Goal: Task Accomplishment & Management: Use online tool/utility

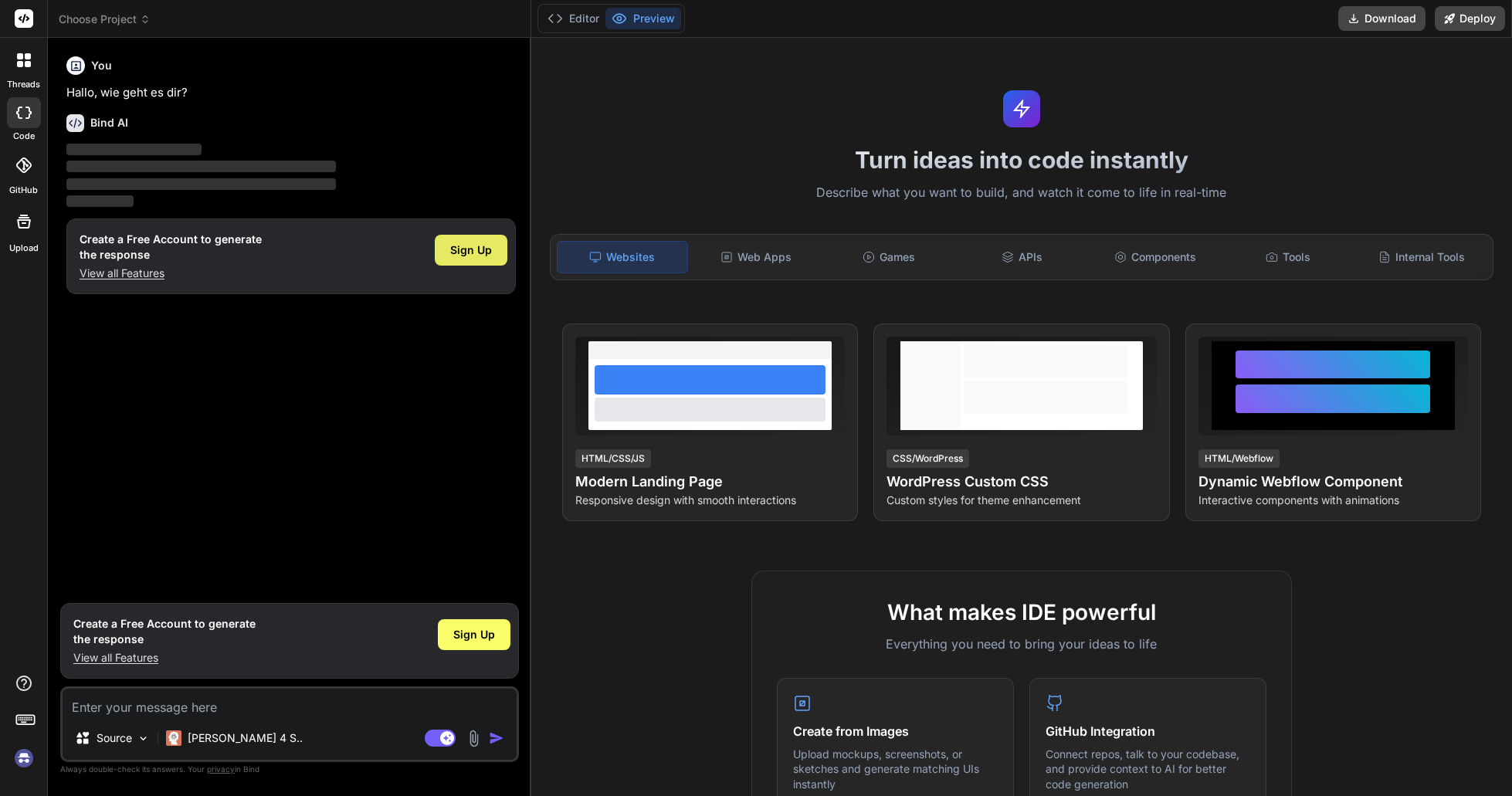
click at [463, 250] on span "Sign Up" at bounding box center [471, 250] width 41 height 15
type textarea "x"
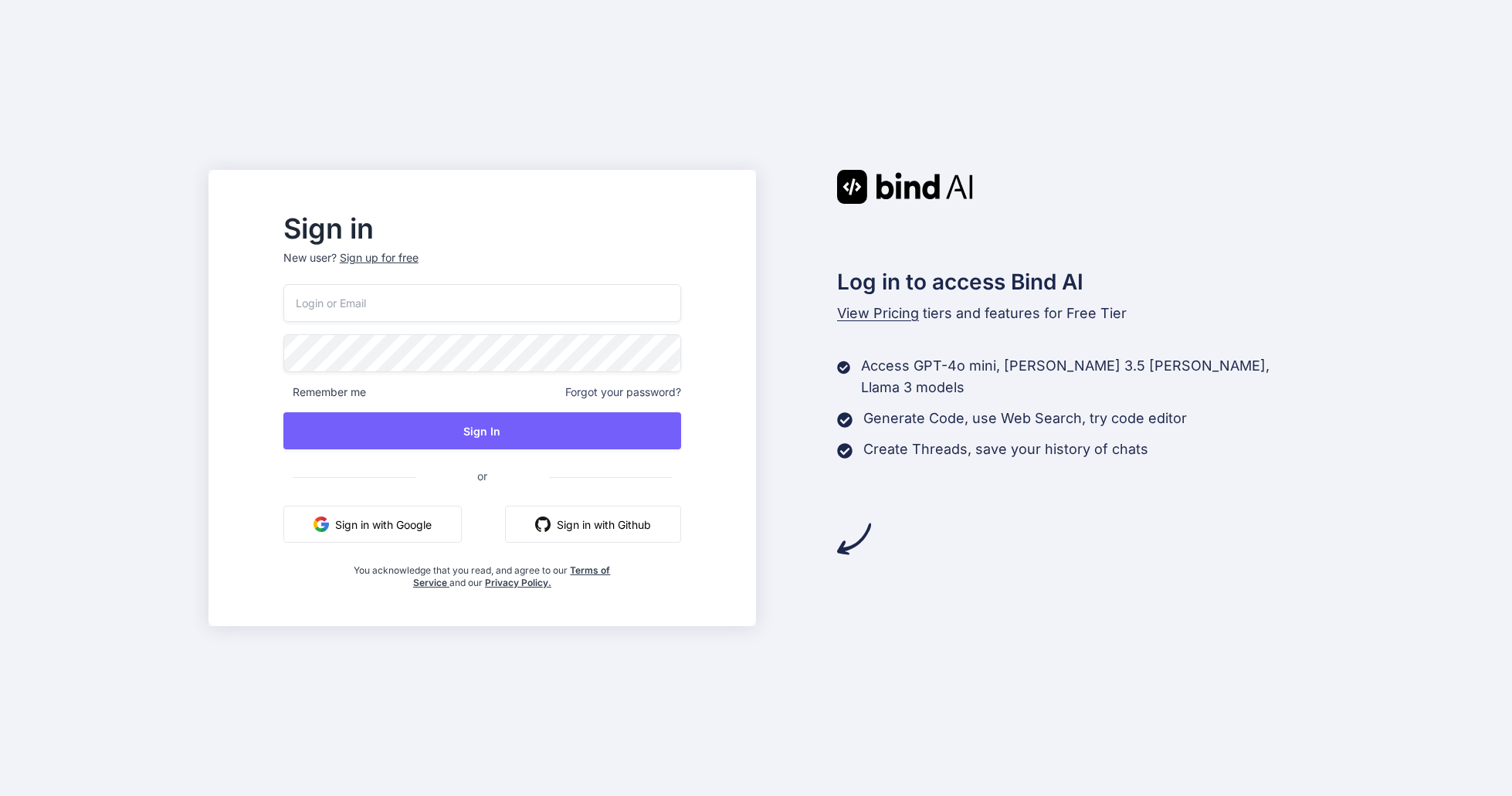
click at [589, 313] on input "email" at bounding box center [482, 303] width 398 height 38
paste input "[EMAIL_ADDRESS][DOMAIN_NAME]"
type input "weinen_osterblume_2g@icloud.com"
click at [283, 352] on protonpass-control-9f56 at bounding box center [283, 352] width 0 height 15
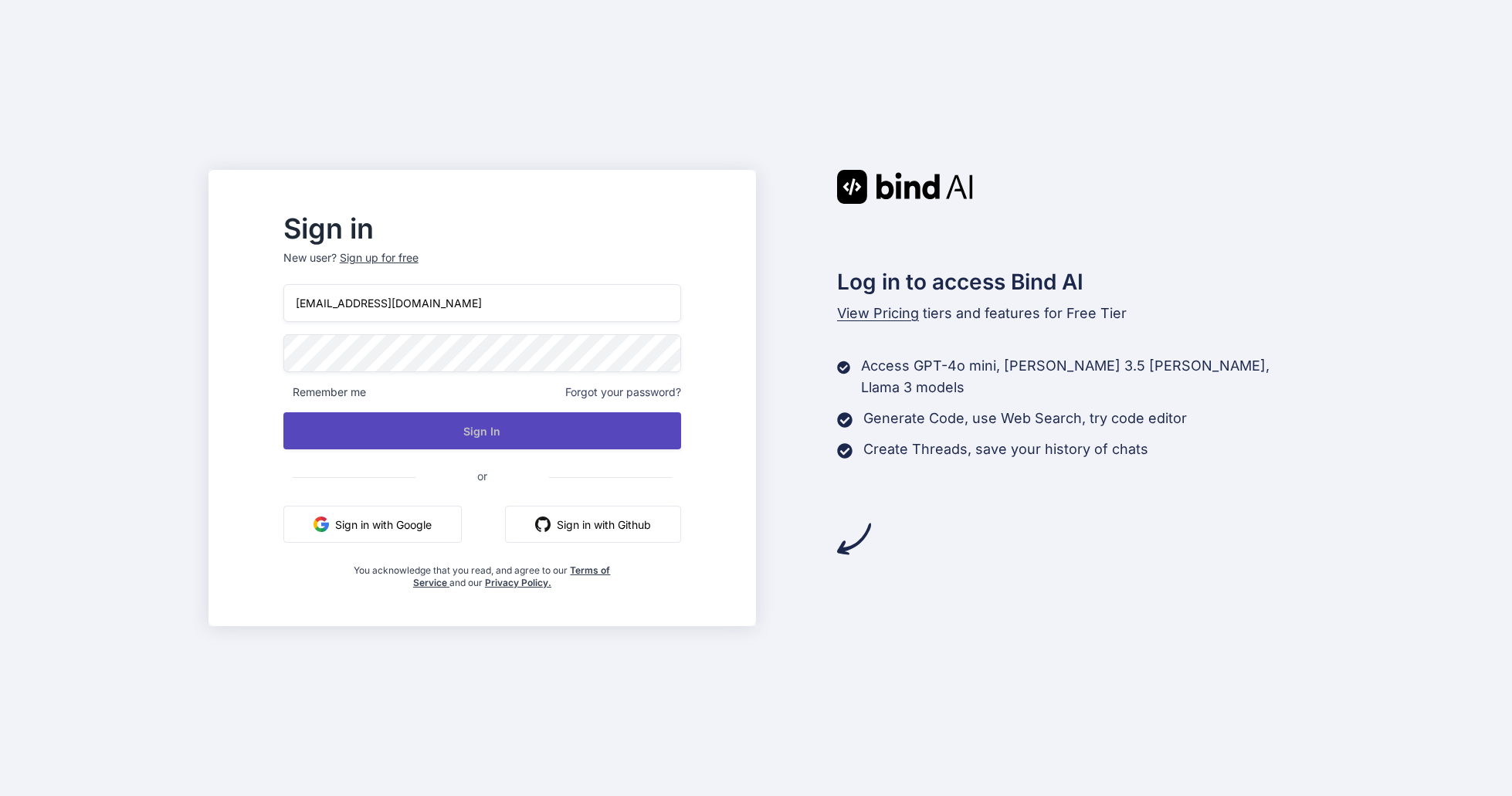
click at [599, 428] on button "Sign In" at bounding box center [482, 431] width 398 height 37
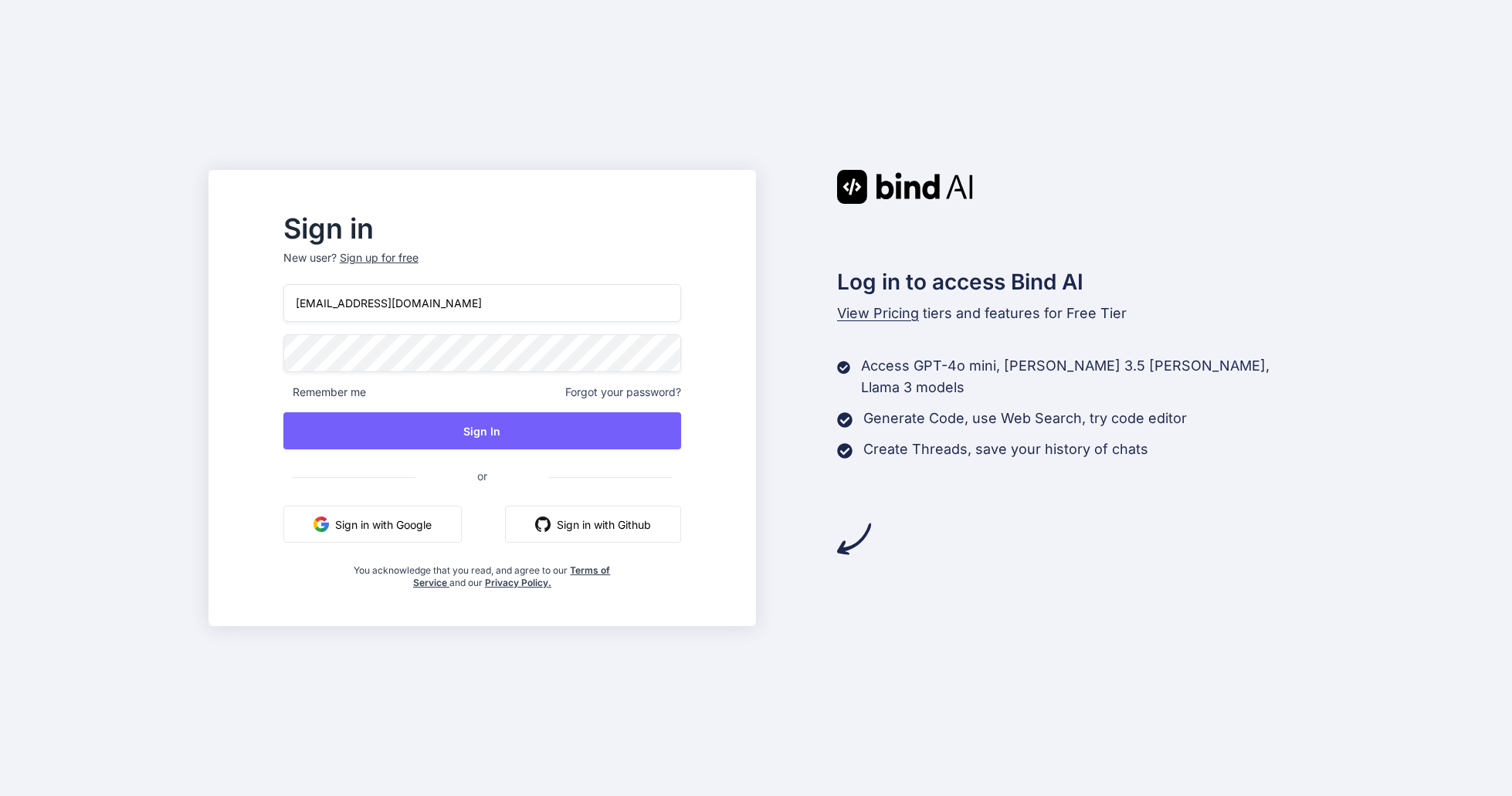
click at [418, 258] on div "Sign up for free" at bounding box center [379, 258] width 78 height 15
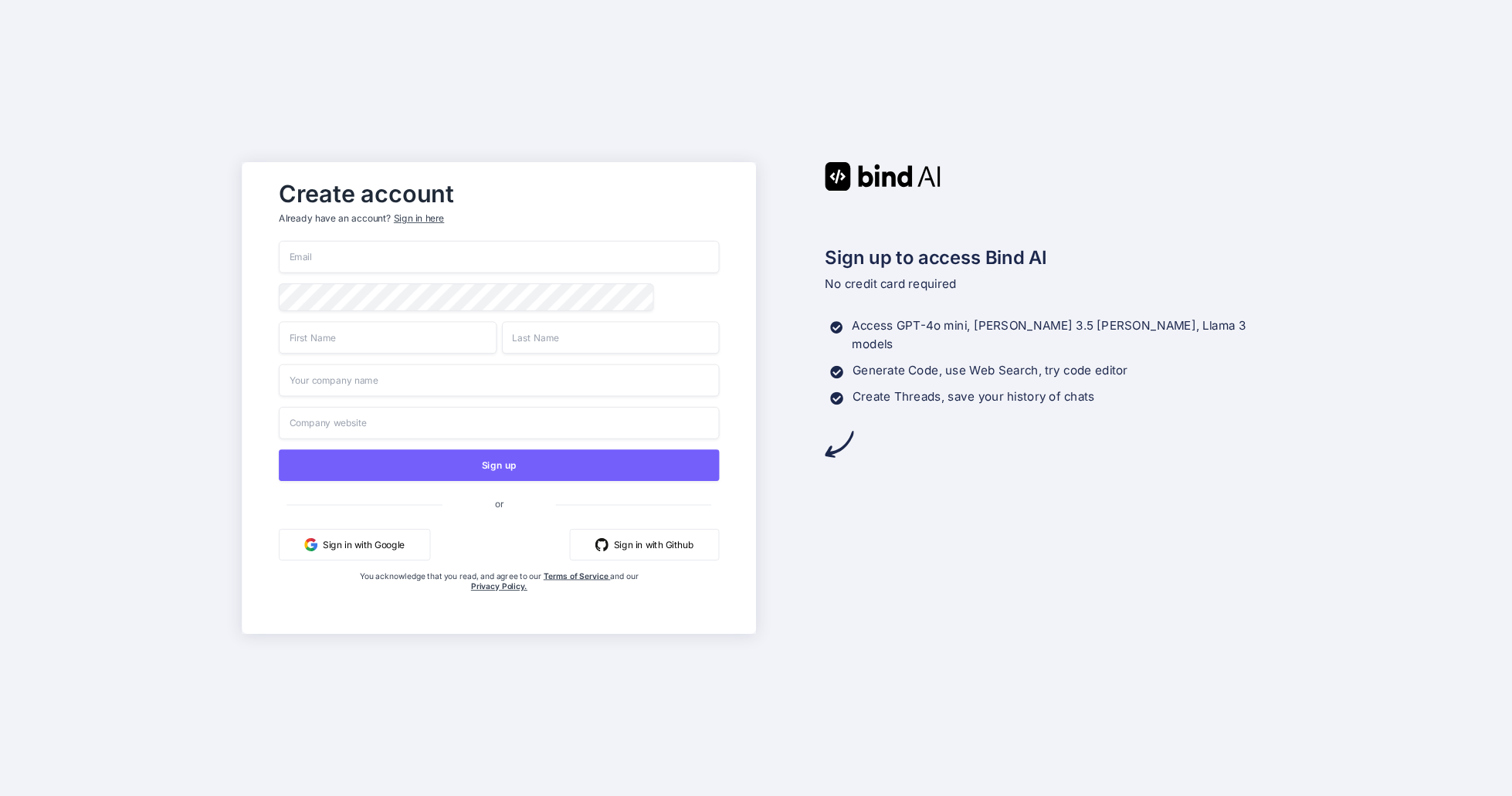
click at [527, 251] on input "email" at bounding box center [499, 257] width 441 height 32
paste input "weinen_osterblume_2g@icloud.com"
type input "weinen_osterblume_2g@icloud.com"
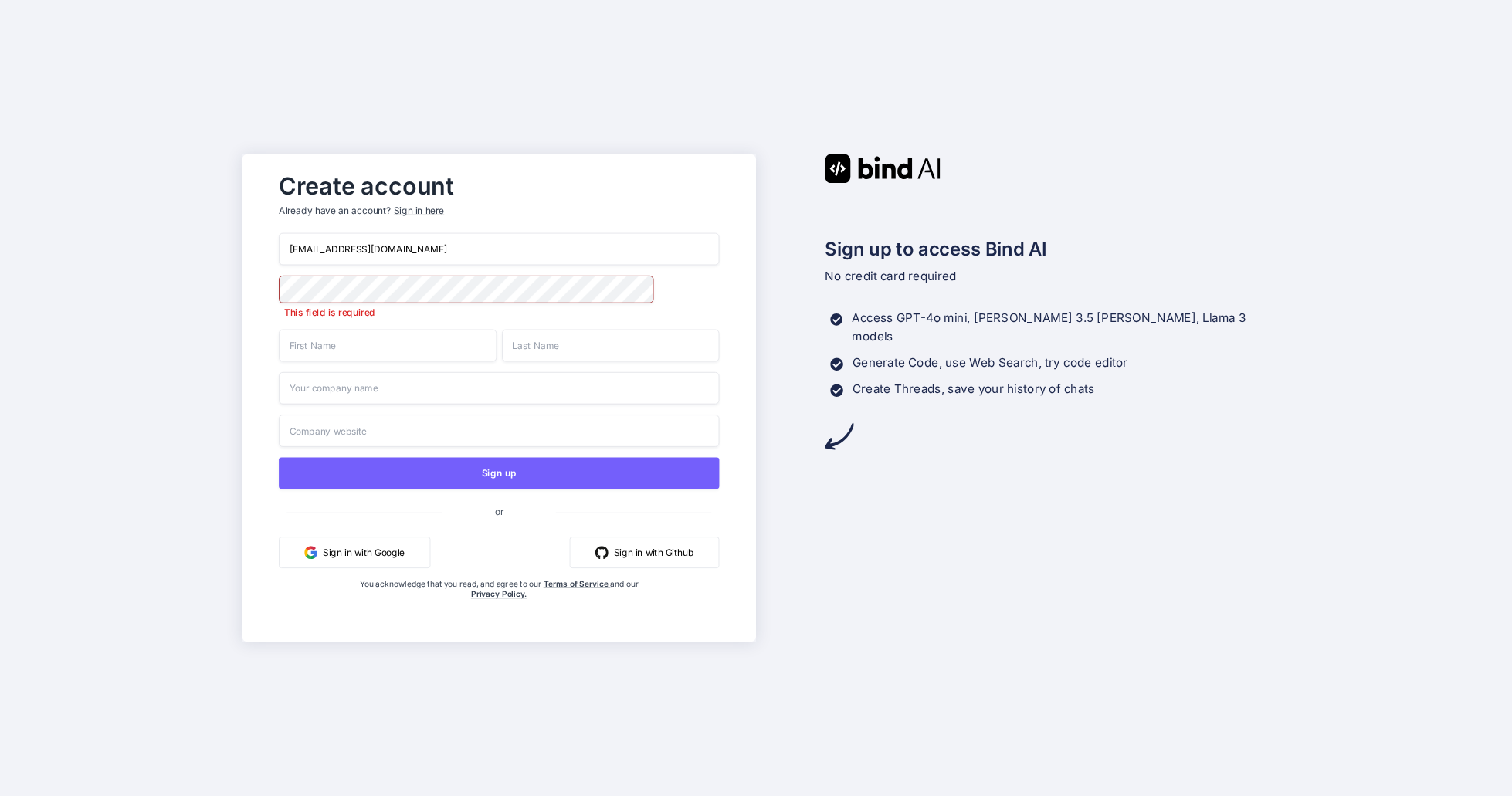
click at [495, 229] on div "Create account Already have an account? Sign in here" at bounding box center [499, 198] width 441 height 68
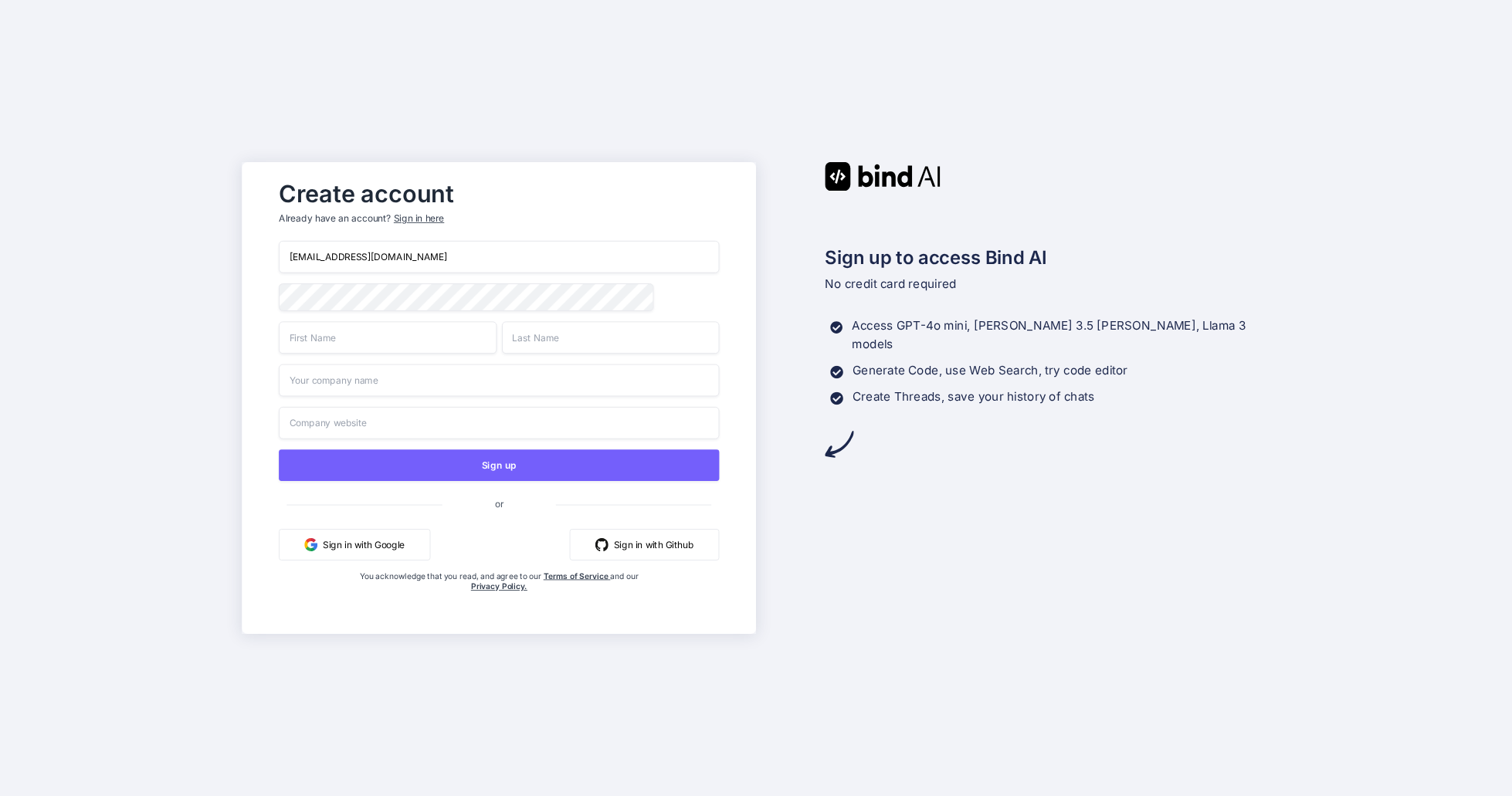
click at [434, 339] on input "text" at bounding box center [388, 337] width 218 height 32
type input "Max"
type input "Muster"
click at [376, 344] on input "Max" at bounding box center [388, 337] width 218 height 32
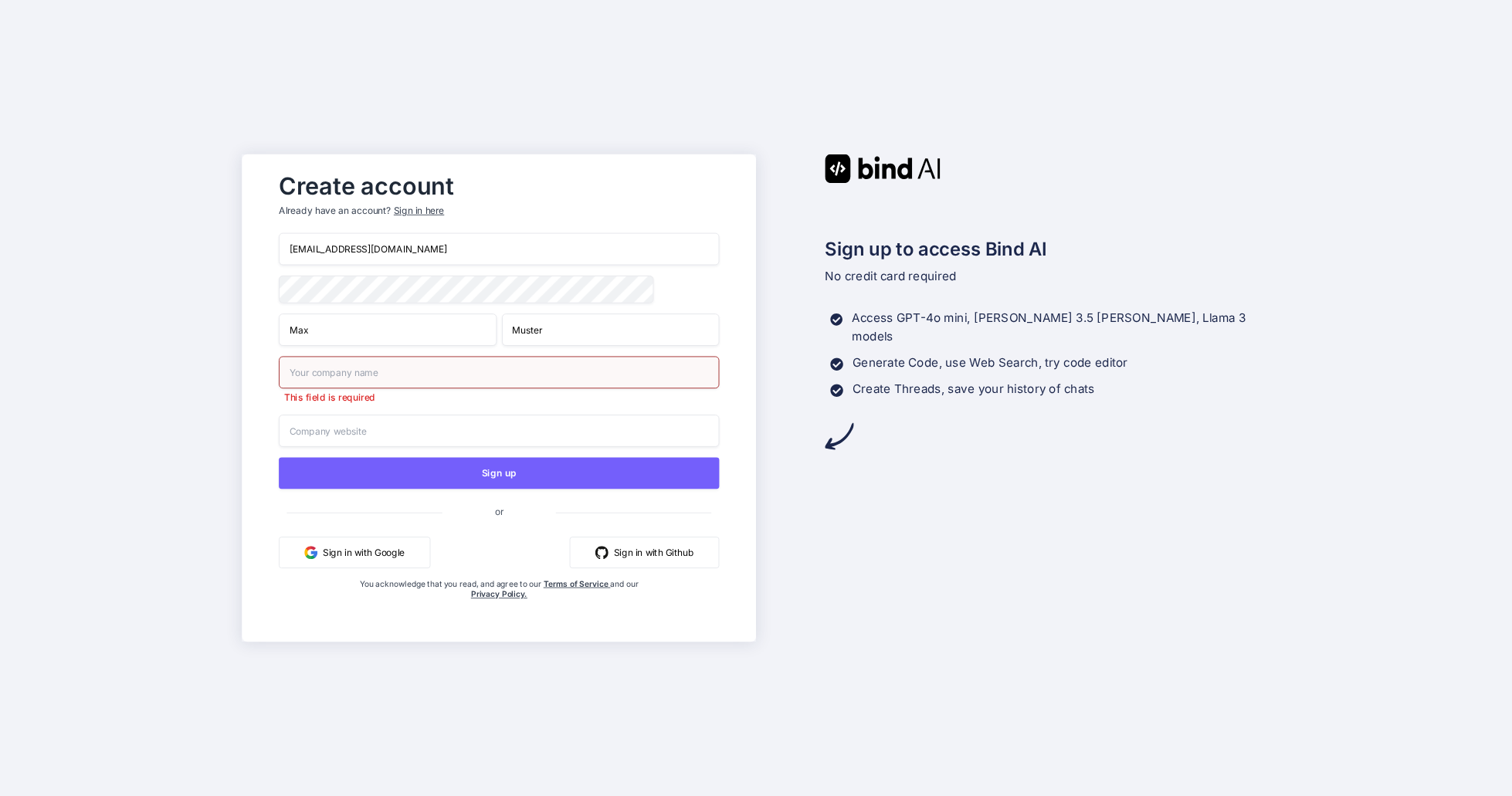
click at [376, 344] on input "Max" at bounding box center [388, 330] width 218 height 32
type input "John"
type input "Doe"
type input "Doe Industries"
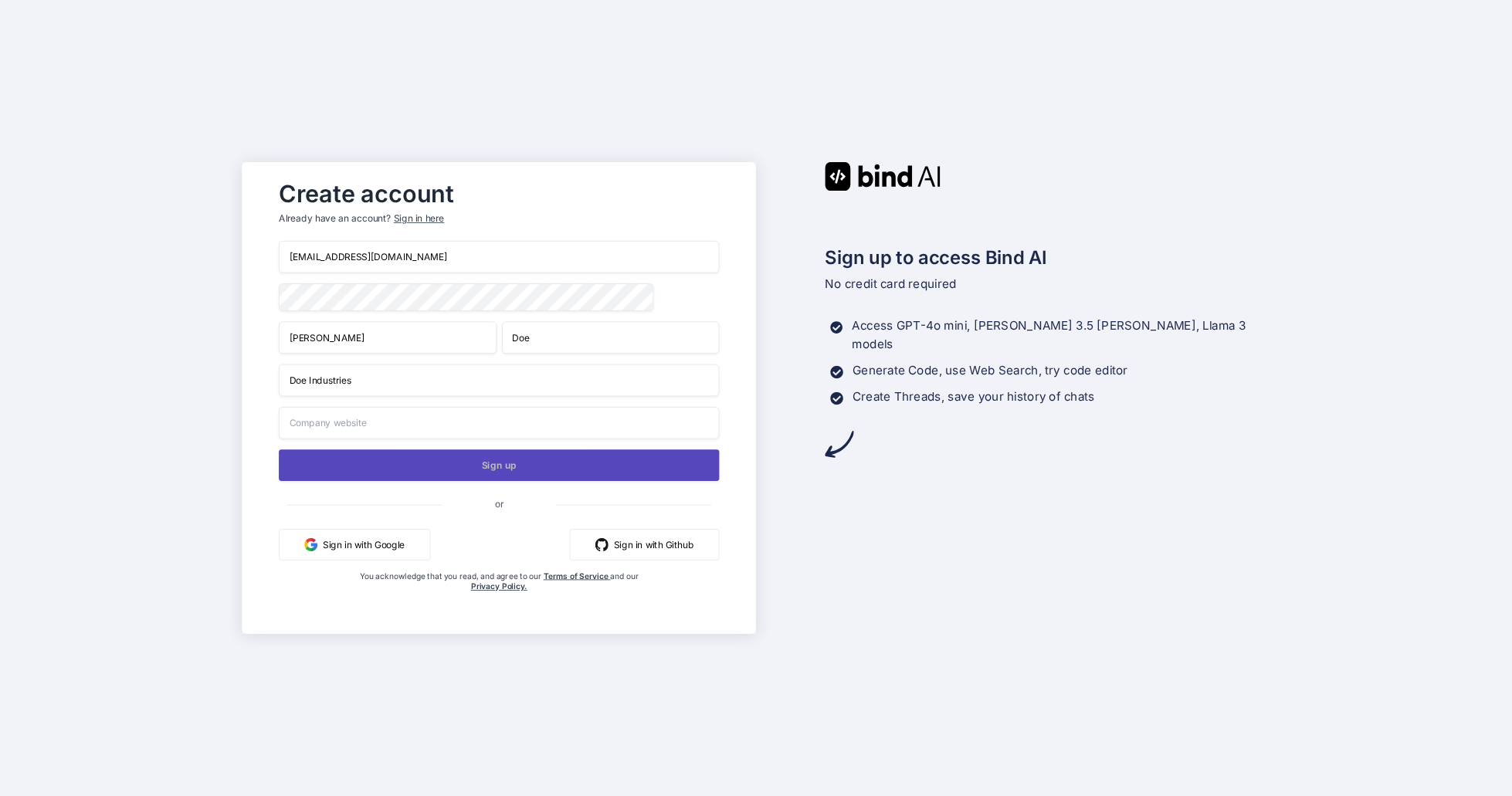
click at [420, 469] on button "Sign up" at bounding box center [499, 465] width 441 height 32
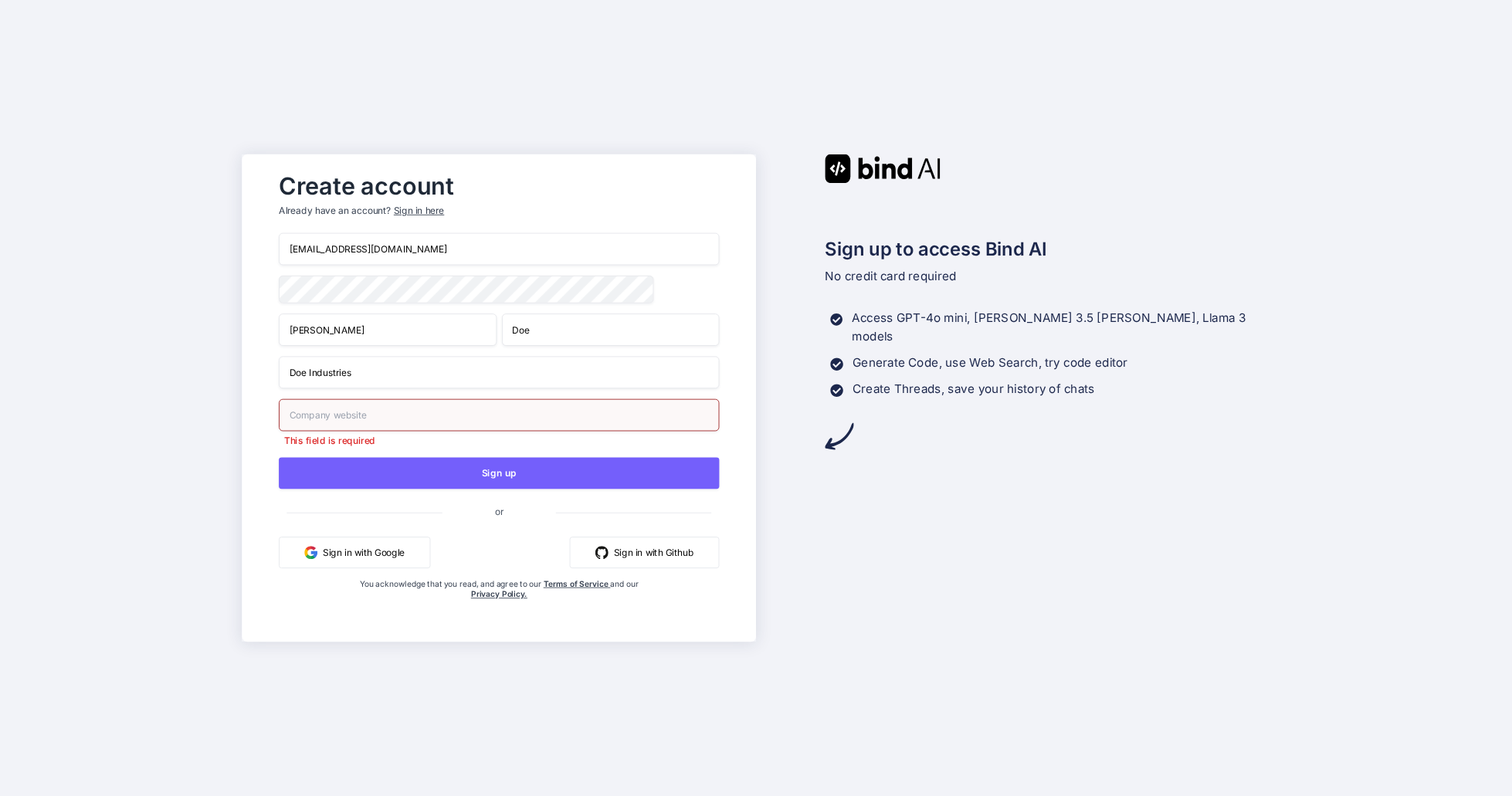
click at [401, 422] on input "text" at bounding box center [499, 415] width 441 height 32
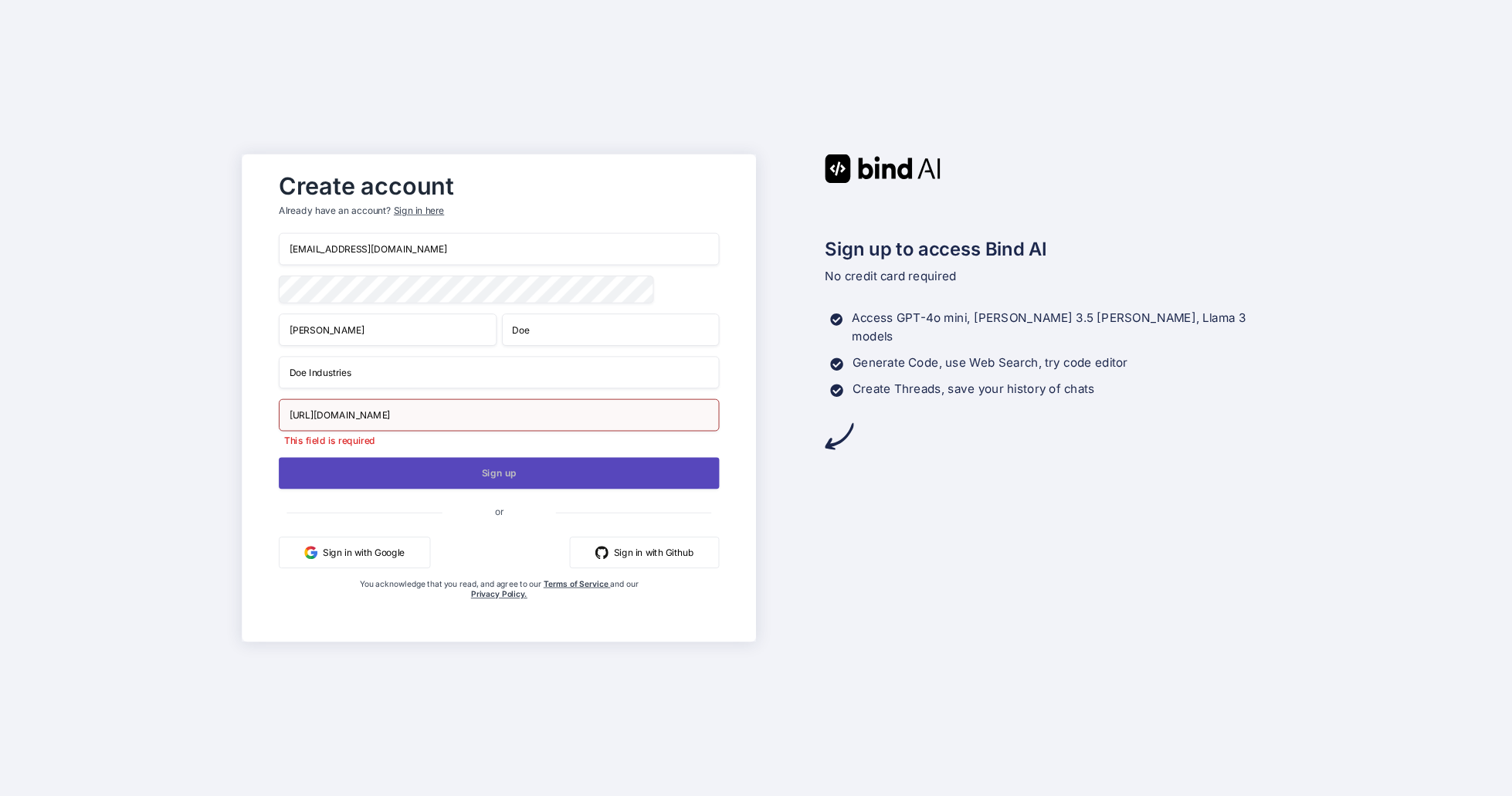
type input "http://www.johndoeindutries.com"
click at [463, 481] on button "Sign up" at bounding box center [499, 473] width 441 height 32
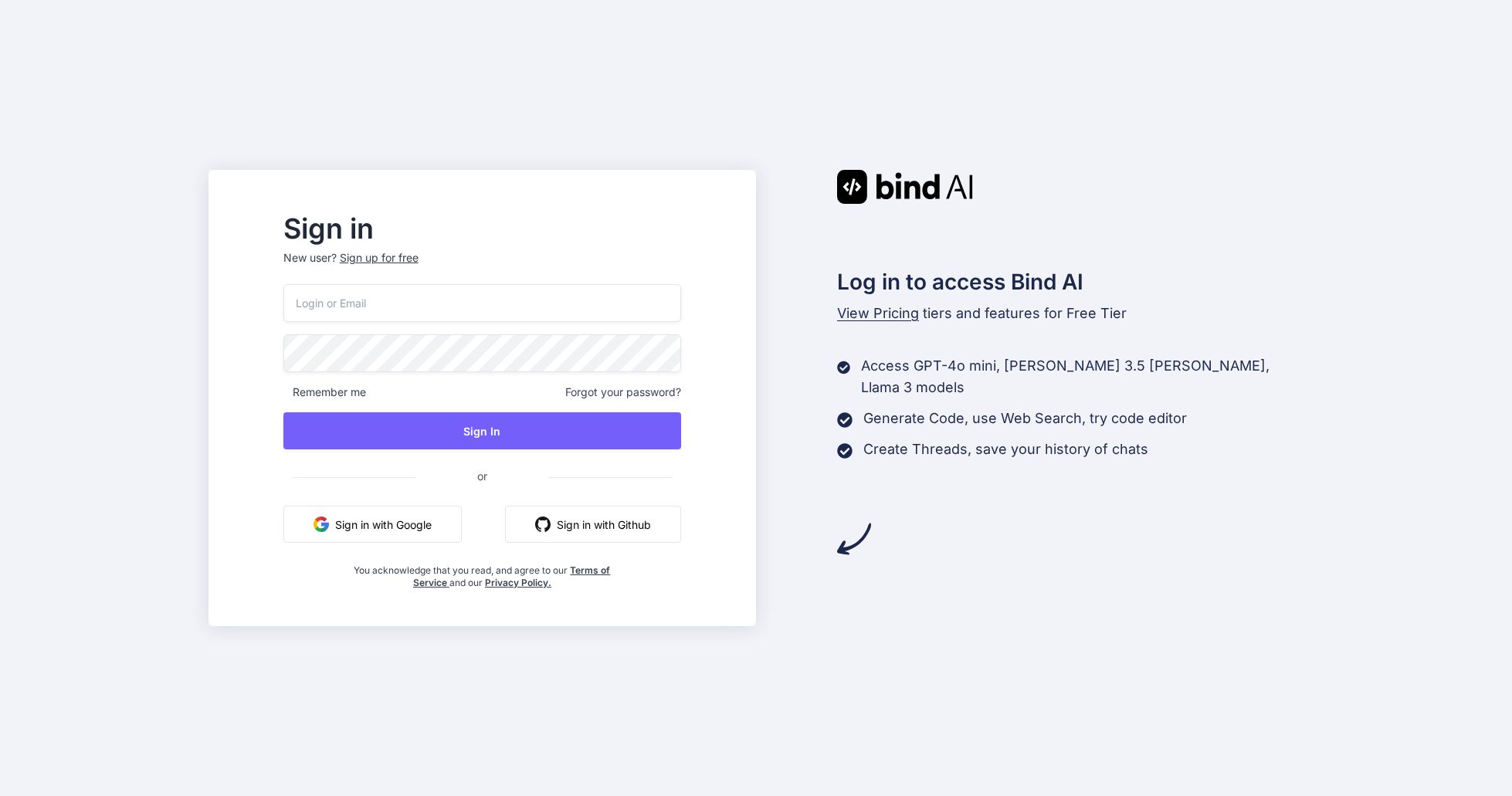
click at [623, 292] on input "email" at bounding box center [482, 303] width 398 height 38
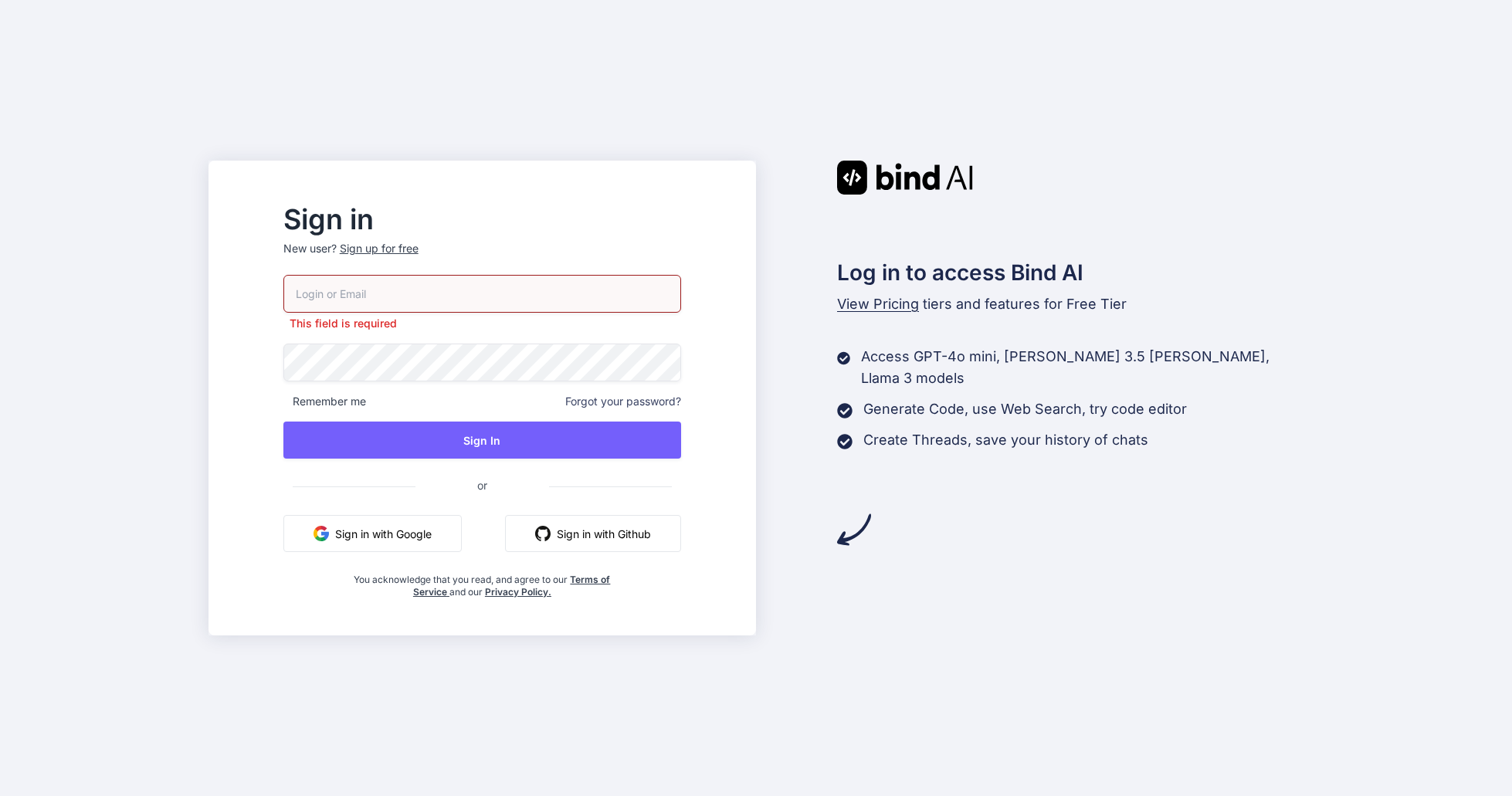
type input "[EMAIL_ADDRESS][DOMAIN_NAME]"
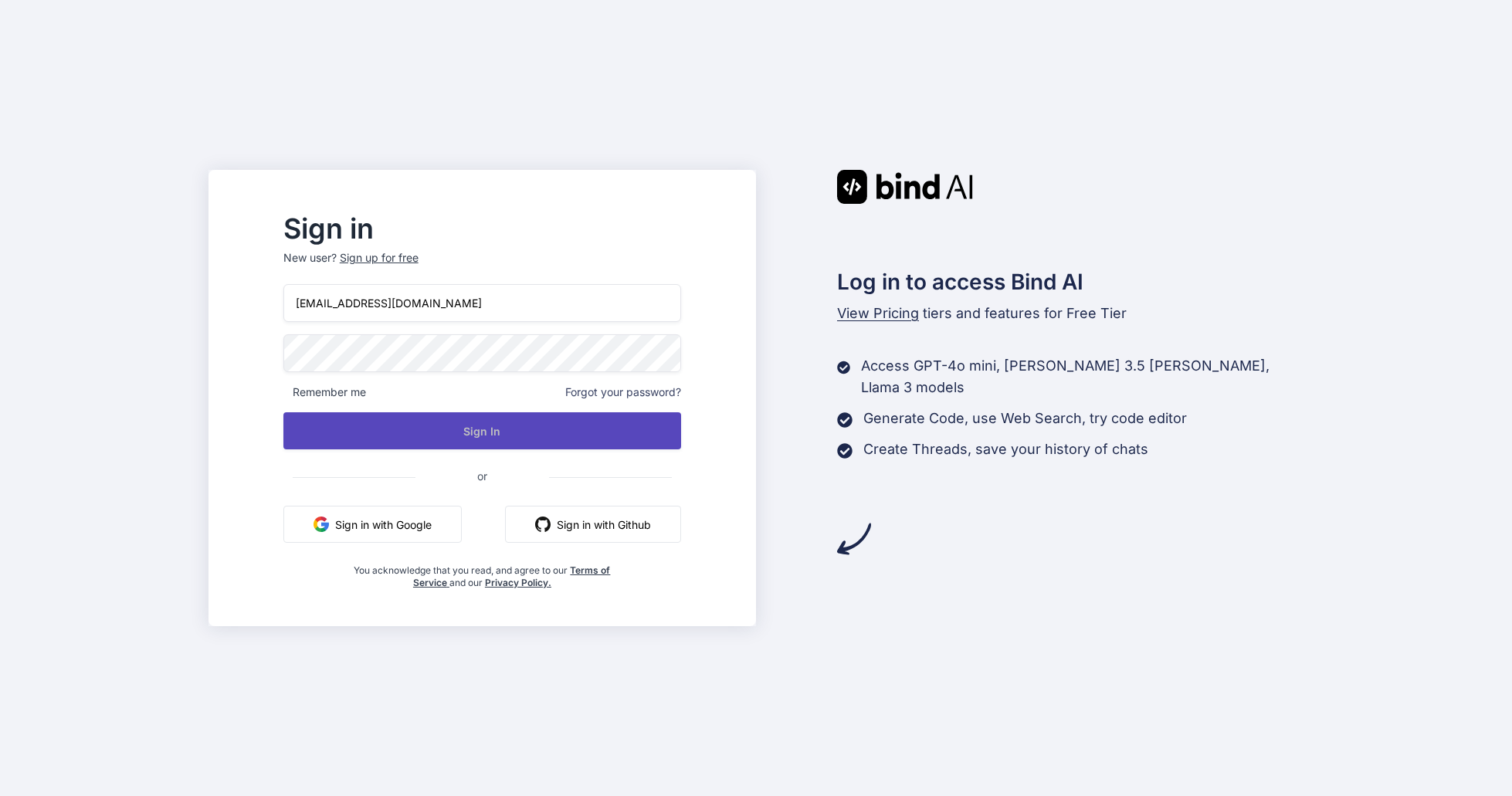
click at [539, 420] on button "Sign In" at bounding box center [482, 431] width 398 height 37
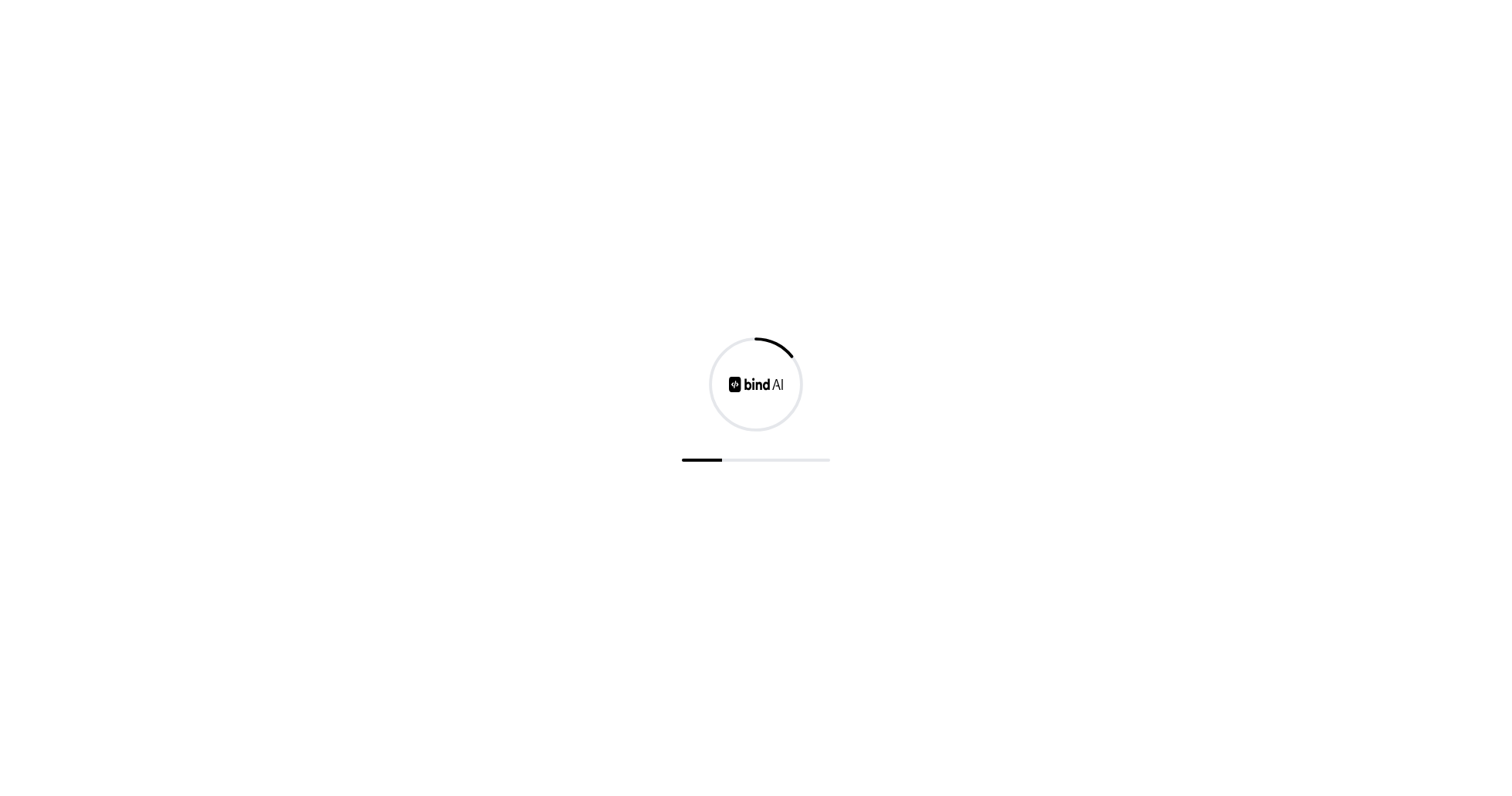
click at [1280, 280] on div at bounding box center [756, 398] width 1512 height 796
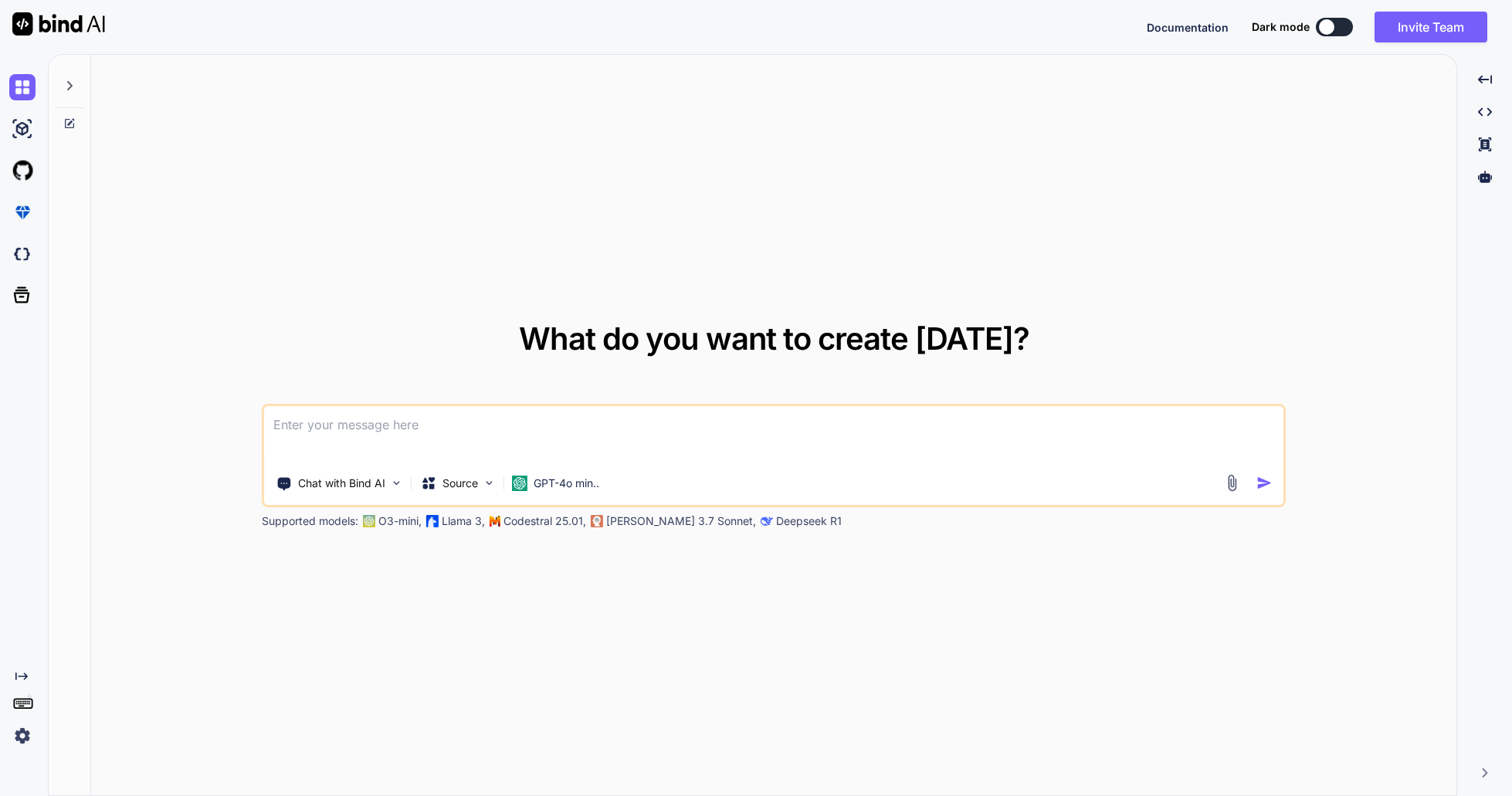
type textarea "x"
click at [24, 738] on img at bounding box center [22, 735] width 26 height 26
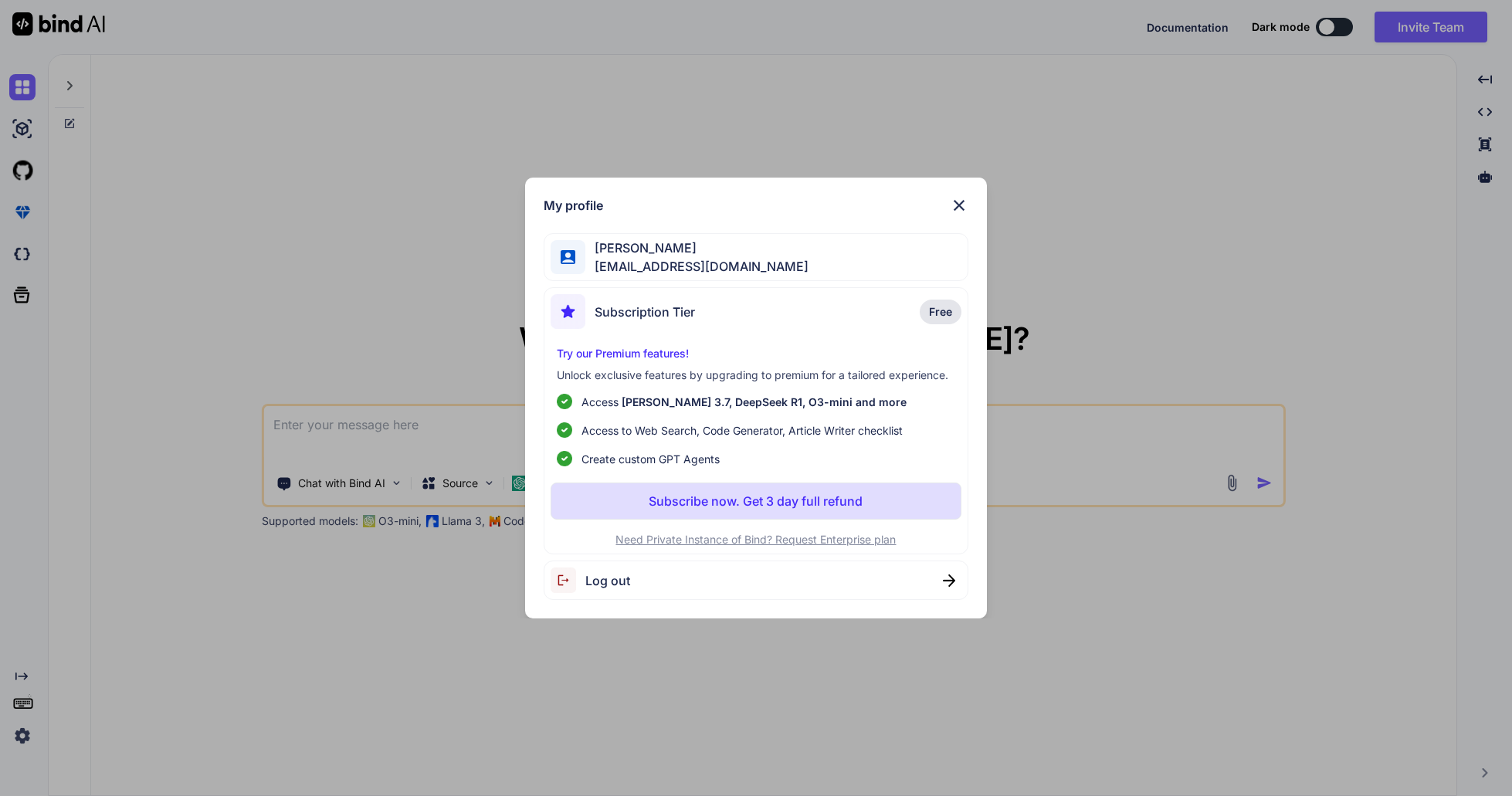
click at [959, 205] on img at bounding box center [959, 206] width 19 height 19
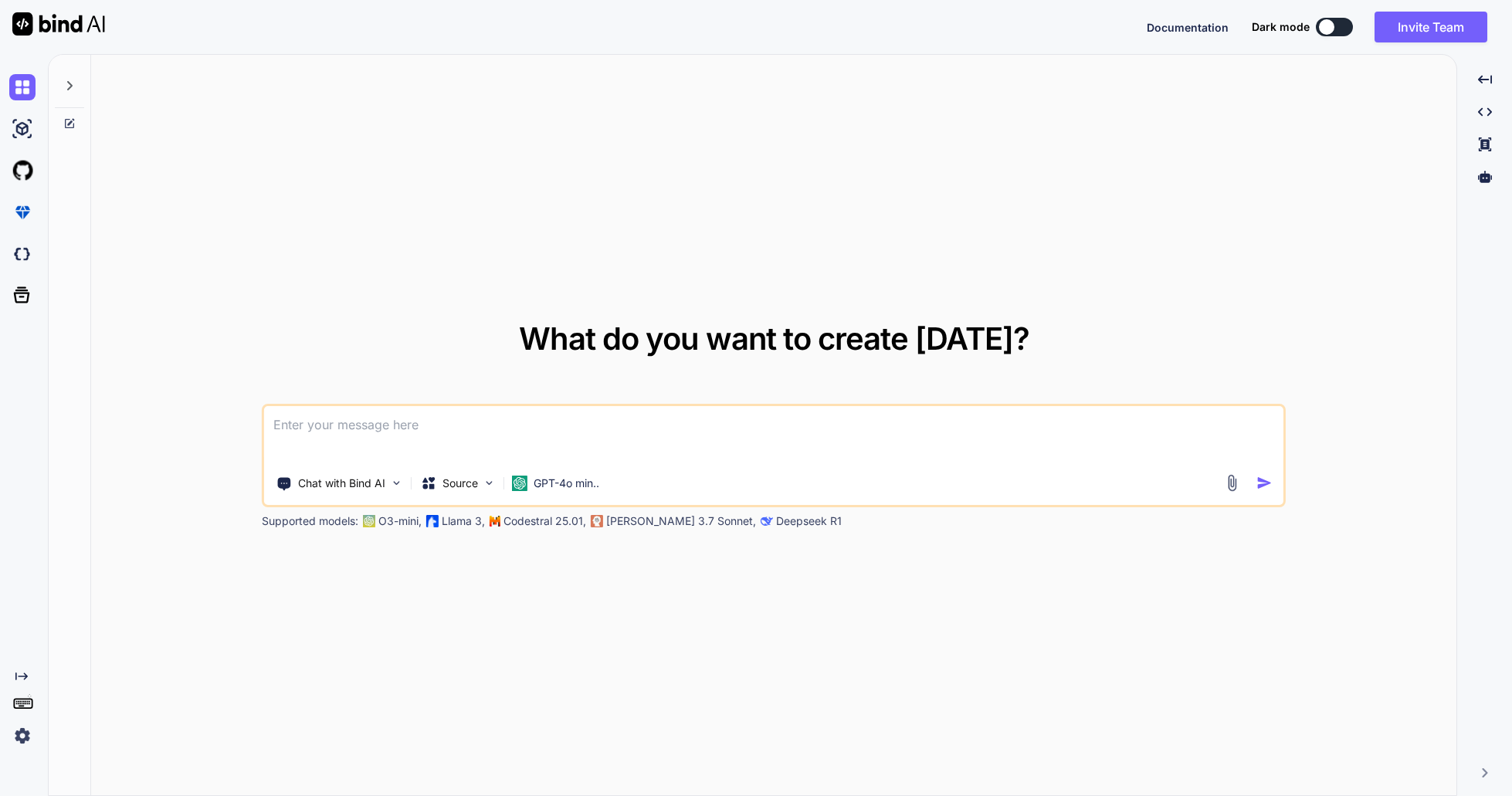
click at [722, 411] on textarea at bounding box center [773, 435] width 1020 height 57
click at [399, 481] on img at bounding box center [396, 483] width 13 height 13
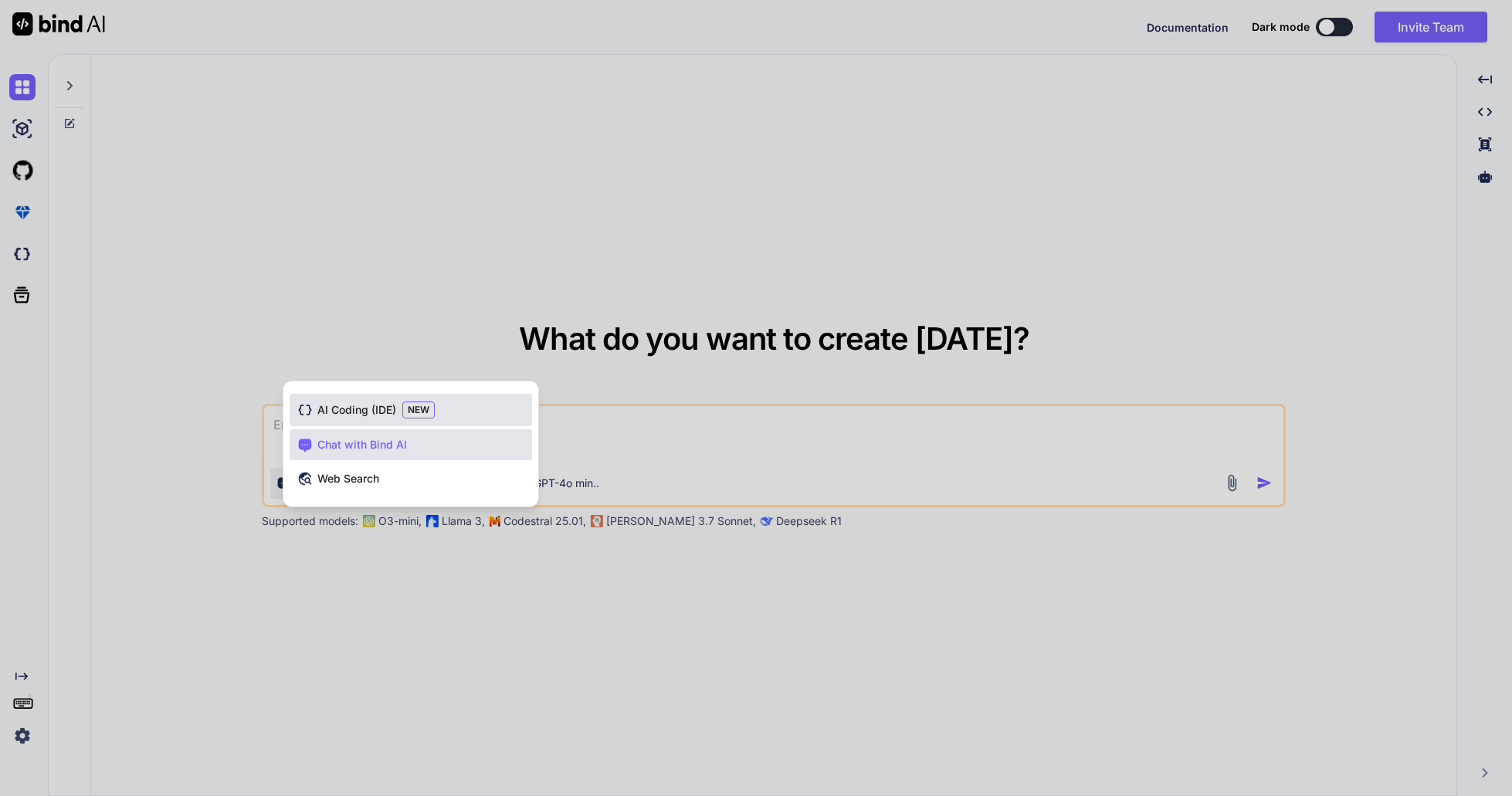
click at [359, 406] on span "AI Coding (IDE)" at bounding box center [356, 410] width 78 height 15
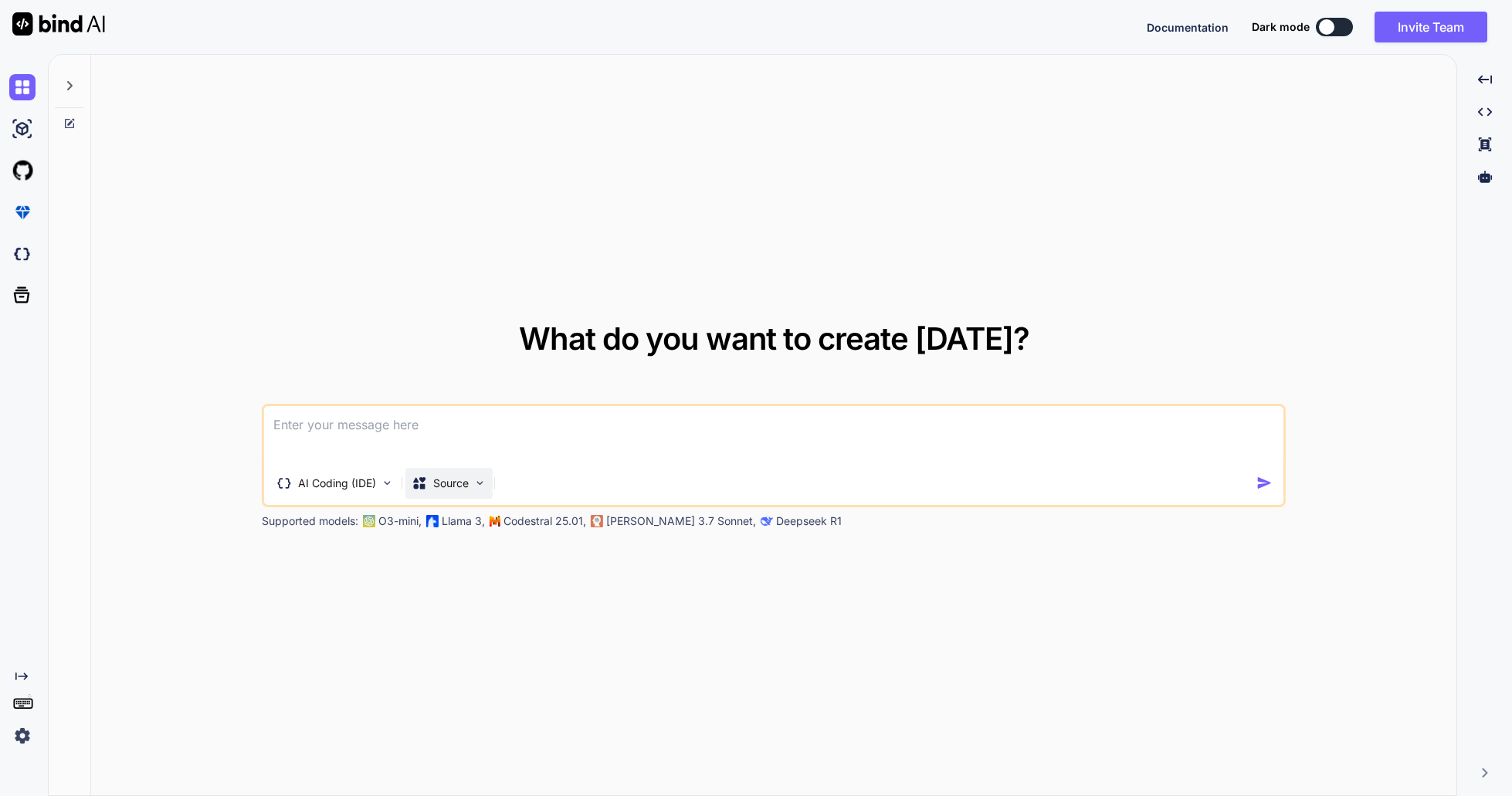
click at [429, 484] on div "Source" at bounding box center [440, 483] width 57 height 15
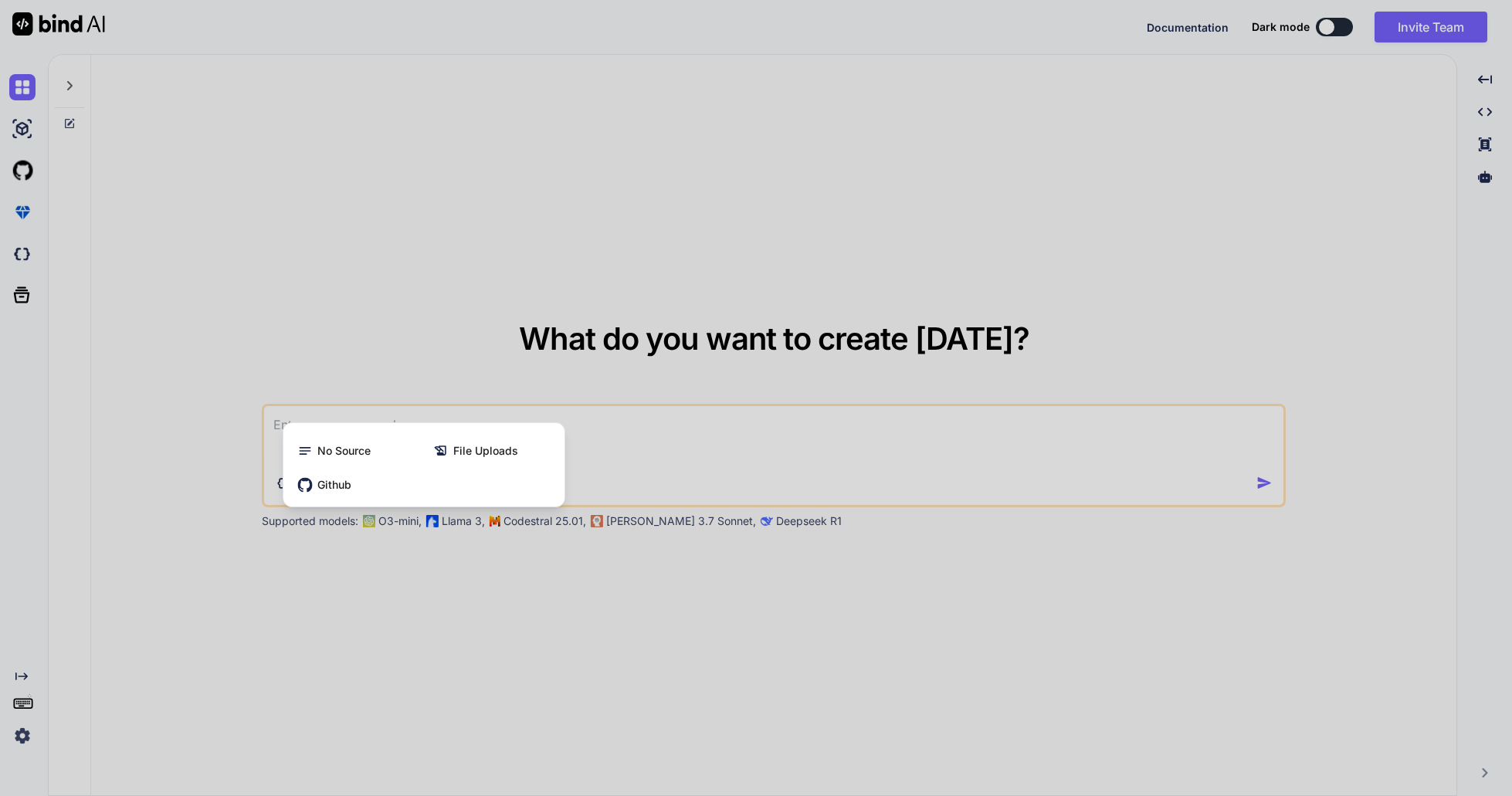
click at [423, 362] on div at bounding box center [756, 398] width 1512 height 796
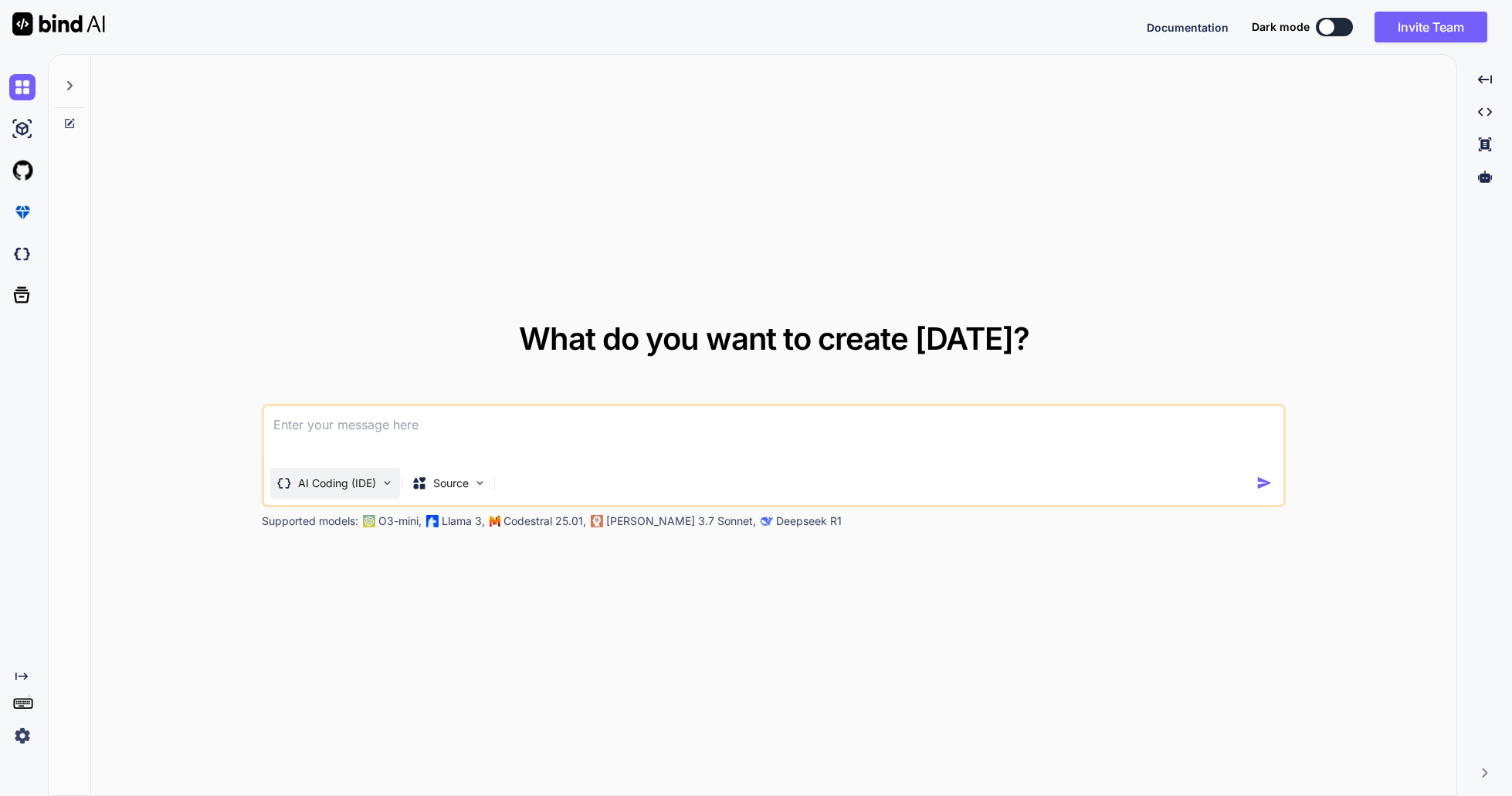
click at [374, 485] on p "AI Coding (IDE)" at bounding box center [336, 483] width 78 height 15
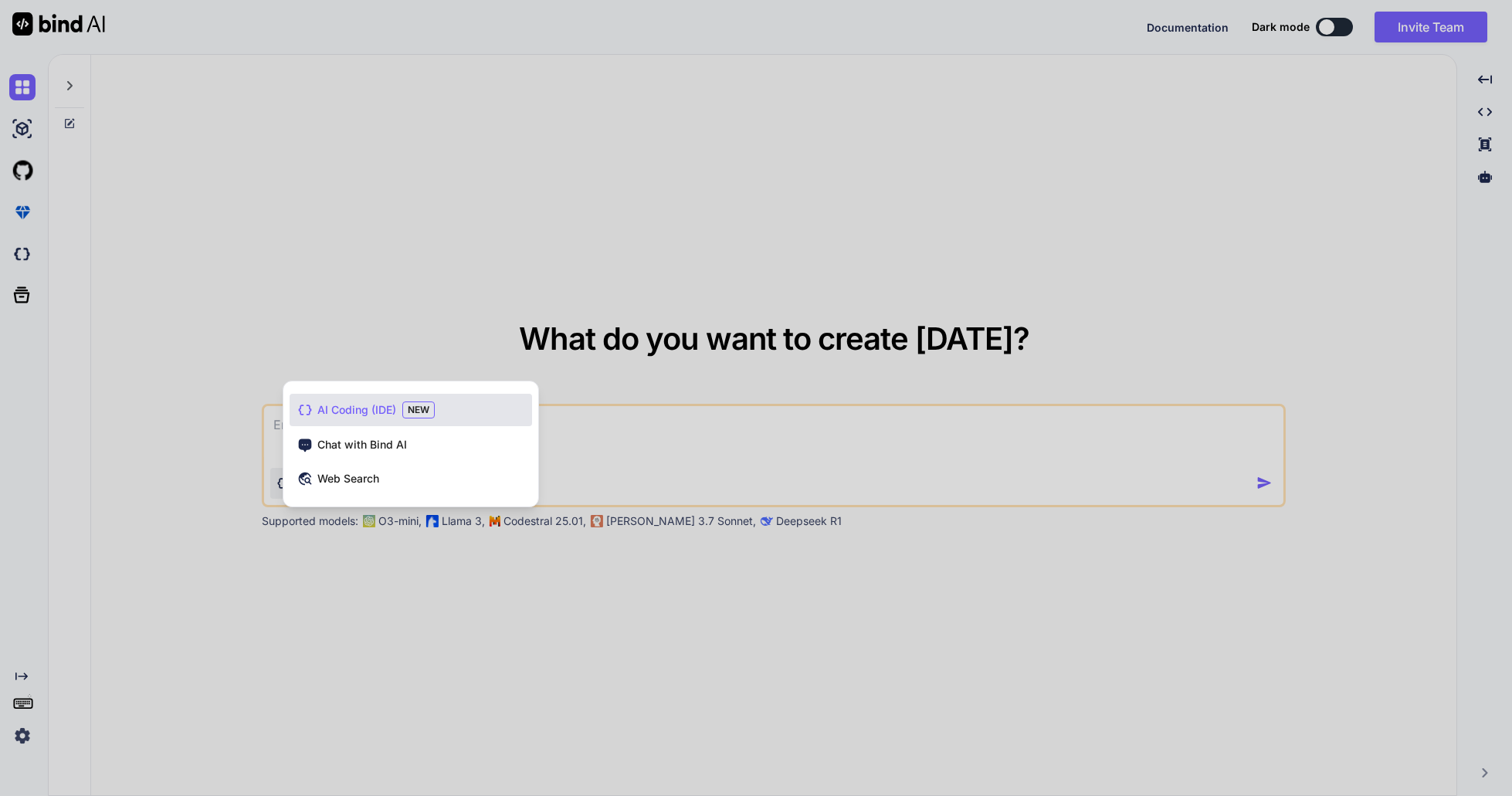
click at [367, 556] on div at bounding box center [756, 398] width 1512 height 796
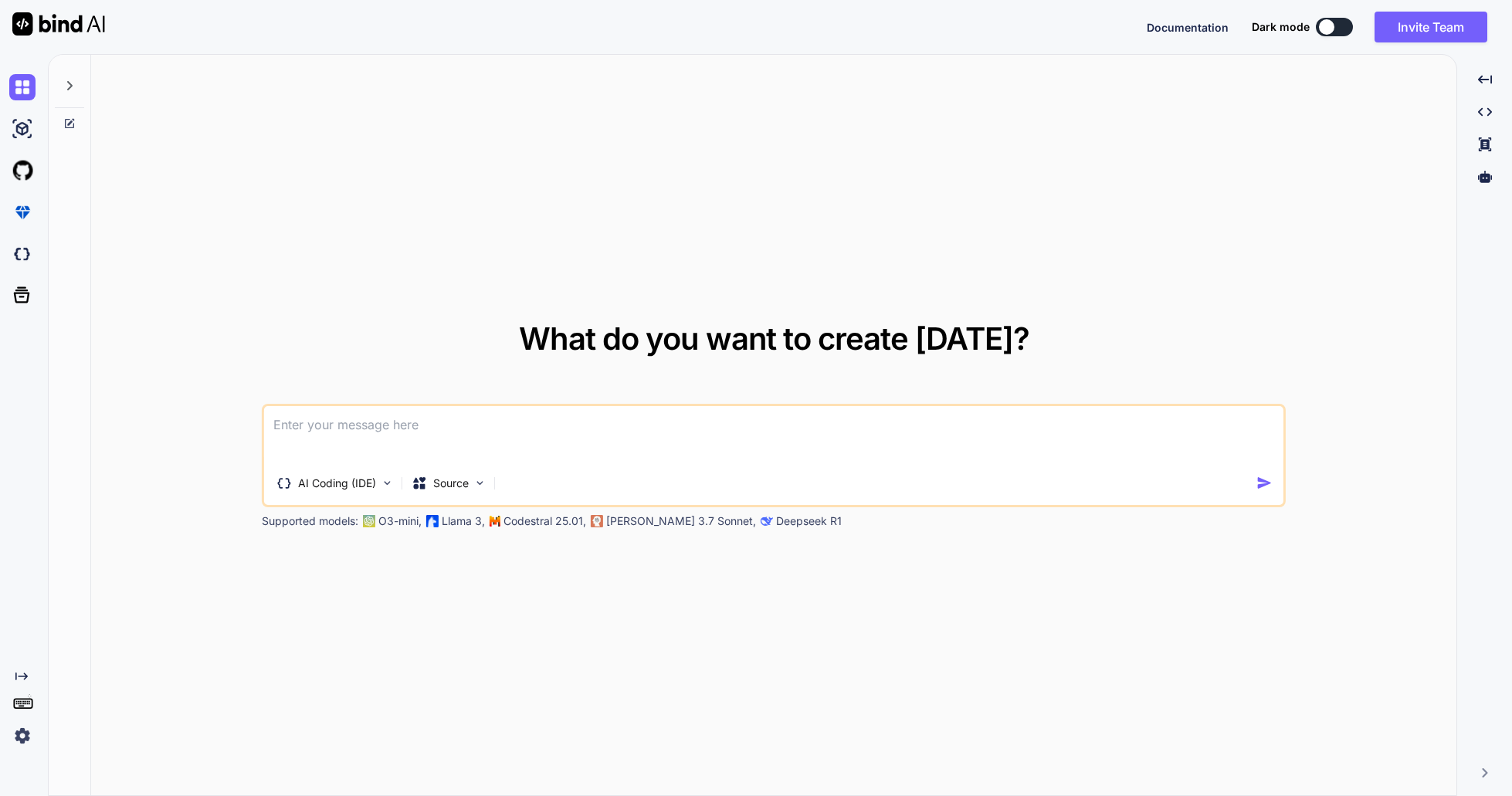
click at [386, 521] on p "O3-mini," at bounding box center [400, 521] width 43 height 15
click at [448, 516] on p "Llama 3," at bounding box center [463, 521] width 43 height 15
click at [400, 496] on div "AI Coding (IDE)" at bounding box center [331, 483] width 136 height 31
click at [375, 481] on p "AI Coding (IDE)" at bounding box center [336, 483] width 78 height 15
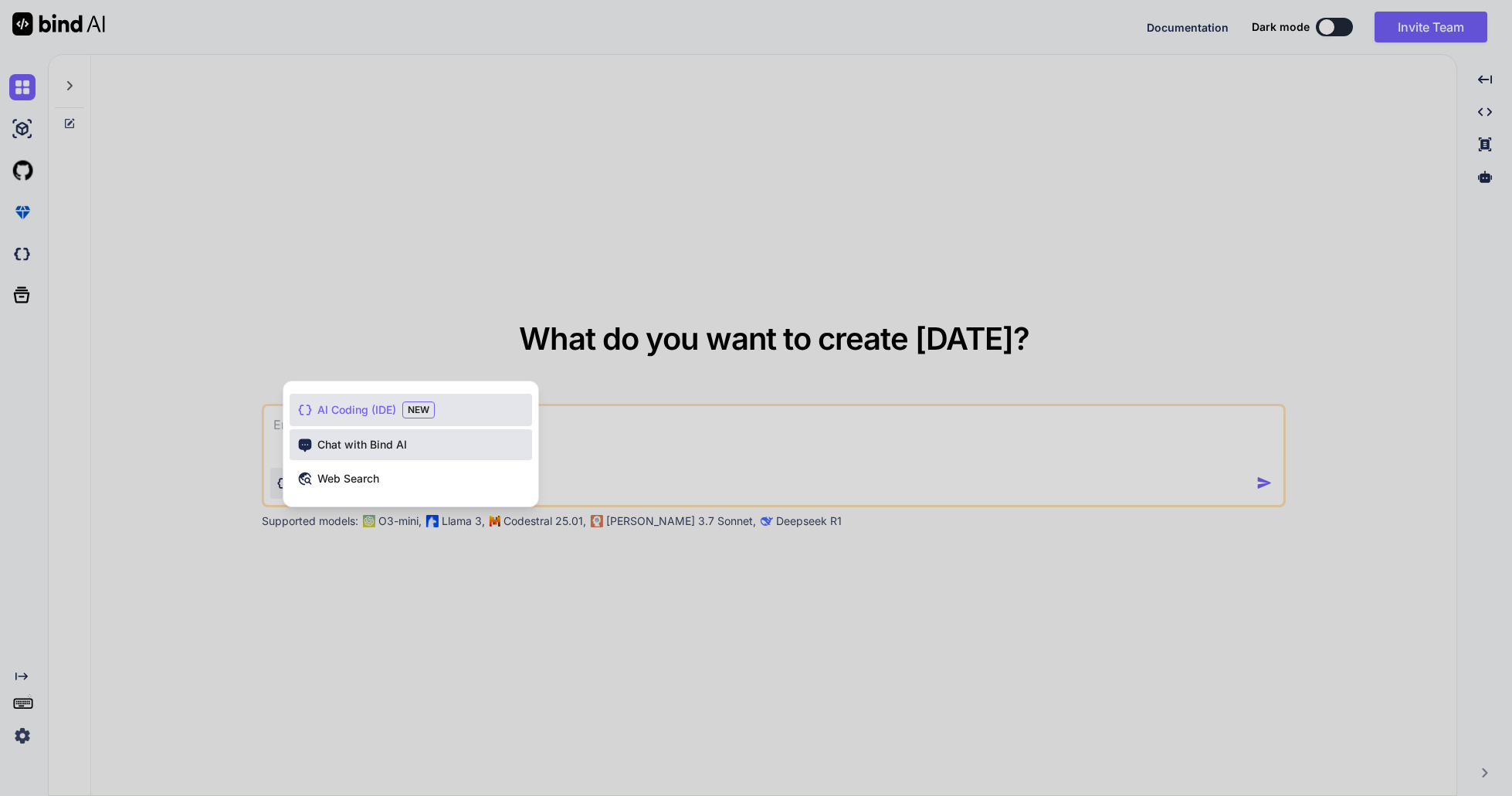
click at [381, 453] on div "Chat with Bind AI" at bounding box center [411, 444] width 243 height 31
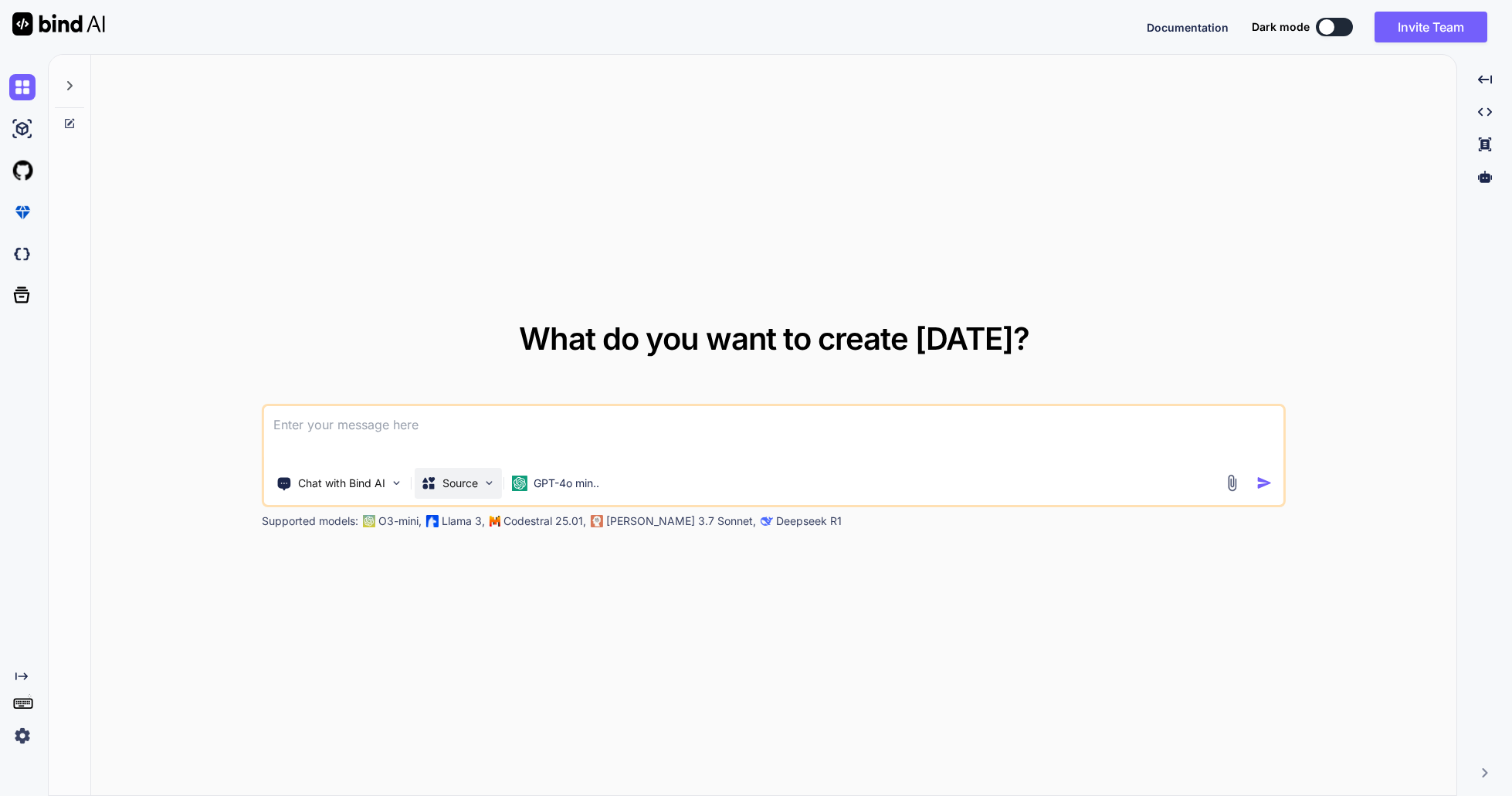
click at [485, 481] on img at bounding box center [489, 483] width 13 height 13
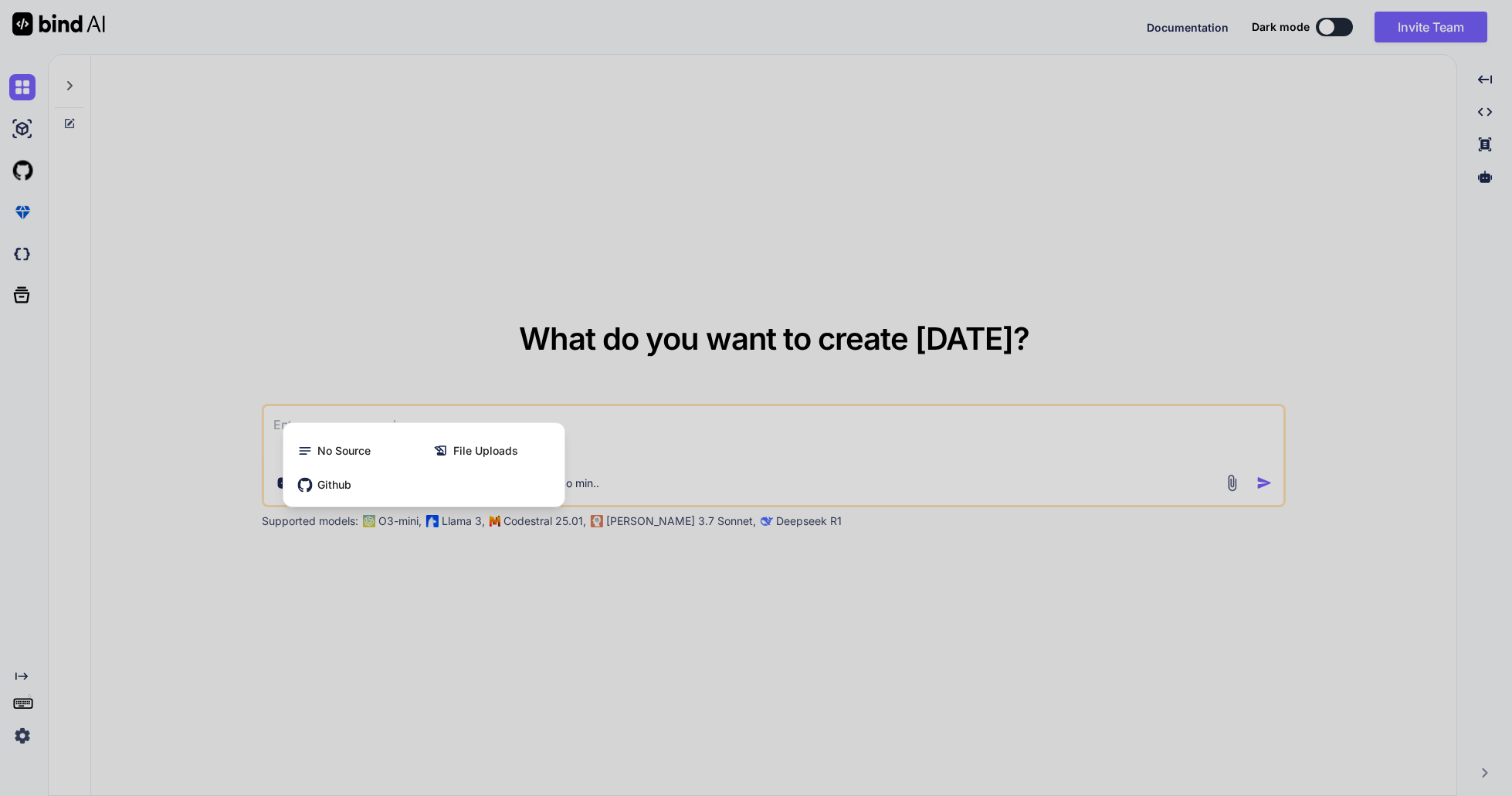
click at [417, 316] on div at bounding box center [756, 398] width 1512 height 796
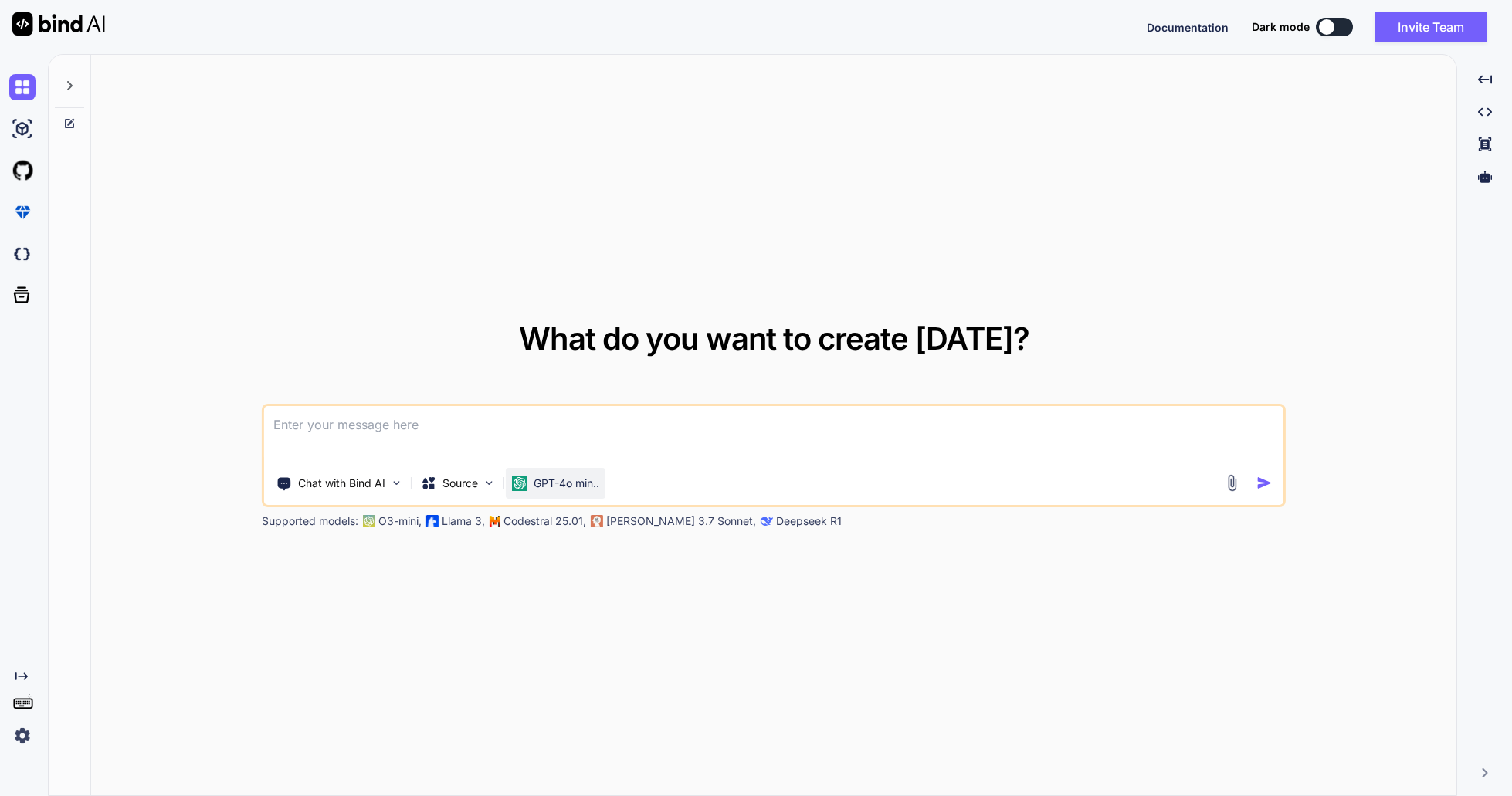
click at [576, 491] on div "GPT-4o min.." at bounding box center [556, 483] width 100 height 31
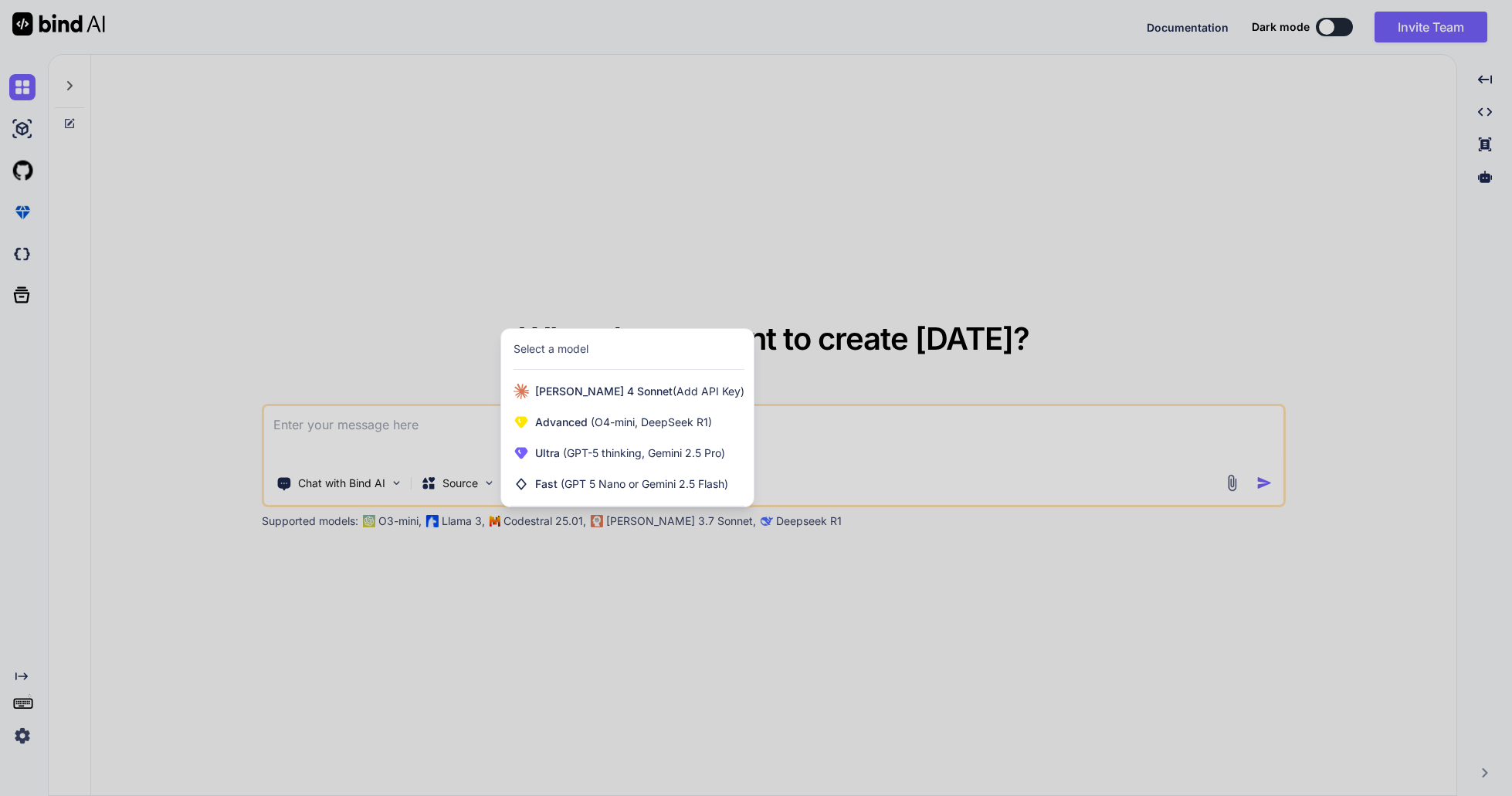
click at [541, 243] on div at bounding box center [756, 398] width 1512 height 796
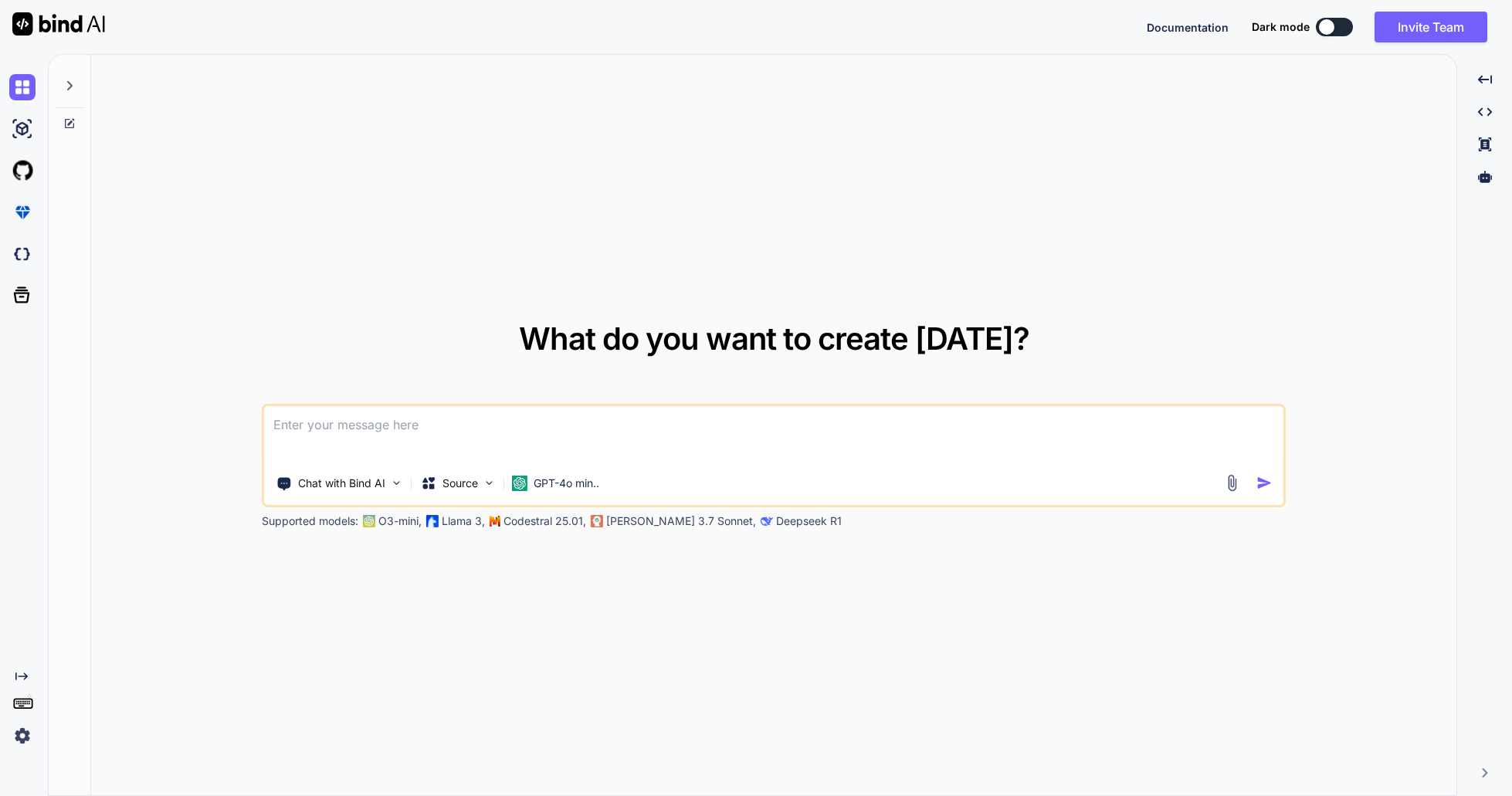
click at [427, 424] on textarea at bounding box center [773, 435] width 1020 height 57
paste textarea "Erstelle das Grundgerüst der App „Manage.tools“ (deutsch, Multi-Tenant) für KMU…"
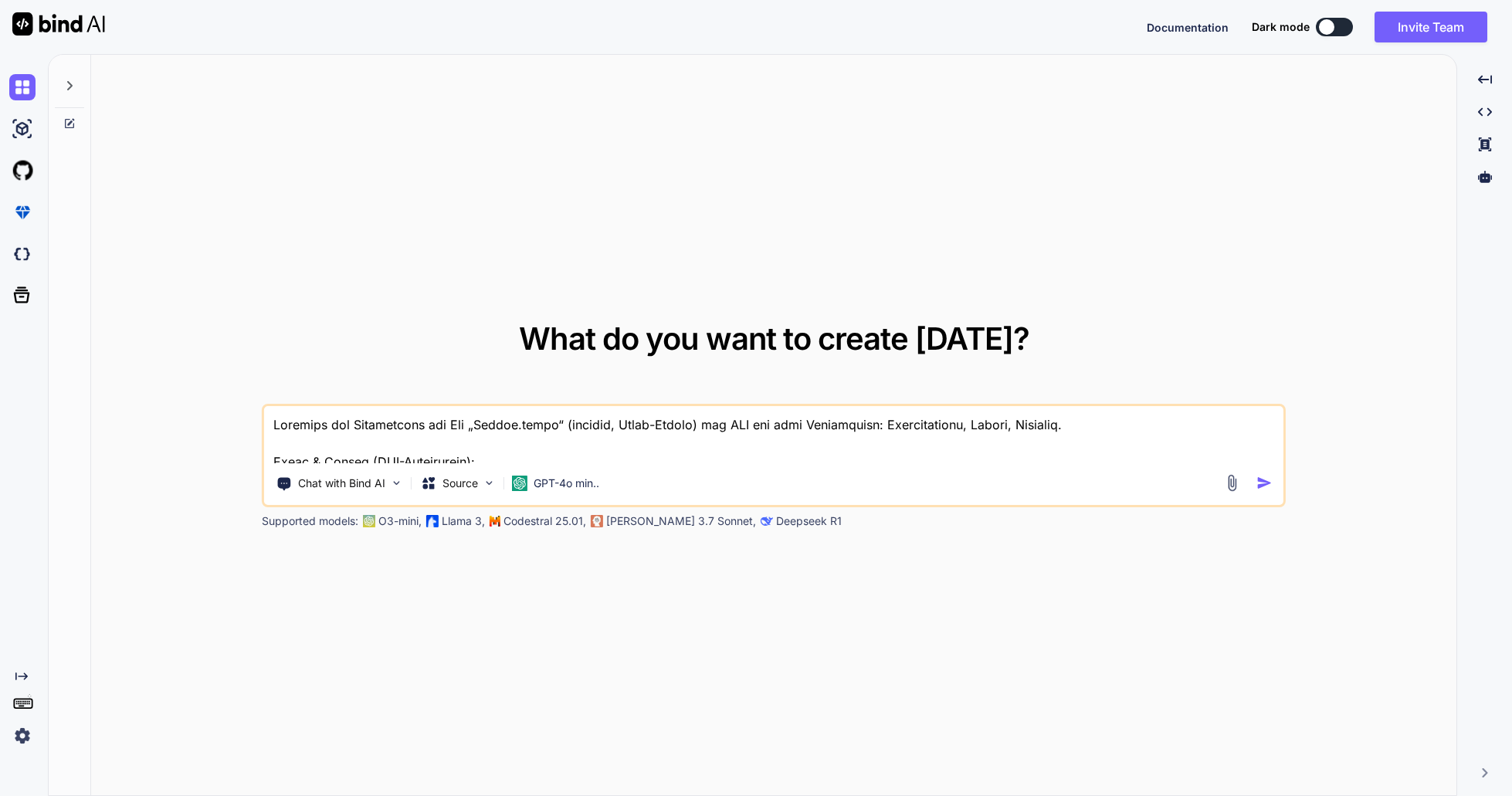
scroll to position [169, 0]
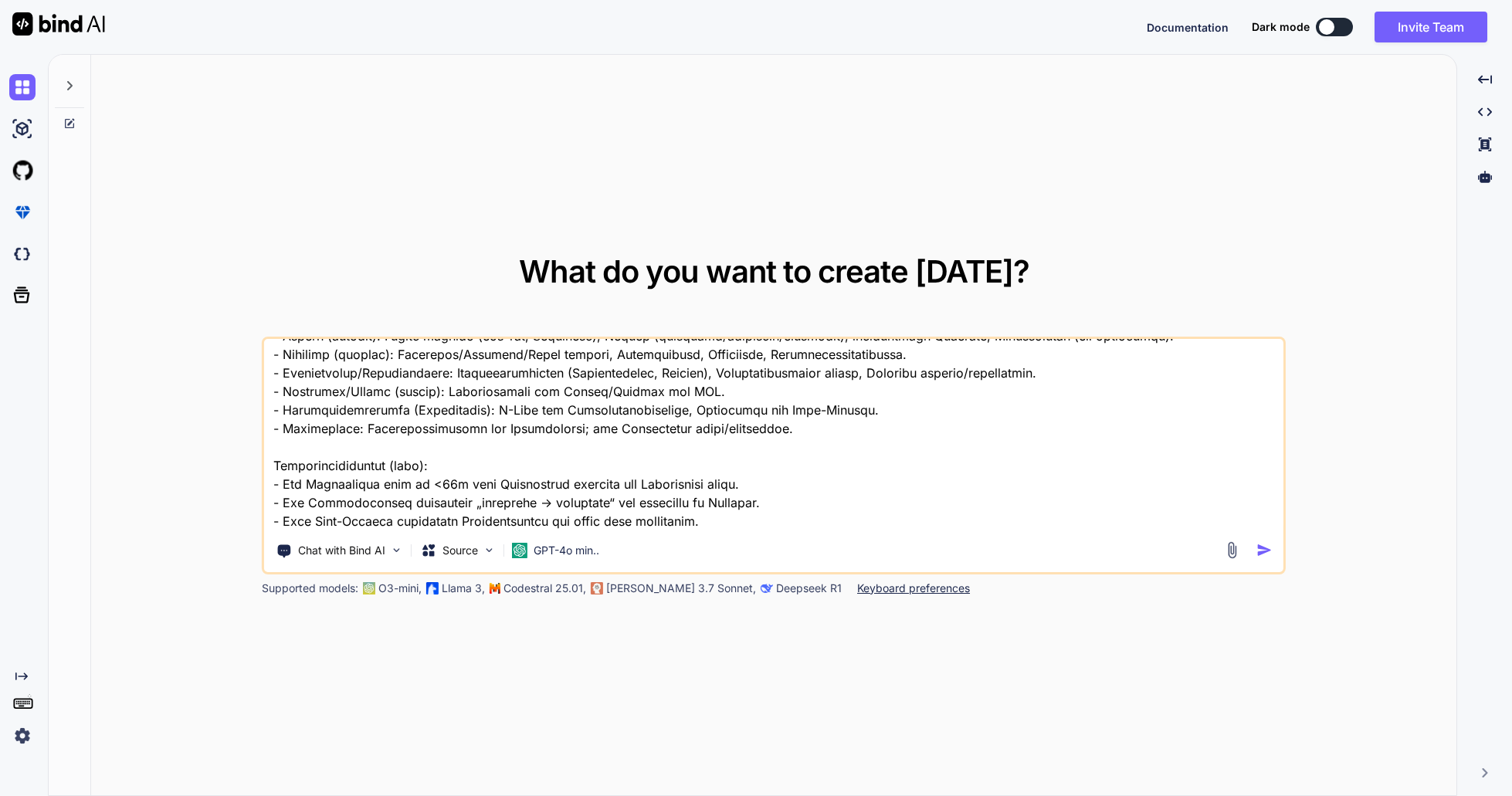
type textarea "Erstelle das Grundgerüst der App „Manage.tools“ (deutsch, Multi-Tenant) für KMU…"
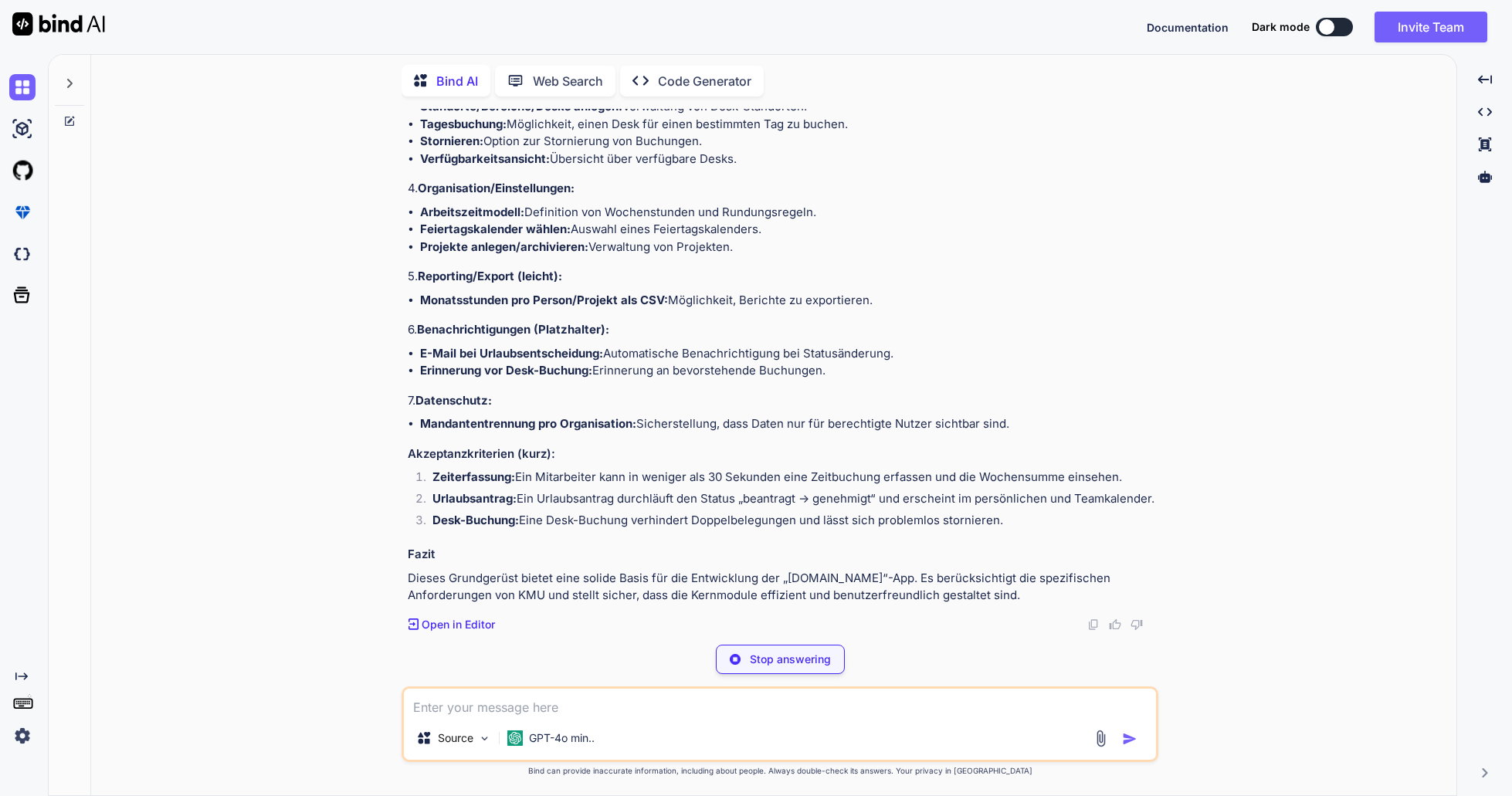
scroll to position [912, 0]
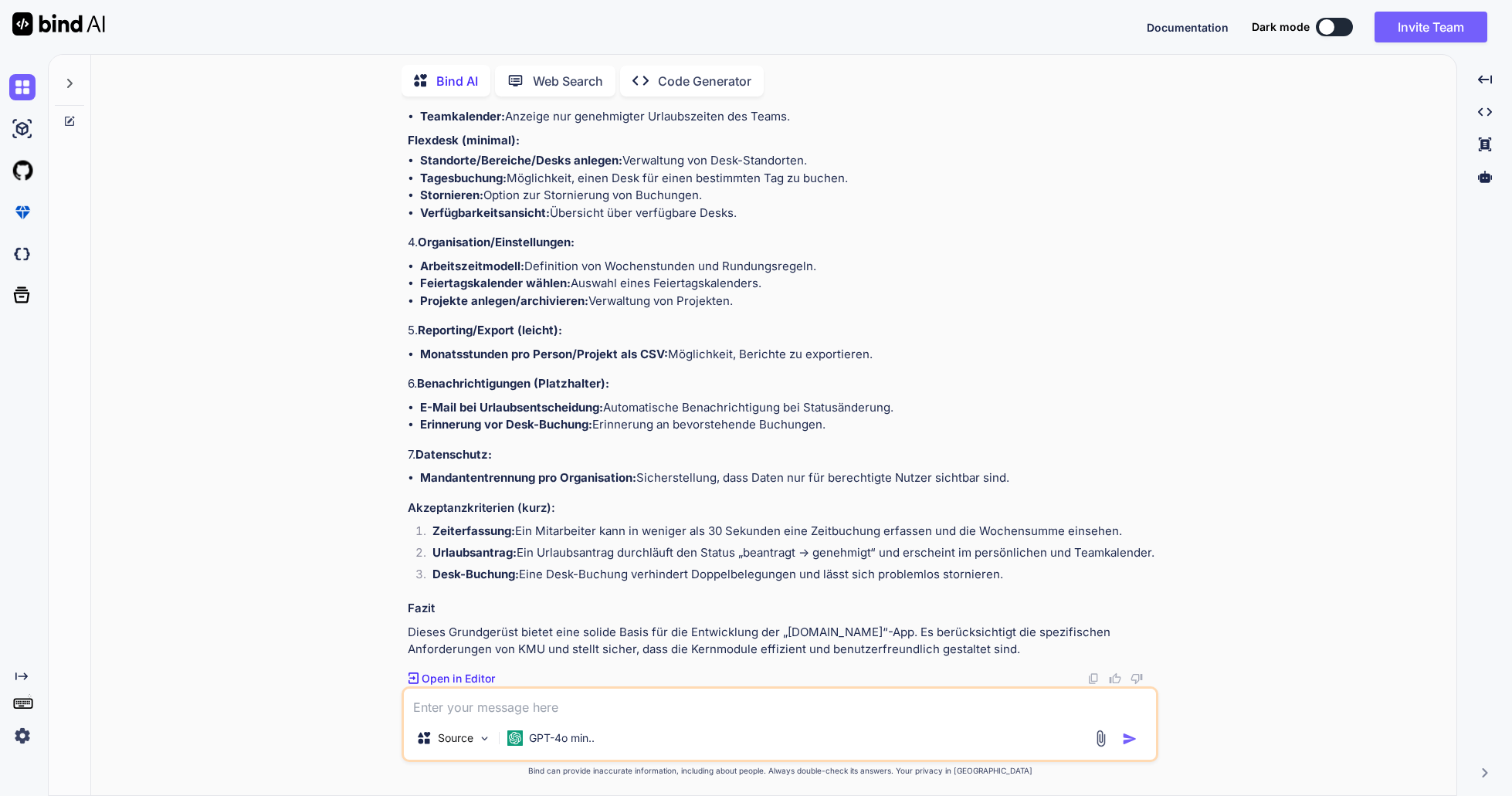
click at [480, 681] on p "Open in Editor" at bounding box center [458, 679] width 73 height 15
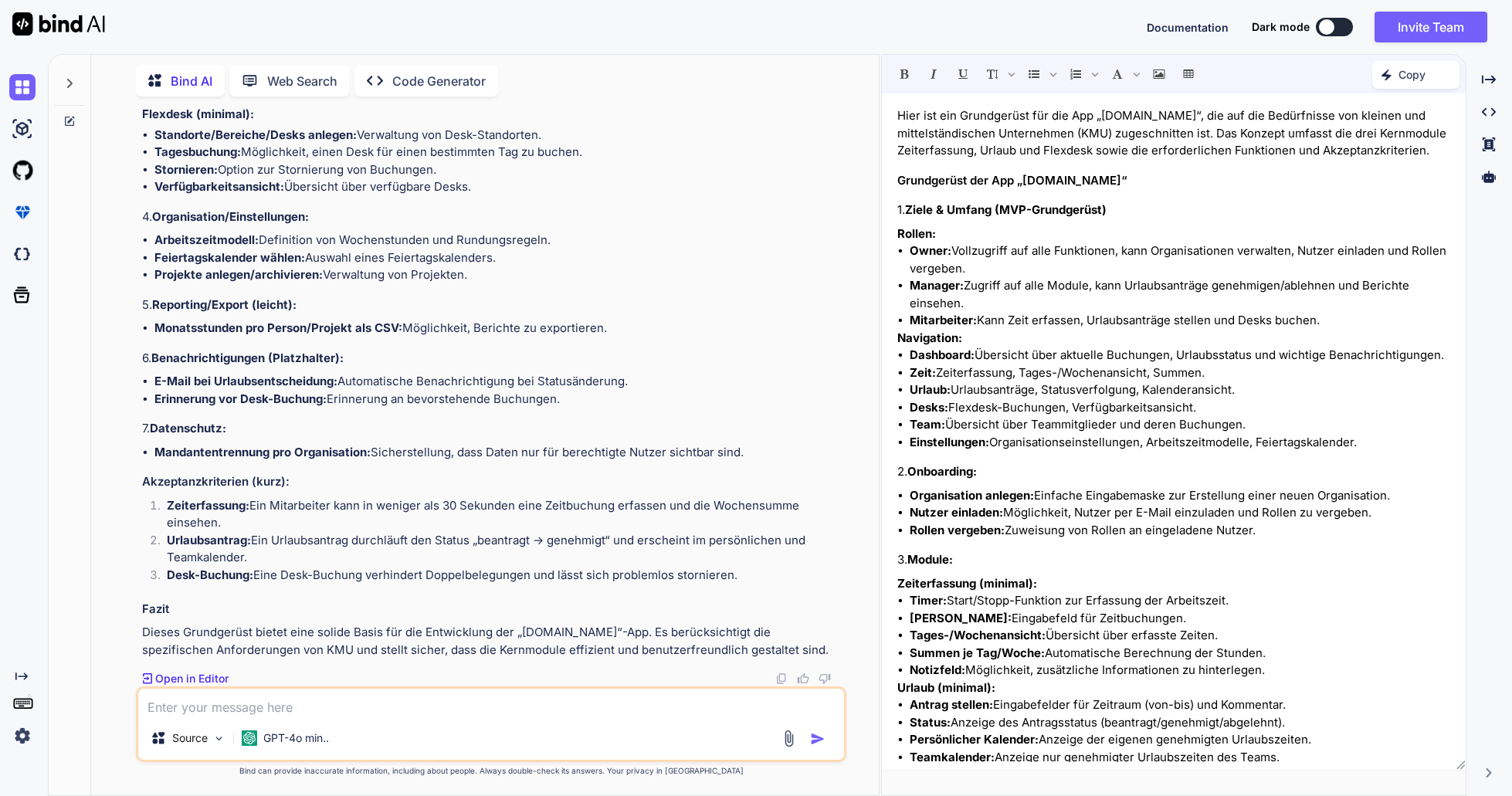
click at [207, 680] on p "Open in Editor" at bounding box center [191, 679] width 73 height 15
click at [451, 74] on p "Code Generator" at bounding box center [439, 81] width 94 height 19
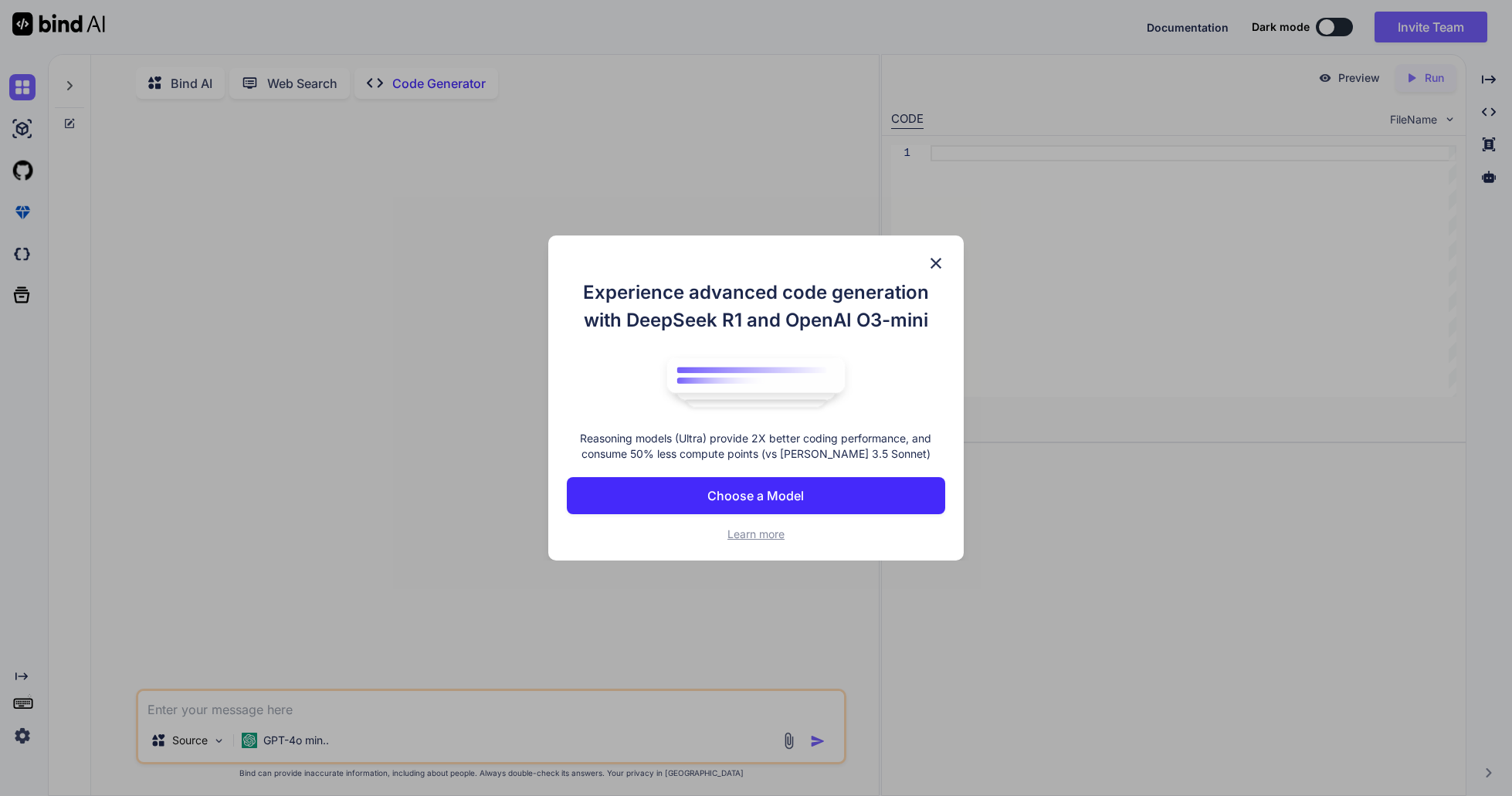
click at [789, 497] on p "Choose a Model" at bounding box center [756, 496] width 96 height 19
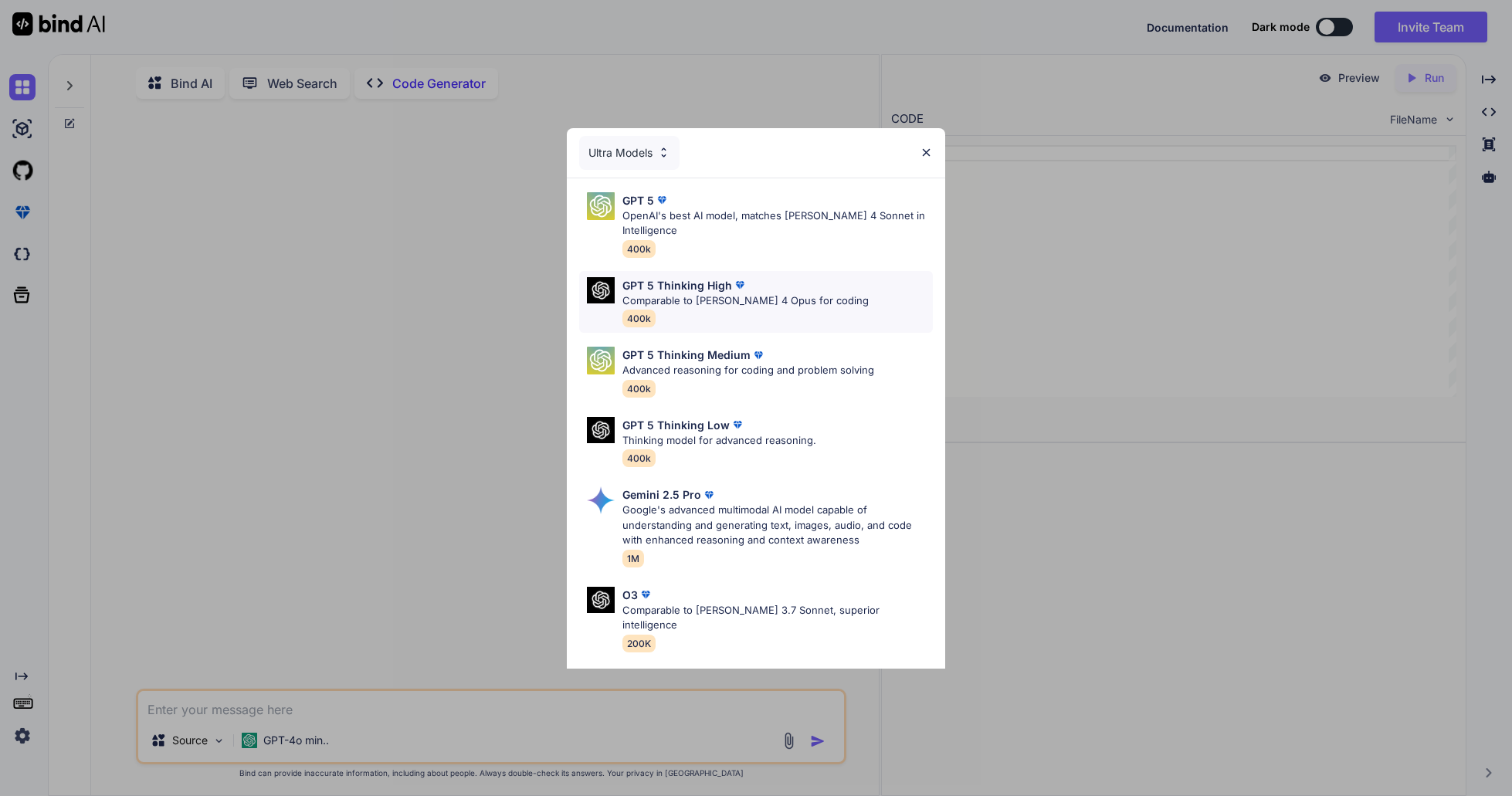
click at [821, 290] on div "GPT 5 Thinking High Comparable to Claude 4 Opus for coding 400k" at bounding box center [756, 302] width 353 height 62
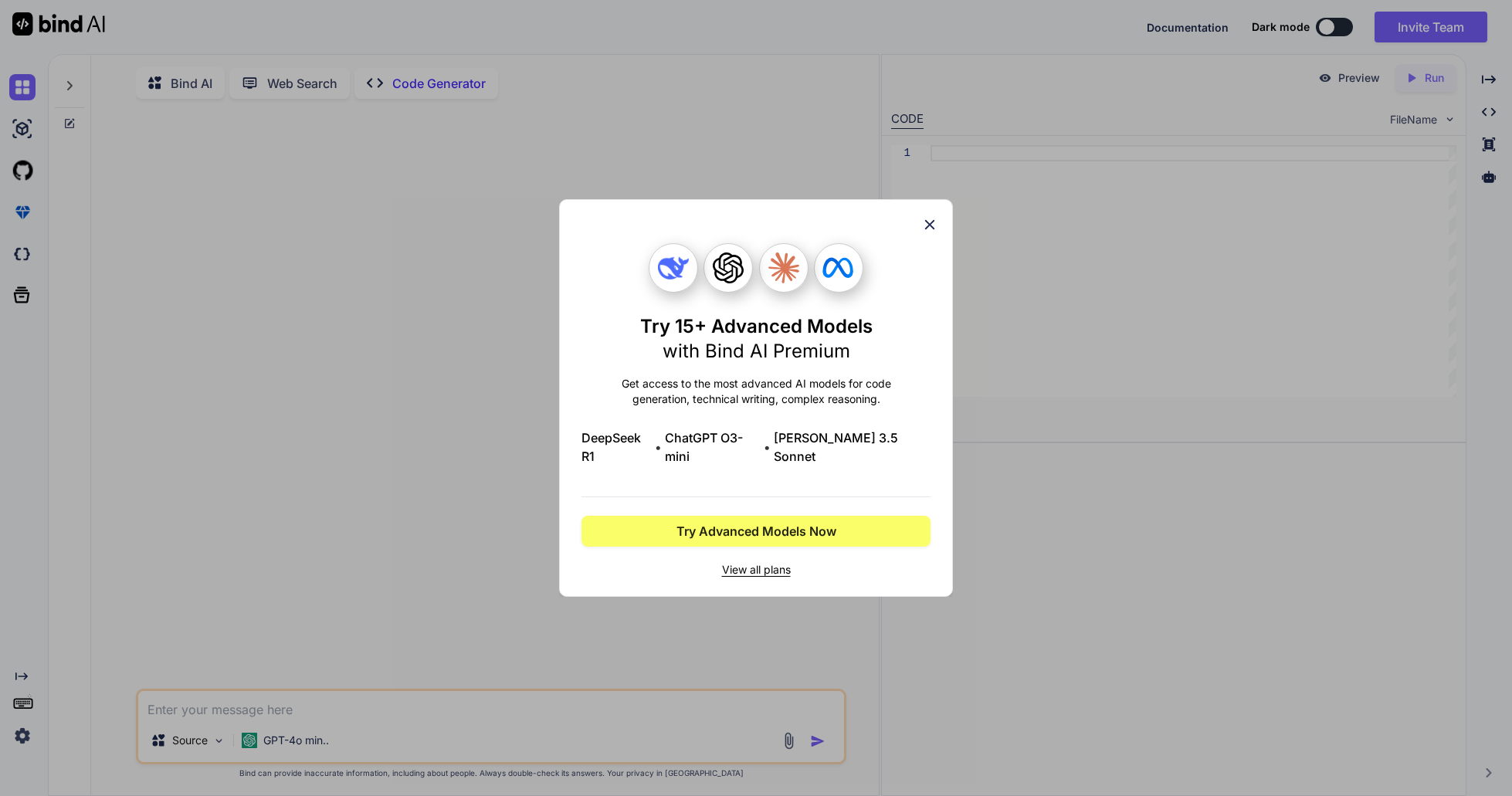
click at [755, 567] on span "View all plans" at bounding box center [756, 570] width 349 height 15
click at [922, 234] on icon at bounding box center [930, 224] width 17 height 17
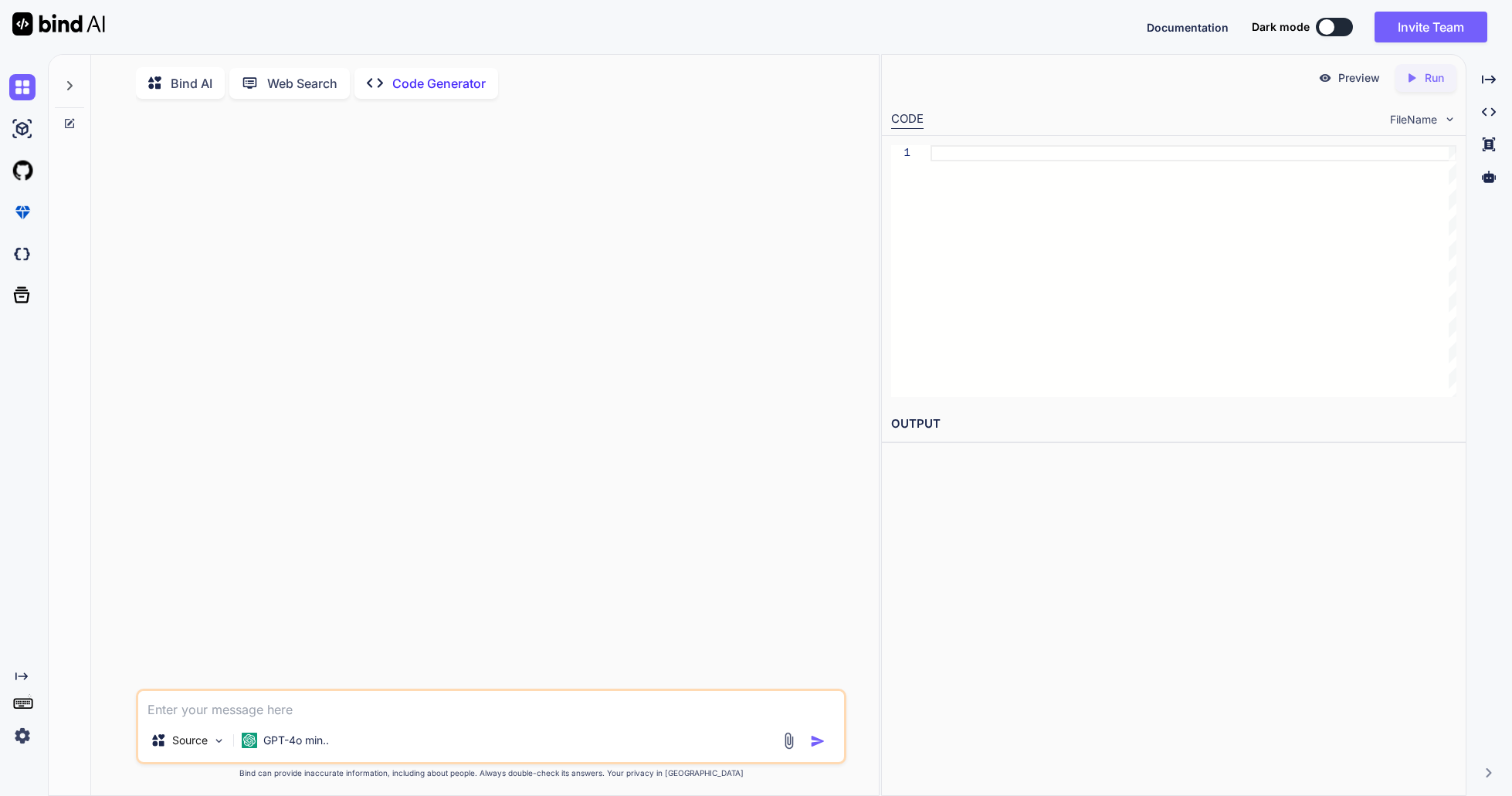
click at [290, 713] on textarea at bounding box center [491, 705] width 706 height 28
click at [289, 745] on p "GPT-4o min.." at bounding box center [296, 740] width 66 height 15
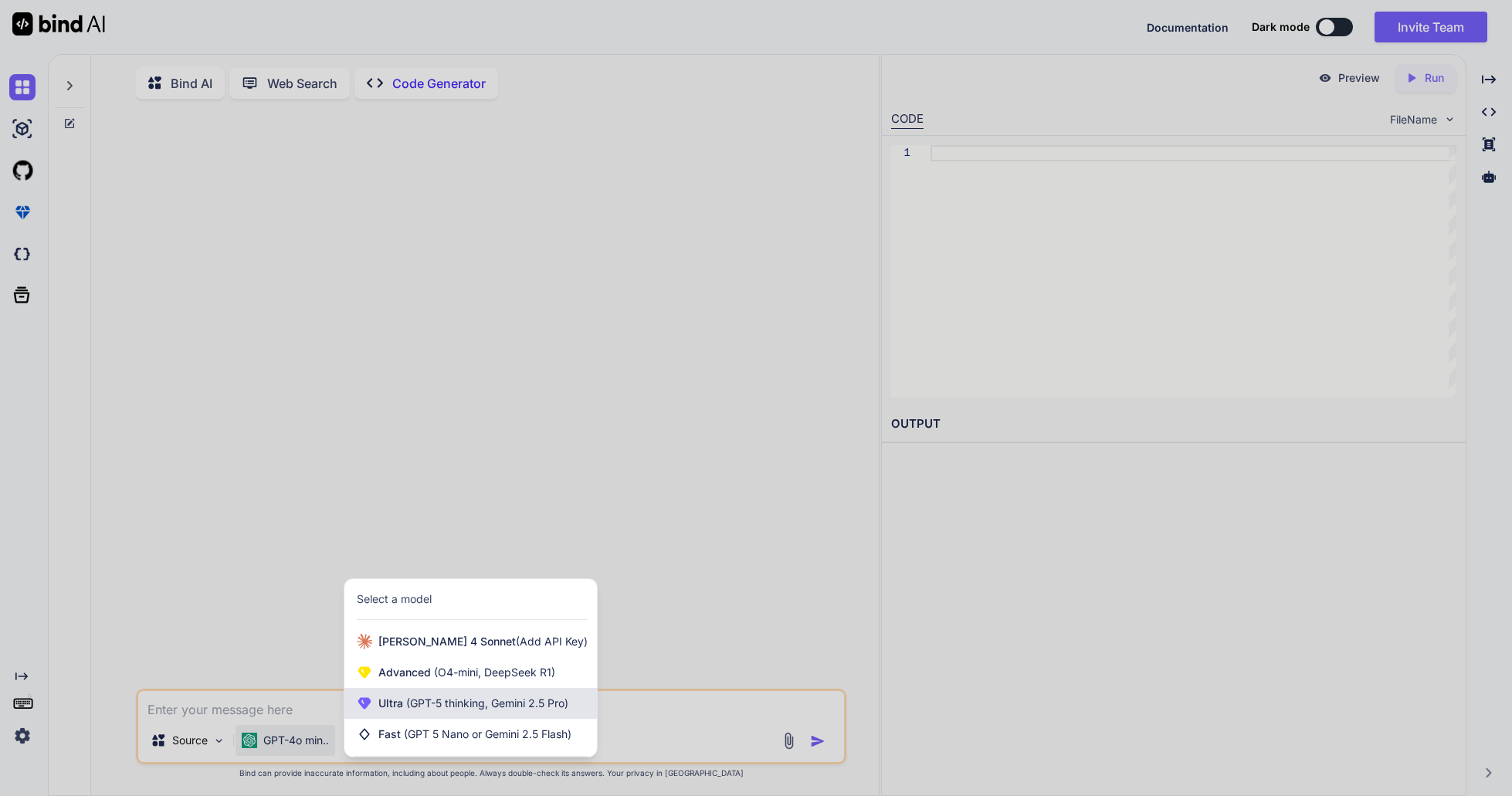
click at [442, 706] on span "(GPT-5 thinking, Gemini 2.5 Pro)" at bounding box center [486, 703] width 165 height 13
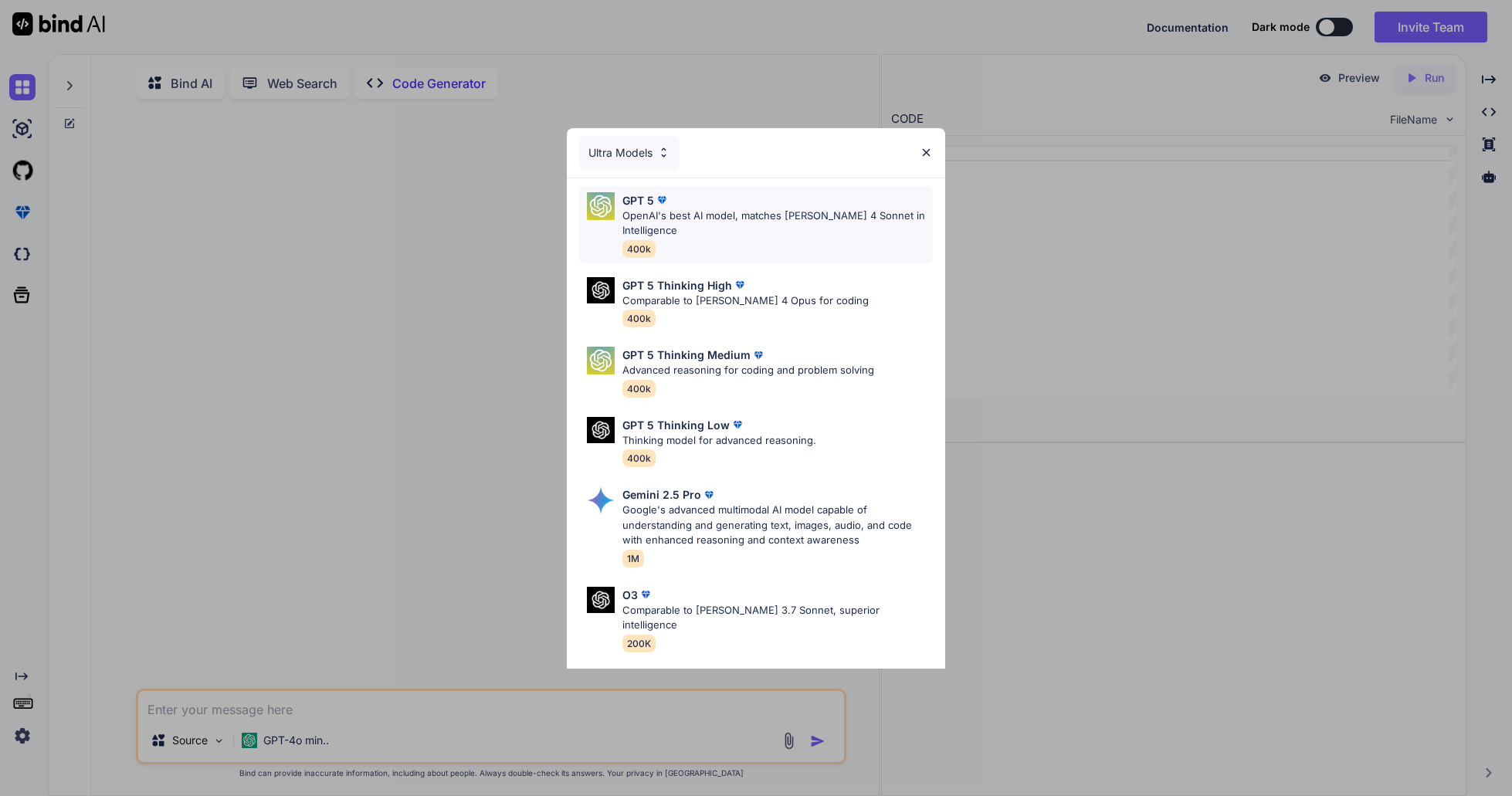
click at [689, 221] on p "OpenAI's best AI model, matches Claude 4 Sonnet in Intelligence" at bounding box center [778, 223] width 310 height 30
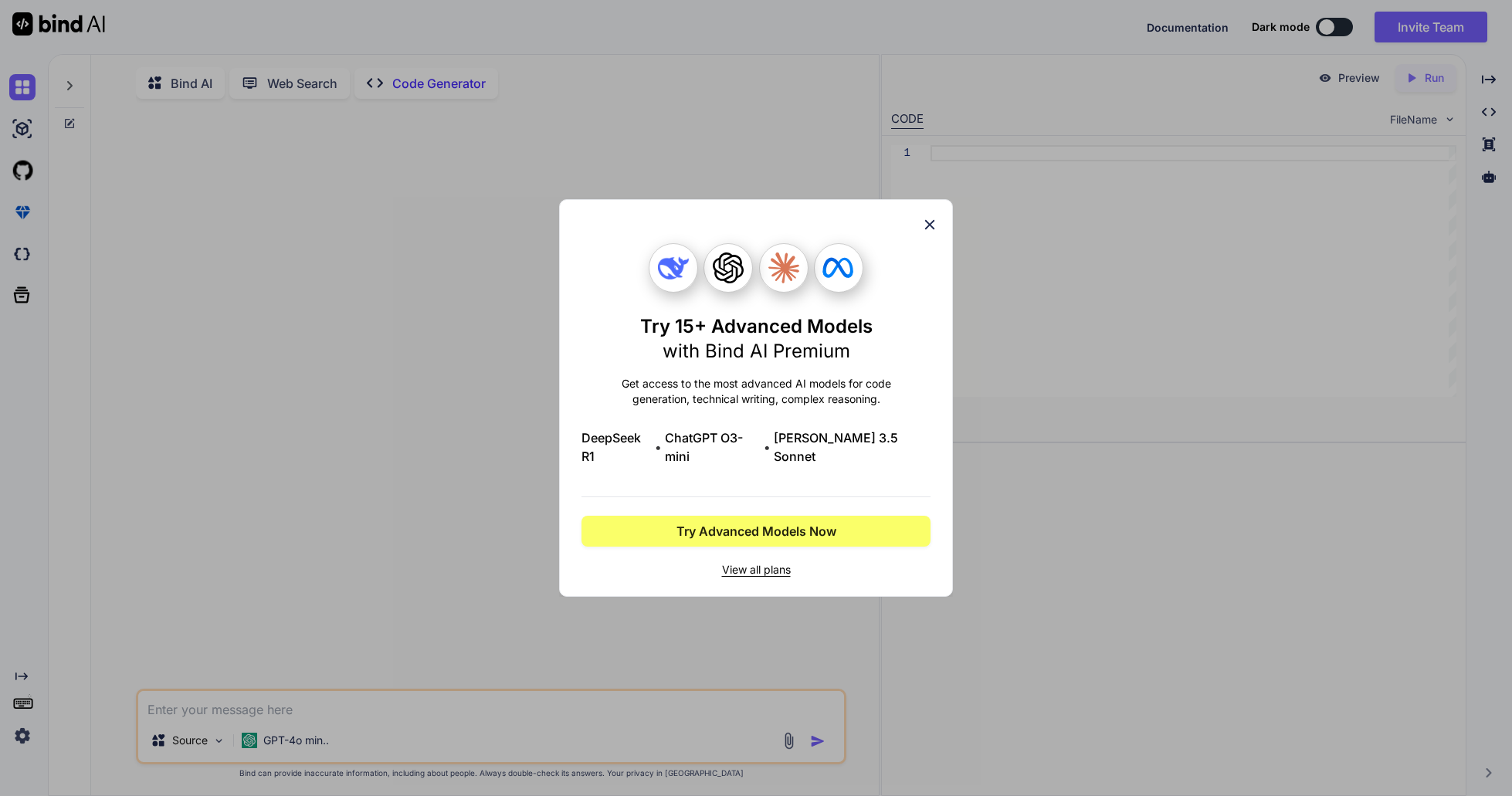
click at [933, 230] on icon at bounding box center [930, 225] width 10 height 10
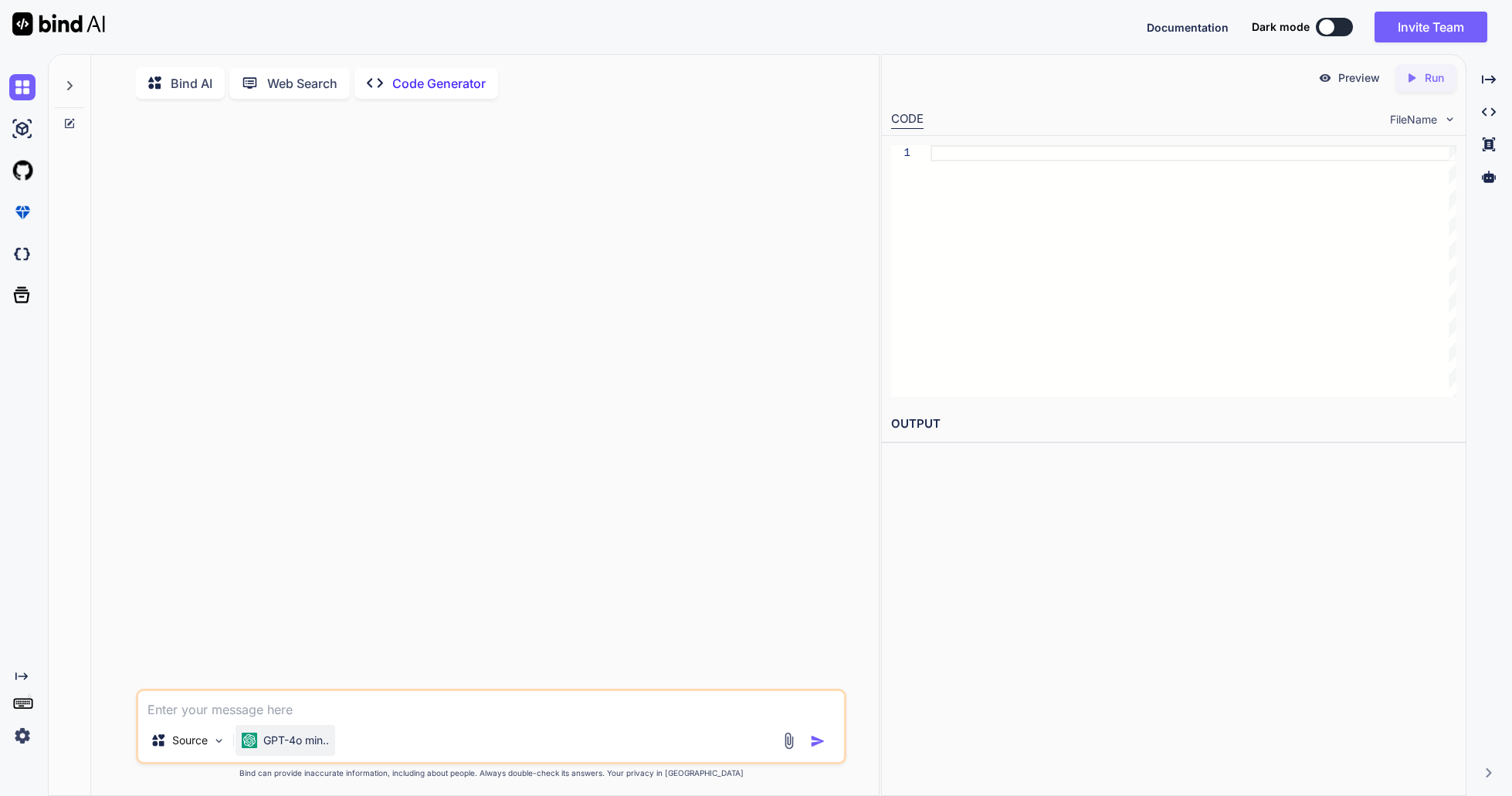
click at [320, 742] on p "GPT-4o min.." at bounding box center [296, 740] width 66 height 15
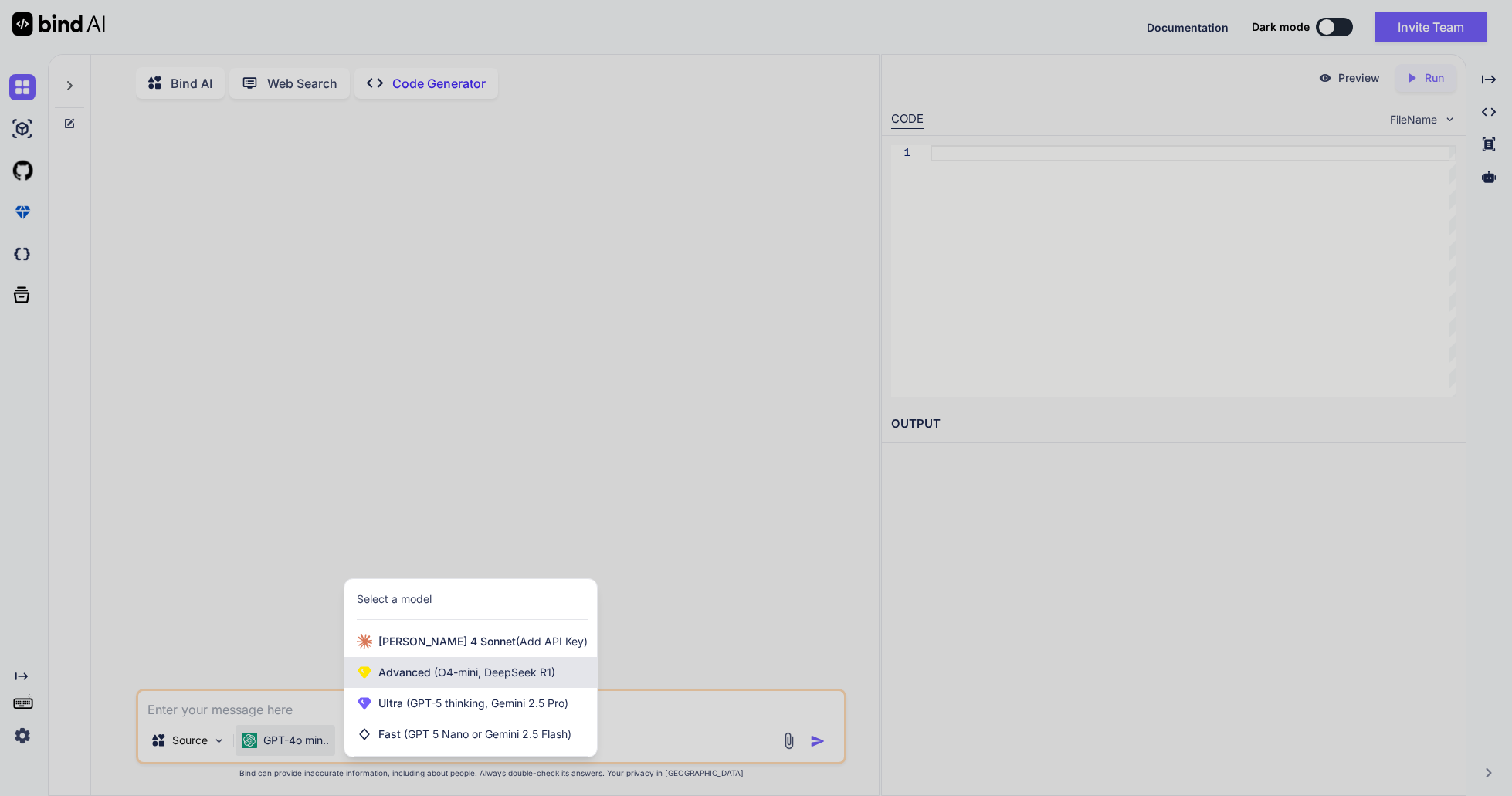
click at [482, 674] on span "(O4-mini, DeepSeek R1)" at bounding box center [492, 672] width 124 height 13
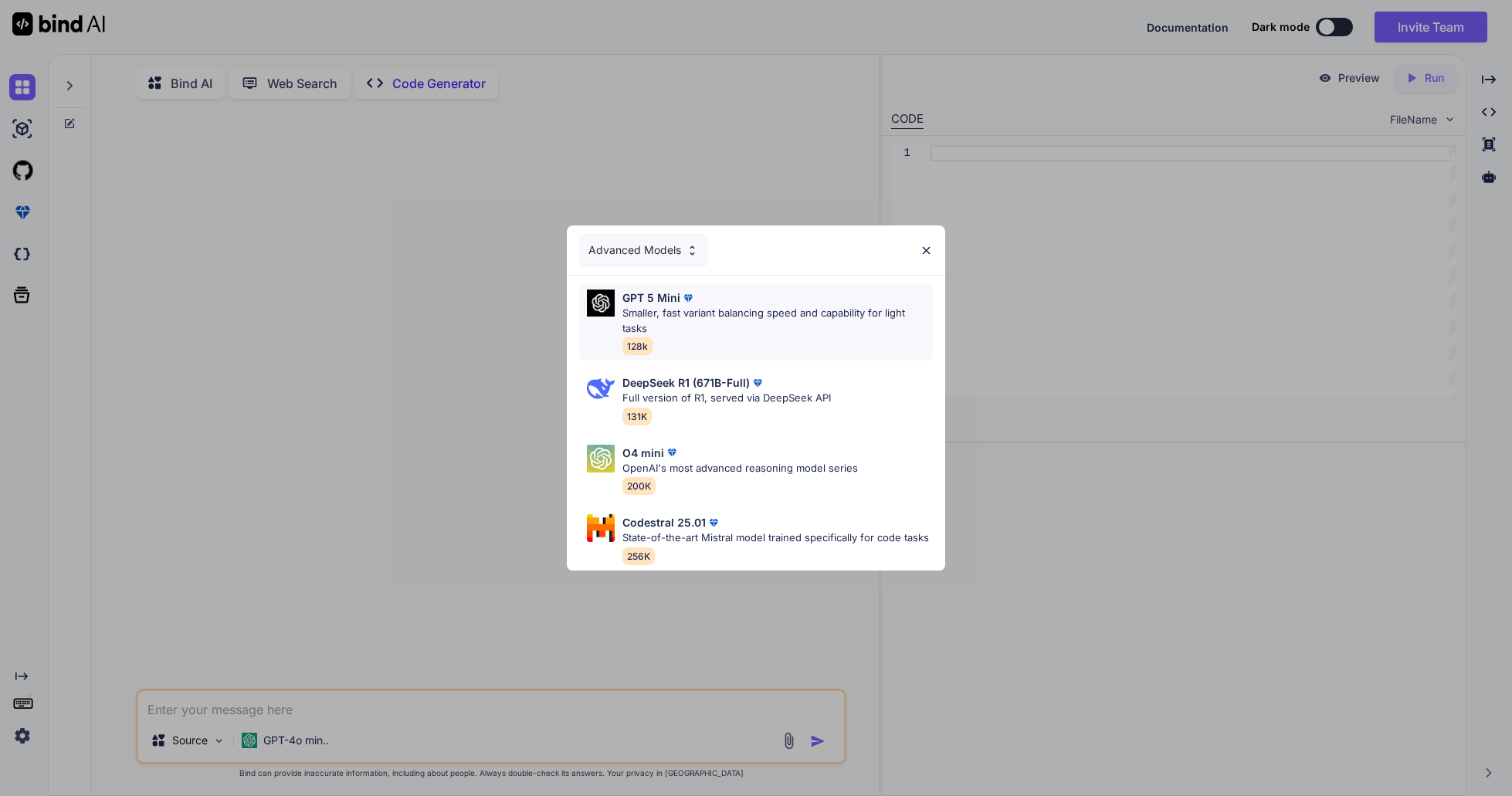
click at [768, 326] on p "Smaller, fast variant balancing speed and capability for light tasks" at bounding box center [778, 321] width 310 height 30
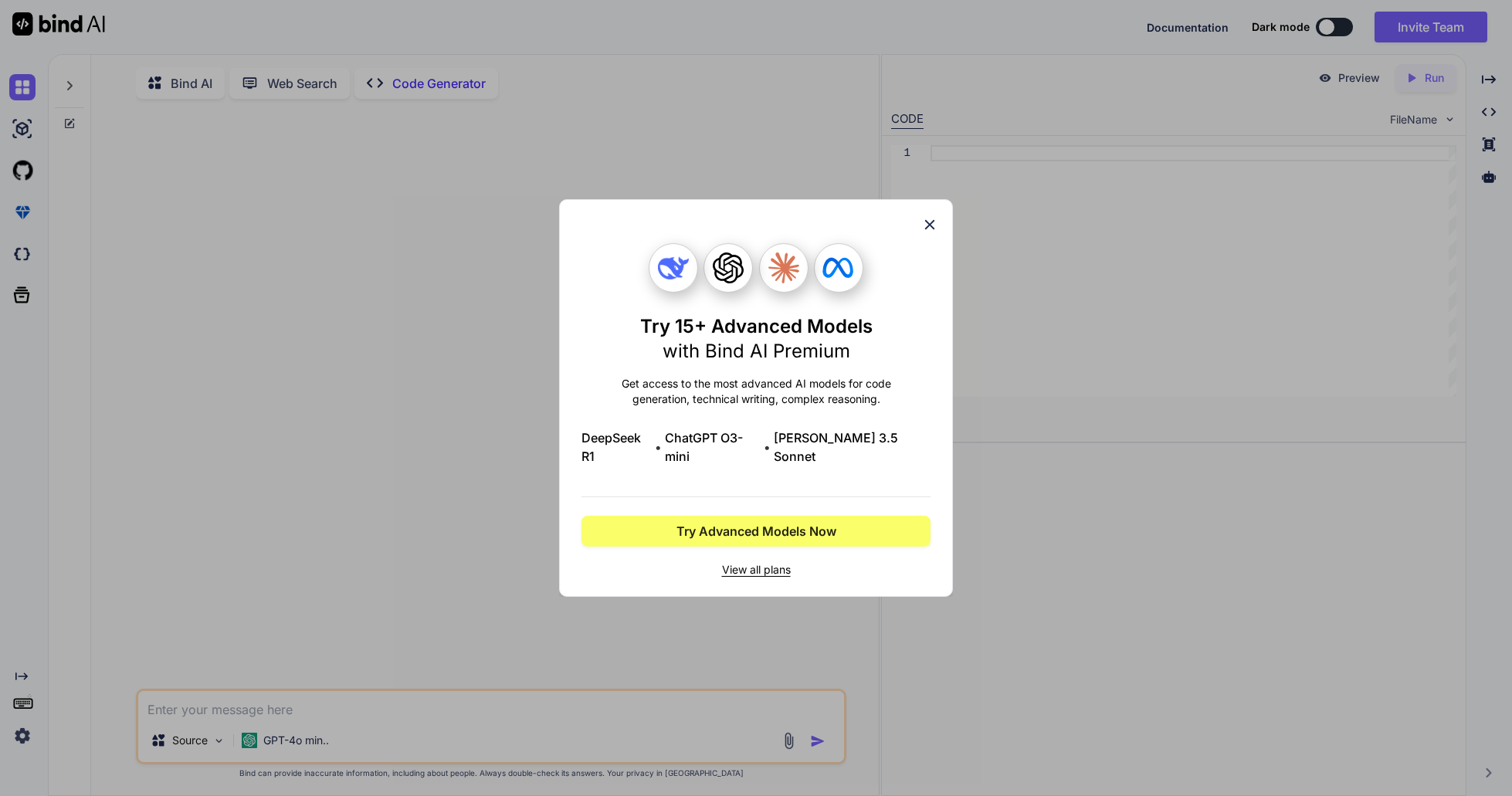
click at [925, 234] on icon at bounding box center [930, 224] width 17 height 17
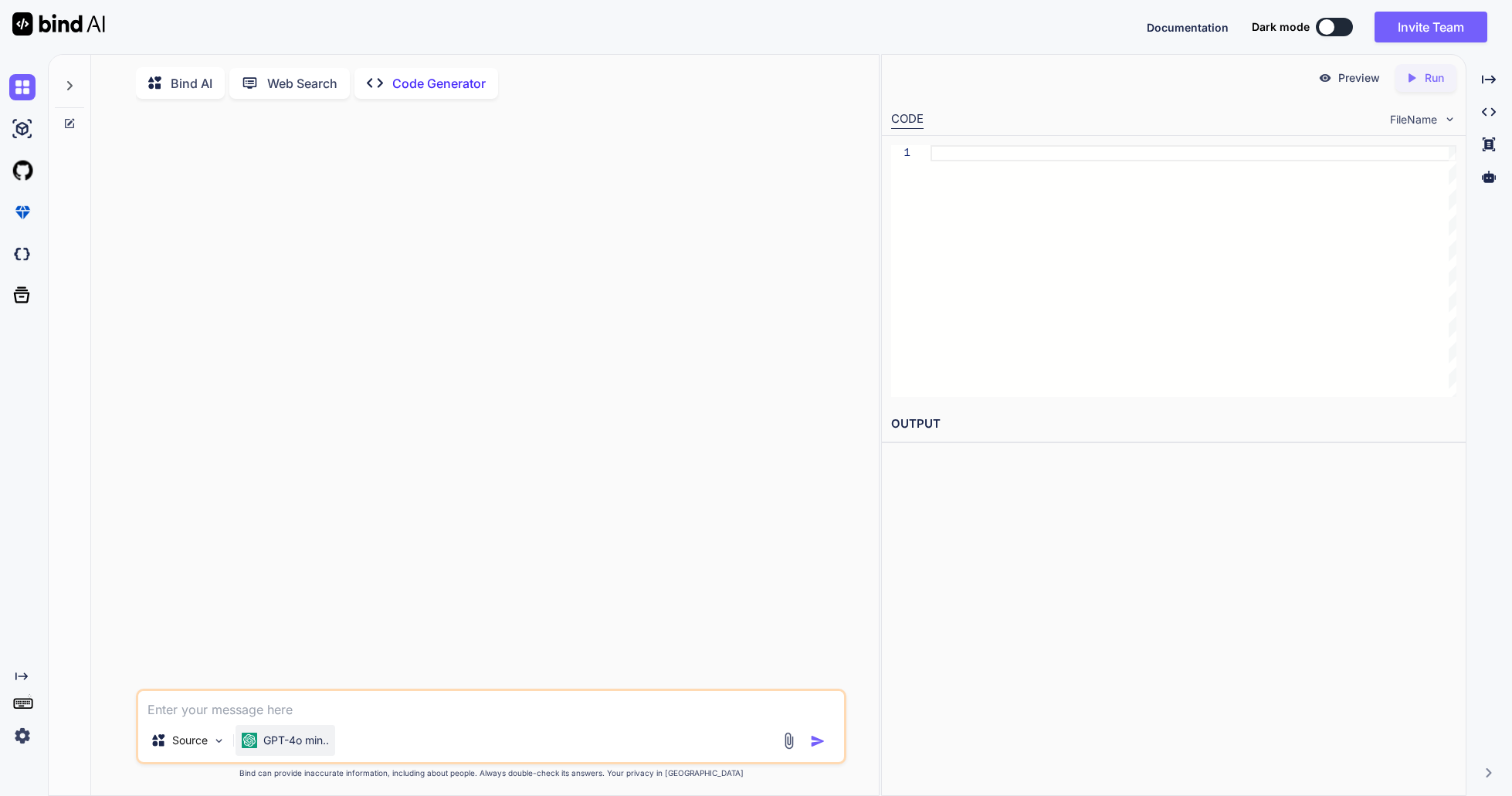
click at [326, 741] on p "GPT-4o min.." at bounding box center [296, 740] width 66 height 15
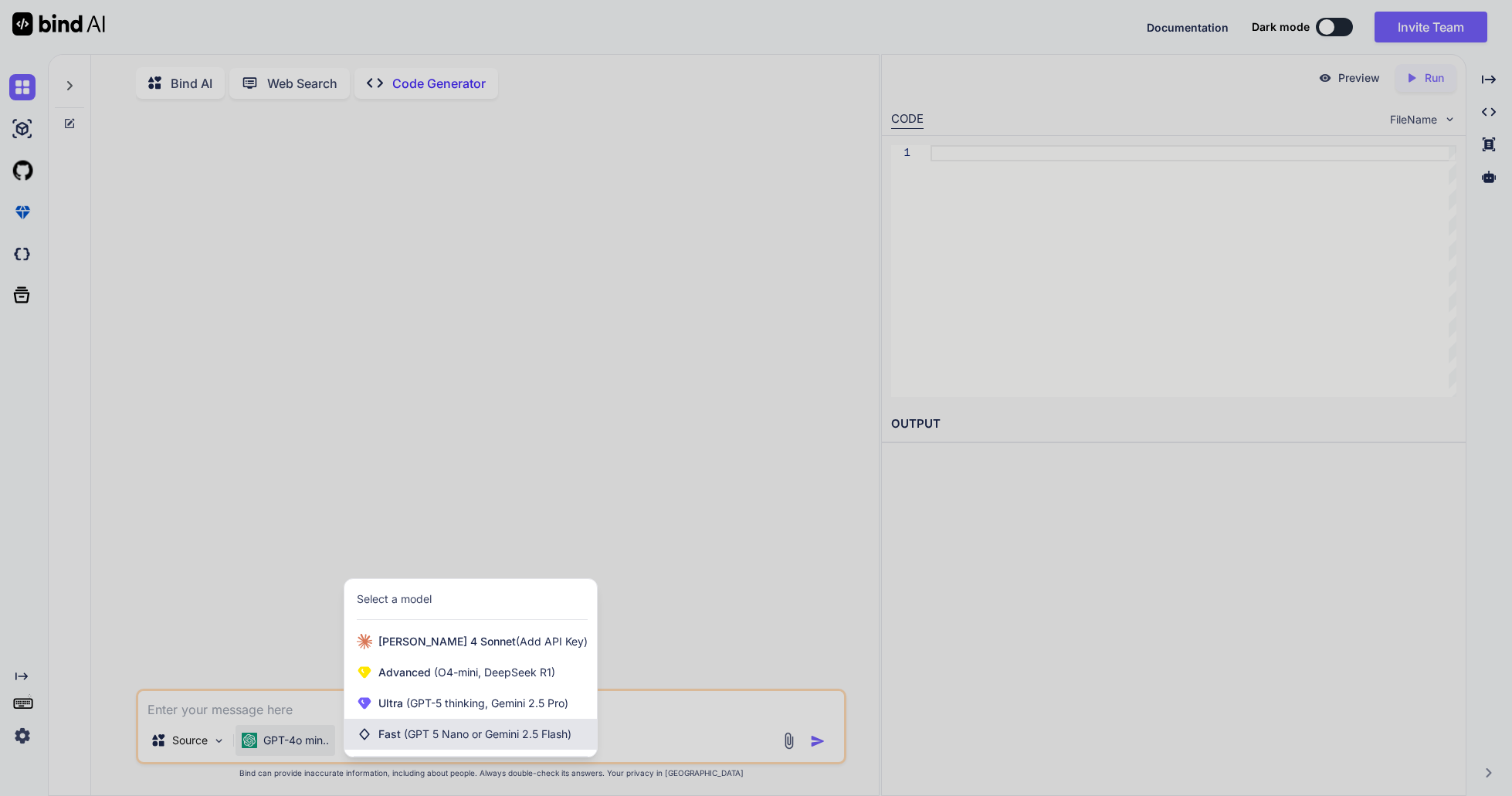
click at [465, 736] on span "(GPT 5 Nano or Gemini 2.5 Flash)" at bounding box center [487, 734] width 168 height 13
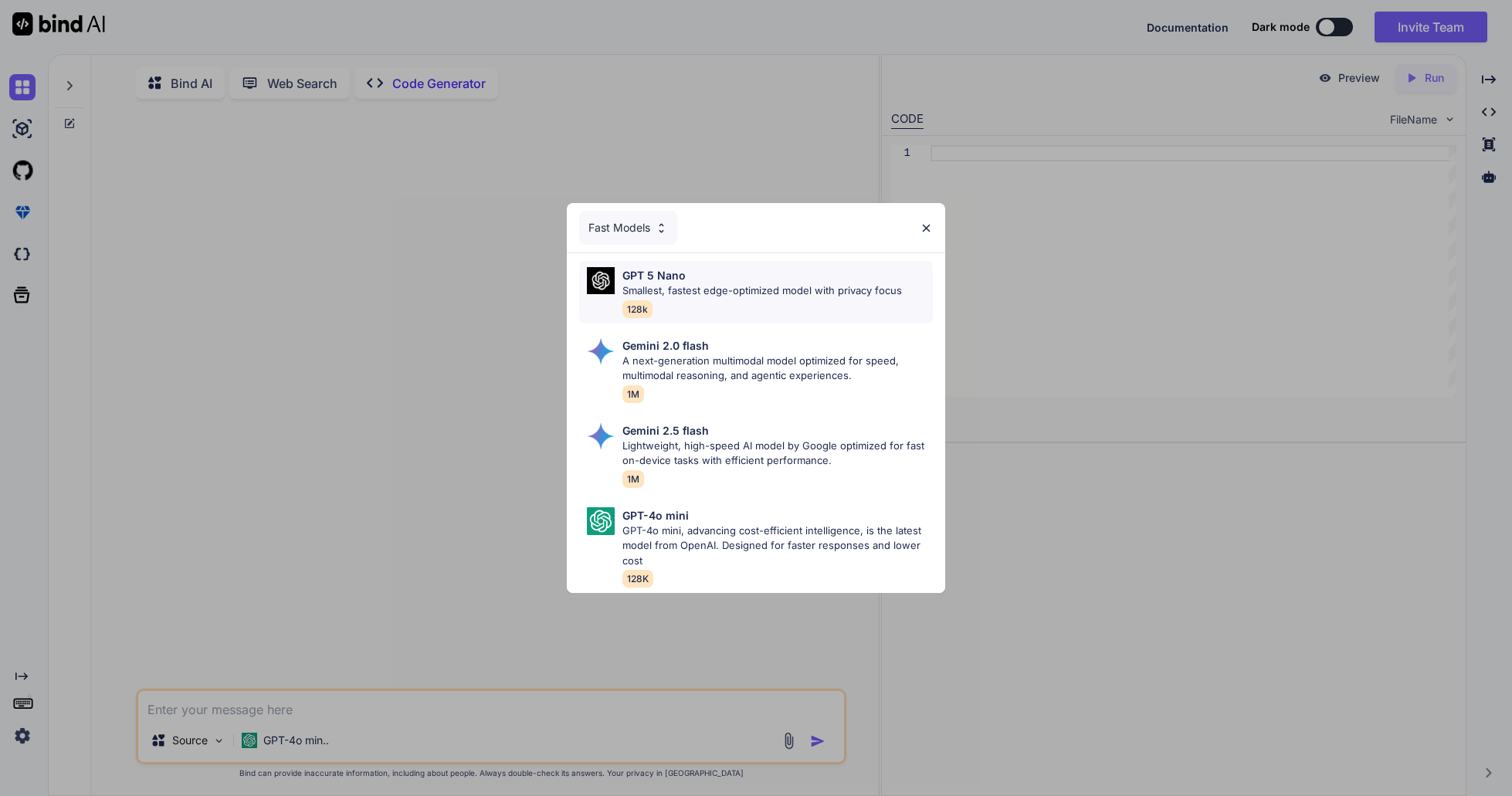
click at [848, 285] on p "Smallest, fastest edge-optimized model with privacy focus" at bounding box center [762, 291] width 280 height 15
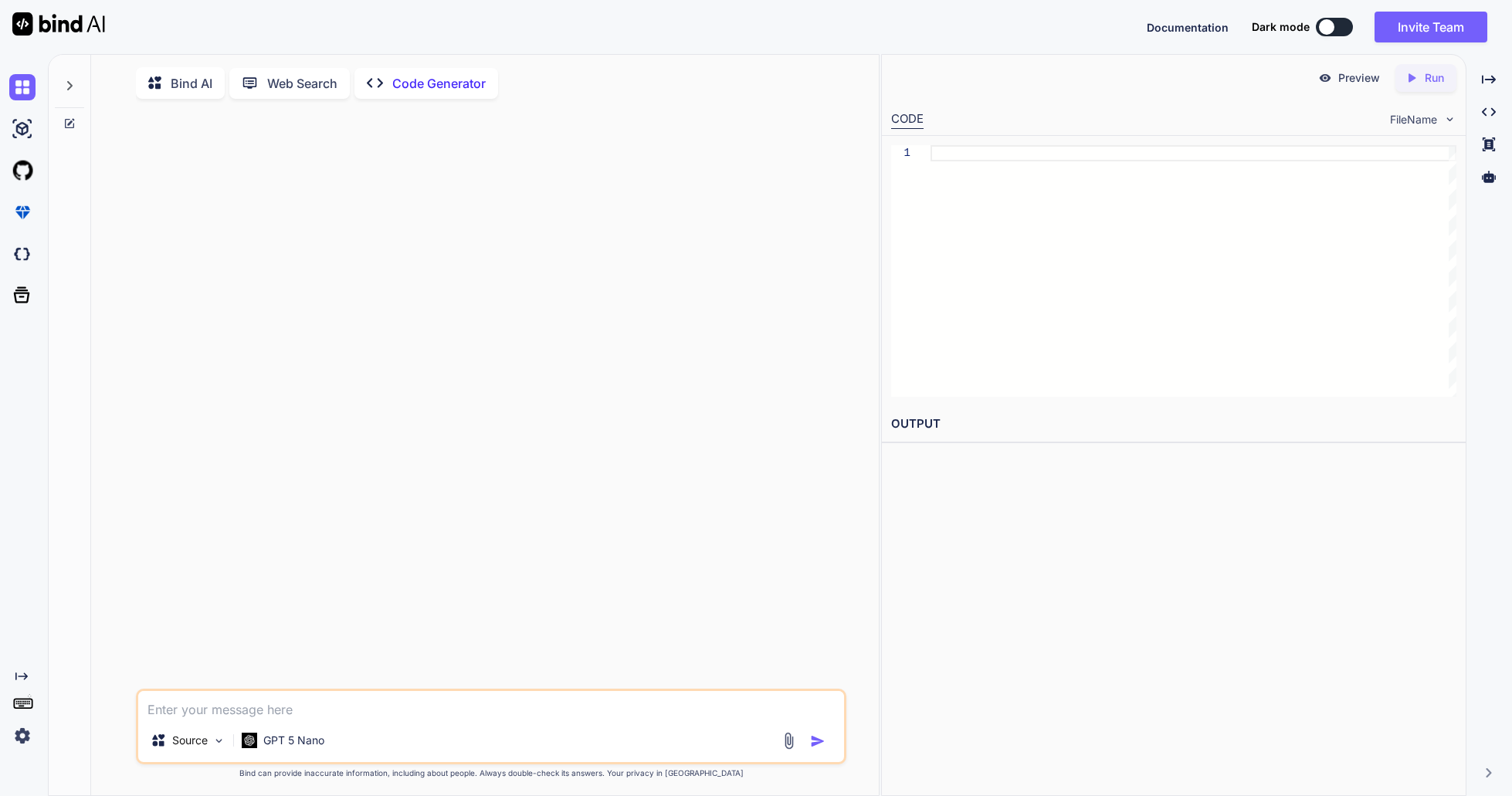
click at [435, 700] on textarea at bounding box center [491, 705] width 706 height 28
paste textarea "Erstelle das Grundgerüst der App „Manage.tools“ (deutsch, Multi-Tenant) für KMU…"
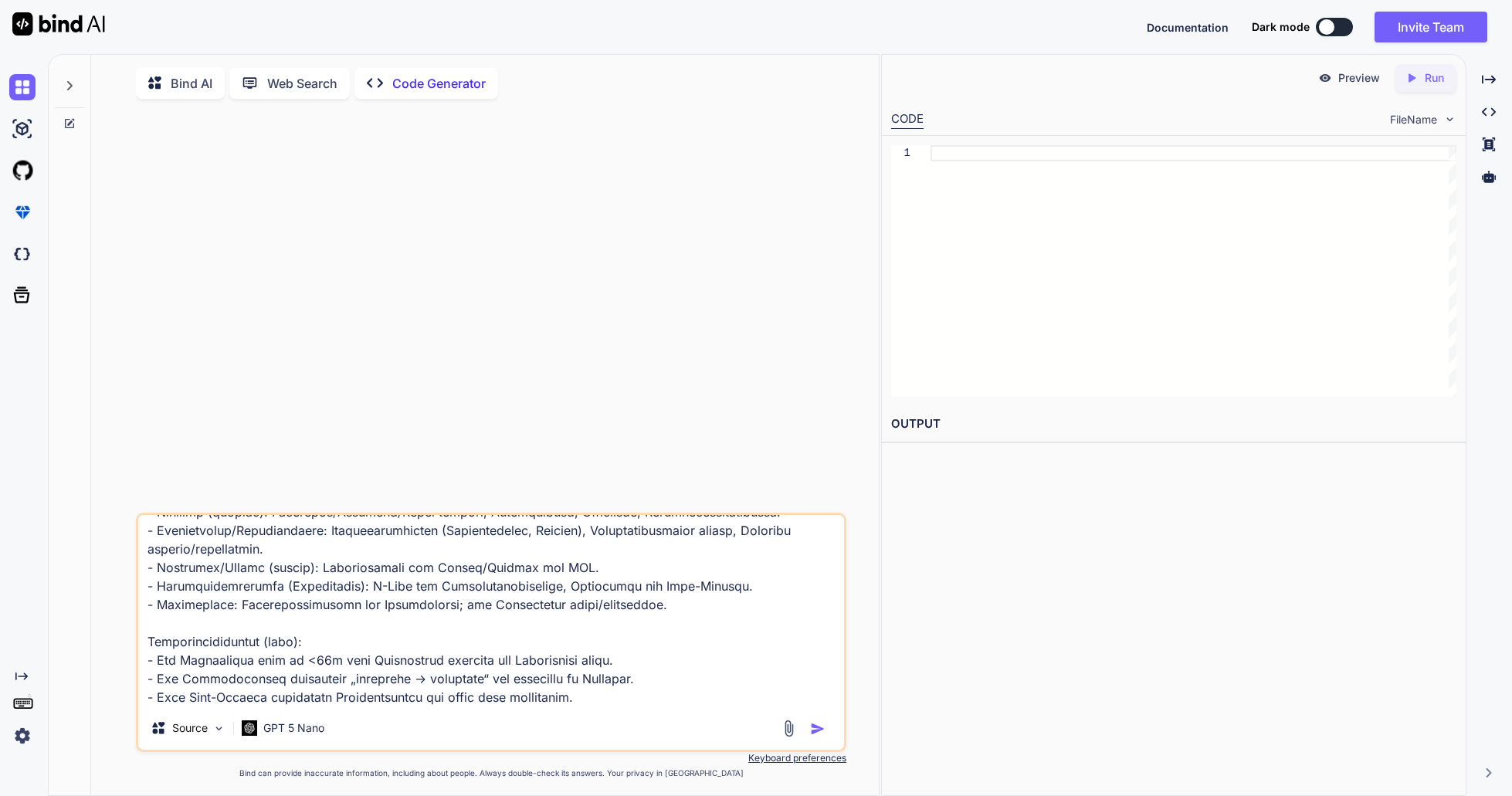
type textarea "Erstelle das Grundgerüst der App „Manage.tools“ (deutsch, Multi-Tenant) für KMU…"
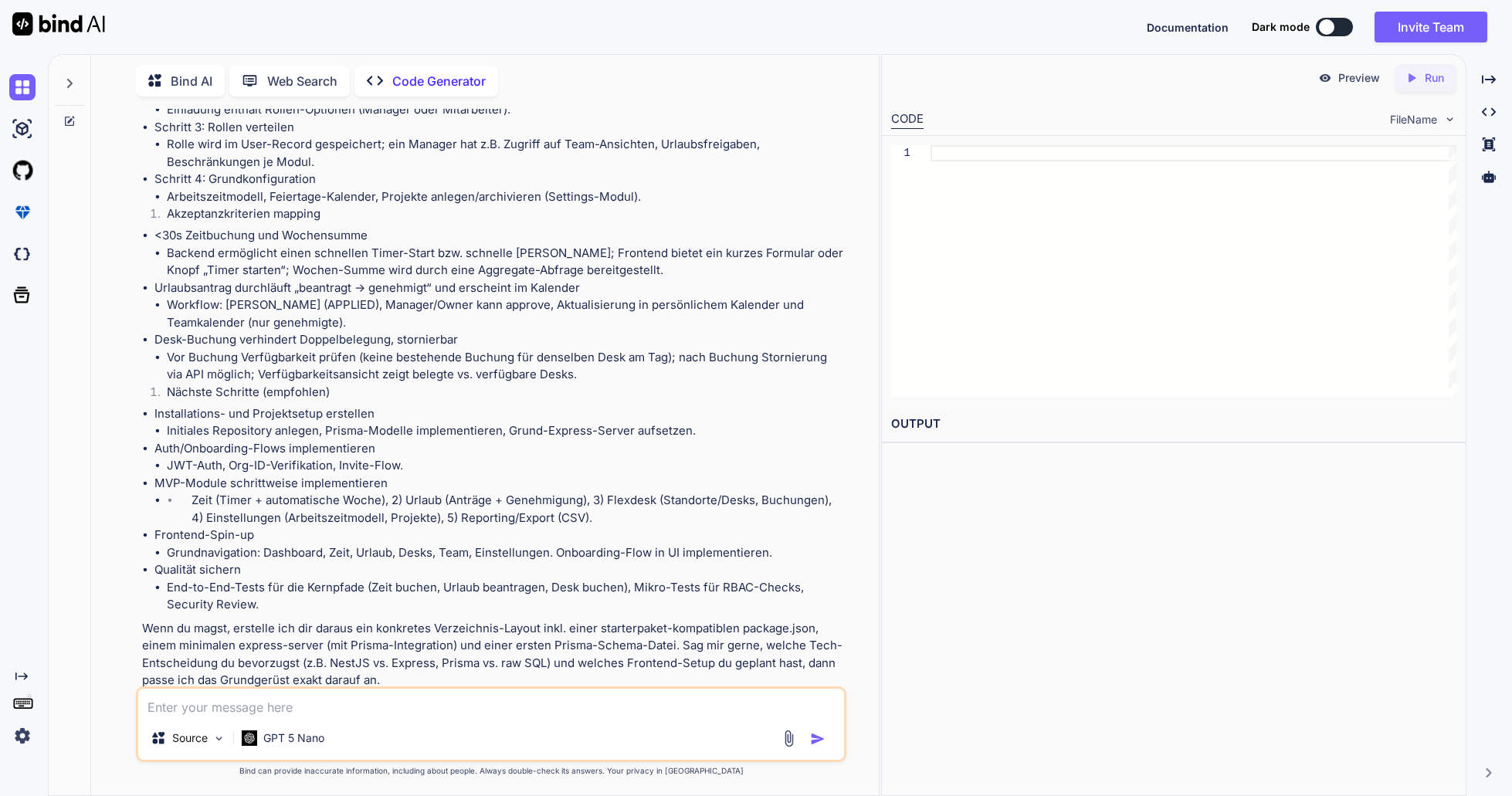
scroll to position [5690, 0]
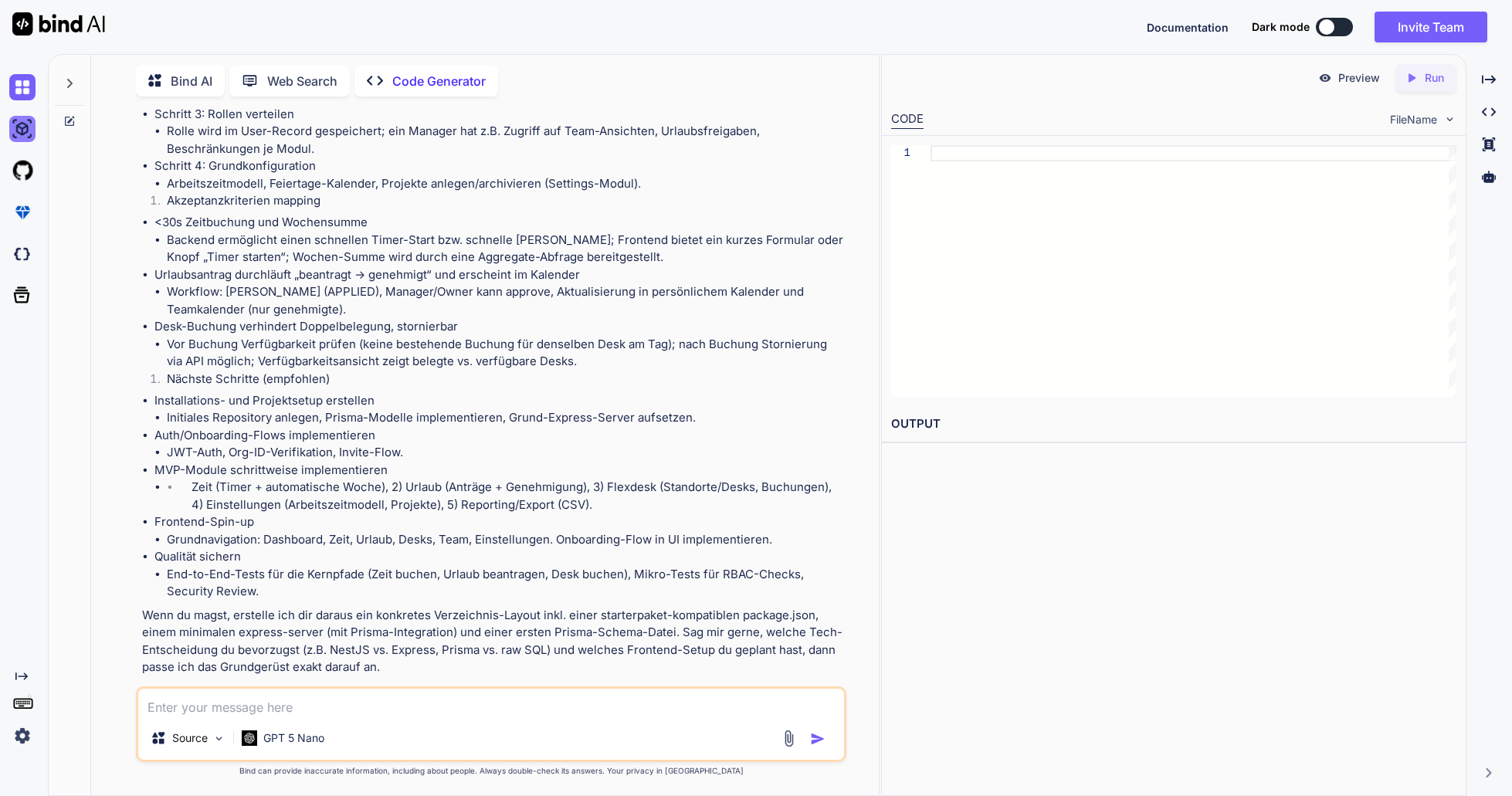
click at [21, 131] on img at bounding box center [22, 128] width 26 height 26
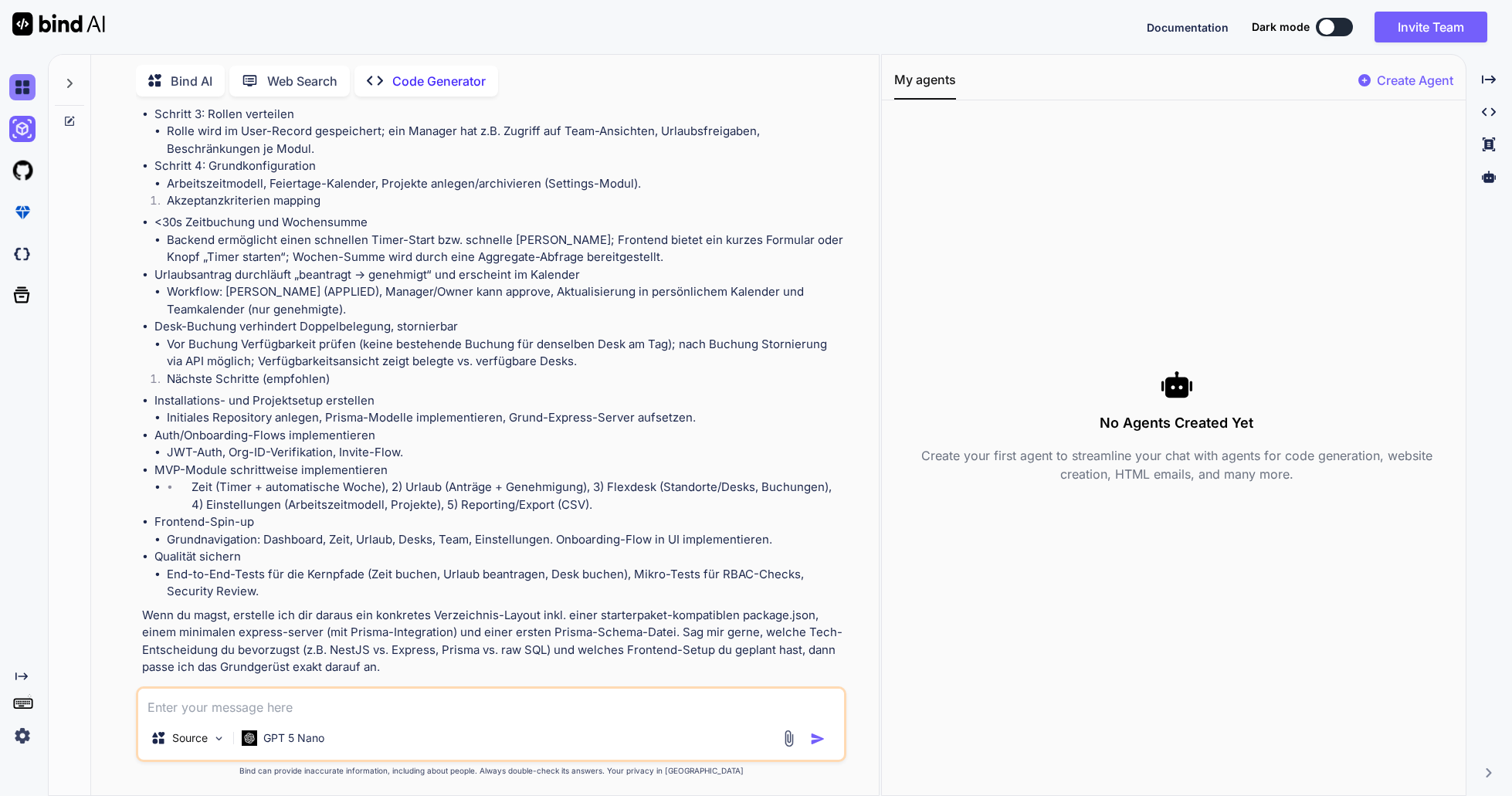
click at [24, 99] on img at bounding box center [22, 87] width 26 height 26
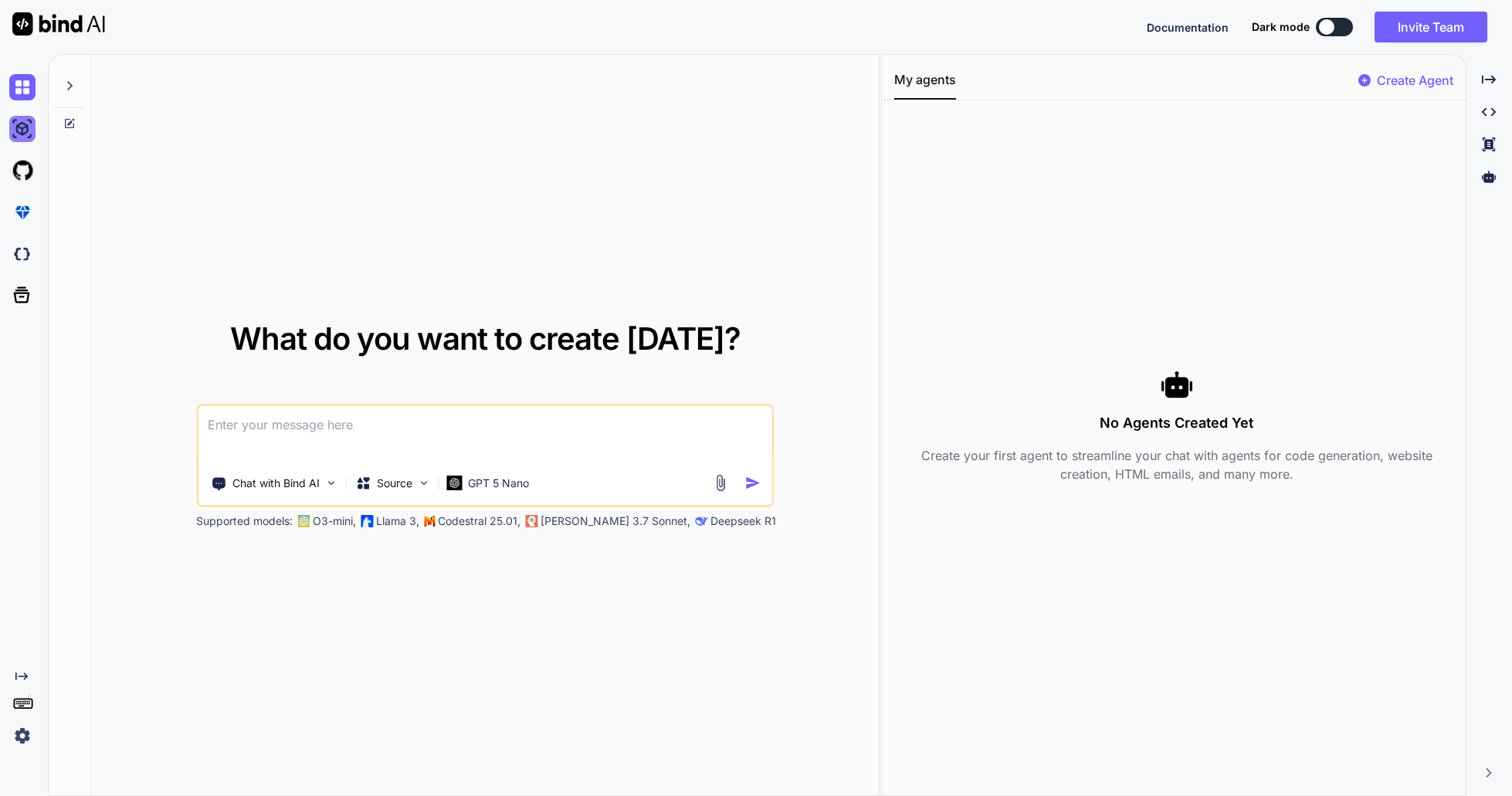
click at [19, 142] on img at bounding box center [22, 128] width 26 height 26
click at [24, 105] on div at bounding box center [25, 87] width 32 height 41
click at [60, 85] on div at bounding box center [69, 81] width 30 height 53
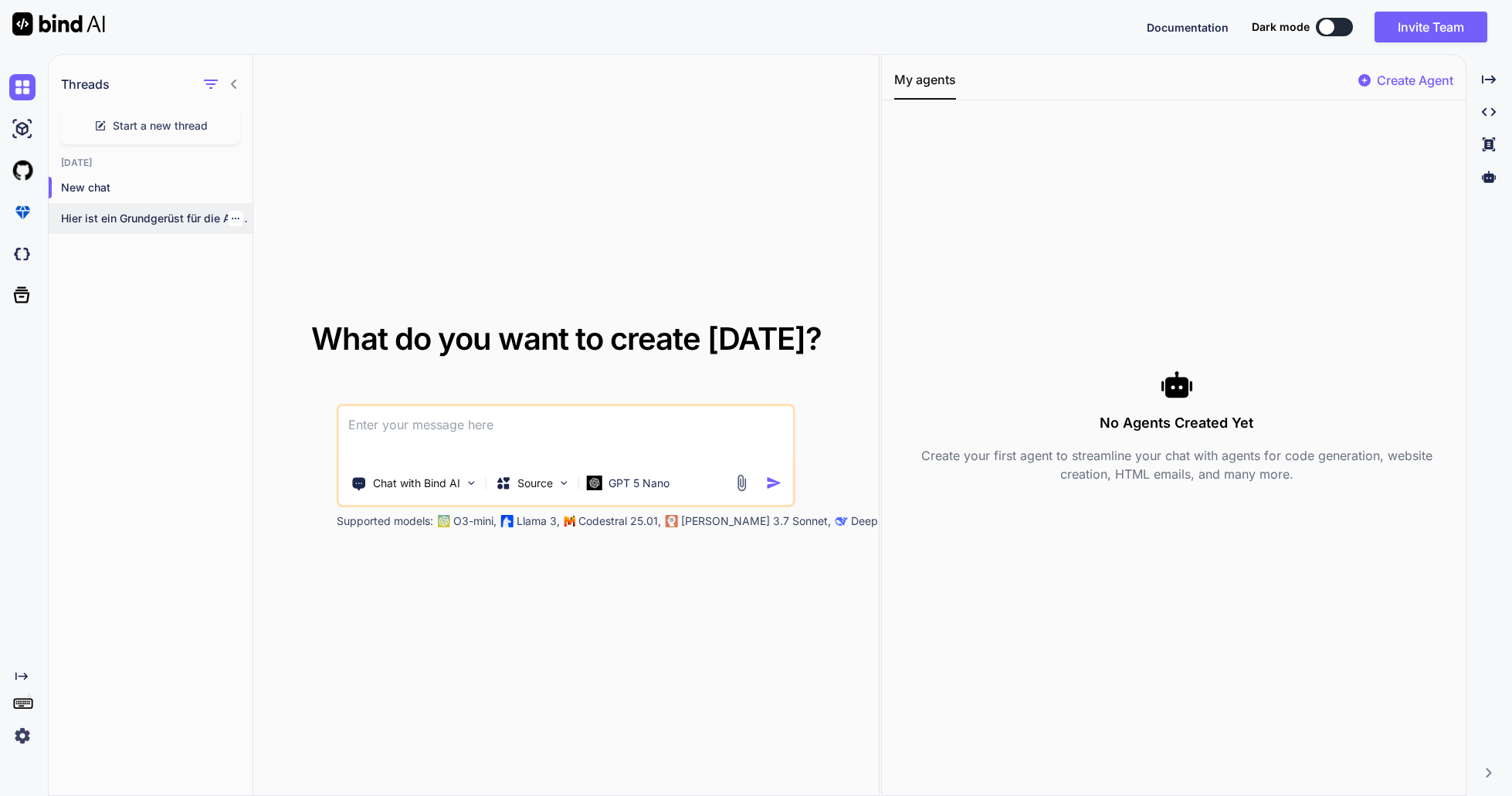
click at [107, 214] on p "Hier ist ein Grundgerüst für die App..." at bounding box center [156, 218] width 191 height 15
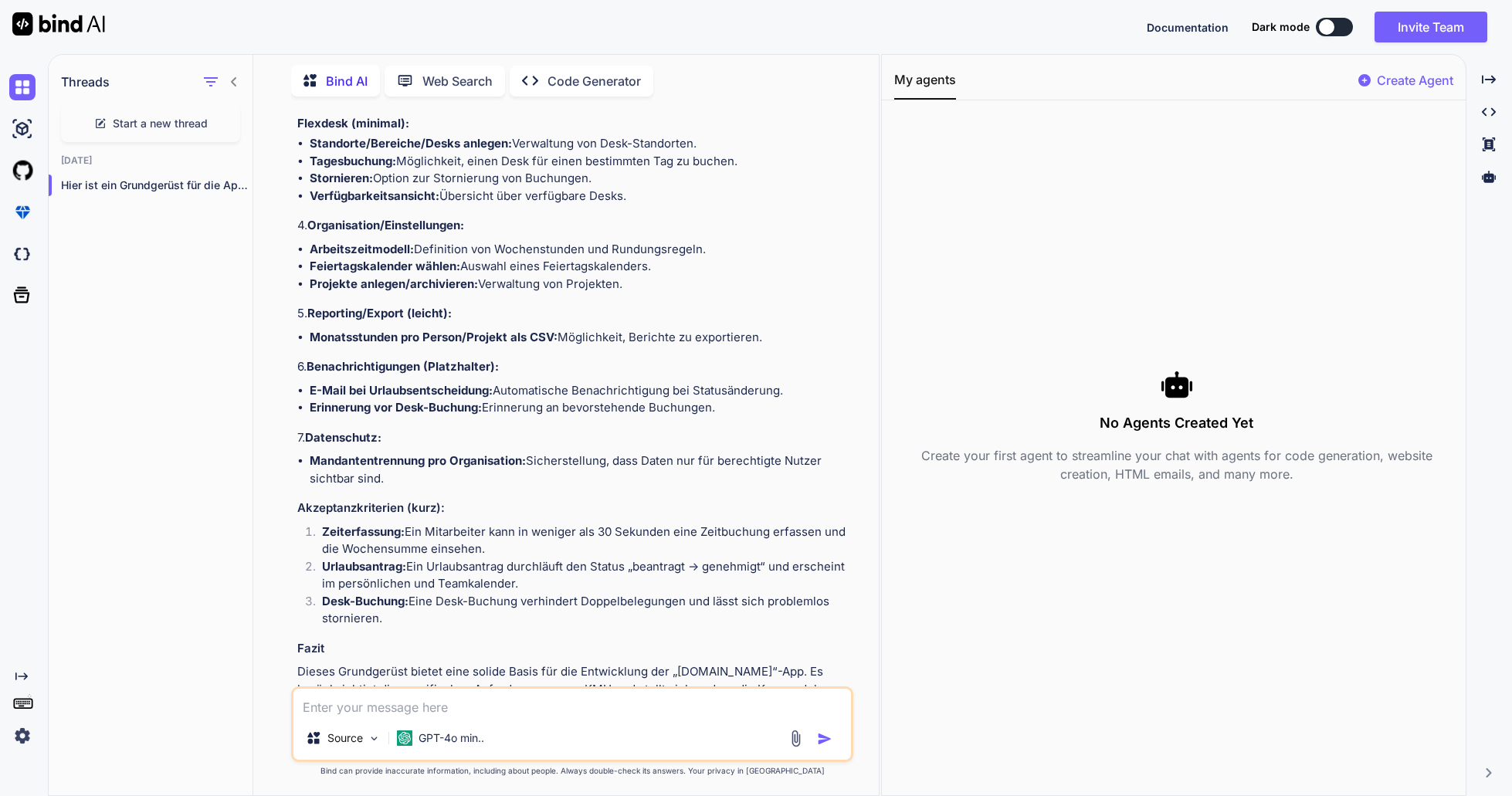
scroll to position [1078, 0]
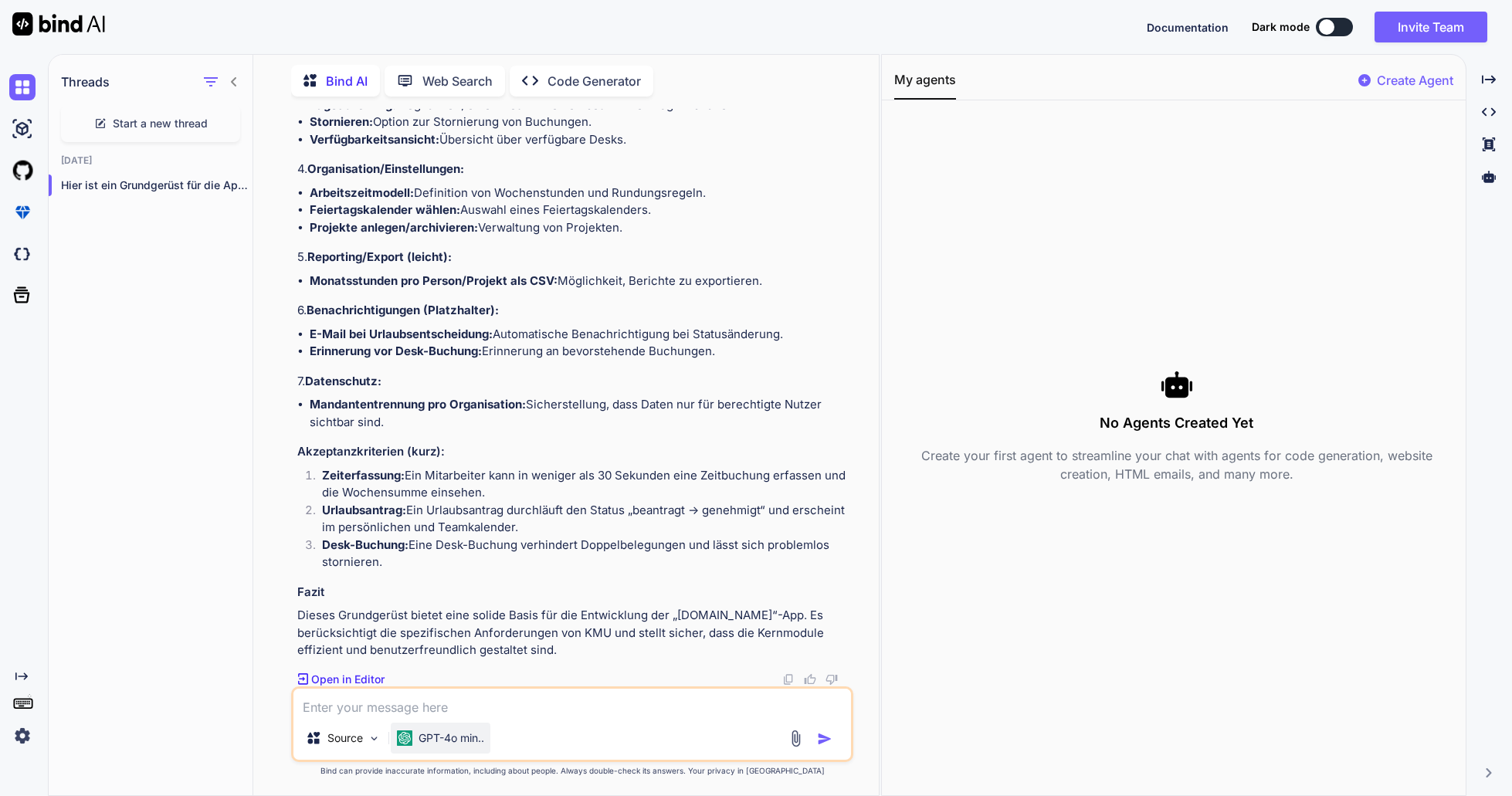
click at [473, 731] on p "GPT-4o min.." at bounding box center [451, 738] width 66 height 15
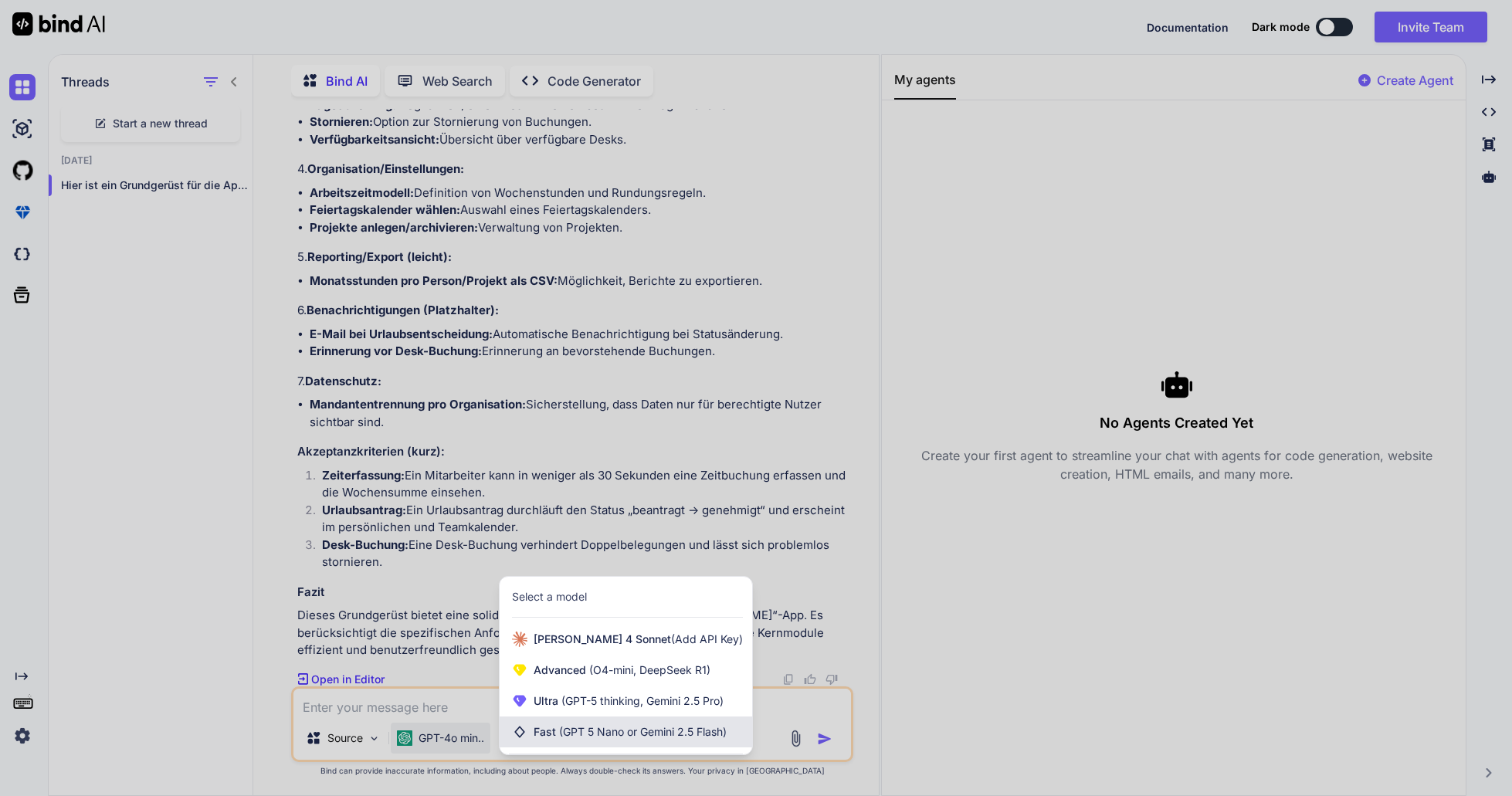
click at [565, 732] on span "(GPT 5 Nano or Gemini 2.5 Flash)" at bounding box center [643, 732] width 168 height 13
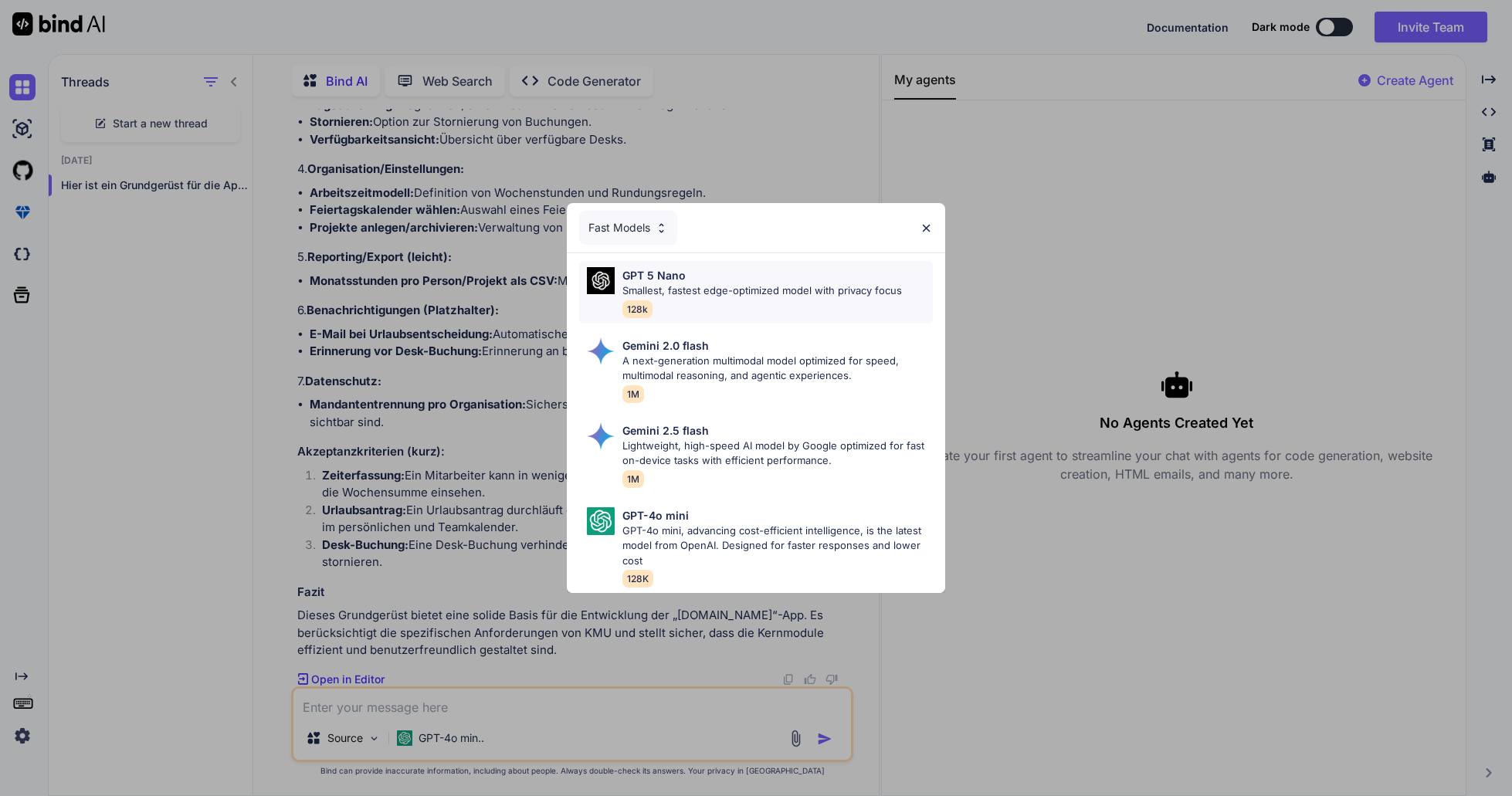
click at [713, 296] on p "Smallest, fastest edge-optimized model with privacy focus" at bounding box center [762, 291] width 280 height 15
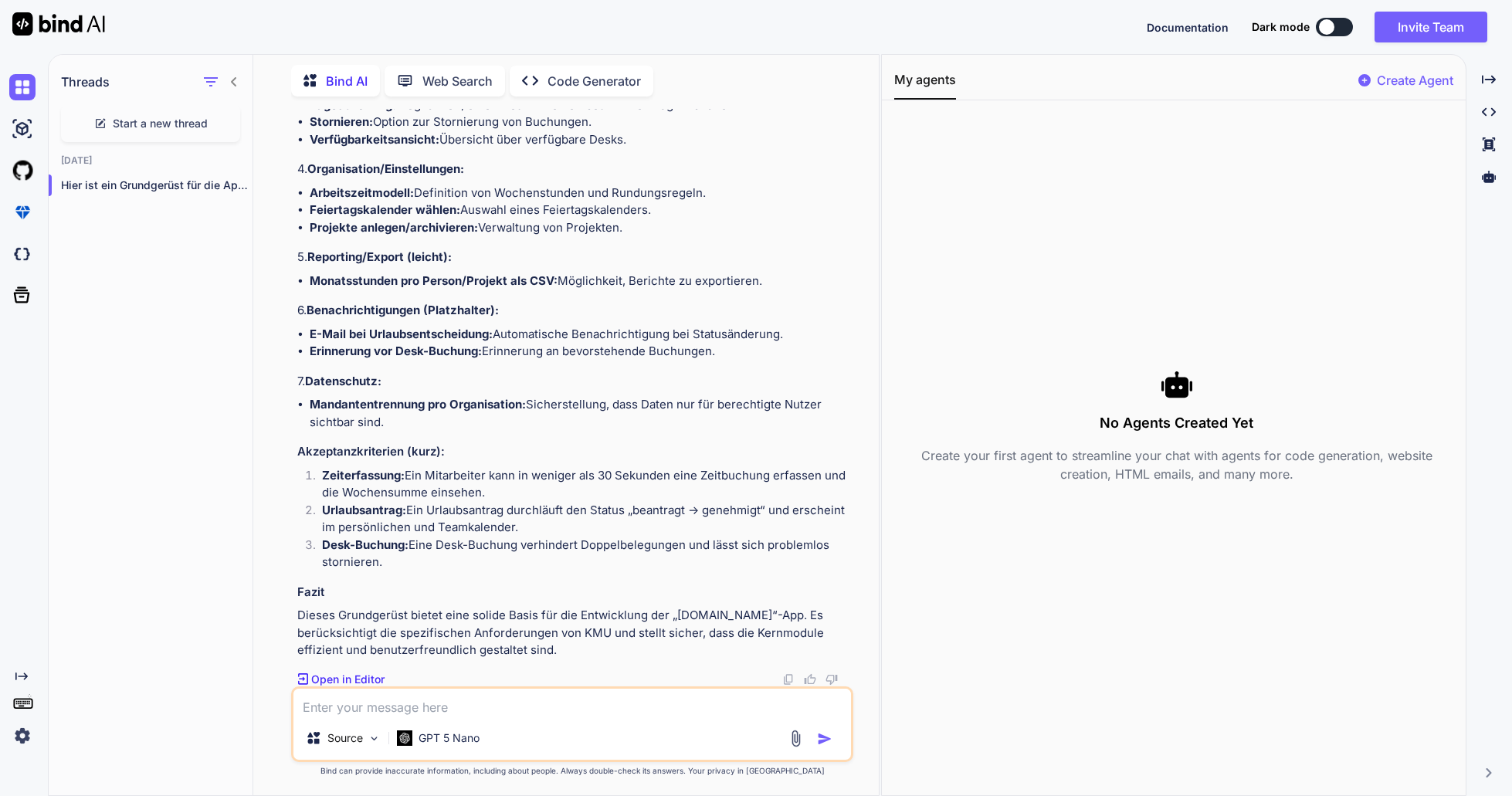
click at [596, 81] on p "Code Generator" at bounding box center [594, 81] width 94 height 19
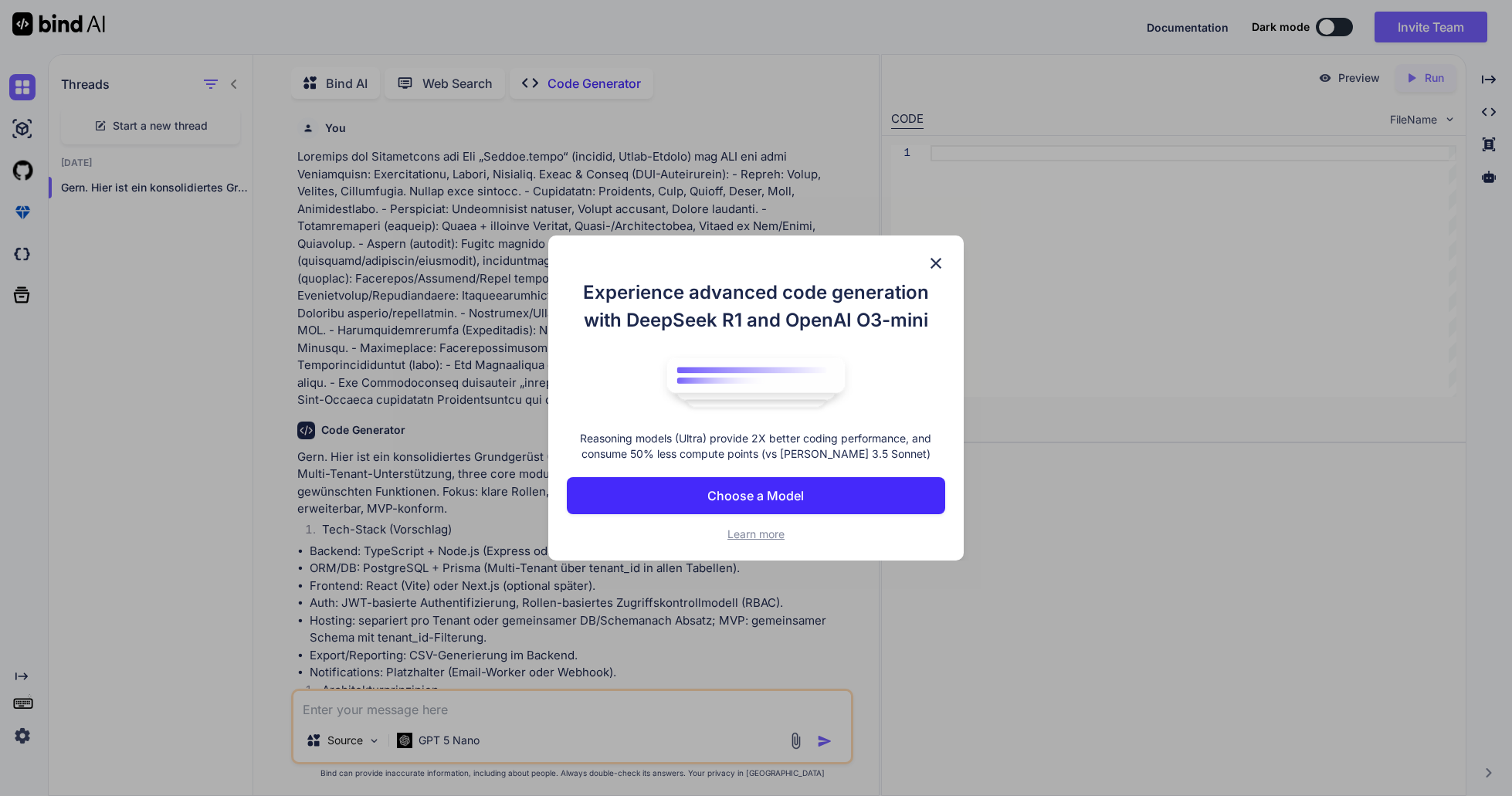
scroll to position [6, 0]
click at [755, 500] on p "Choose a Model" at bounding box center [756, 496] width 96 height 19
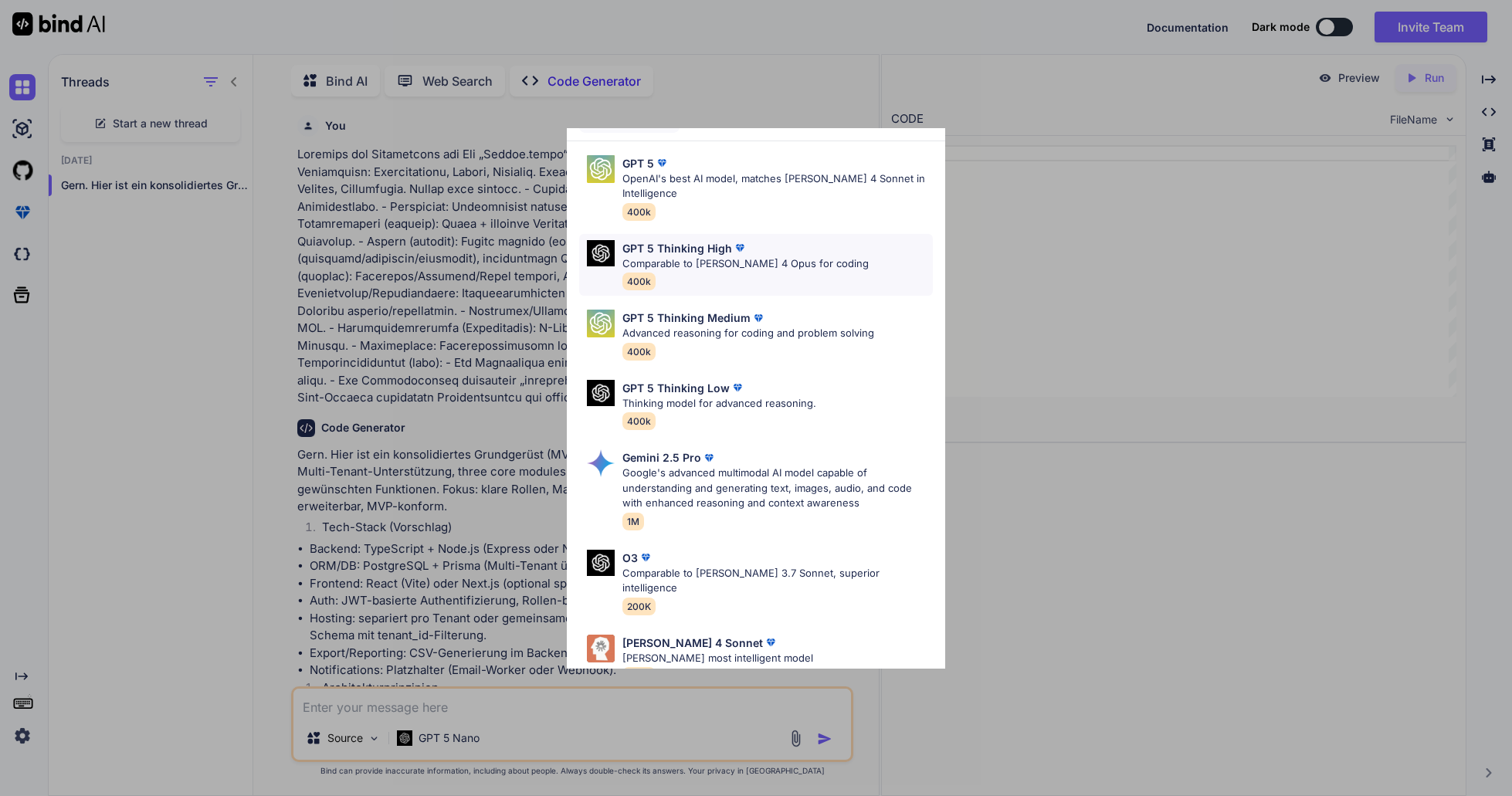
scroll to position [99, 0]
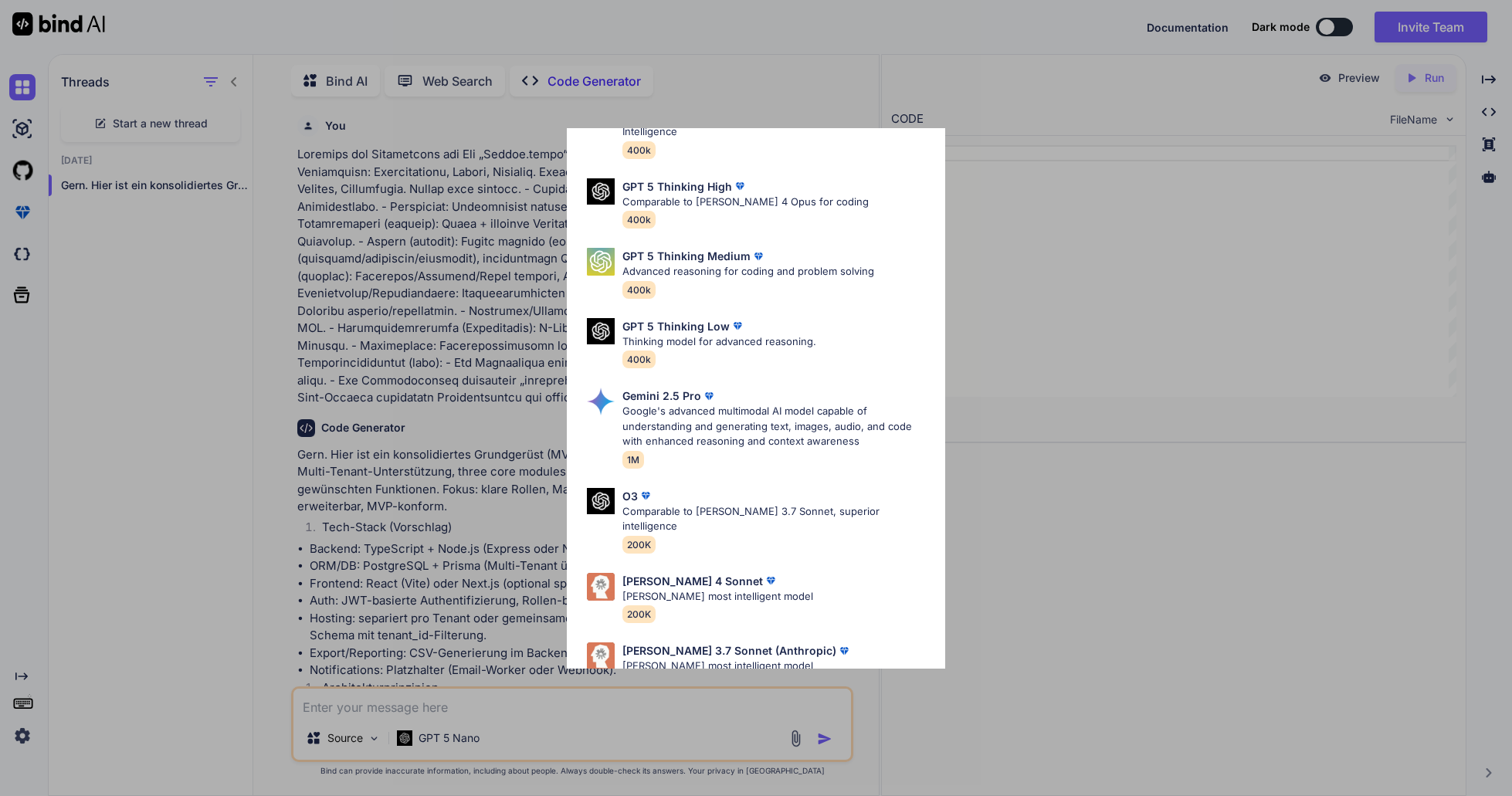
click at [441, 352] on div "Ultra Models GPT 5 OpenAI's best AI model, matches Claude 4 Sonnet in Intellige…" at bounding box center [756, 398] width 1512 height 796
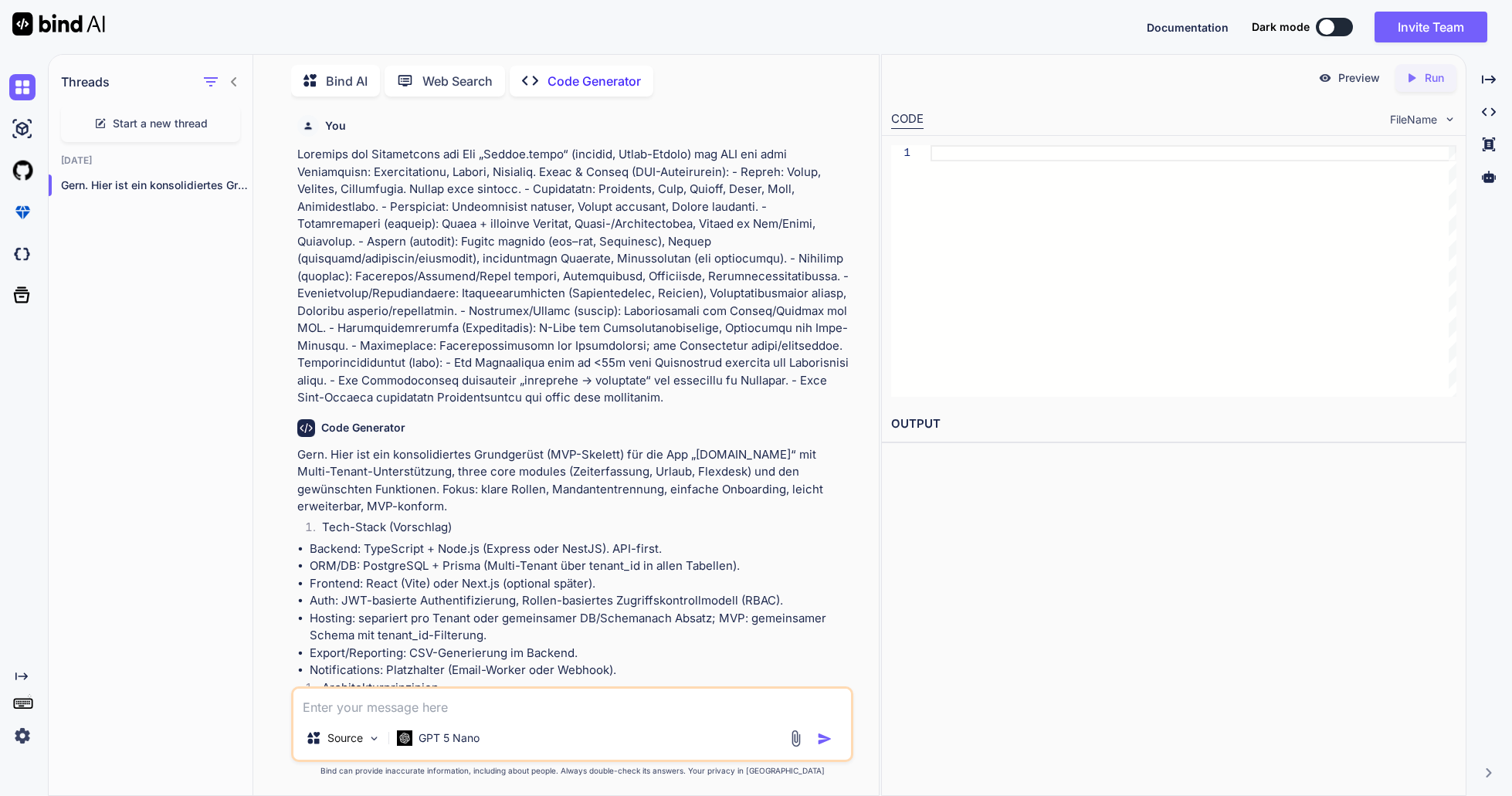
click at [1425, 83] on p "Run" at bounding box center [1434, 78] width 19 height 15
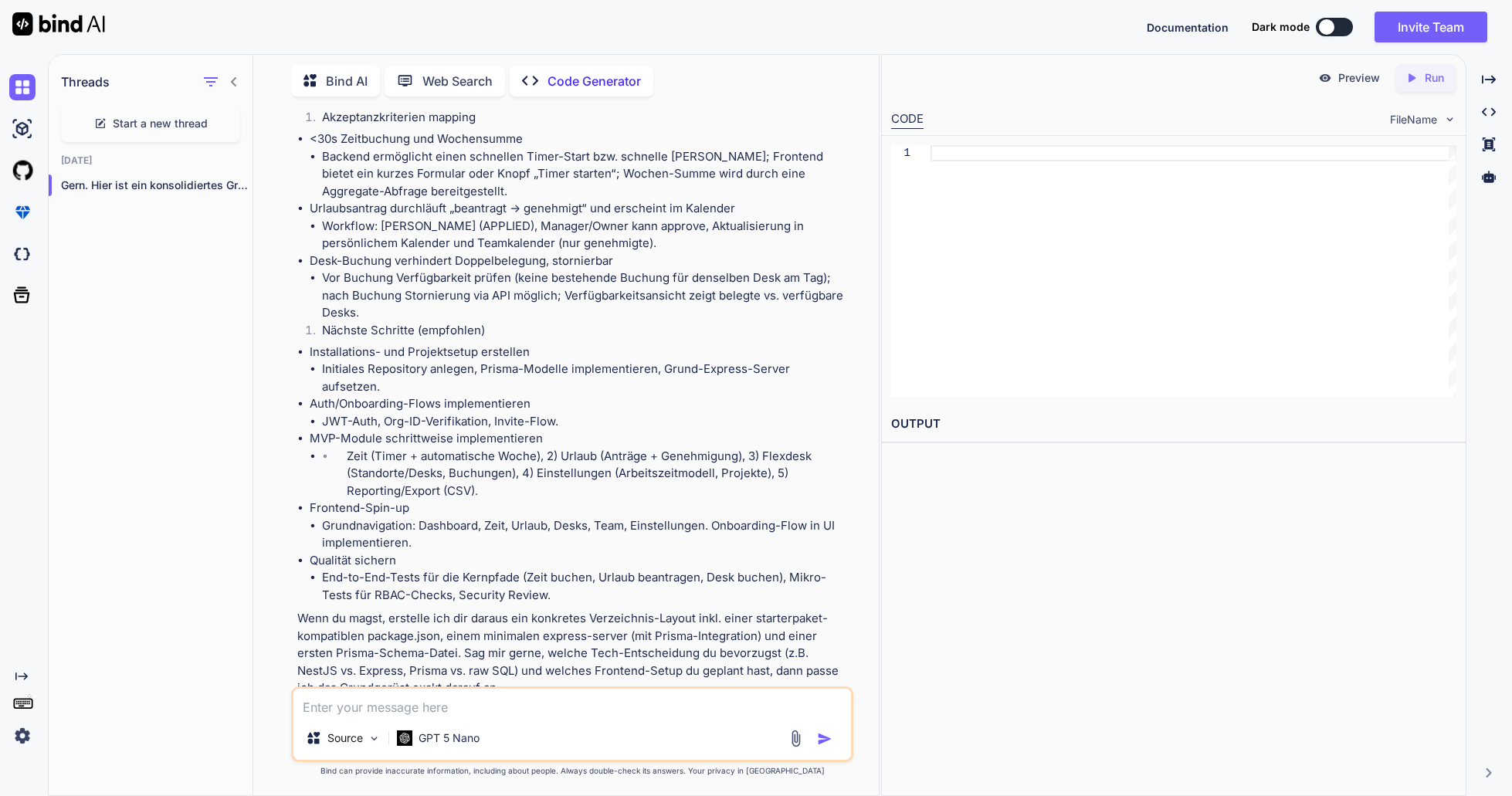
scroll to position [6003, 0]
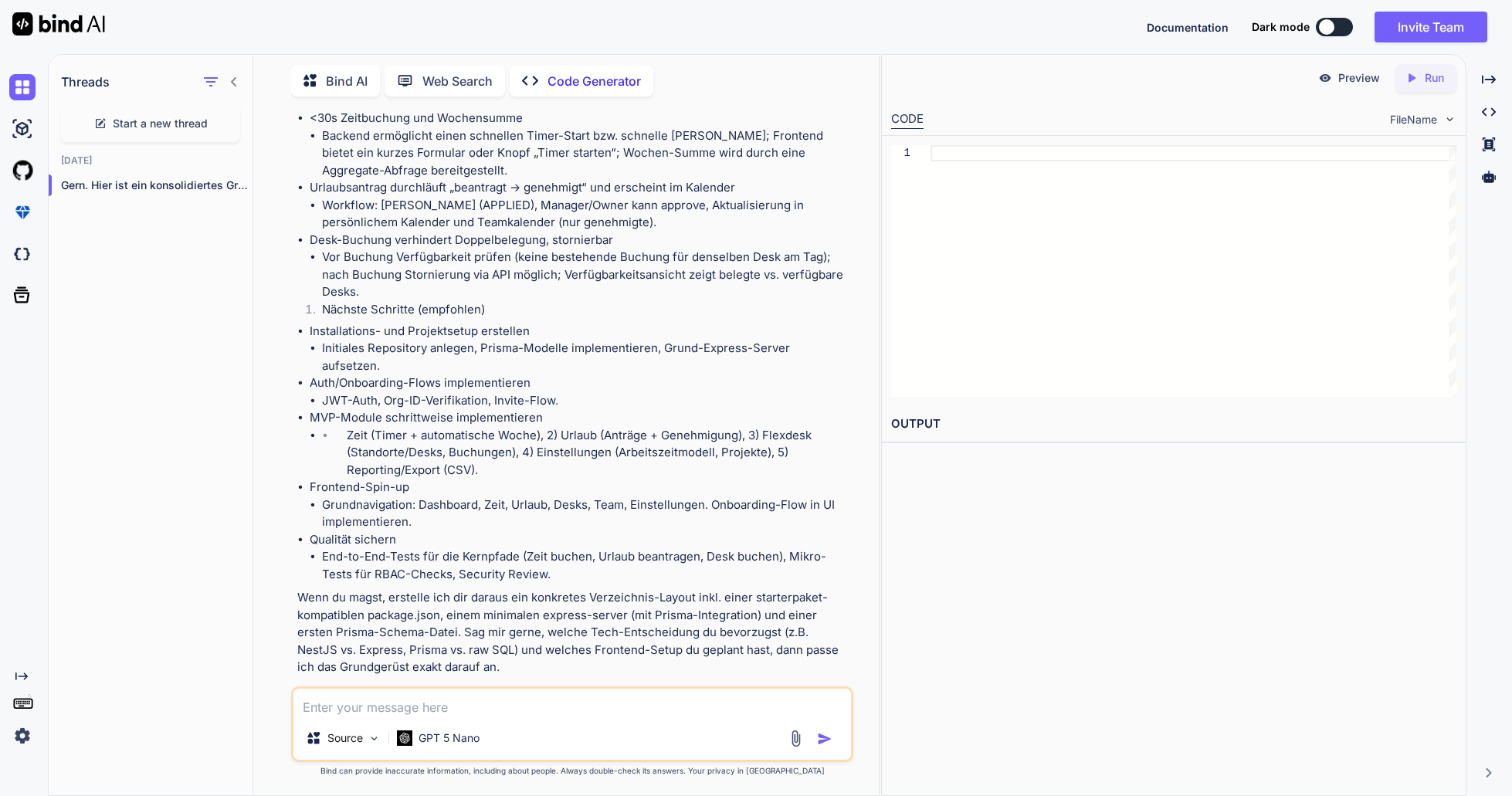
click at [654, 707] on textarea at bounding box center [572, 702] width 557 height 28
type textarea "ok"
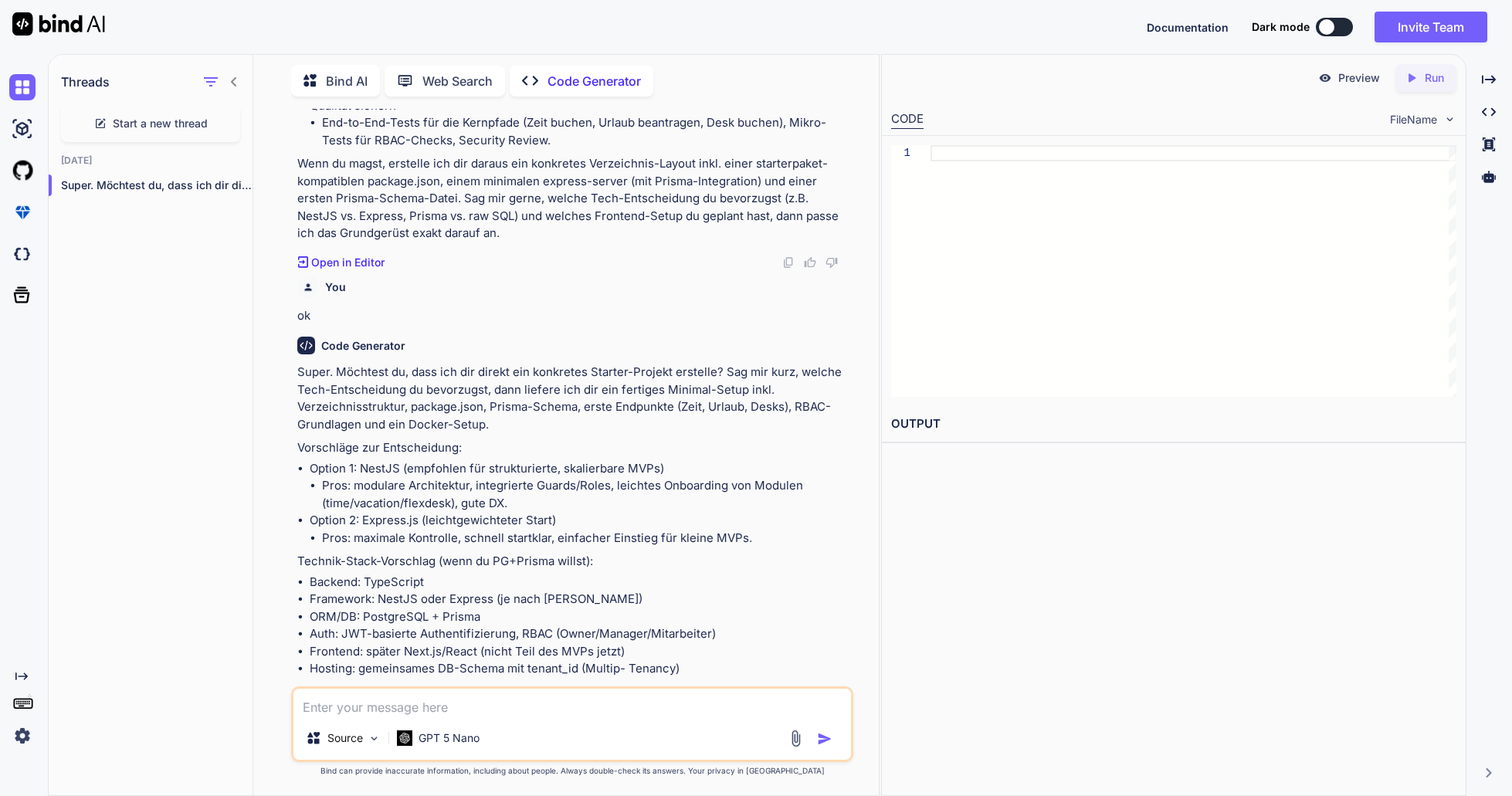
scroll to position [6438, 0]
click at [724, 529] on li "Pros: maximale Kontrolle, schnell startklar, einfacher Einstieg für kleine MVPs." at bounding box center [586, 537] width 528 height 18
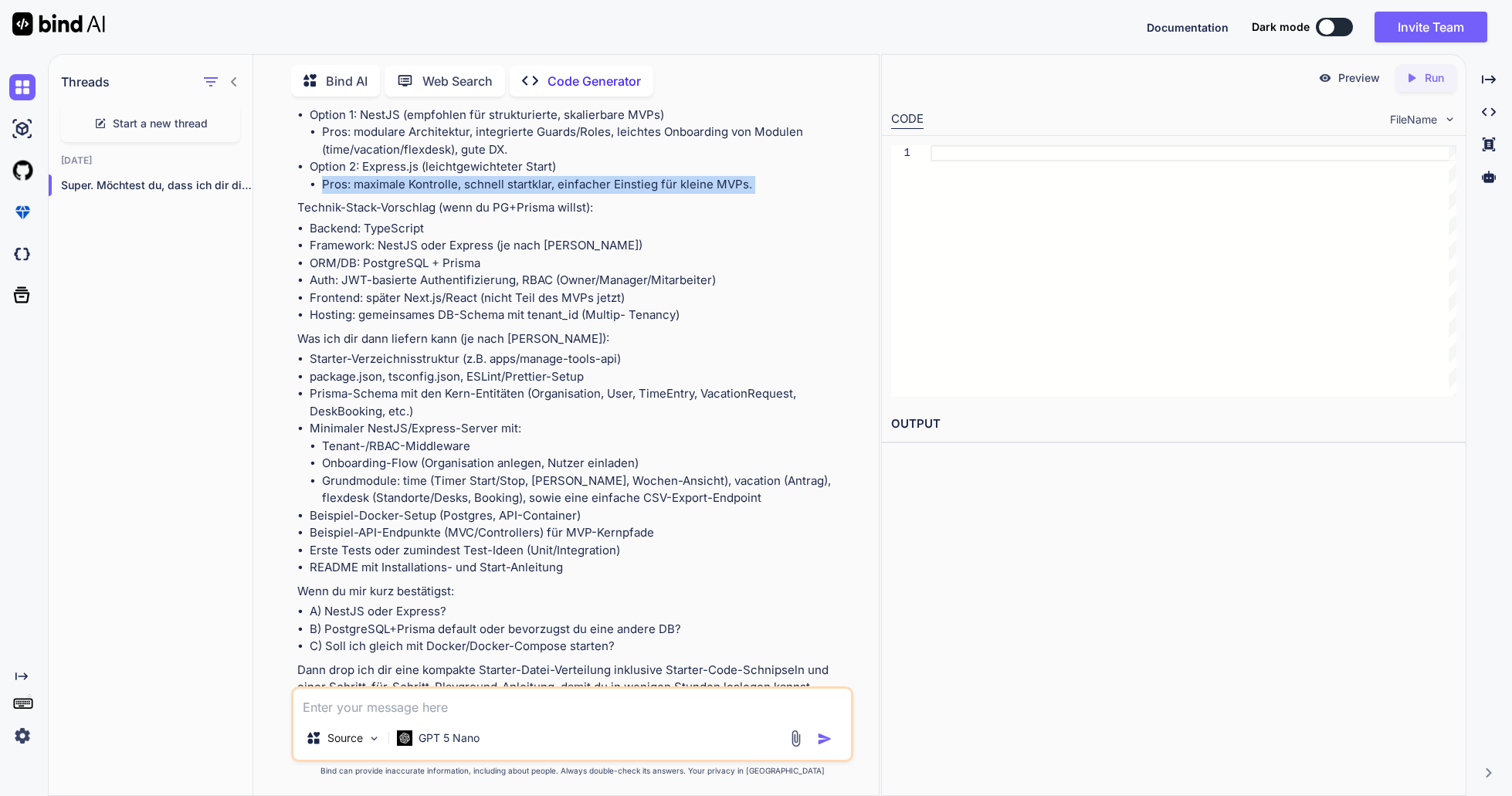
scroll to position [6811, 0]
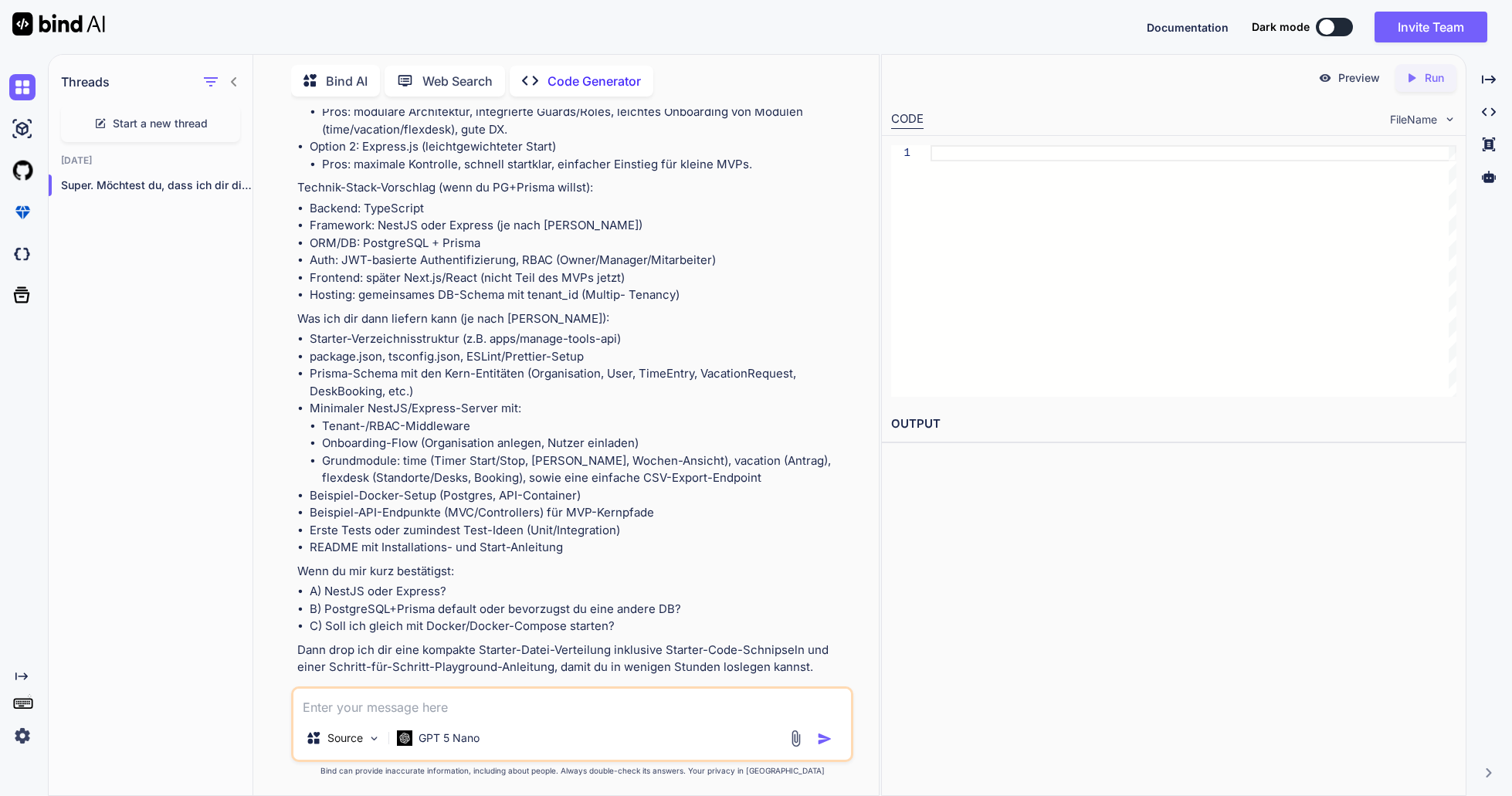
click at [659, 712] on textarea at bounding box center [572, 702] width 557 height 28
click at [656, 699] on textarea at bounding box center [572, 702] width 557 height 28
type textarea "Express.js, den Rest entscheide gern selbst."
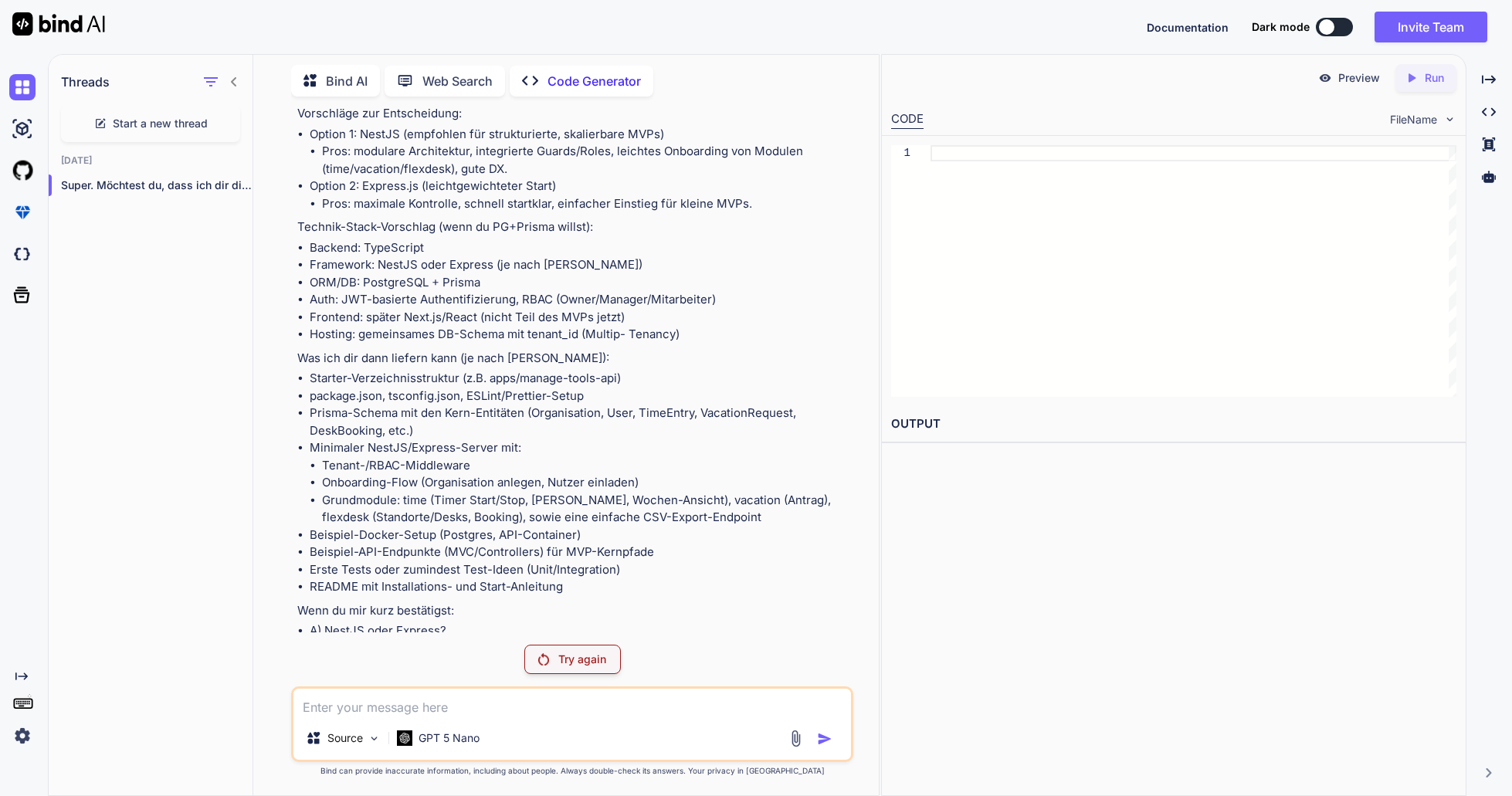
scroll to position [6919, 0]
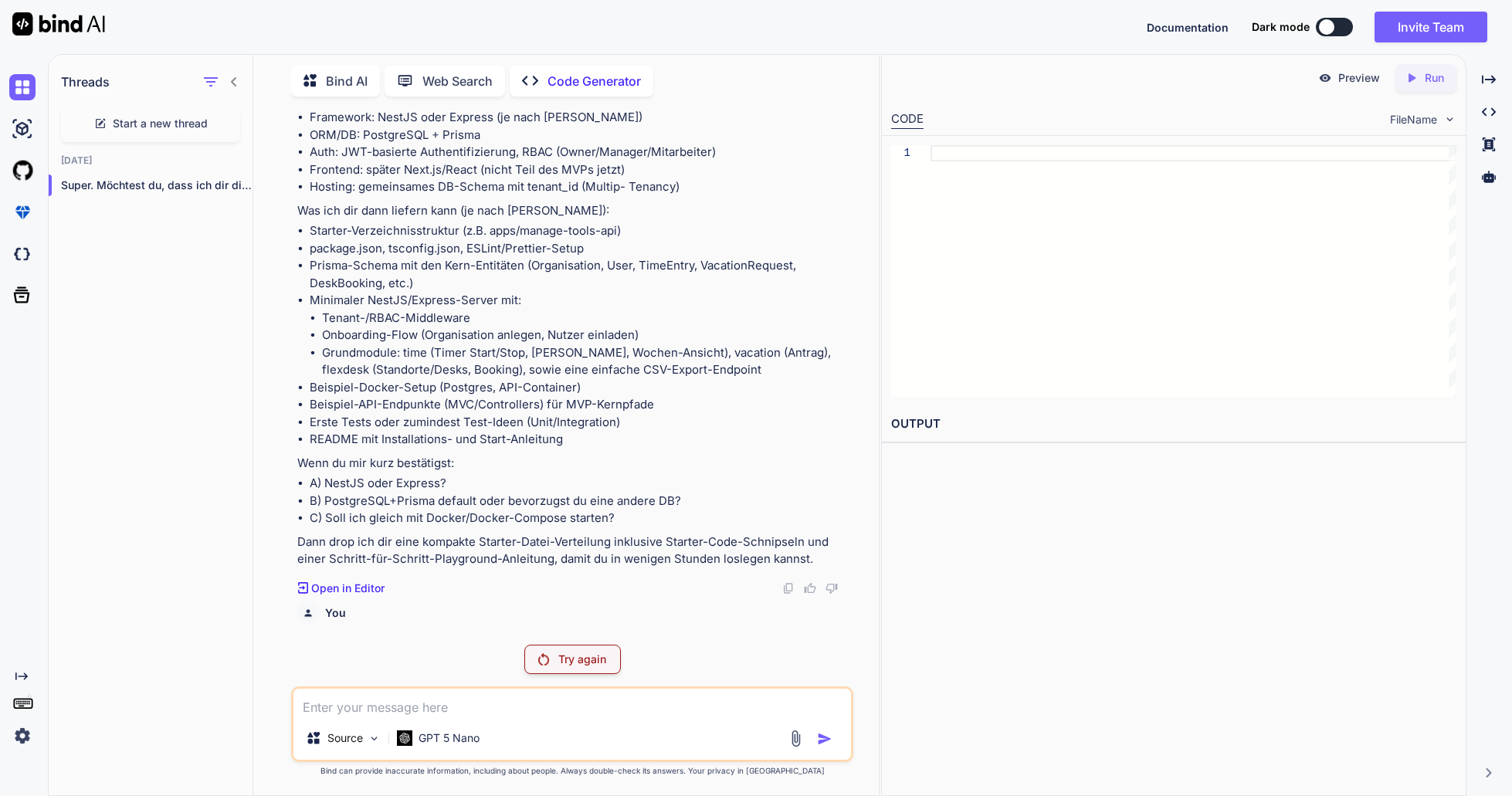
click at [574, 661] on p "Try again" at bounding box center [582, 659] width 48 height 15
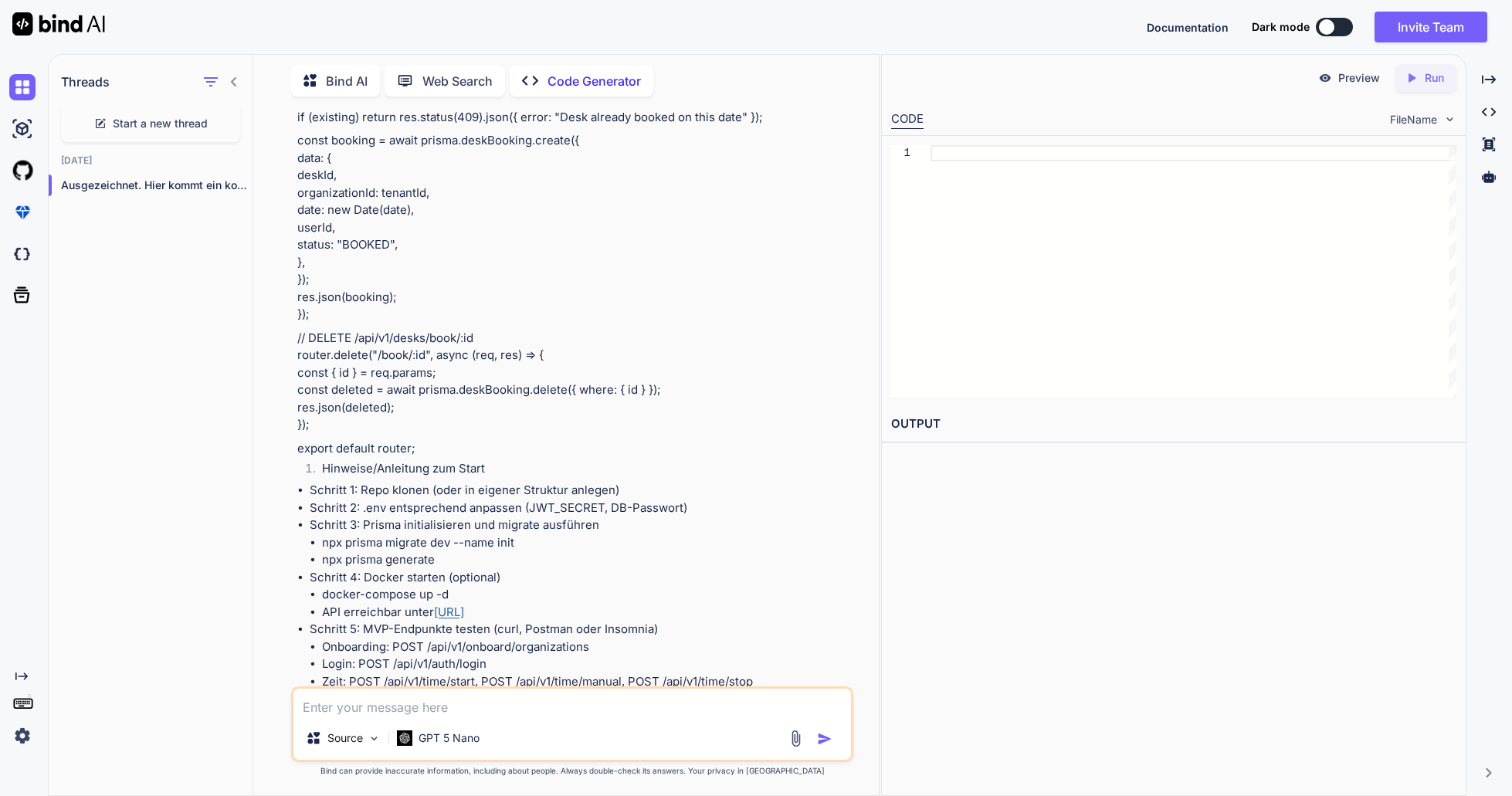
scroll to position [18354, 0]
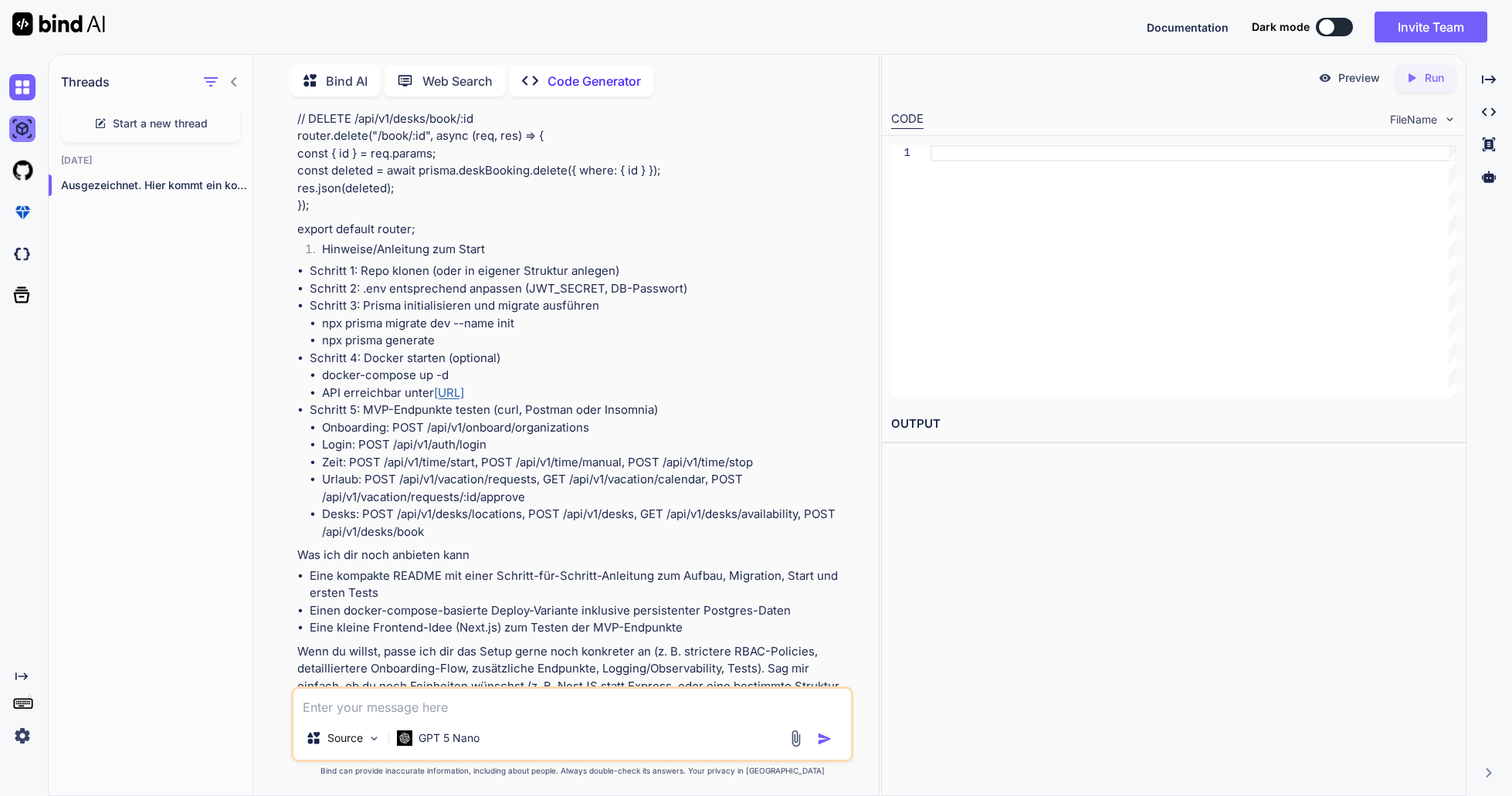
click at [26, 127] on img at bounding box center [22, 128] width 26 height 26
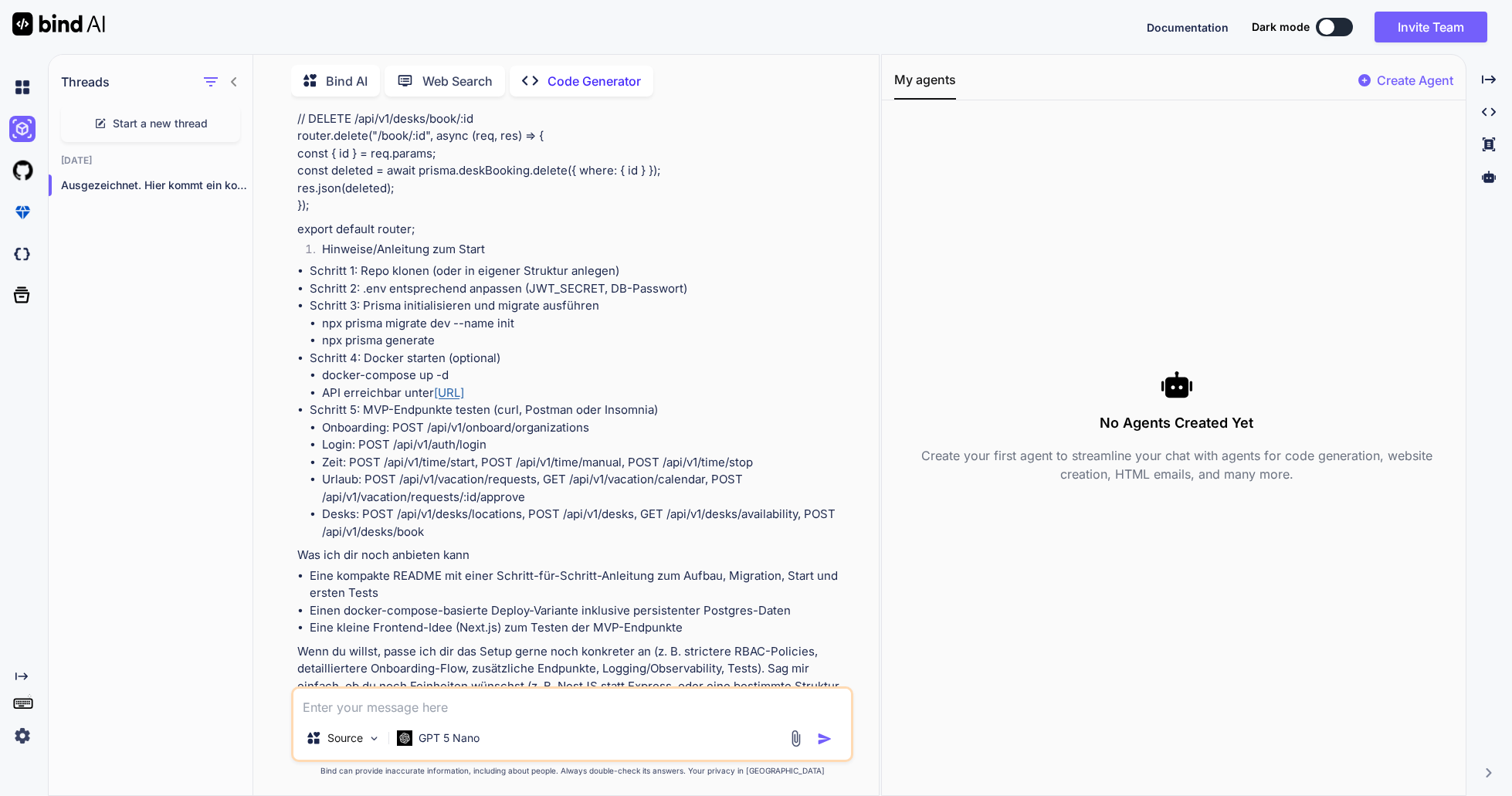
click at [21, 153] on div at bounding box center [25, 170] width 32 height 41
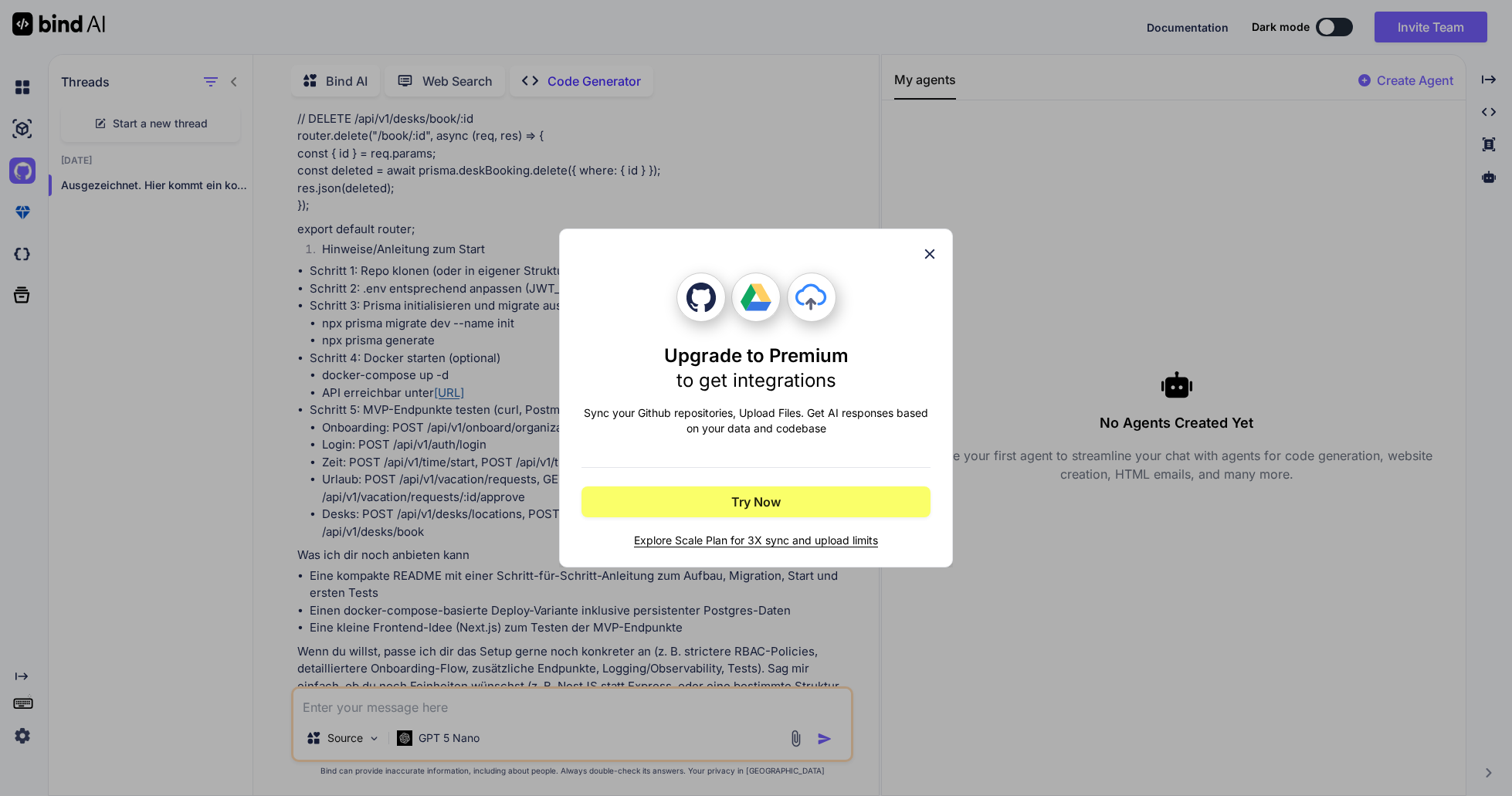
click at [10, 196] on div "Upgrade to Premium to get integrations Sync your Github repositories, Upload Fi…" at bounding box center [756, 398] width 1512 height 796
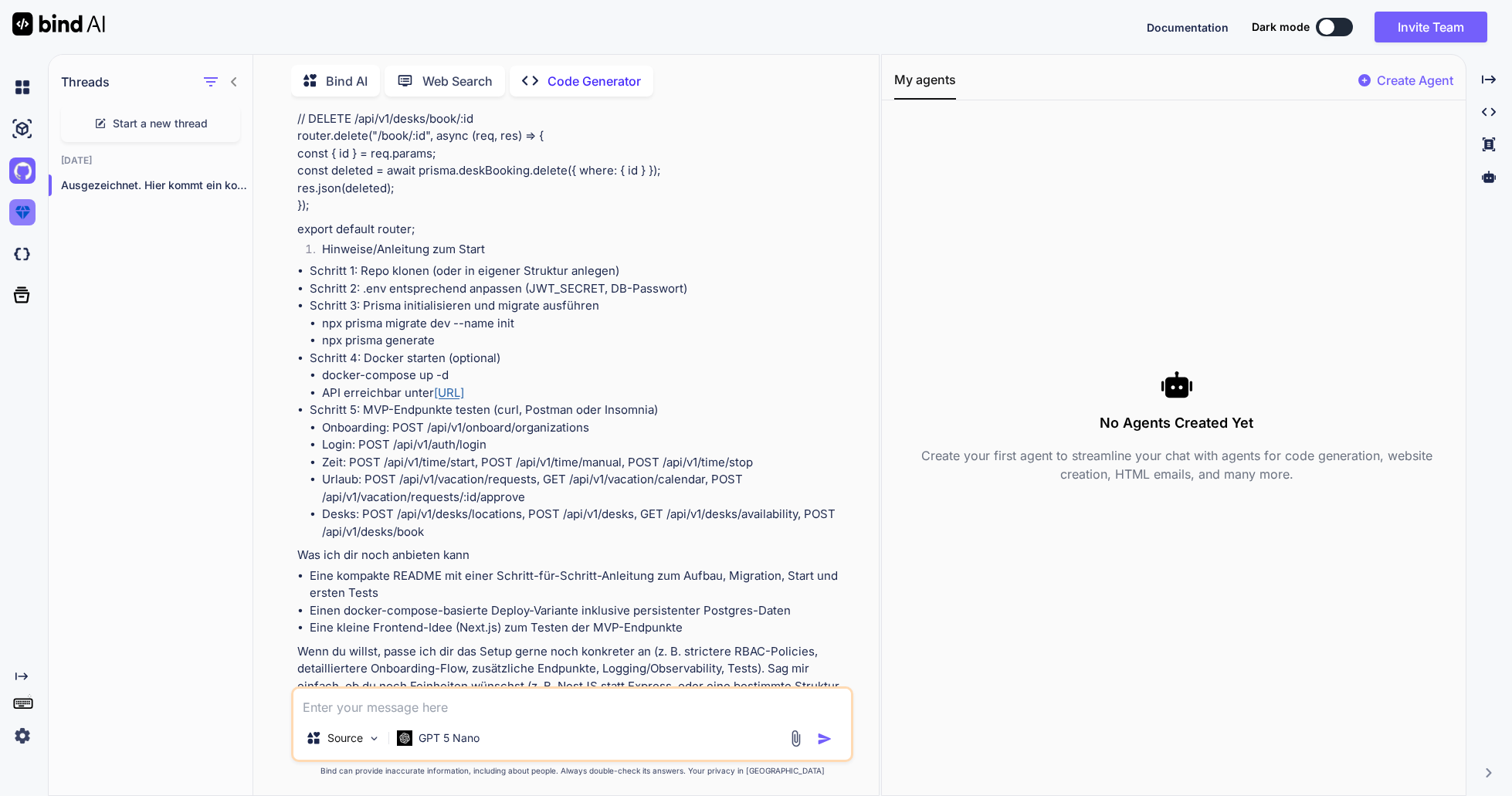
click at [18, 207] on img at bounding box center [22, 212] width 26 height 26
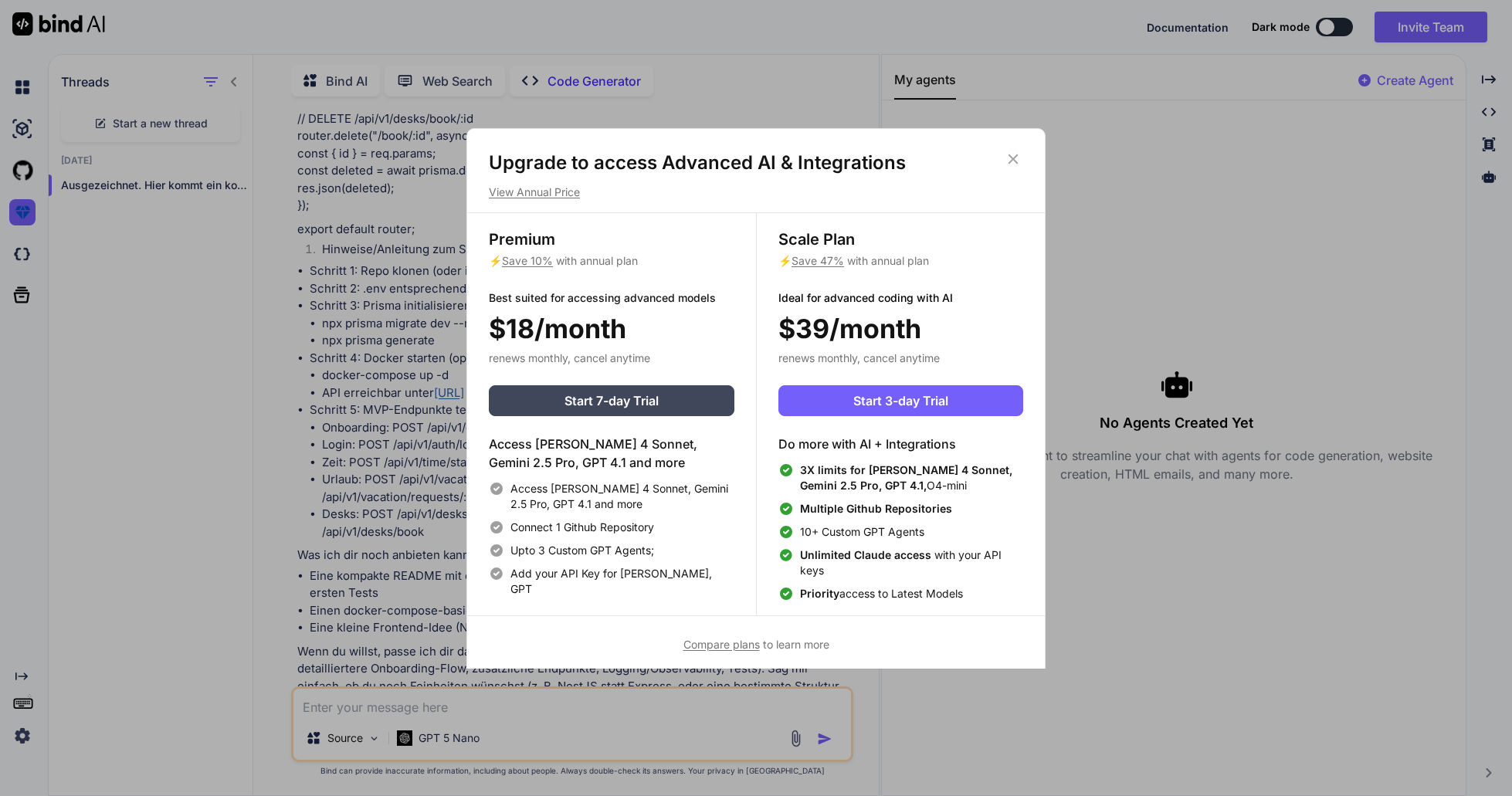
click at [13, 250] on div "Upgrade to access Advanced AI & Integrations View Annual Price Premium ⚡ Save 1…" at bounding box center [756, 398] width 1512 height 796
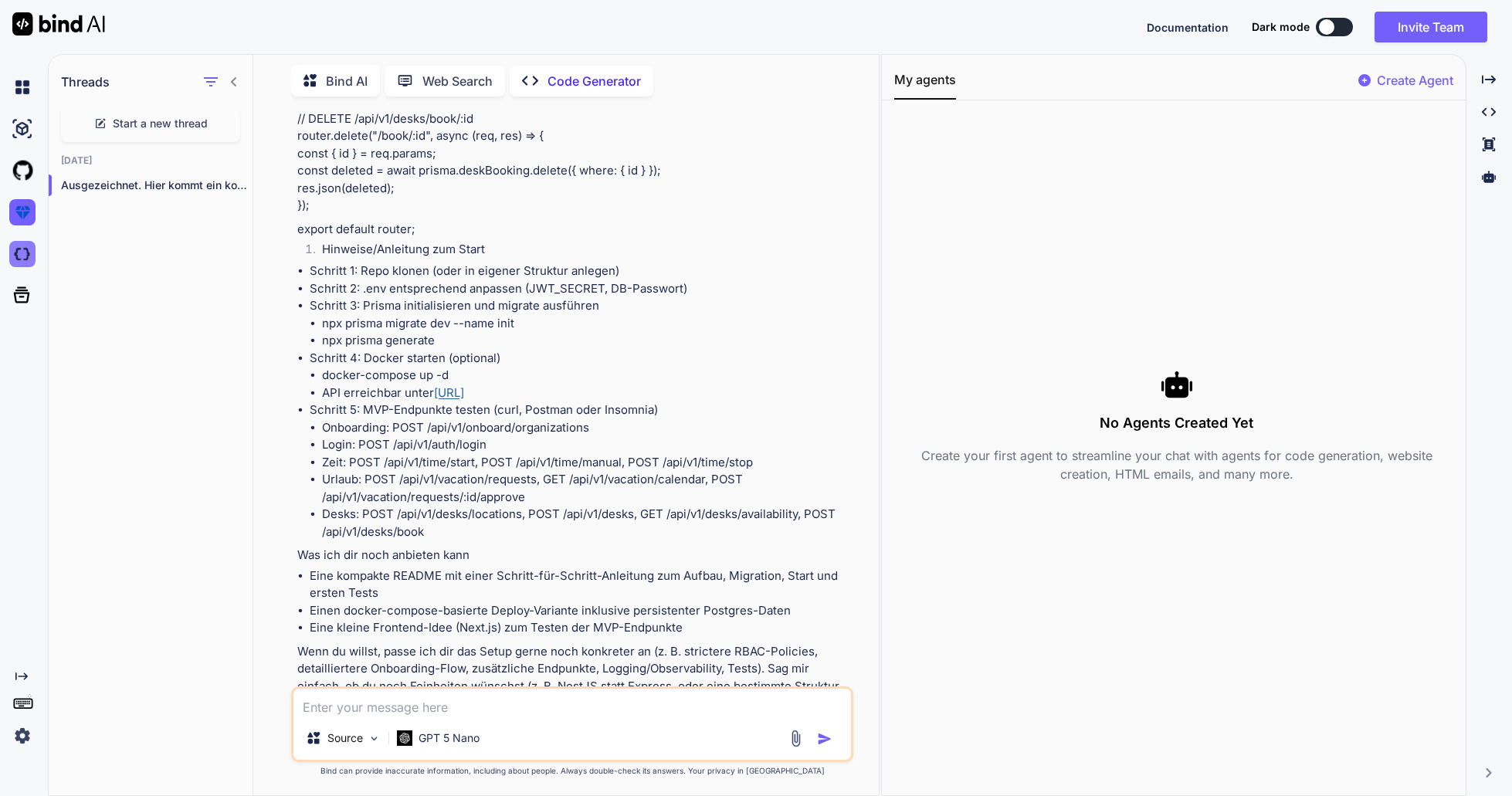
click at [17, 250] on img at bounding box center [22, 254] width 26 height 26
click at [20, 251] on img at bounding box center [22, 254] width 26 height 26
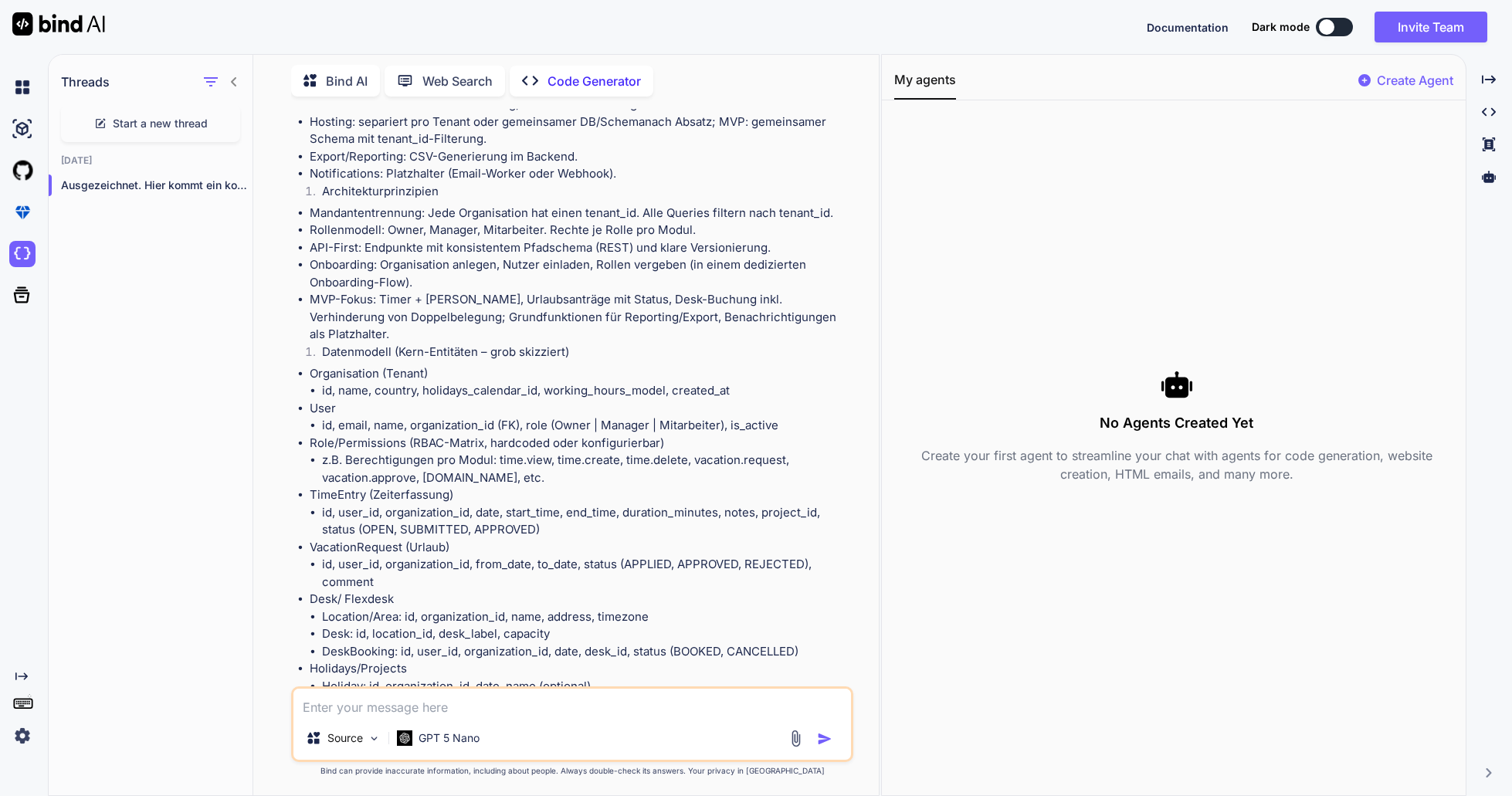
scroll to position [0, 0]
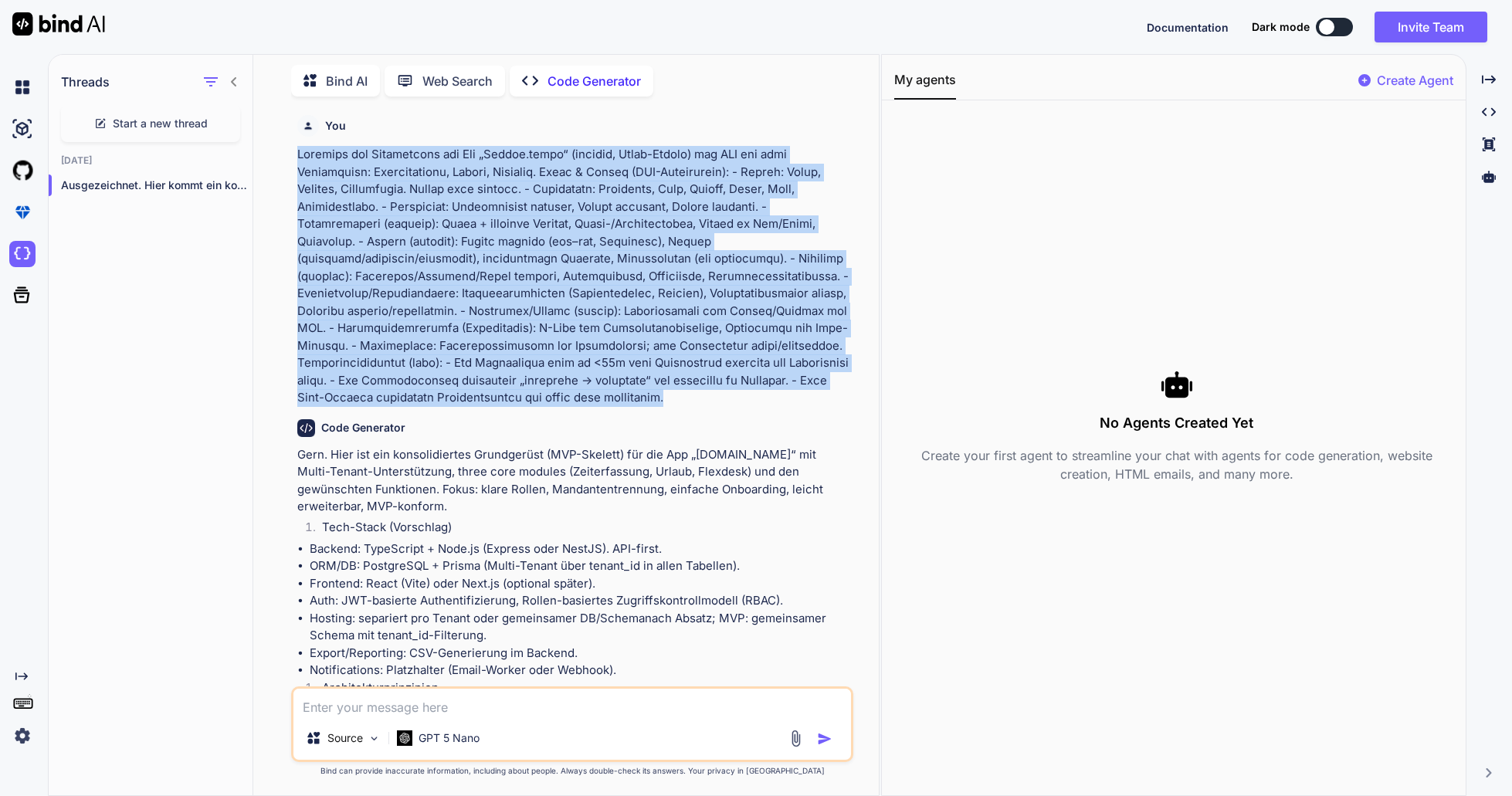
drag, startPoint x: 298, startPoint y: 153, endPoint x: 851, endPoint y: 395, distance: 603.6
click at [851, 395] on div "You Code Generator Gern. Hier ist ein konsolidiertes Grundgerüst (MVP-Skelett) …" at bounding box center [573, 397] width 559 height 578
copy p "Erstelle das Grundgerüst der App „Manage.tools“ (deutsch, Multi-Tenant) für KMU…"
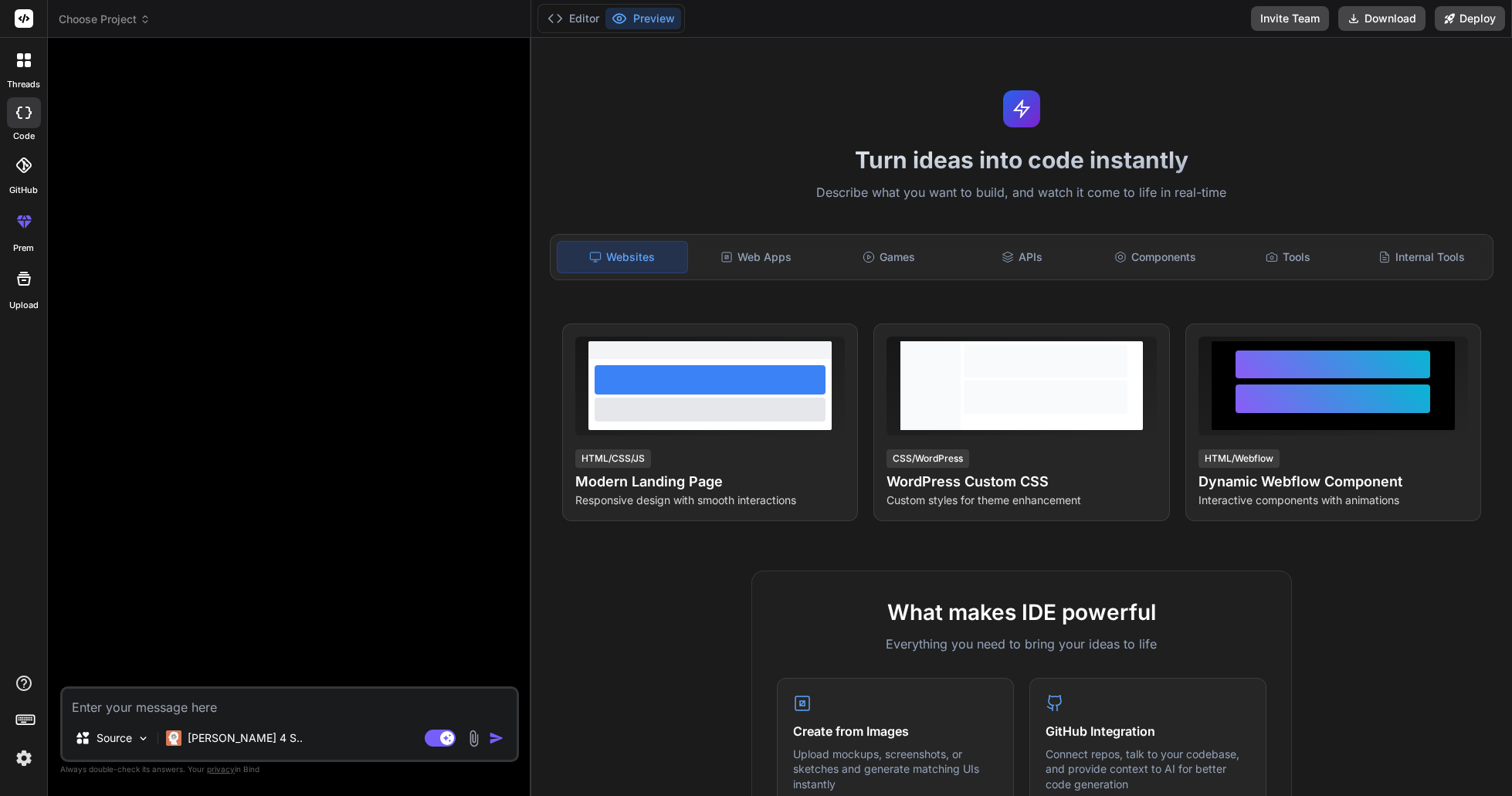
type textarea "x"
click at [208, 732] on p "[PERSON_NAME] 4 S.." at bounding box center [245, 738] width 115 height 15
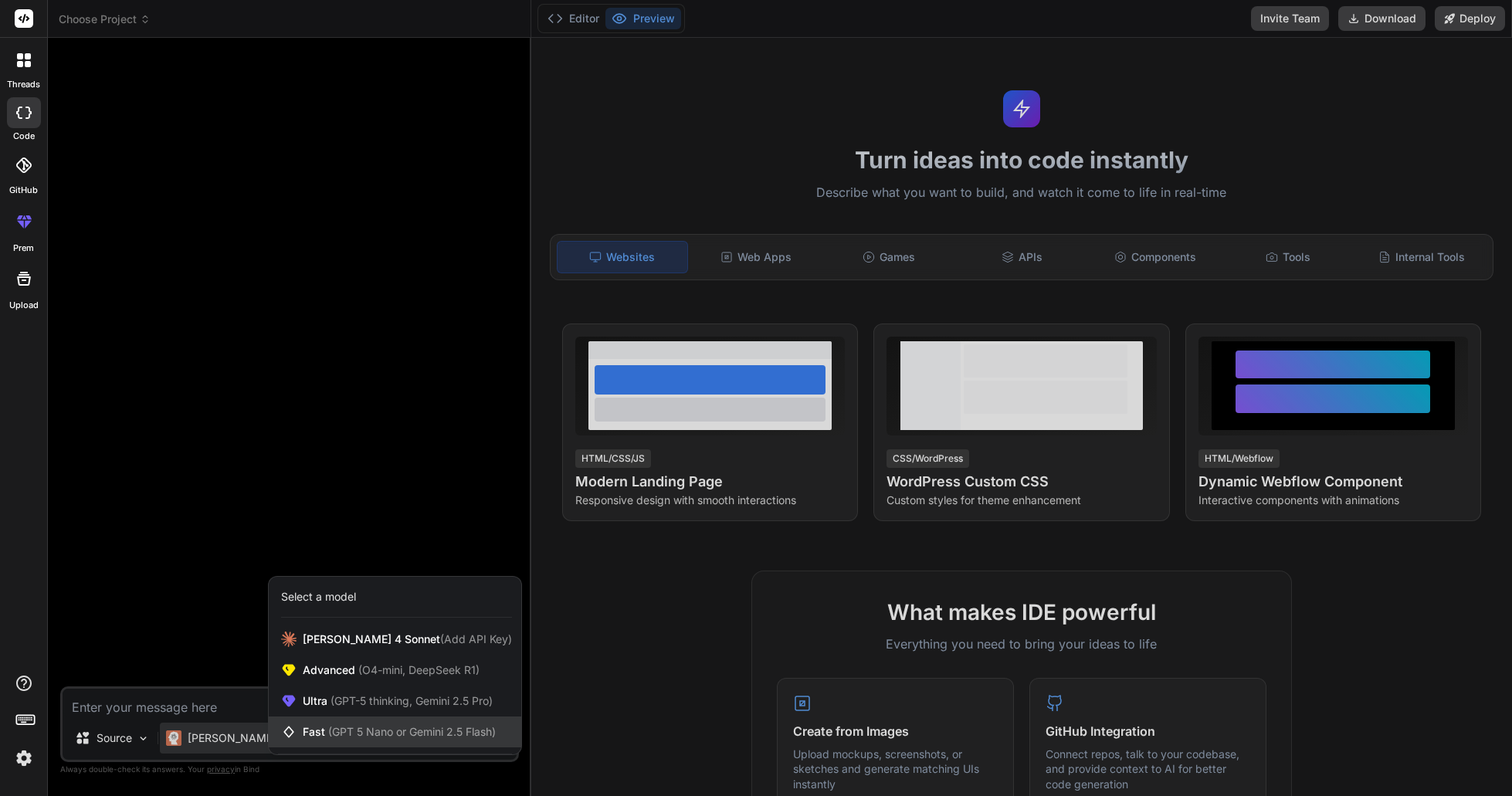
click at [326, 723] on div "Fast (GPT 5 Nano or Gemini 2.5 Flash)" at bounding box center [395, 732] width 252 height 31
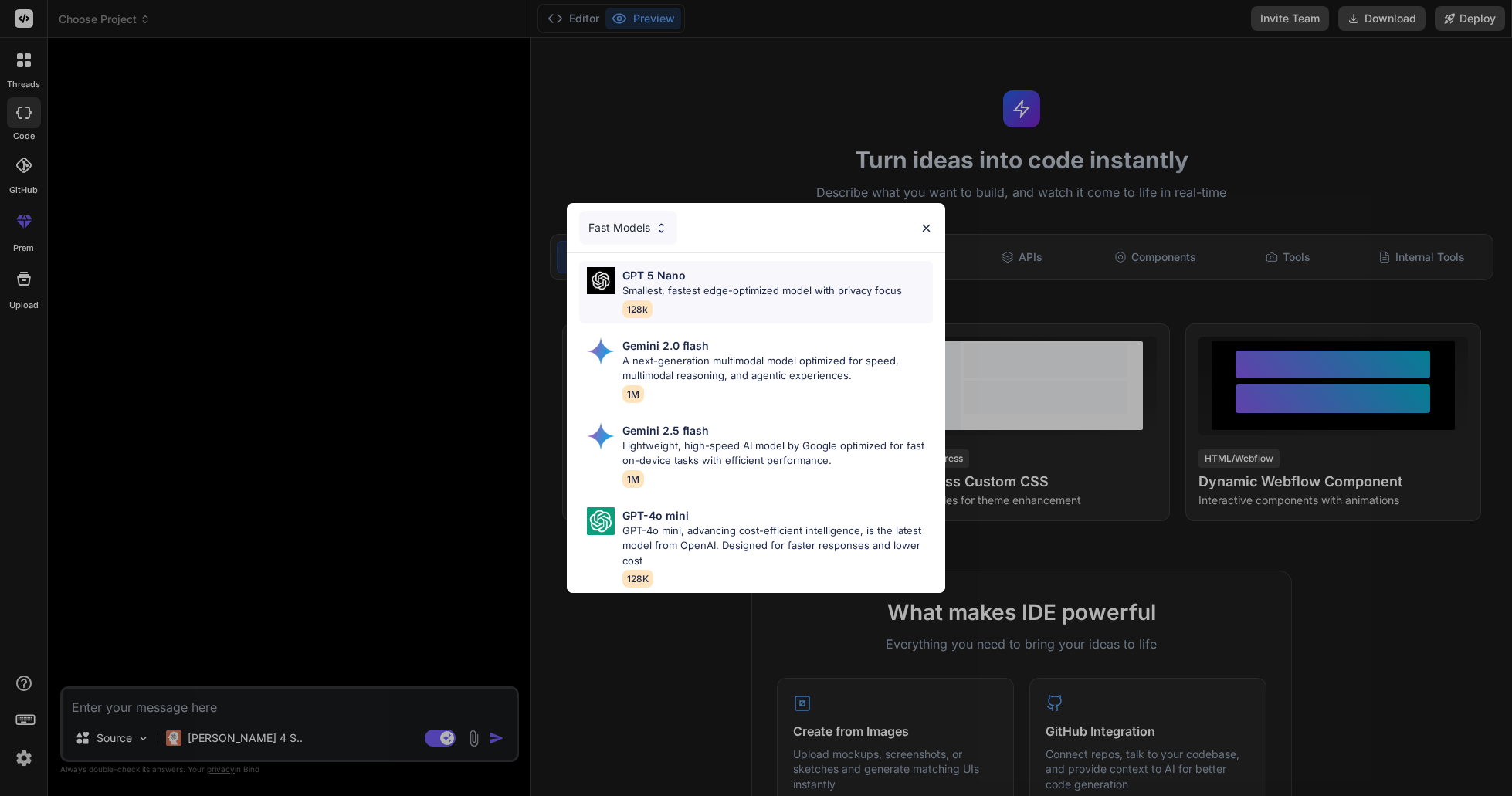
click at [683, 300] on div "GPT 5 Nano Smallest, fastest edge-optimized model with privacy focus 128k" at bounding box center [762, 293] width 280 height 51
type textarea "x"
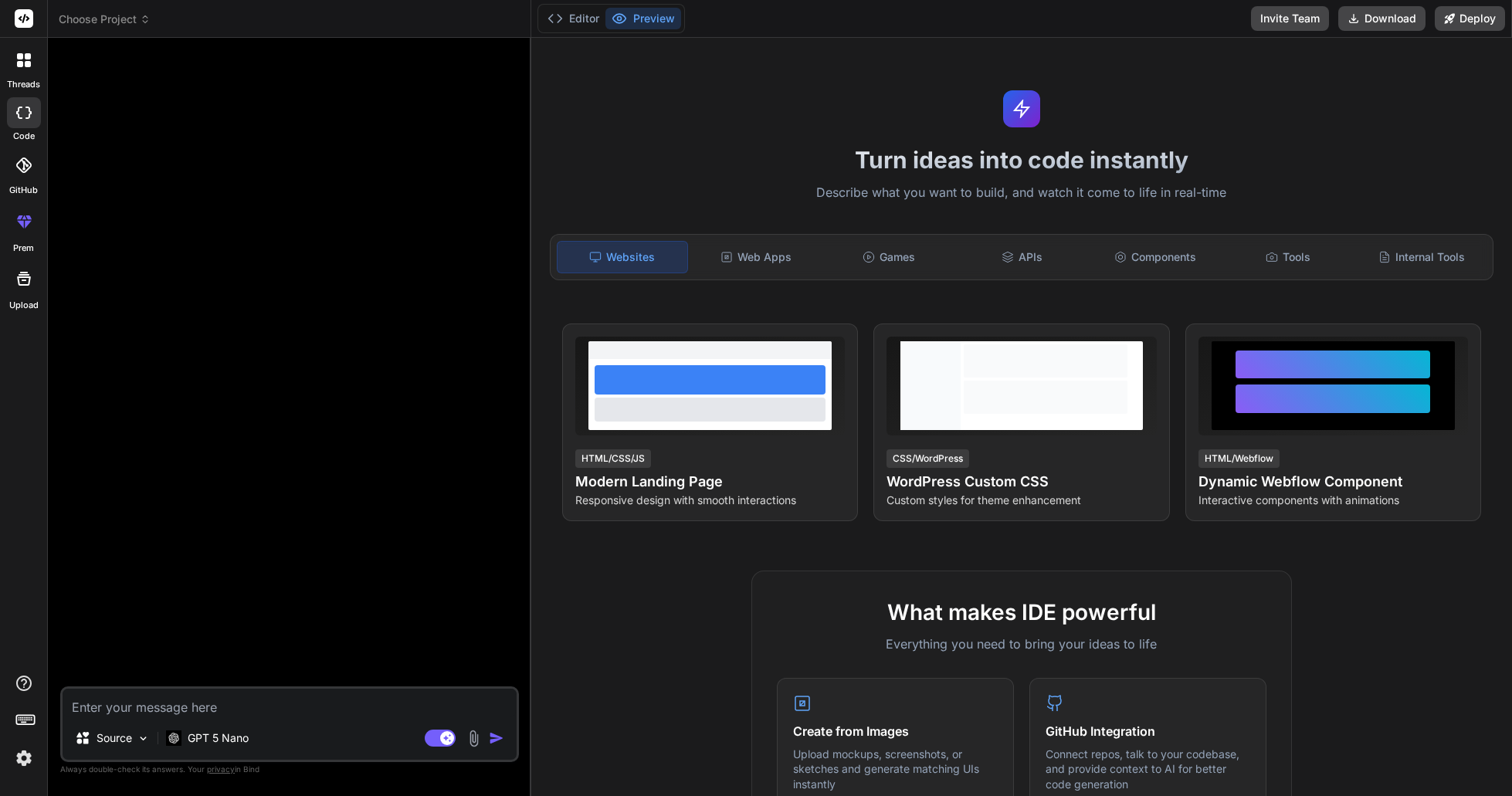
click at [215, 706] on textarea at bounding box center [289, 702] width 454 height 28
paste textarea "Loremips dol Sitametcons adi Eli „Seddoe.tempo“ (incidid, Utlab-Etdolo) mag ALI…"
type textarea "Loremips dol Sitametcons adi Eli „Seddoe.tempo“ (incidid, Utlab-Etdolo) mag ALI…"
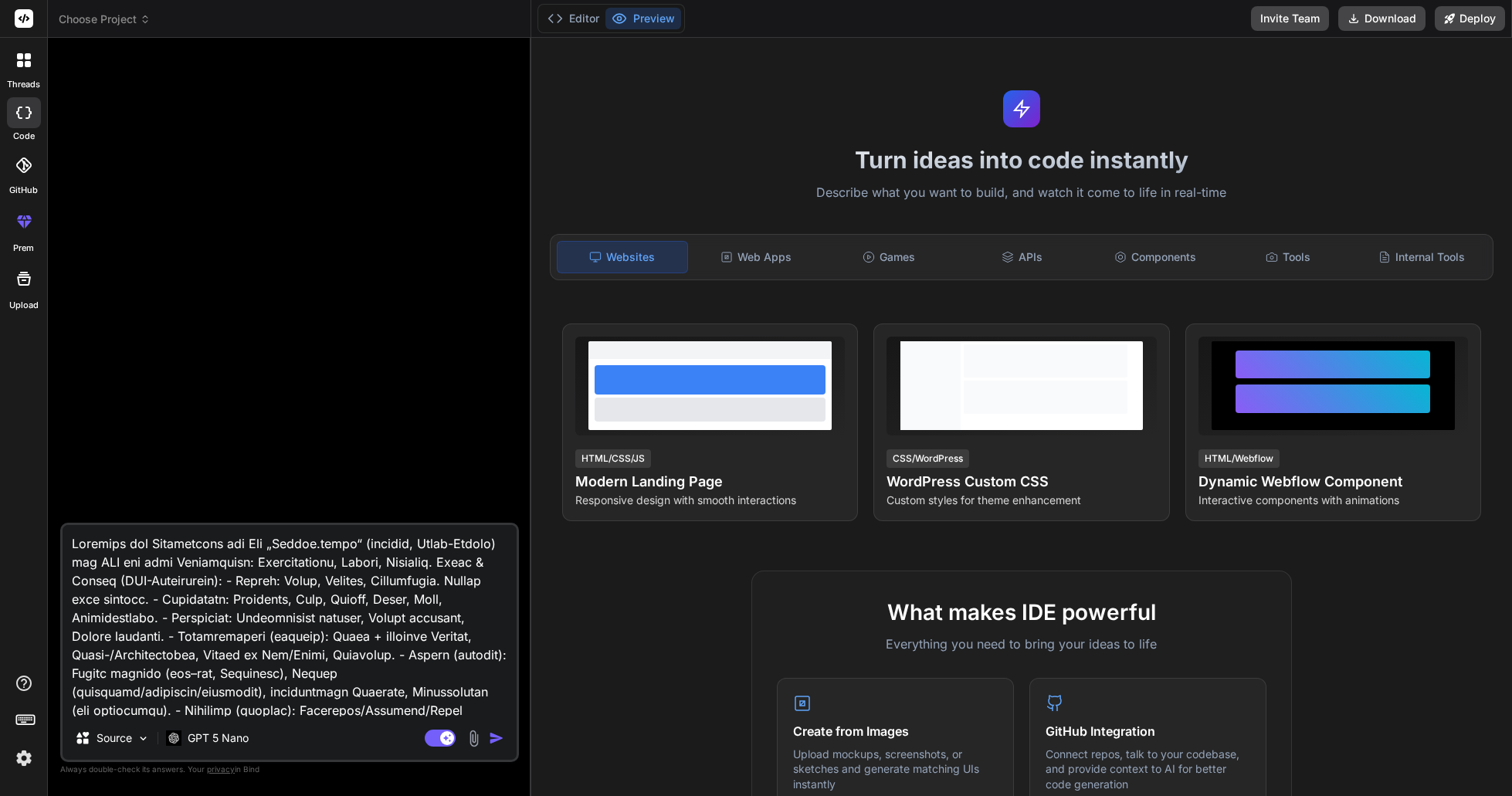
scroll to position [205, 0]
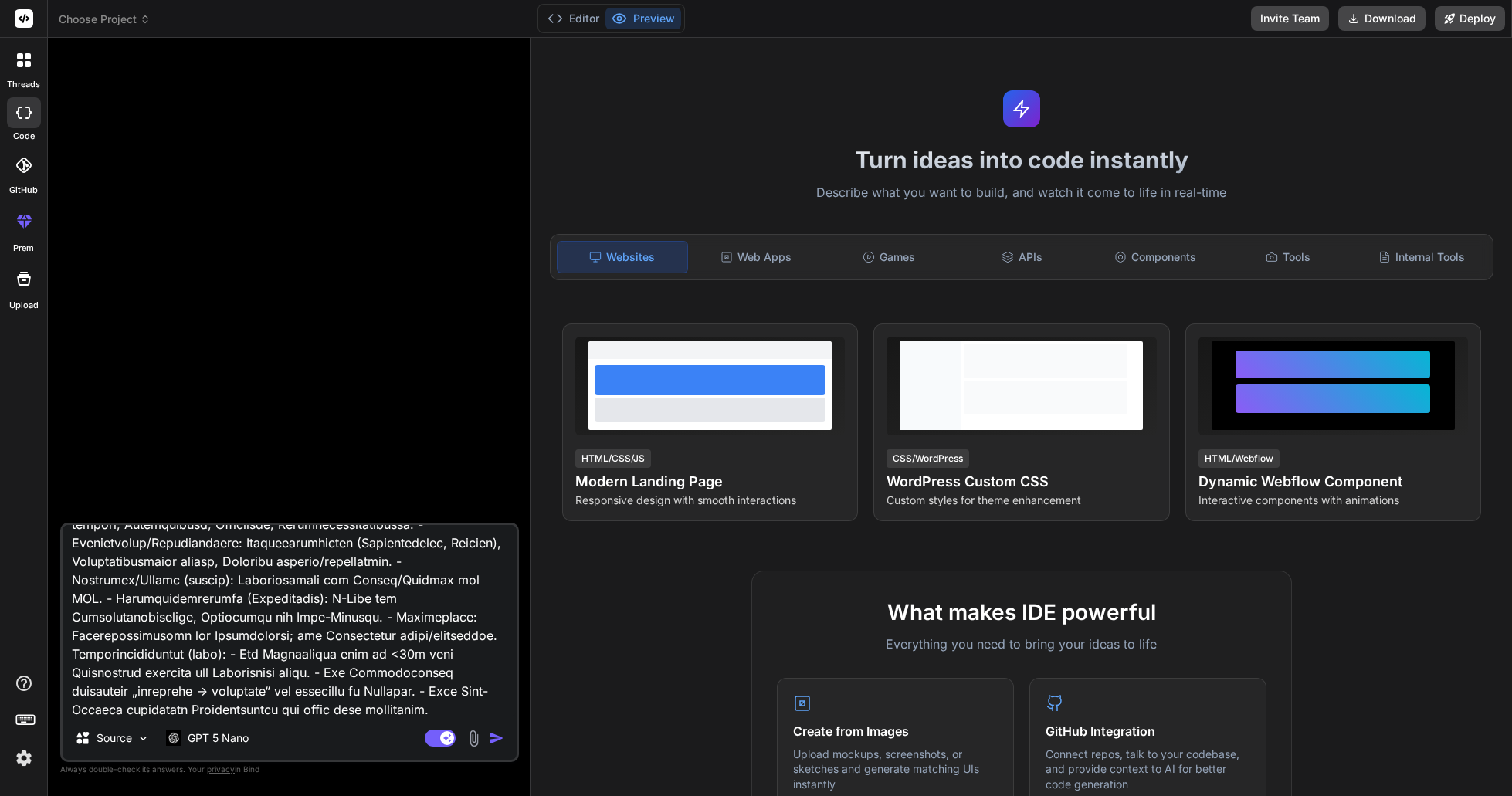
type textarea "x"
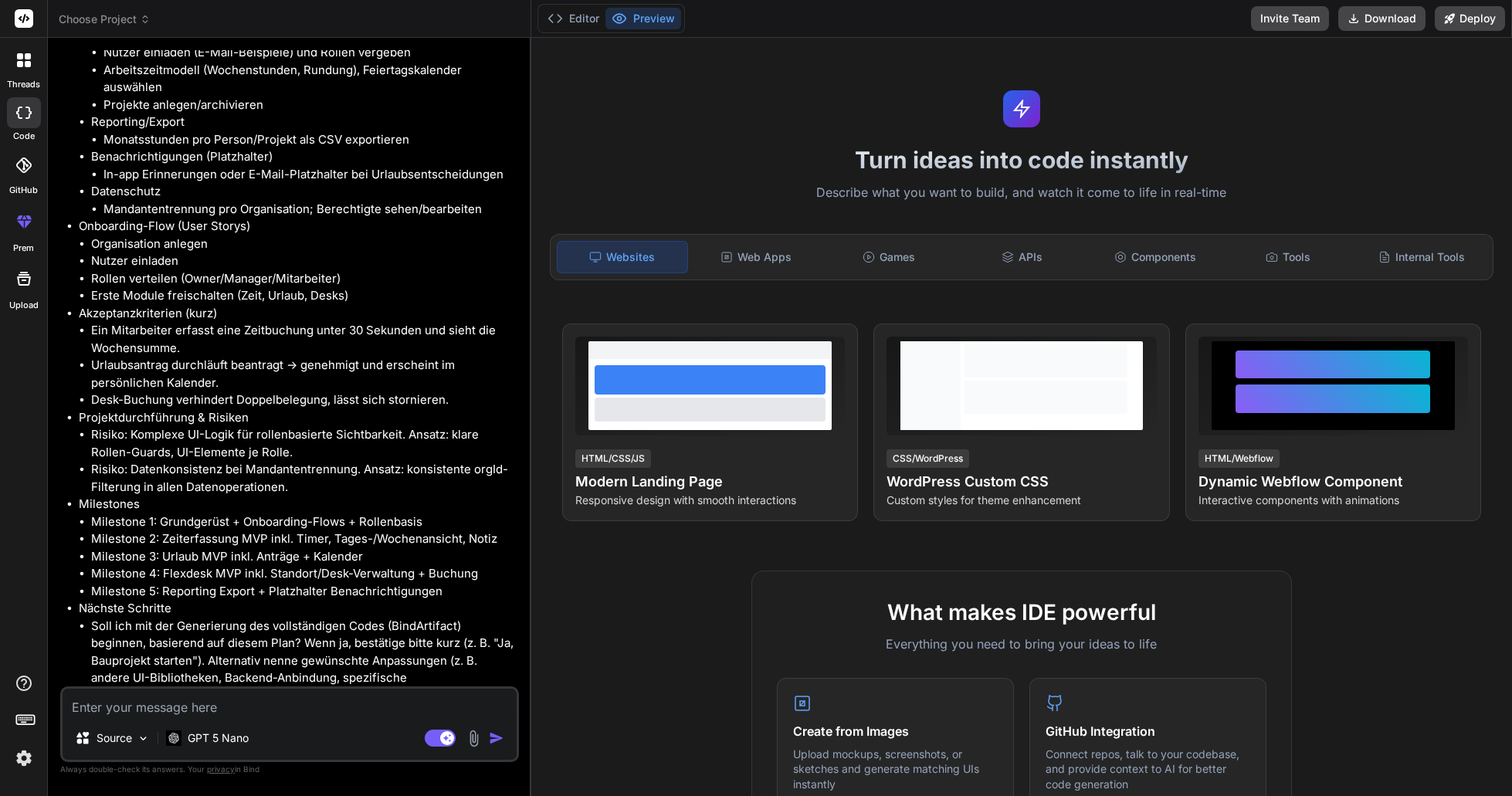
scroll to position [1604, 0]
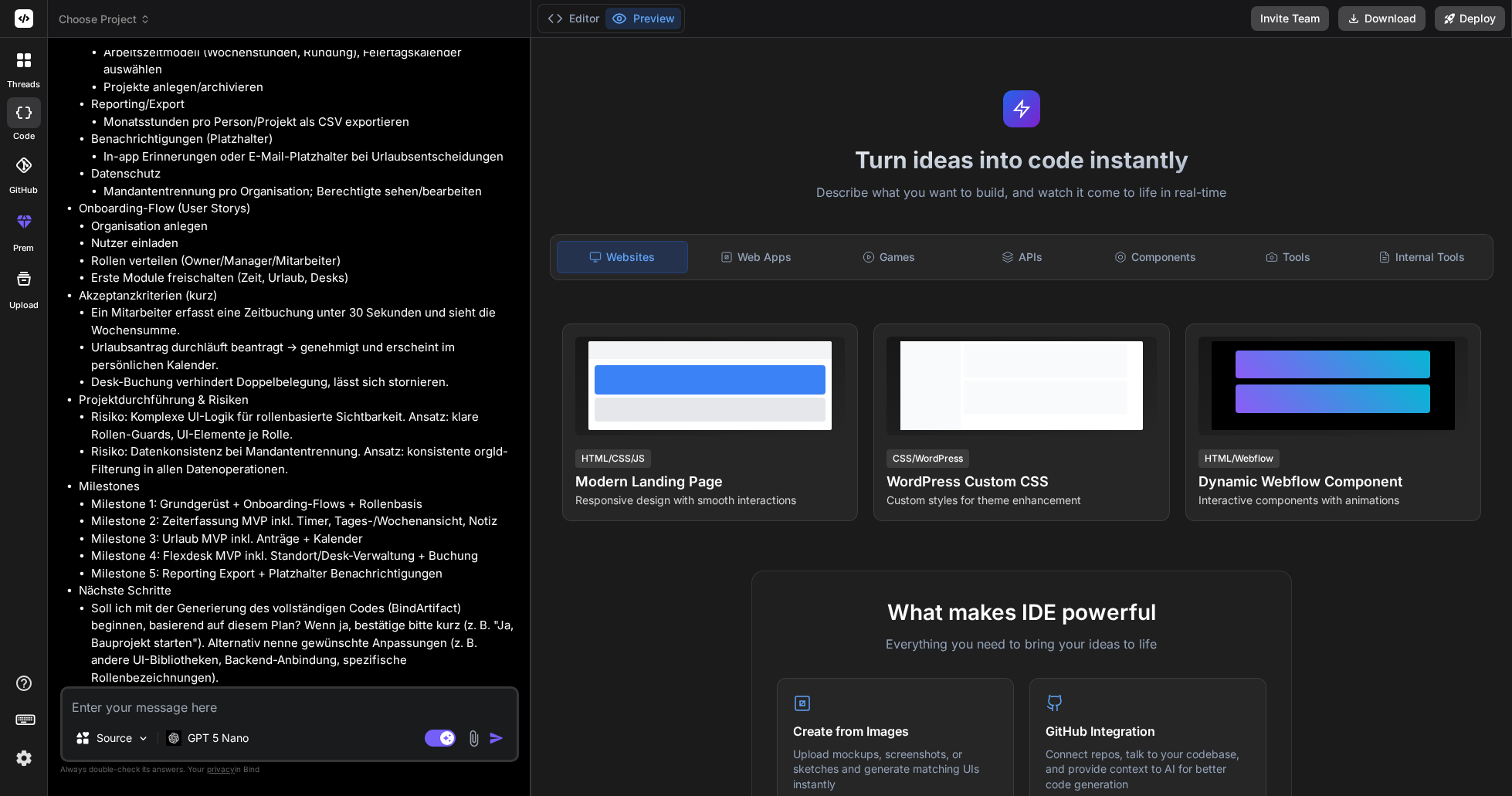
type textarea "x"
type textarea "J"
type textarea "x"
type textarea "[PERSON_NAME]"
type textarea "x"
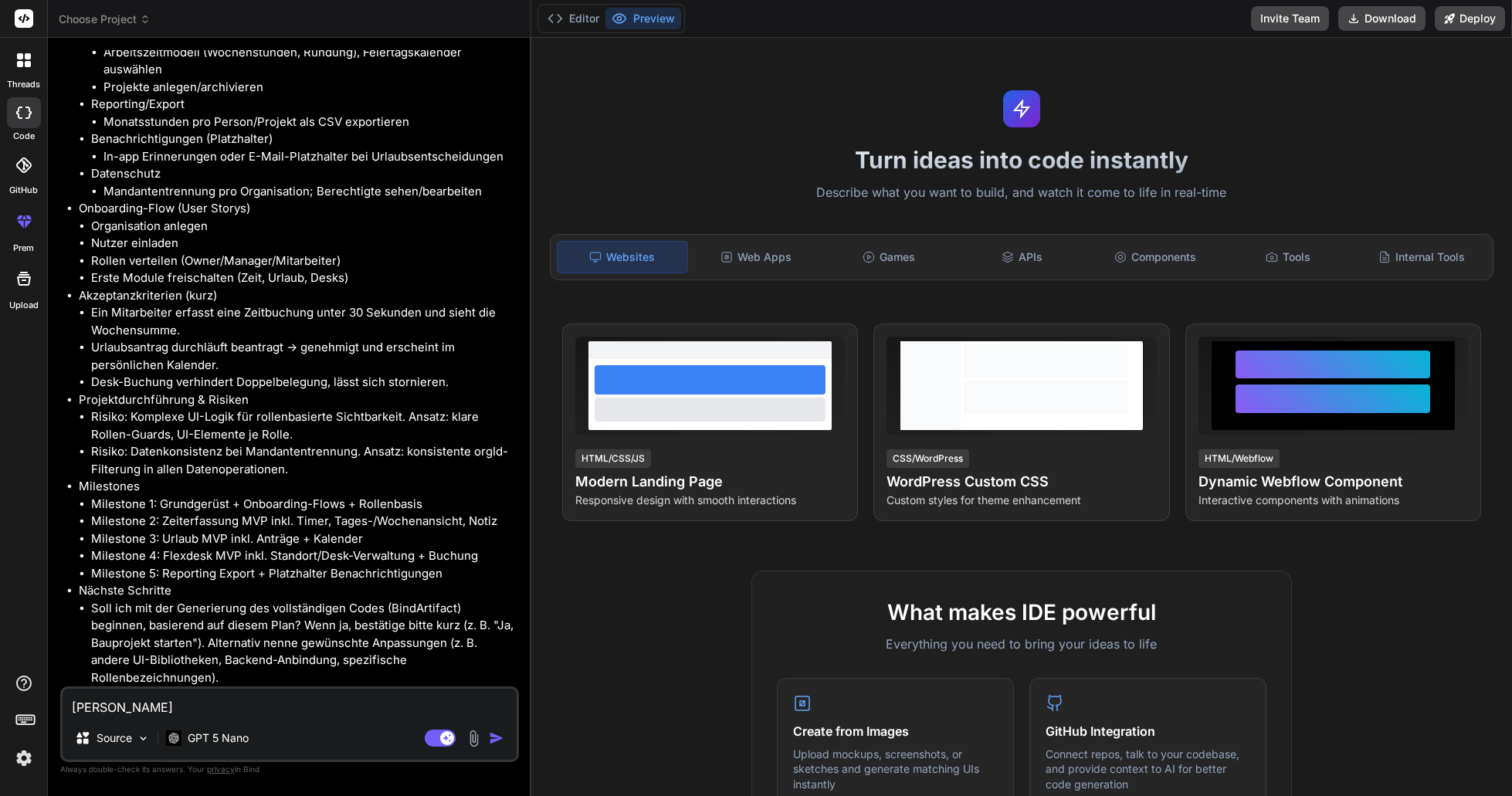
type textarea "Ja,"
type textarea "x"
type textarea "Ja,"
type textarea "x"
type textarea "Ja, b"
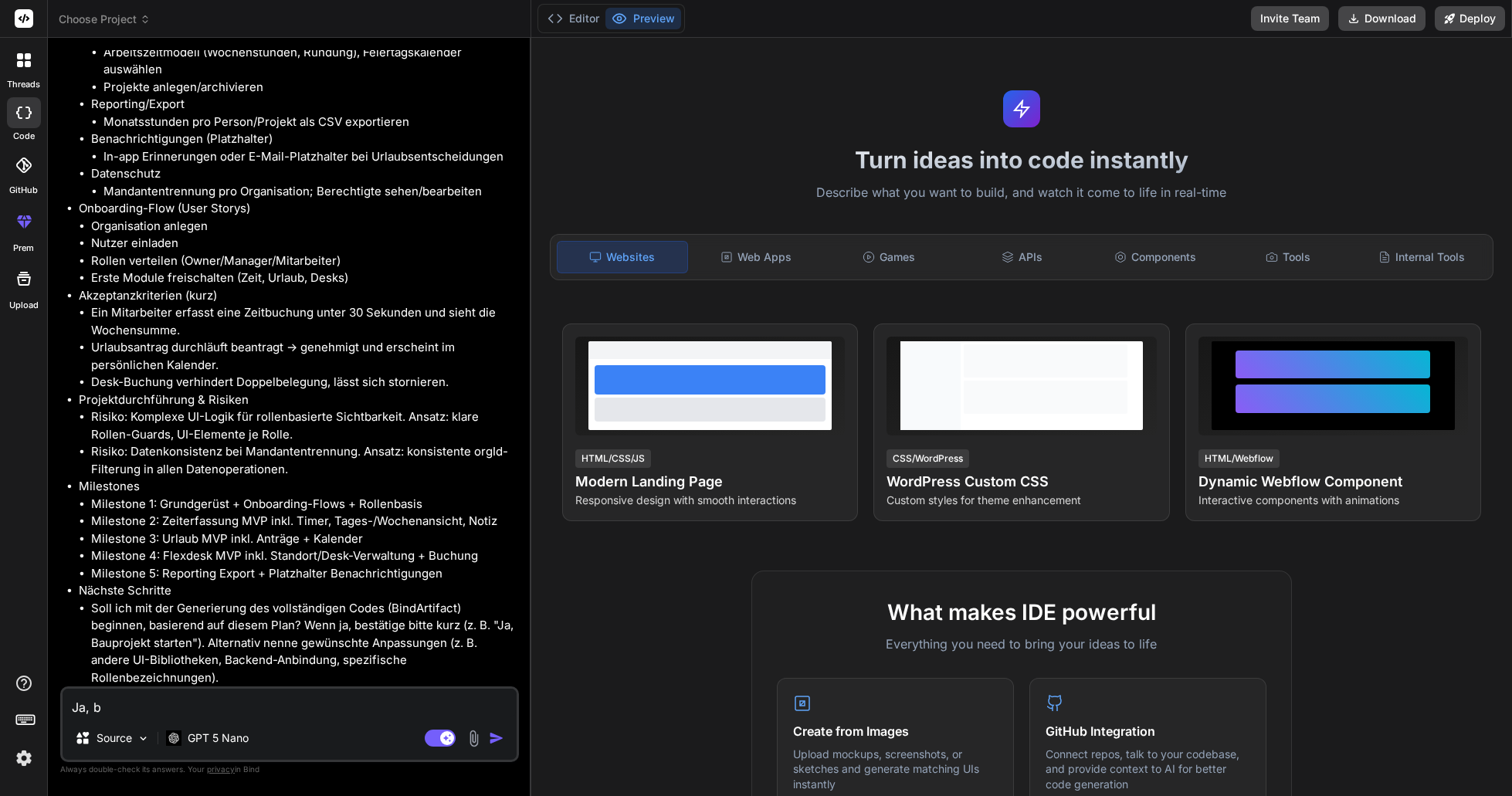
type textarea "x"
type textarea "Ja, bi"
type textarea "x"
type textarea "Ja, bit"
type textarea "x"
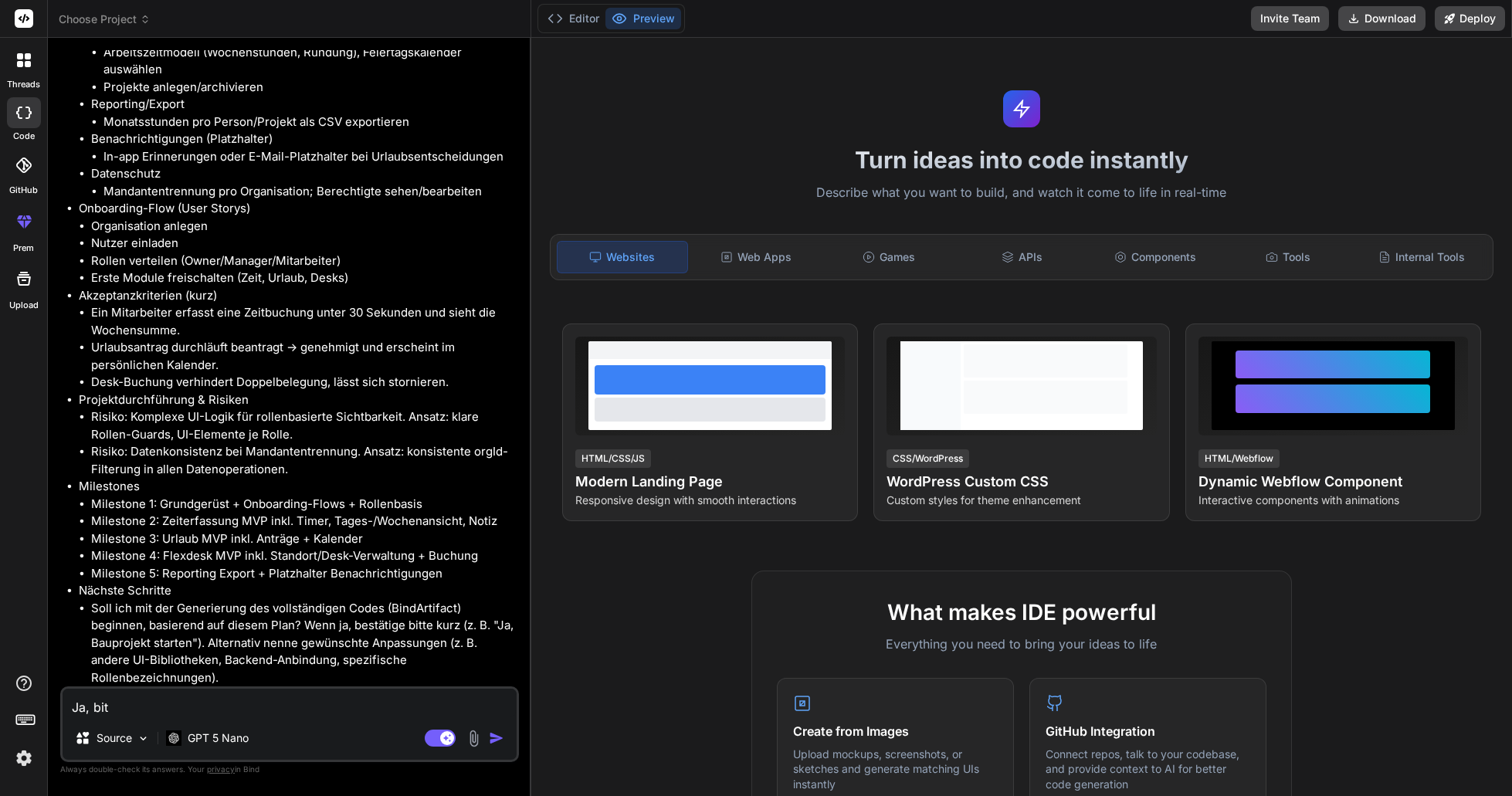
type textarea "Ja, bitt"
type textarea "x"
type textarea "Ja, bitte"
type textarea "x"
type textarea "Ja, bitte"
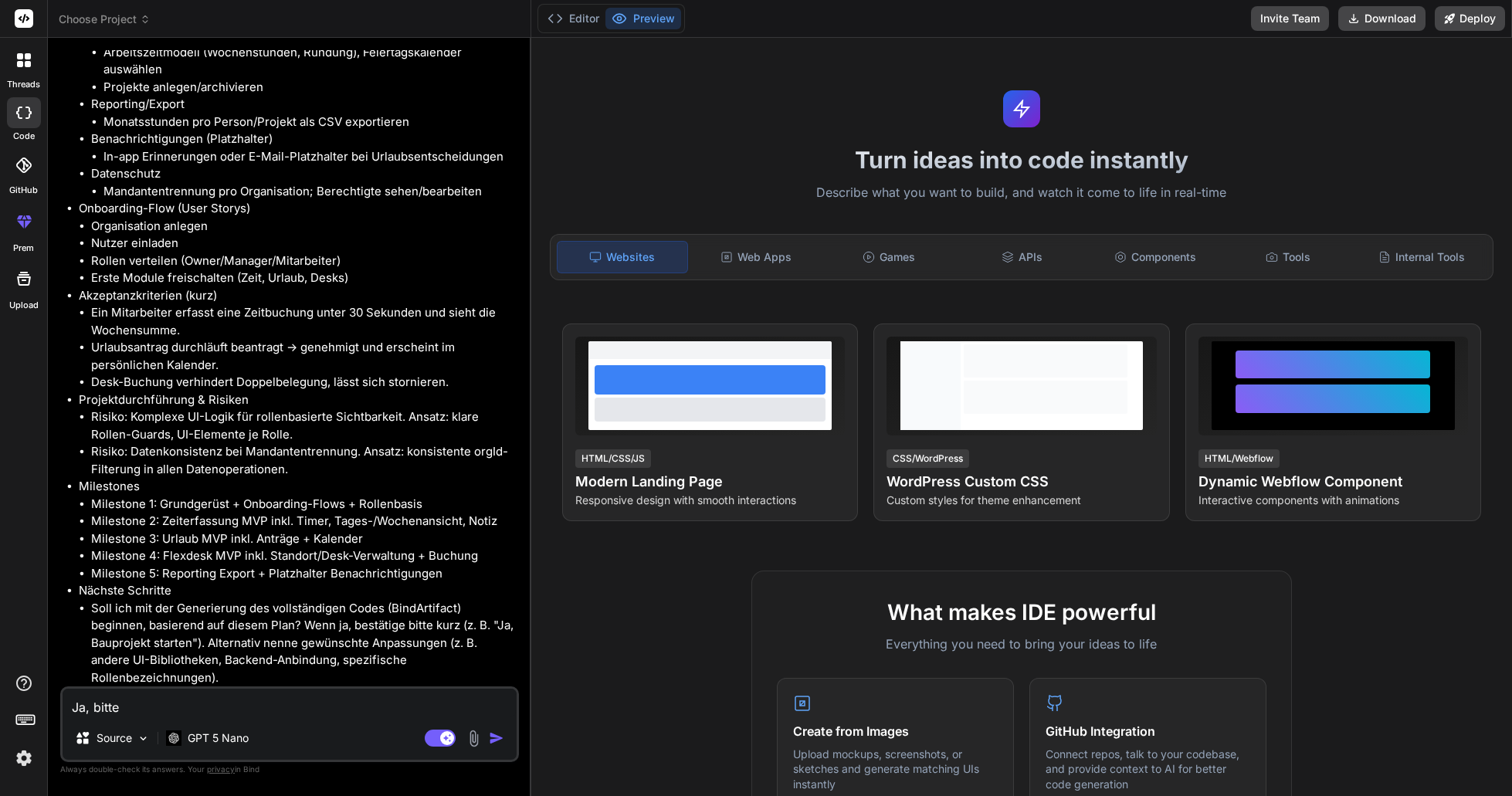
type textarea "x"
type textarea "Ja, bitte e"
type textarea "x"
type textarea "Ja, bitte er"
type textarea "x"
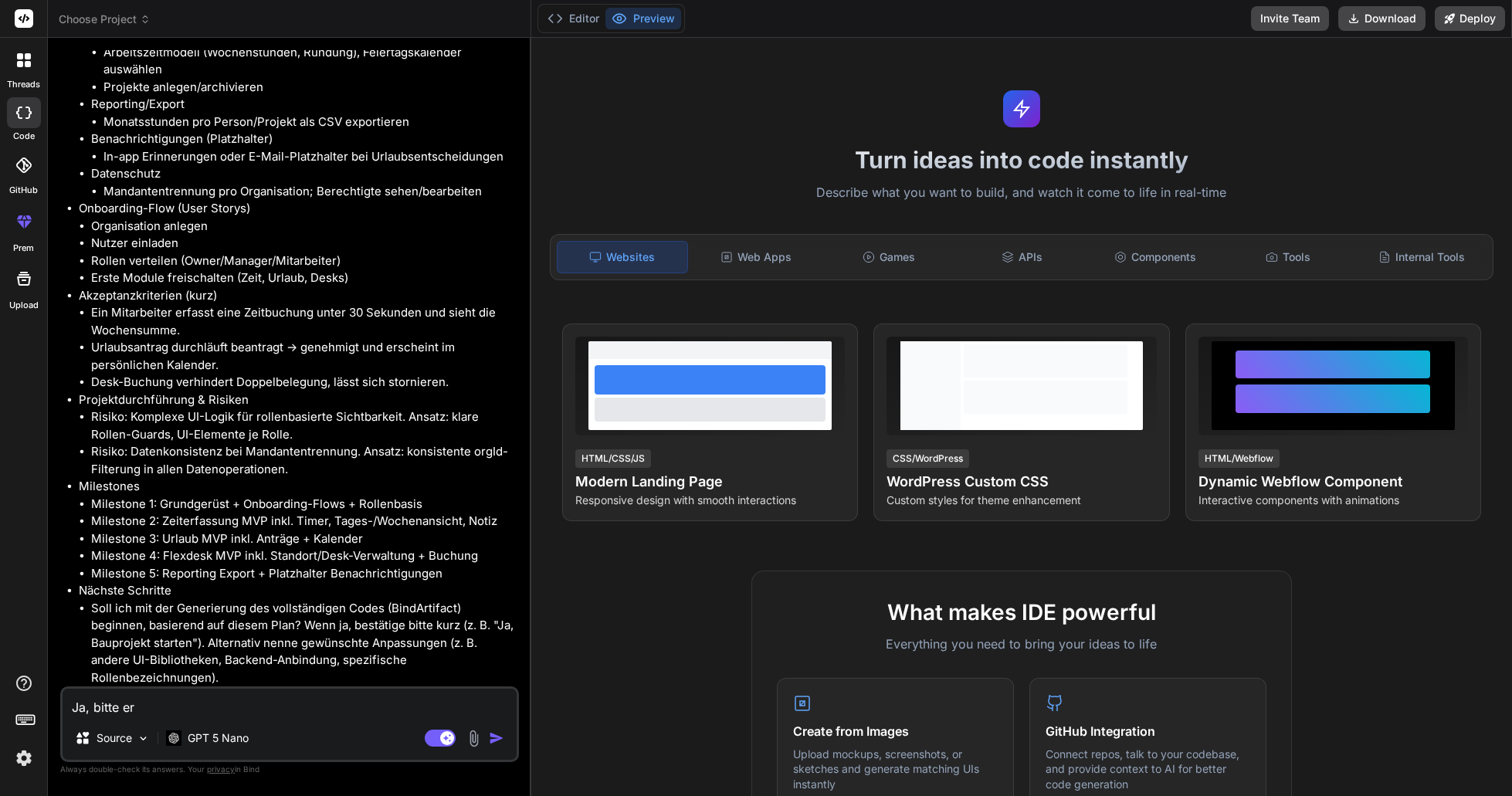
type textarea "Ja, bitte ers"
type textarea "x"
type textarea "Ja, bitte erst"
type textarea "x"
type textarea "Ja, bitte erste"
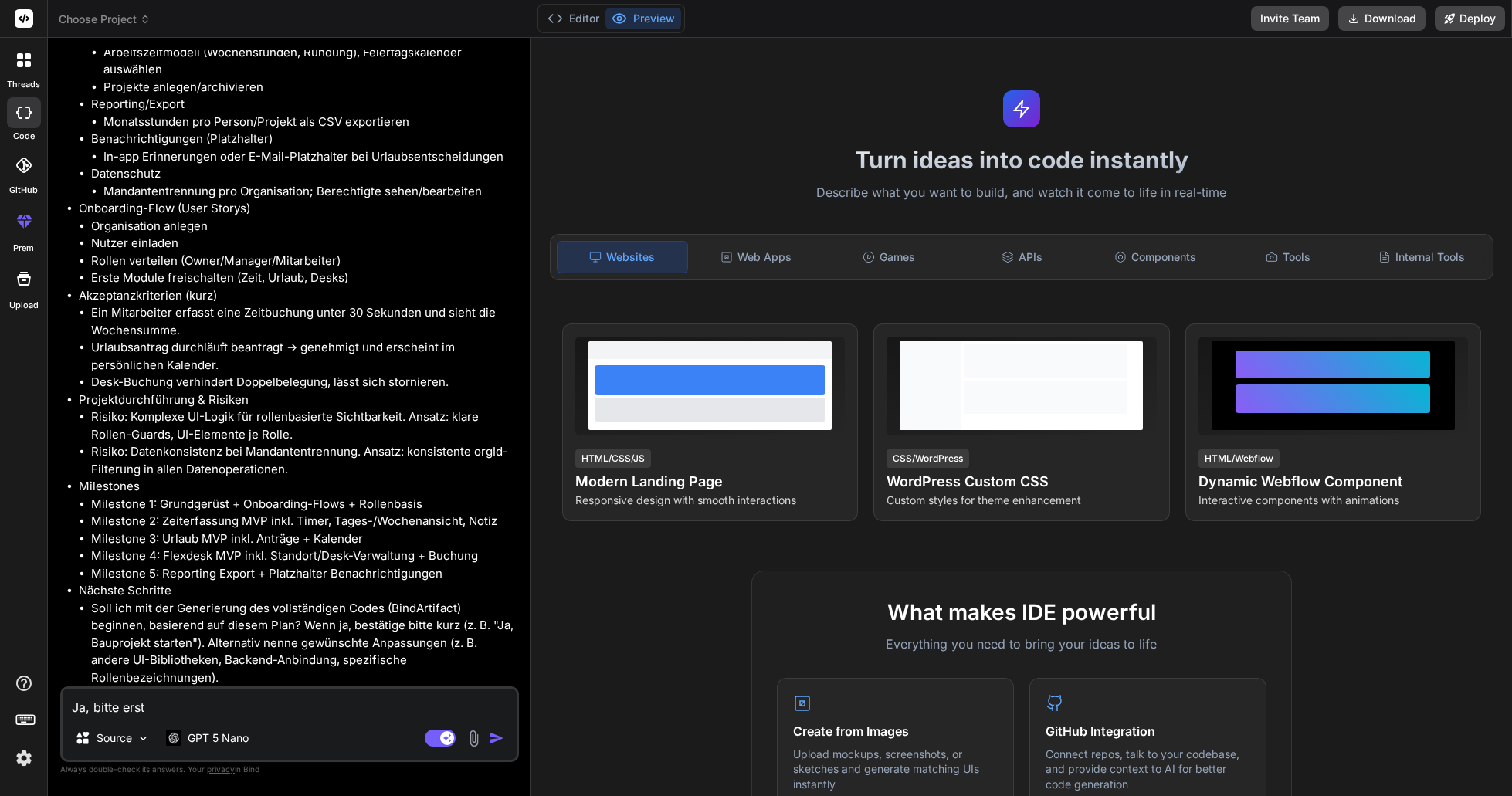
type textarea "x"
type textarea "Ja, bitte erstel"
type textarea "x"
type textarea "Ja, bitte erstell"
type textarea "x"
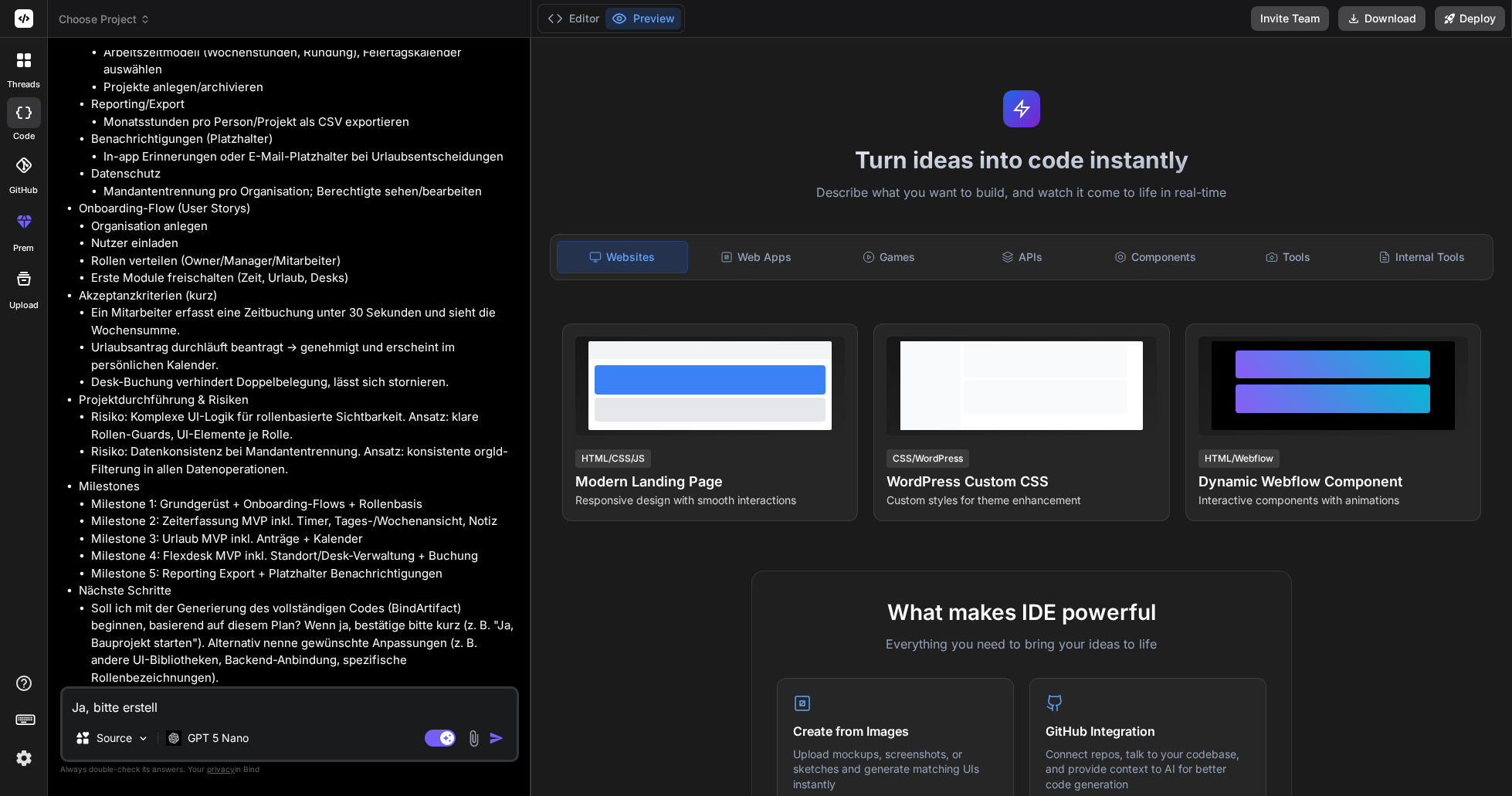
type textarea "Ja, bitte erstelle"
type textarea "x"
type textarea "Ja, bitte erstelle"
type textarea "x"
type textarea "Ja, bitte erstelle d"
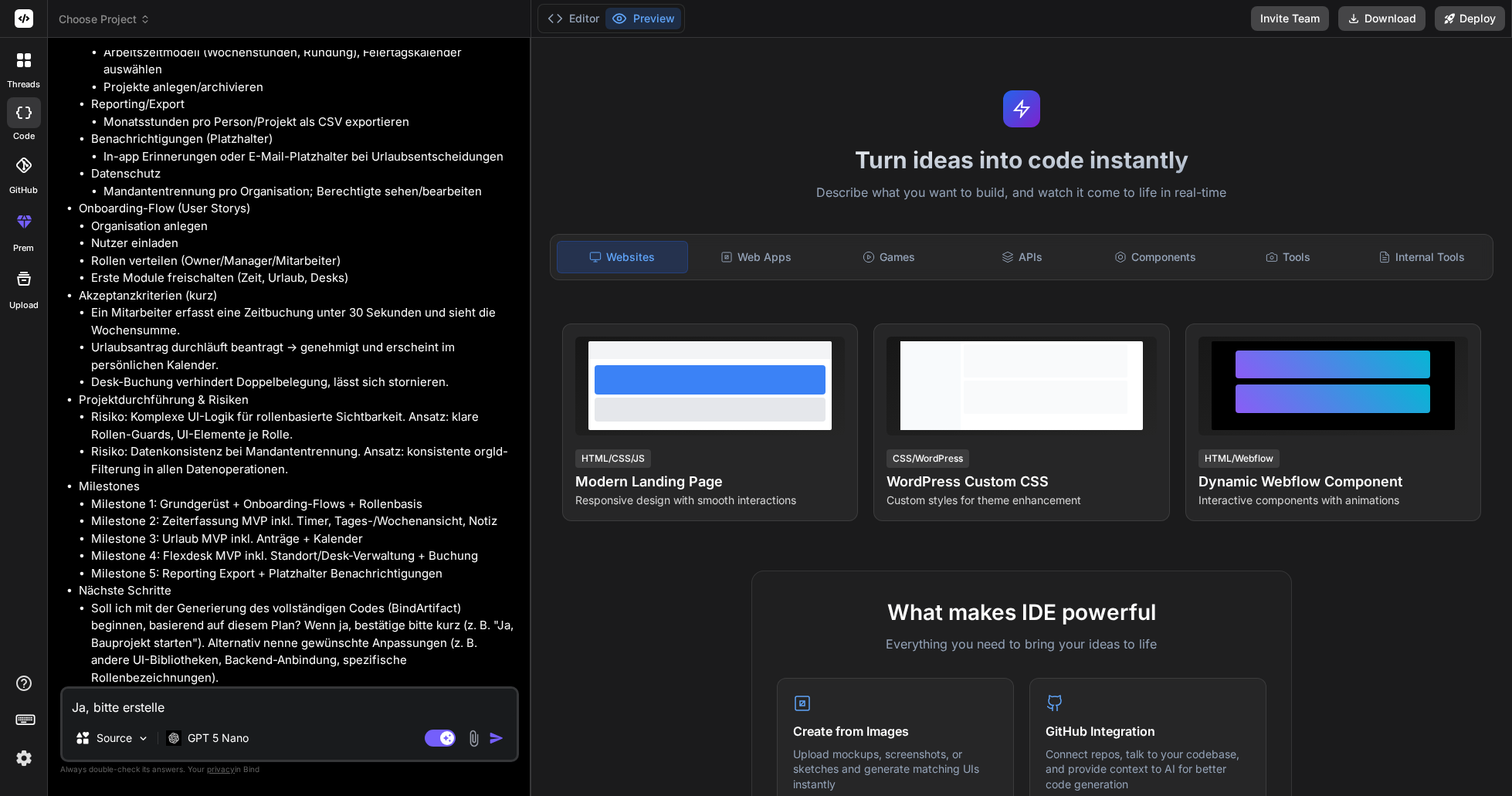
type textarea "x"
type textarea "Ja, bitte erstelle di"
type textarea "x"
type textarea "Ja, bitte erstelle die"
type textarea "x"
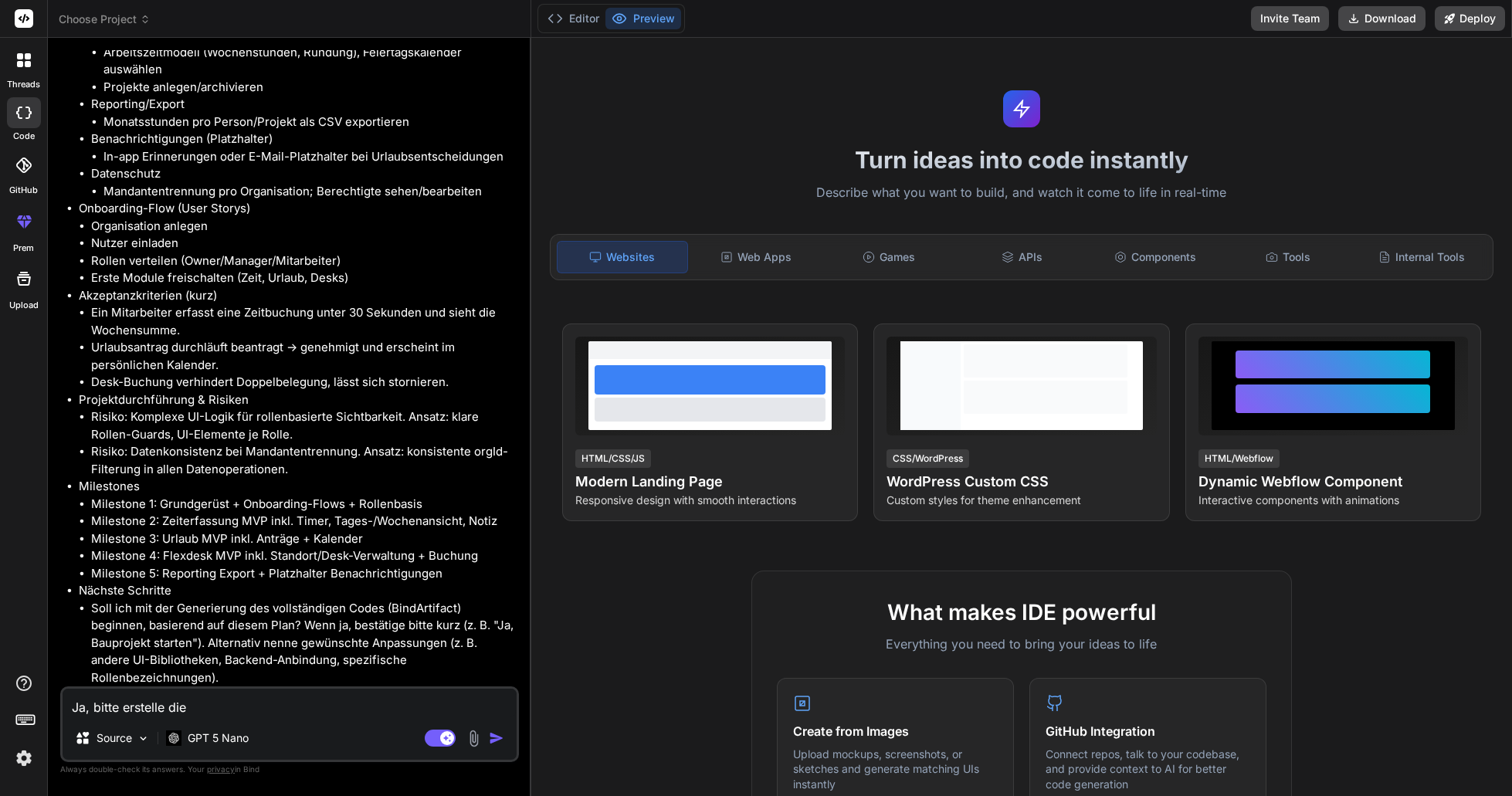
type textarea "Ja, bitte erstelle die"
type textarea "x"
type textarea "Ja, bitte erstelle die A"
type textarea "x"
type textarea "Ja, bitte erstelle die An"
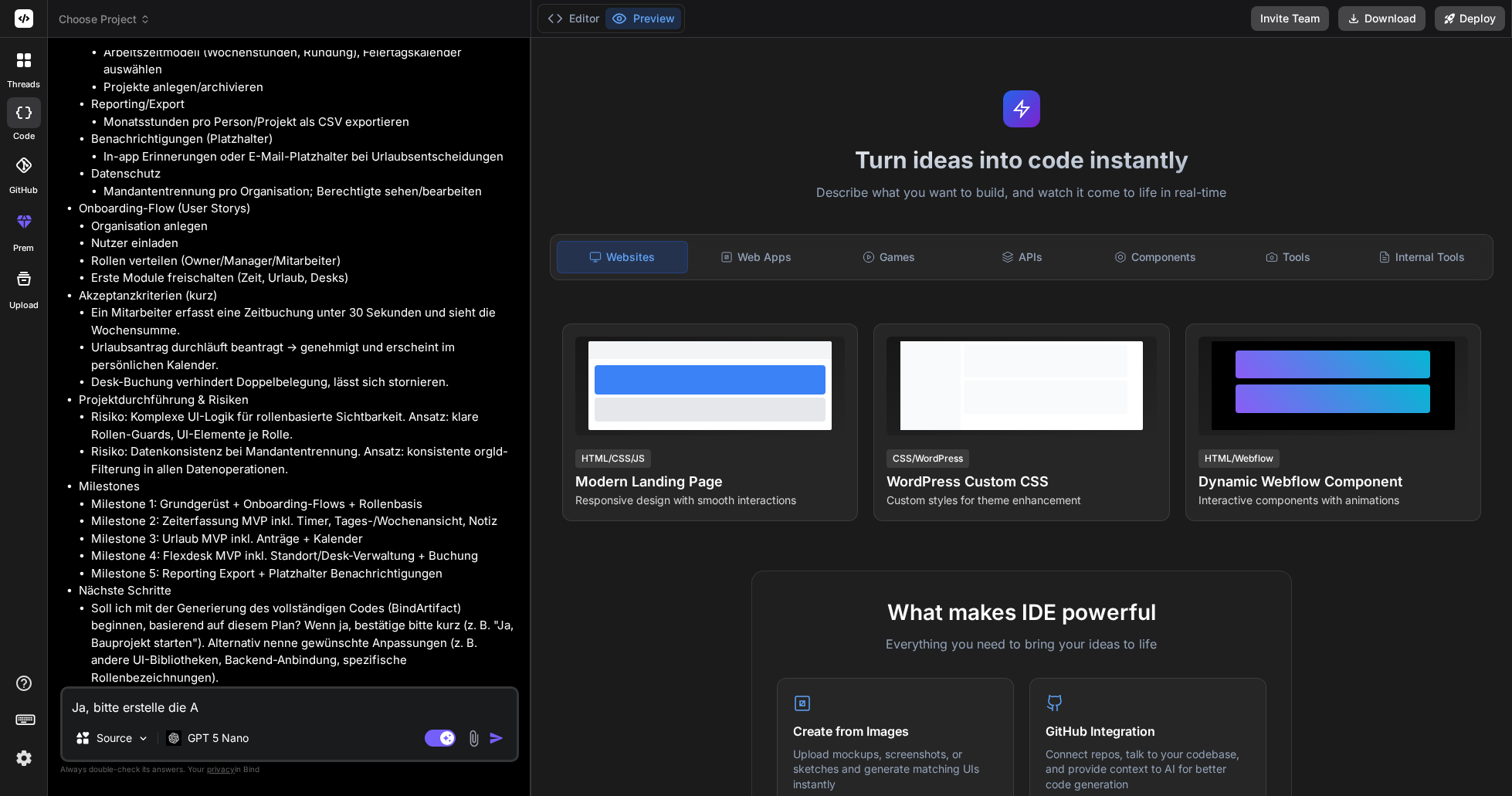
type textarea "x"
type textarea "Ja, bitte erstelle die Anw"
type textarea "x"
type textarea "Ja, bitte erstelle die Anwe"
type textarea "x"
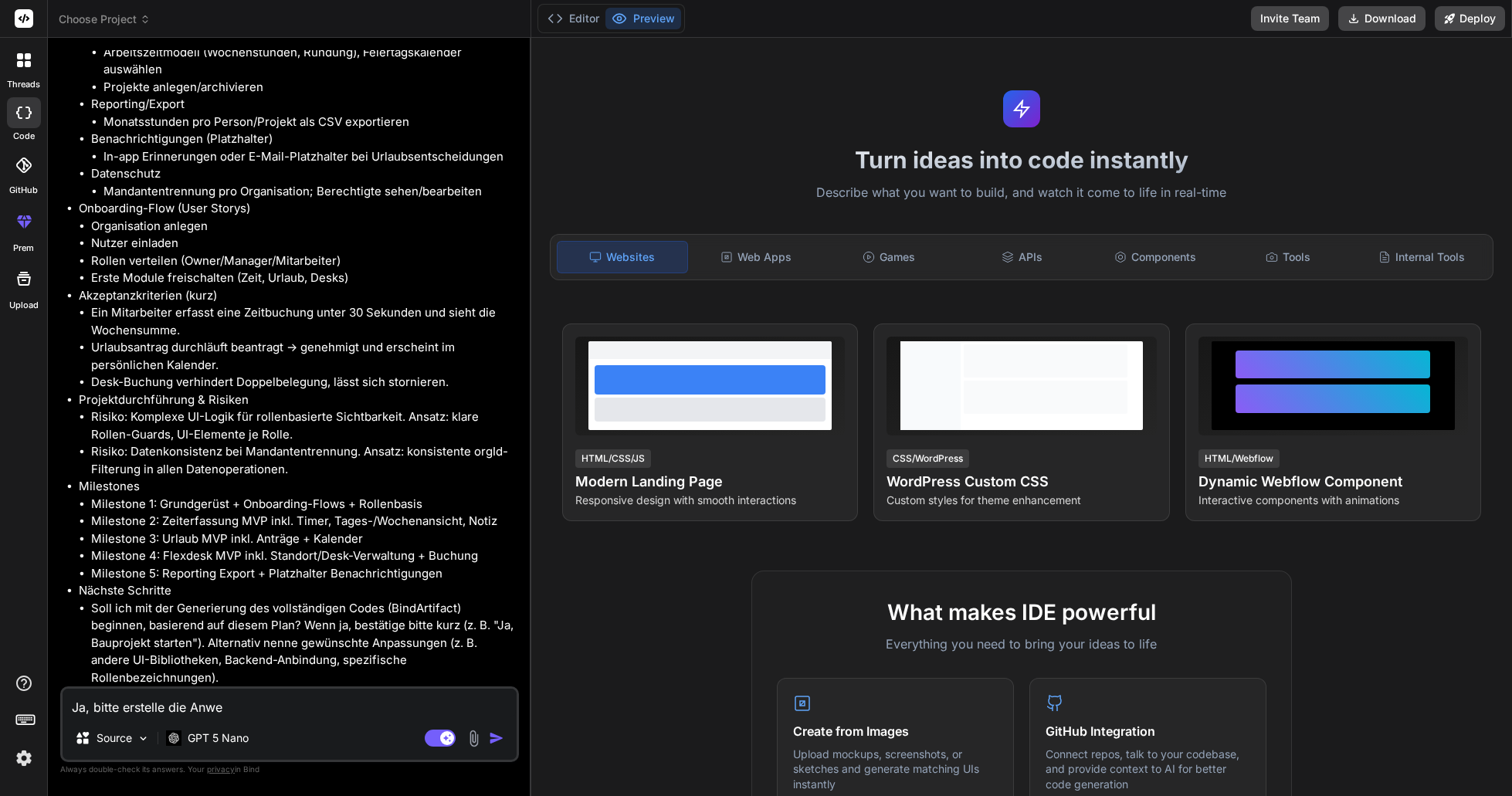
type textarea "Ja, bitte erstelle die Anwen"
type textarea "x"
type textarea "Ja, bitte erstelle die Anwend"
type textarea "x"
type textarea "Ja, bitte erstelle die Anwendu"
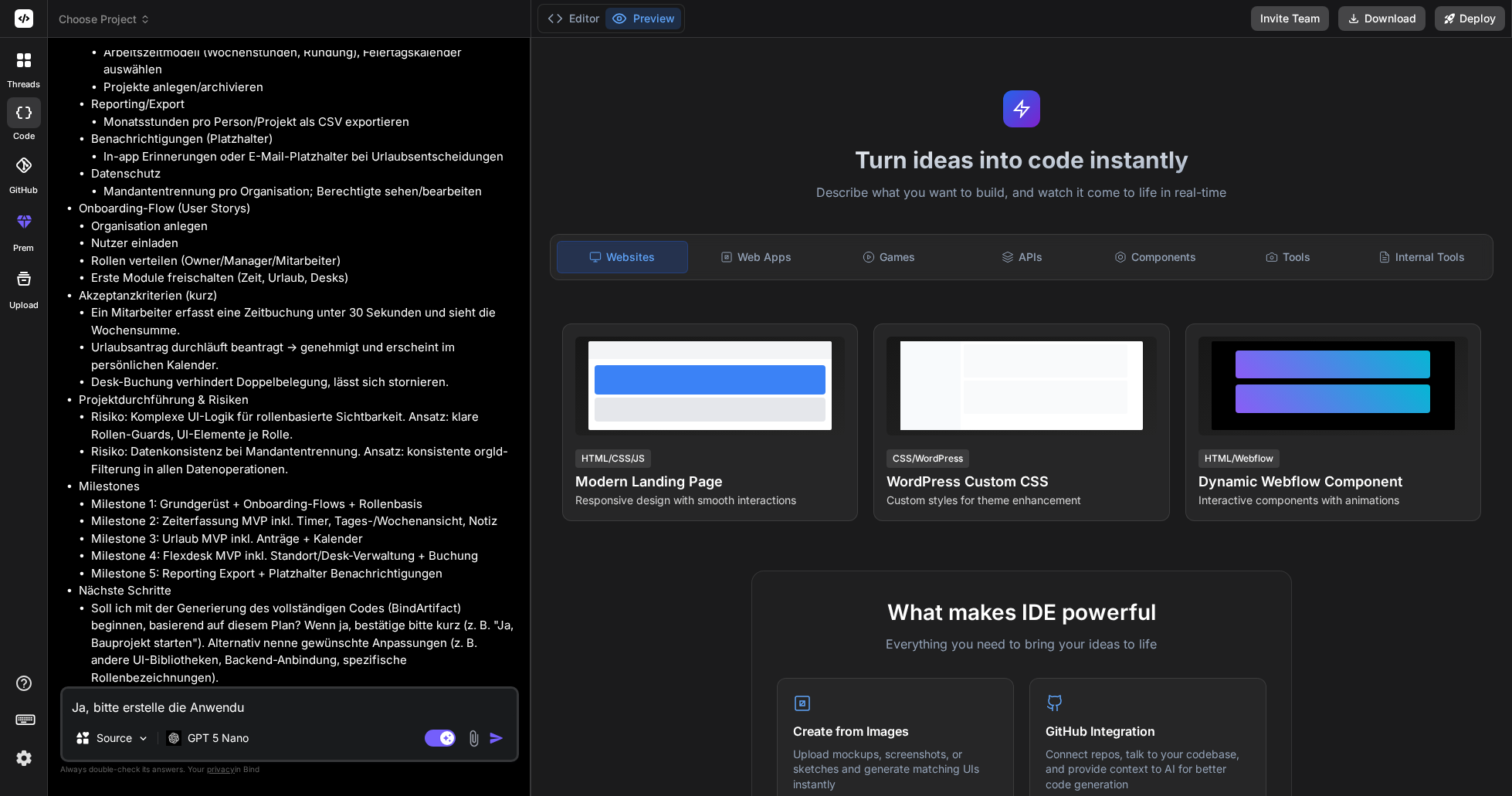
type textarea "x"
type textarea "Ja, bitte erstelle die Anwendung"
type textarea "x"
type textarea "Ja, bitte erstelle die Anwendung!"
type textarea "x"
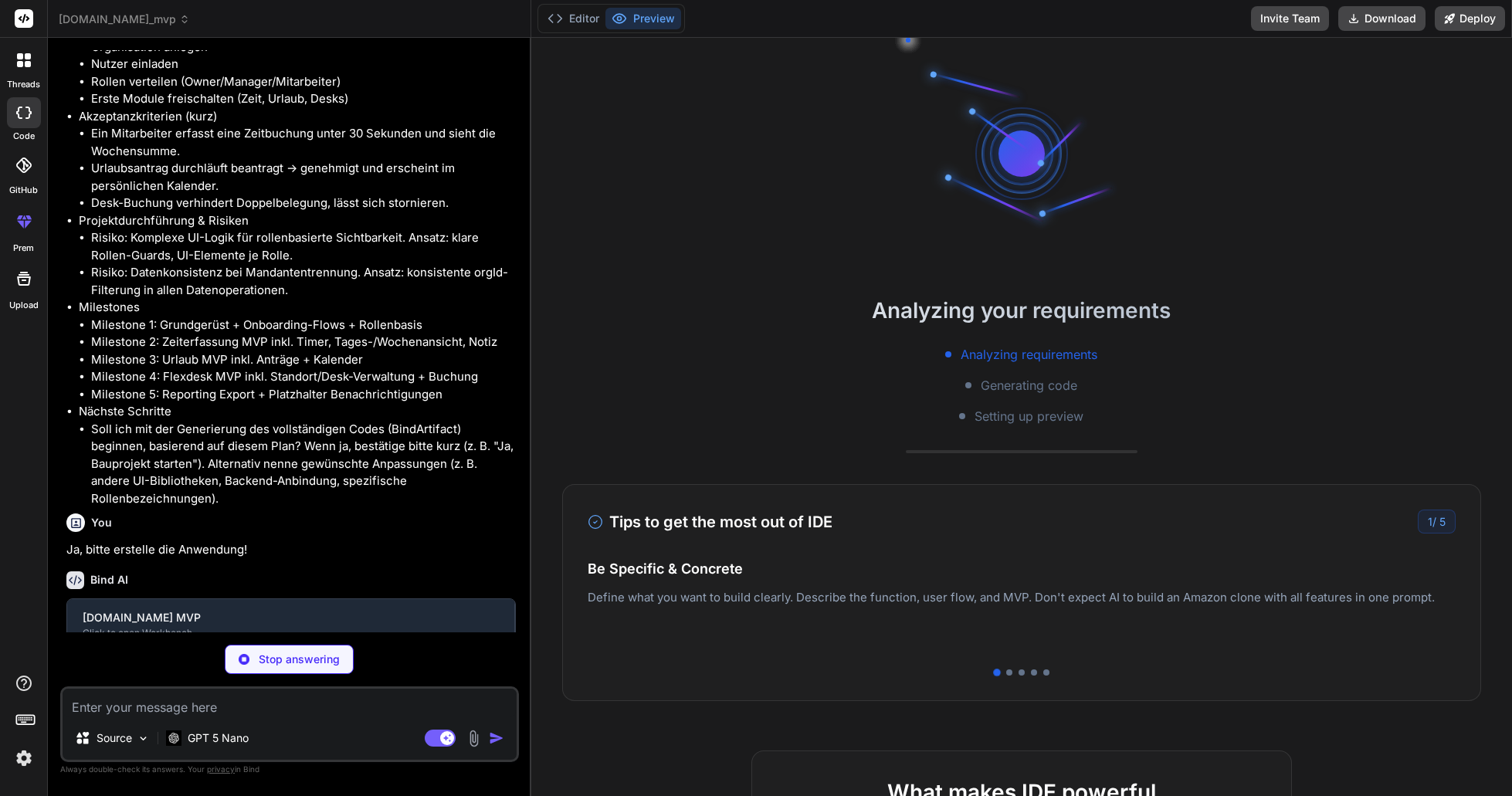
scroll to position [1764, 0]
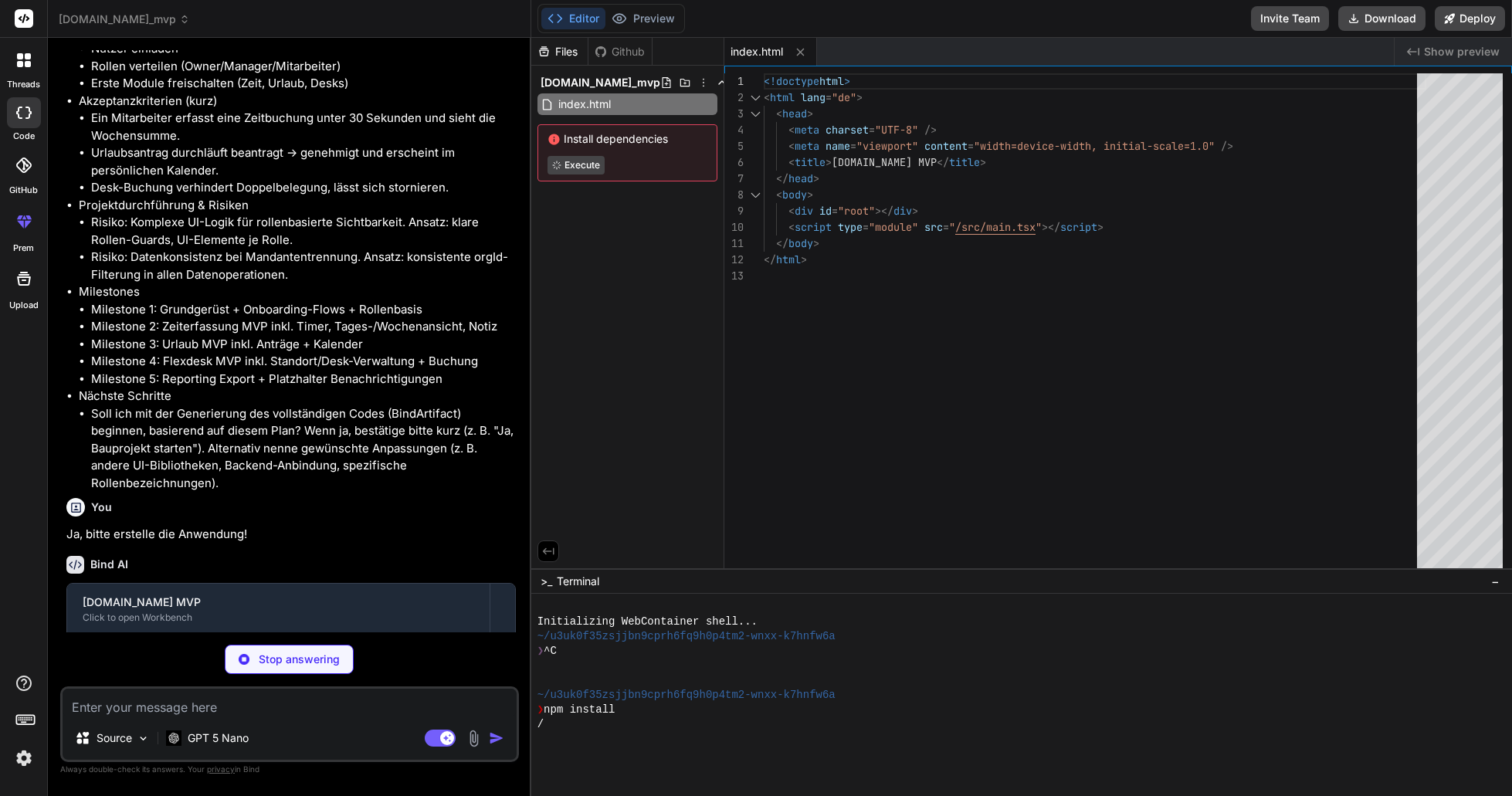
type textarea "x"
type textarea "import React from 'react'; import { createRoot } from 'react-dom/client'; impor…"
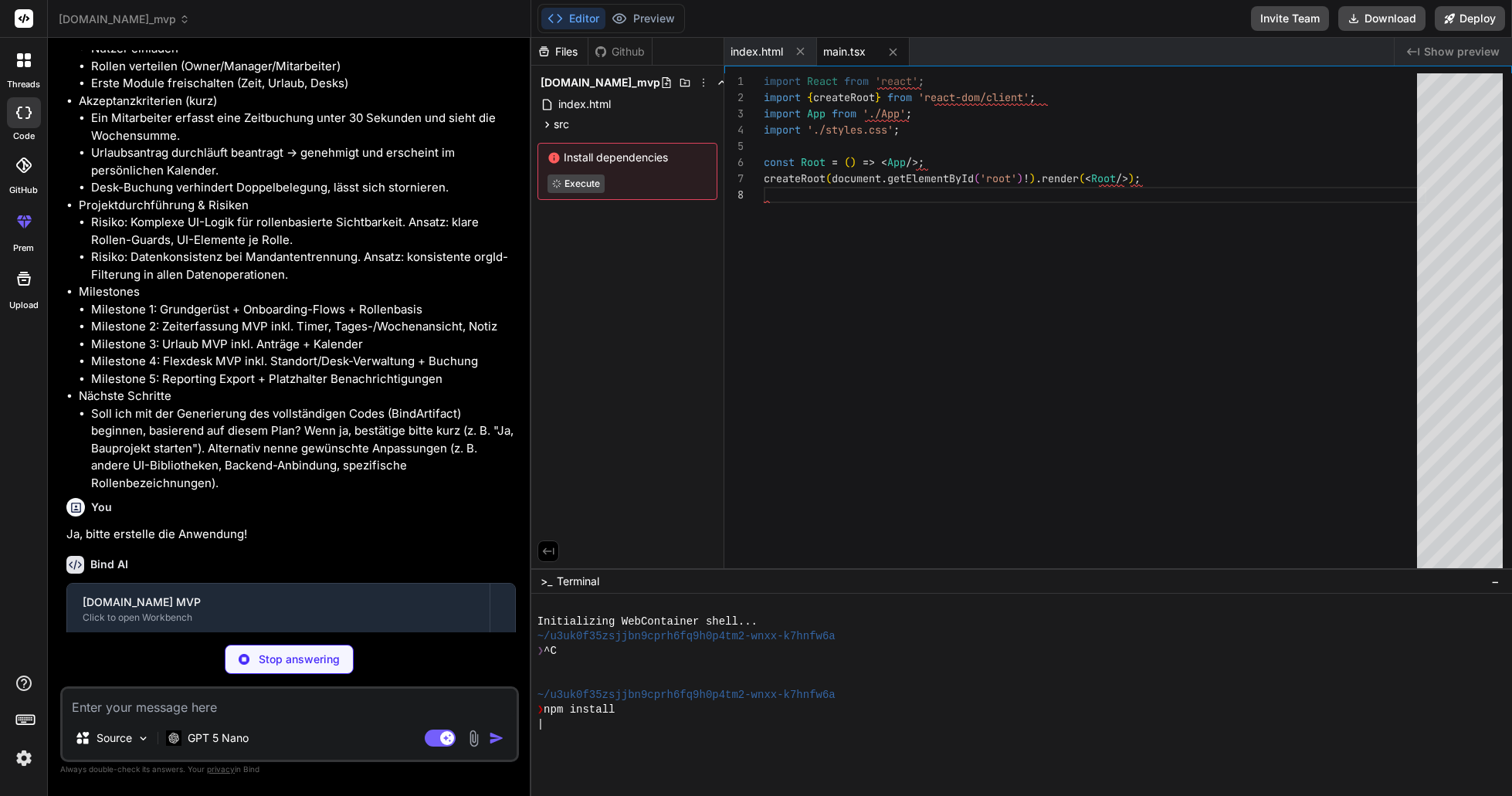
type textarea "x"
type textarea "); }"
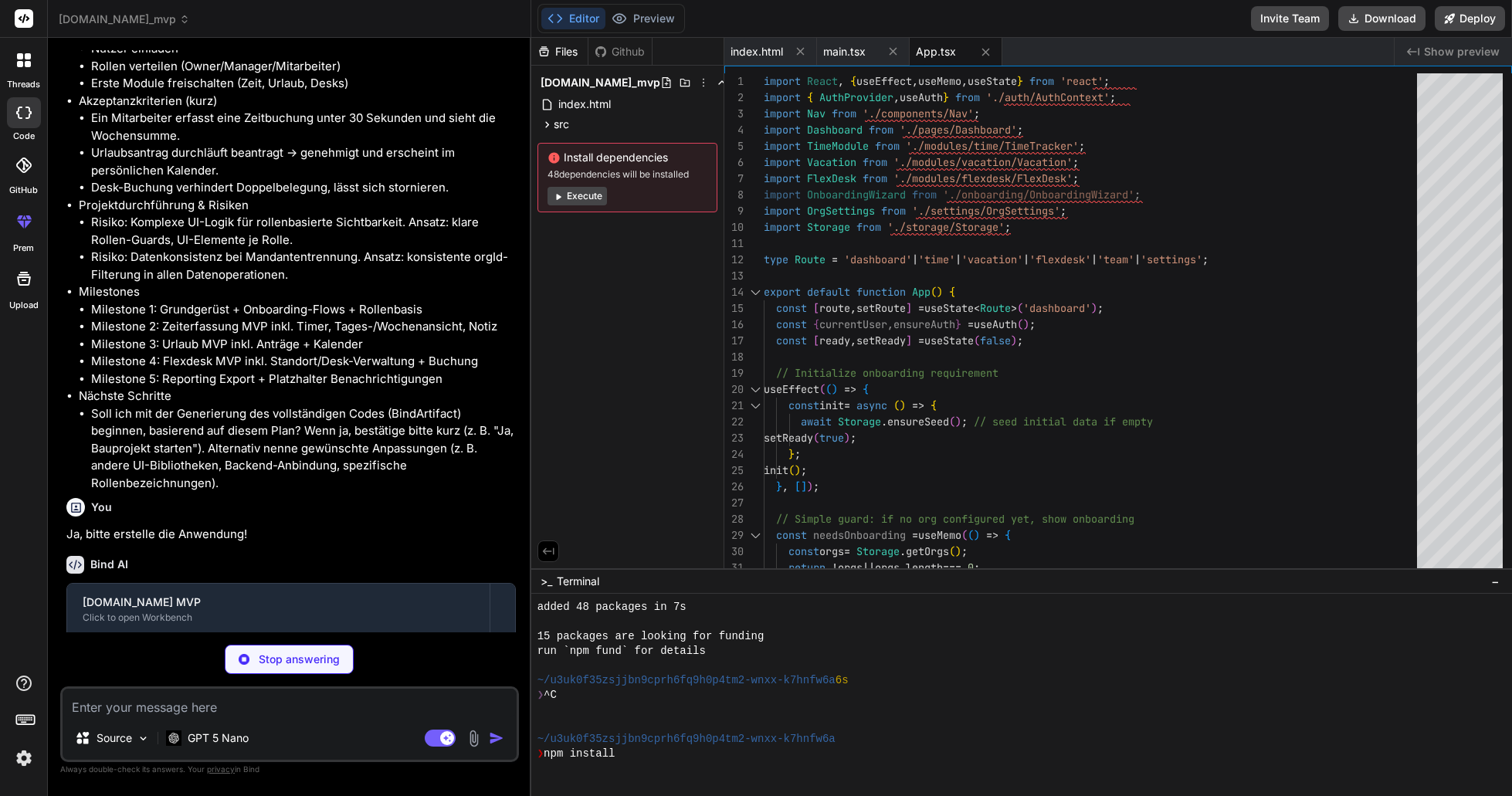
scroll to position [234, 0]
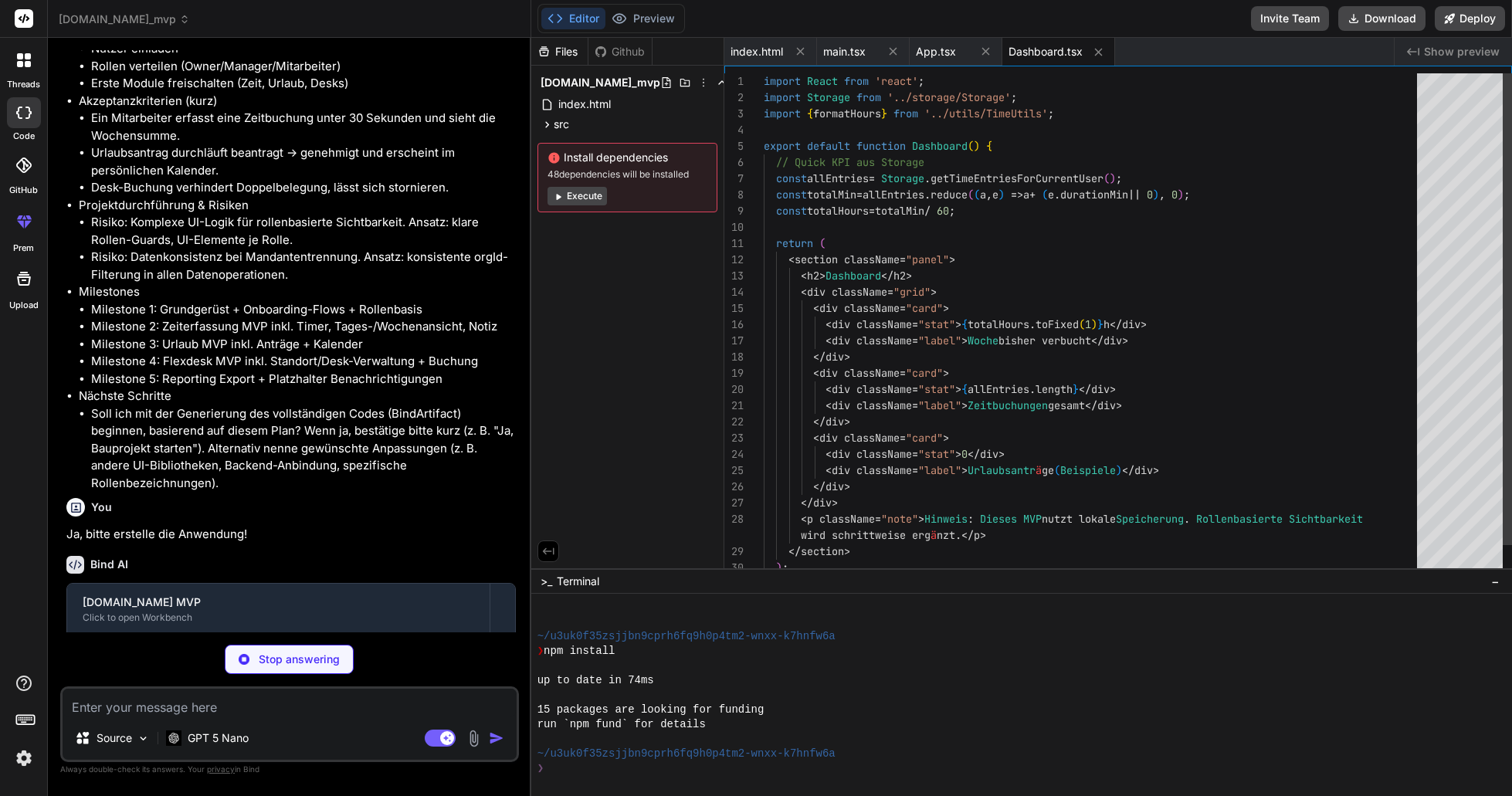
type textarea "x"
type textarea "import React from 'react'; import { createRoot } from 'react-dom/client'; impor…"
type textarea "x"
type textarea "); }"
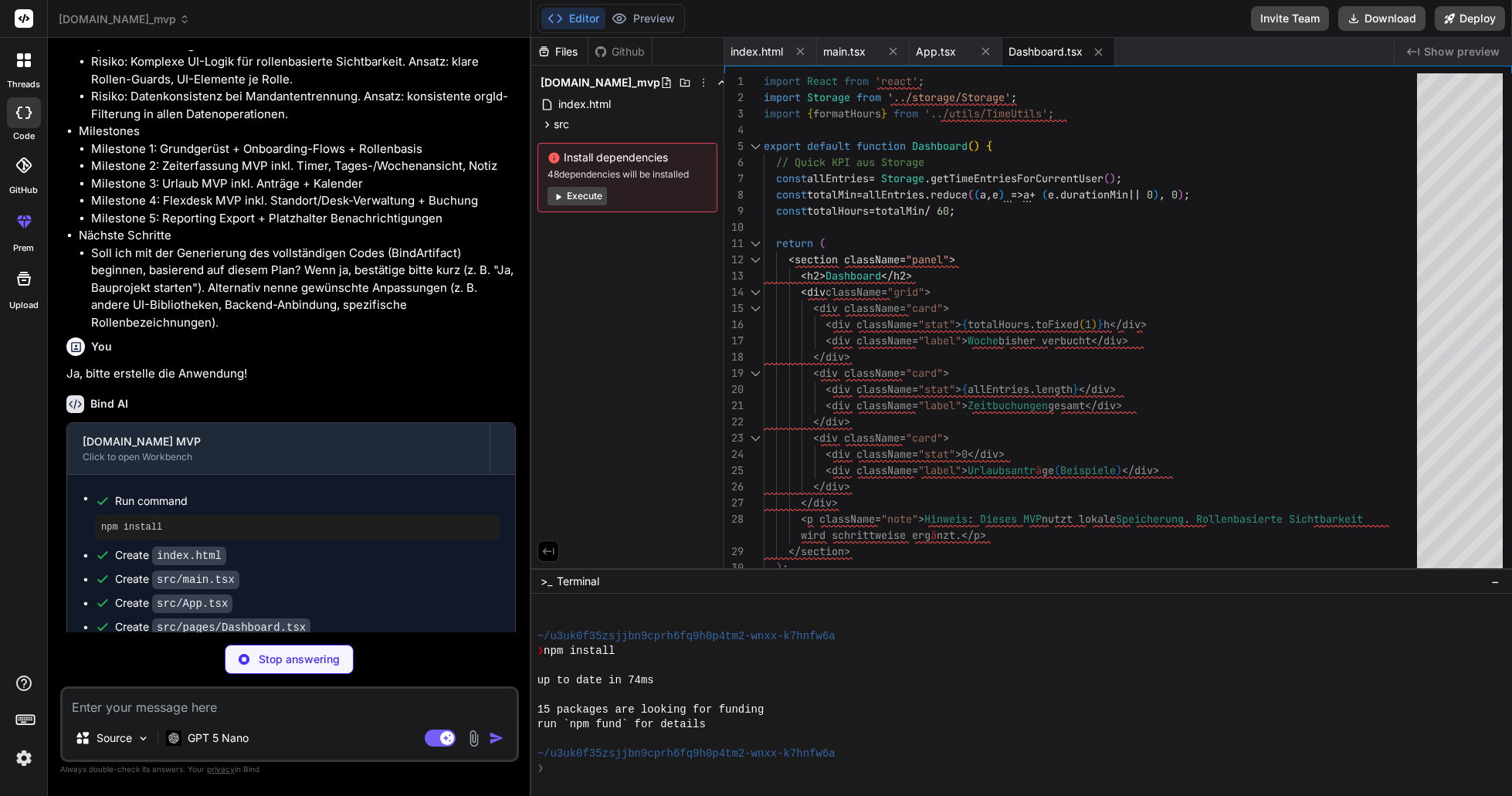
scroll to position [2000, 0]
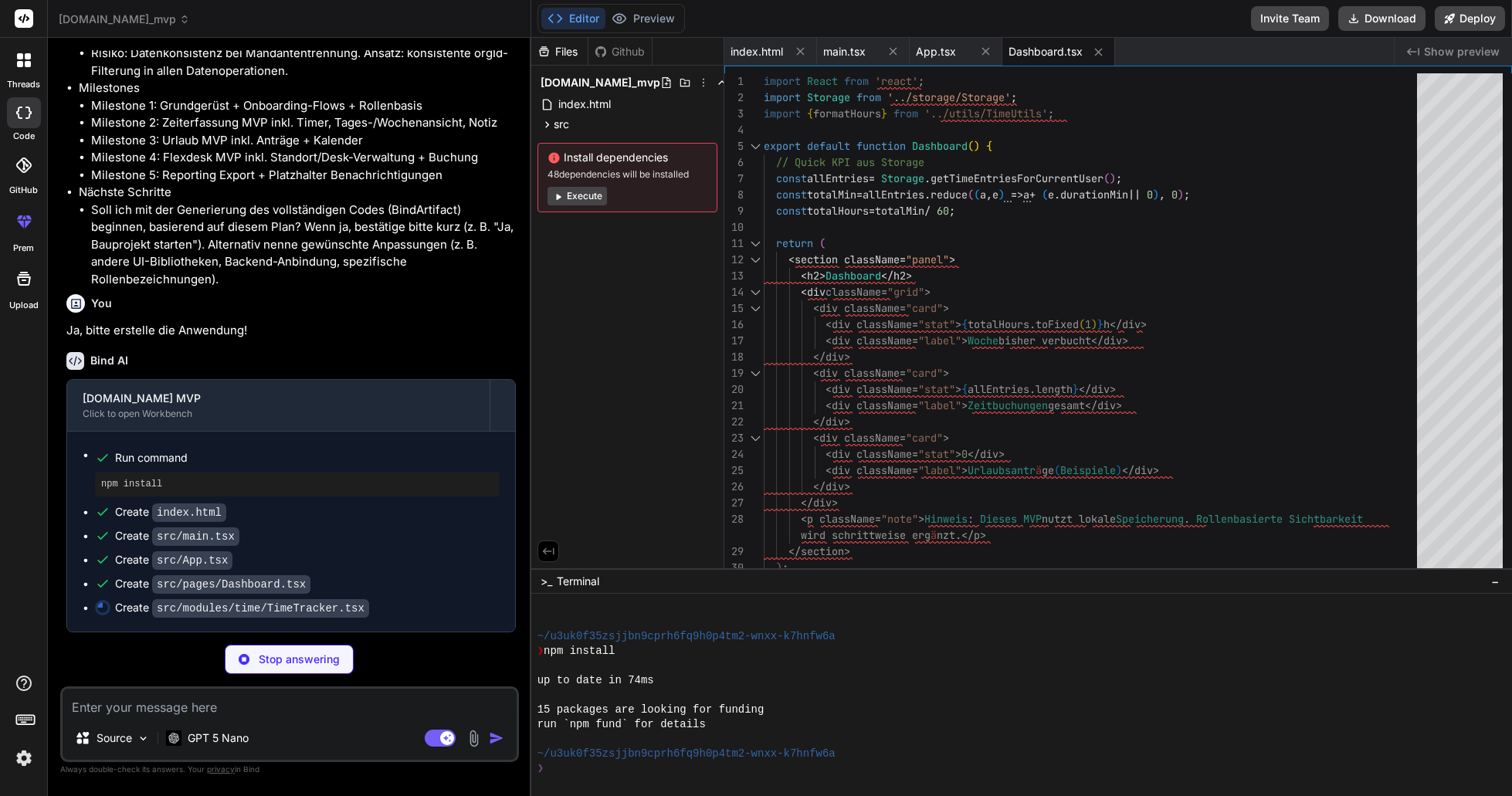
type textarea "x"
type textarea "}"
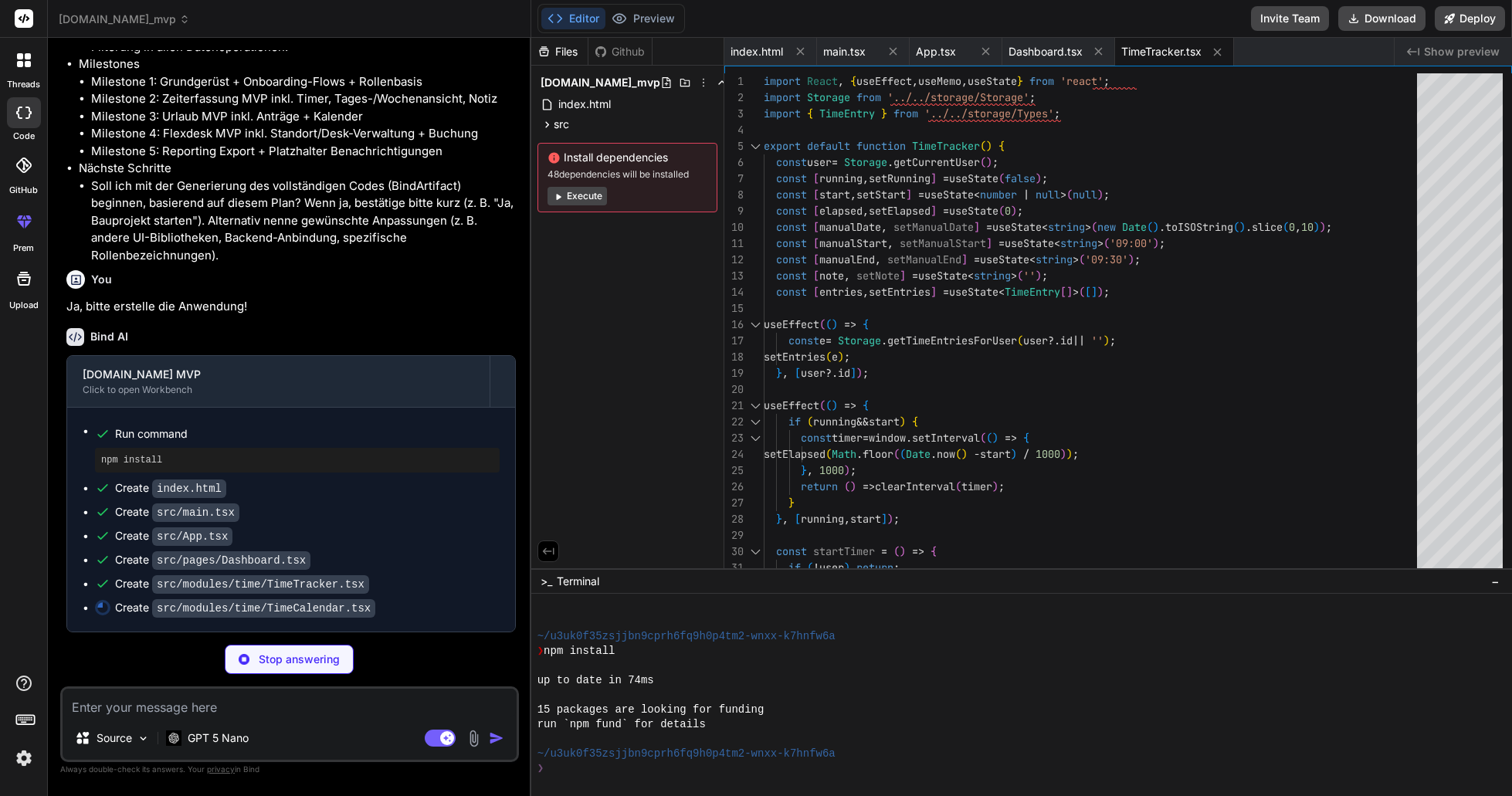
scroll to position [2023, 0]
type textarea "x"
type textarea "<div className="hours">{t.hours.toFixed(1)} h</div> </div> ))} </div> </section…"
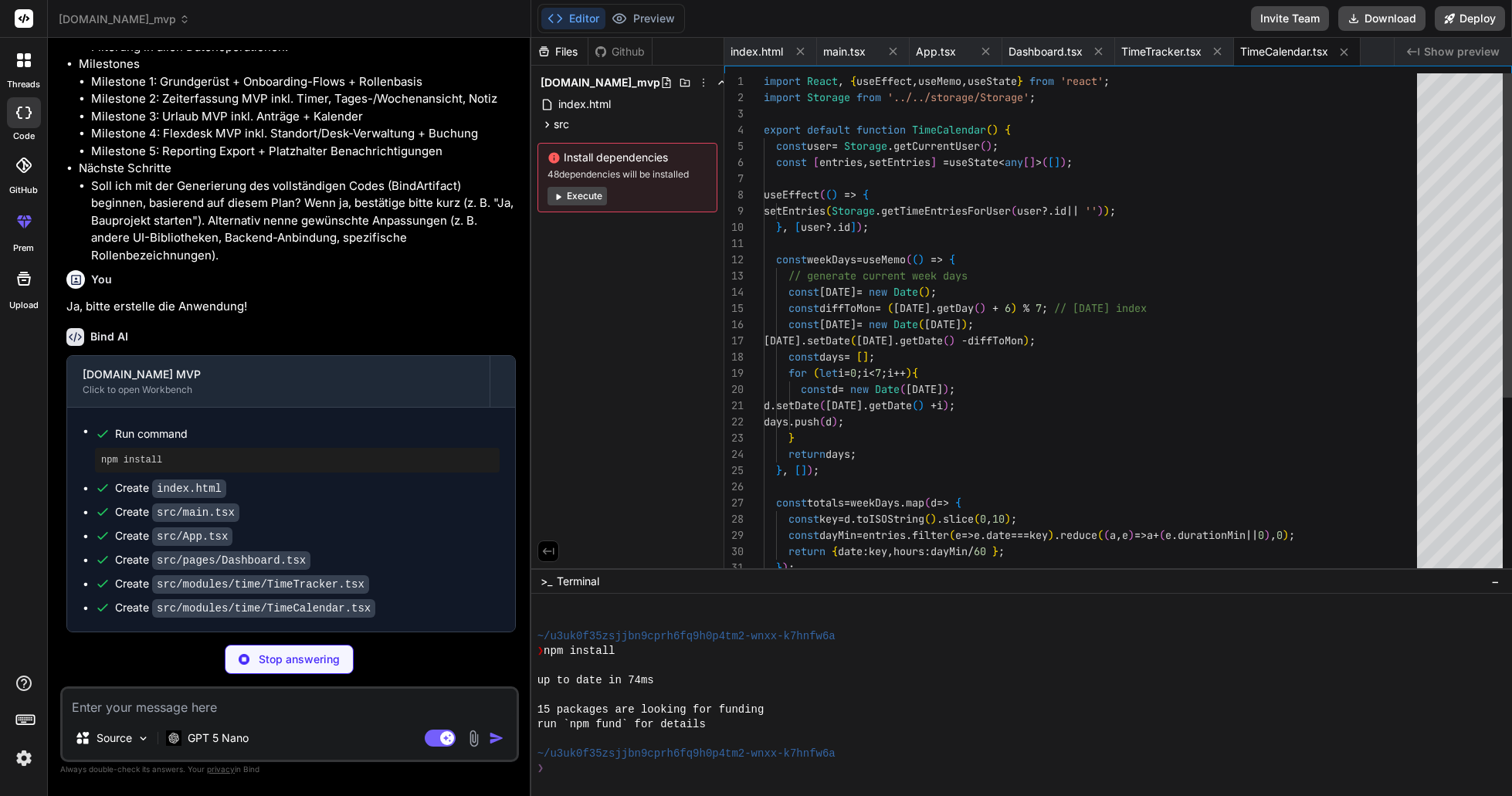
scroll to position [32, 0]
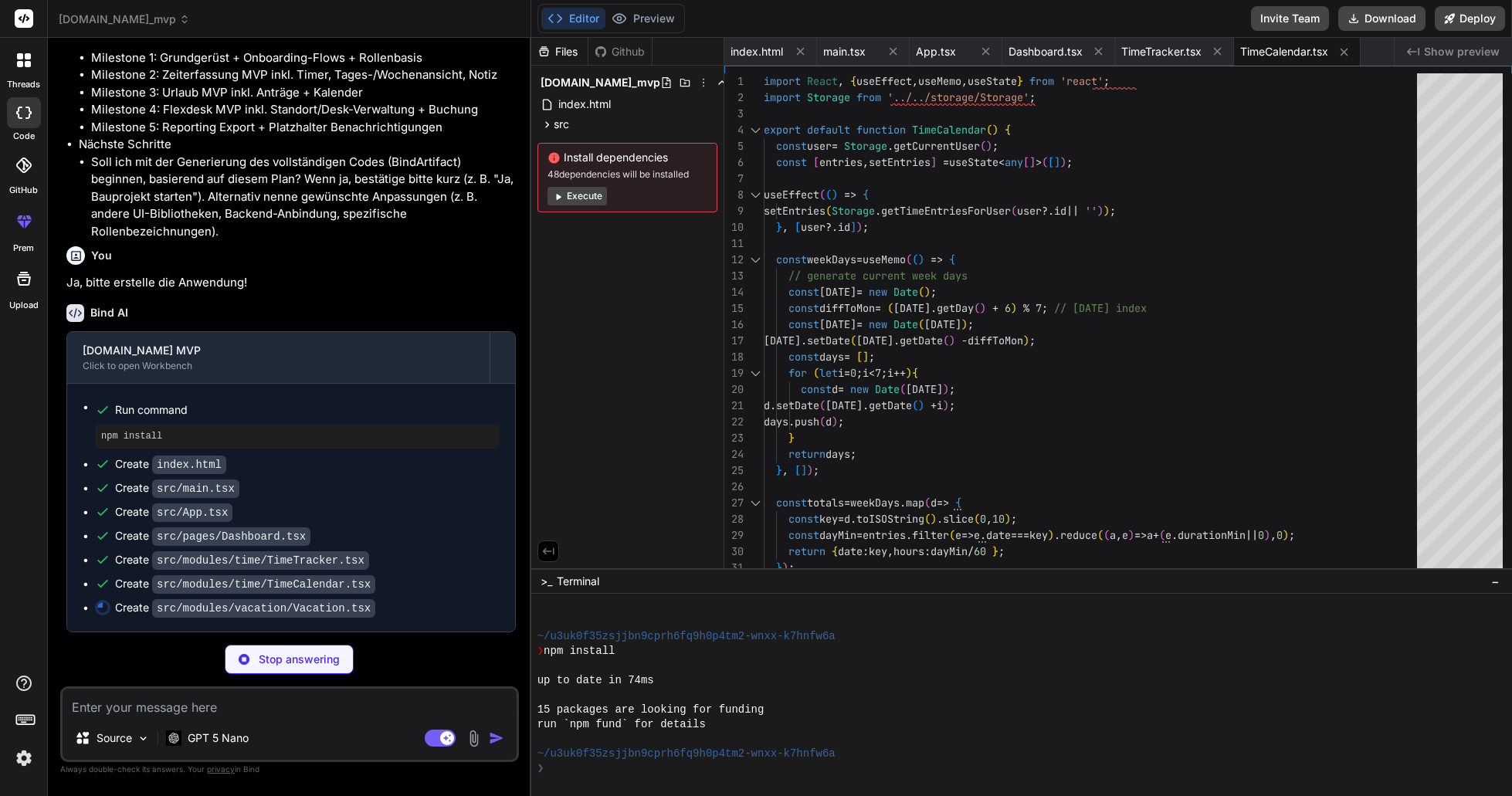
type textarea "x"
type textarea "</div> </div> </div> </section> ); }"
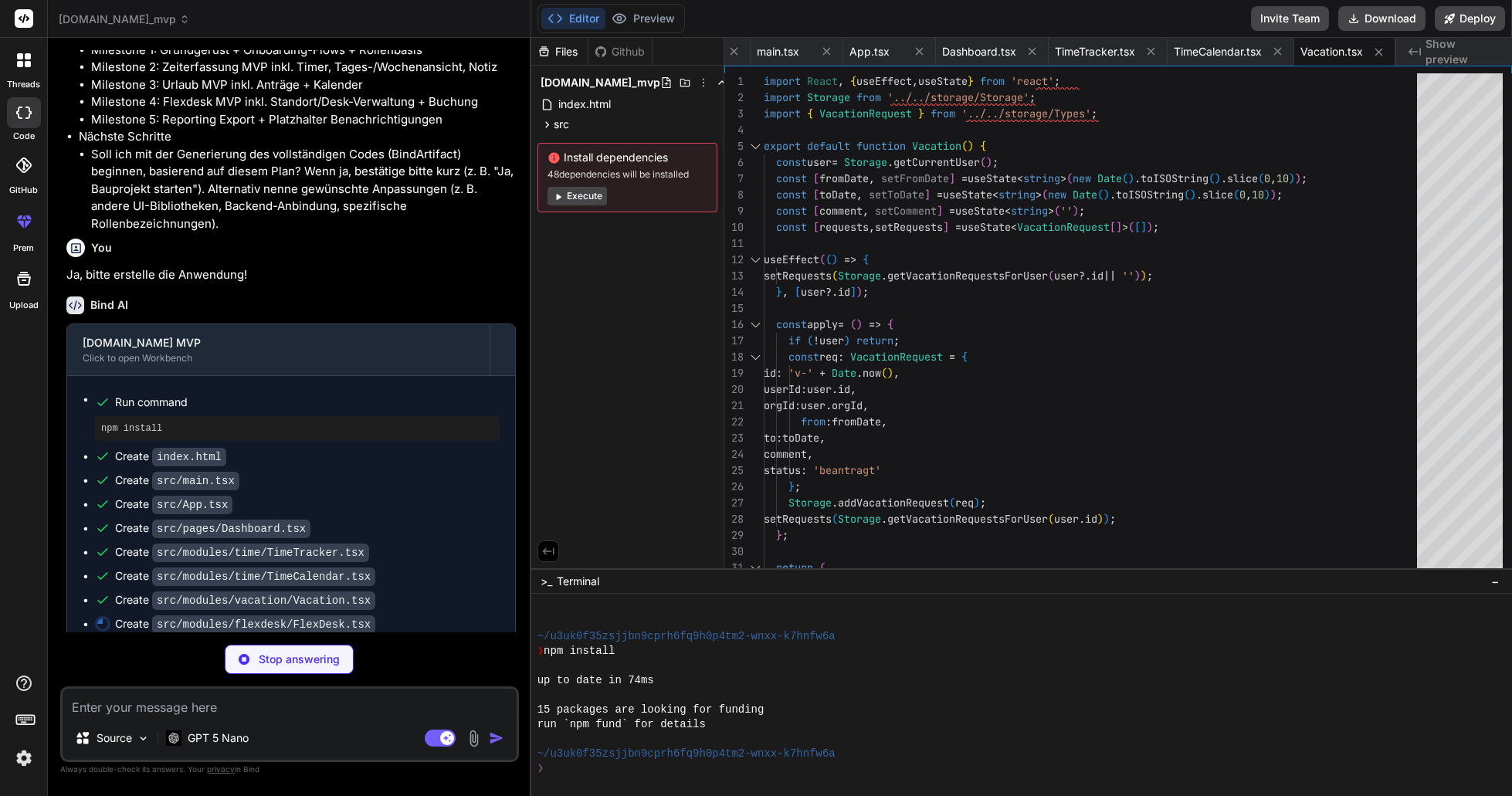
scroll to position [2070, 0]
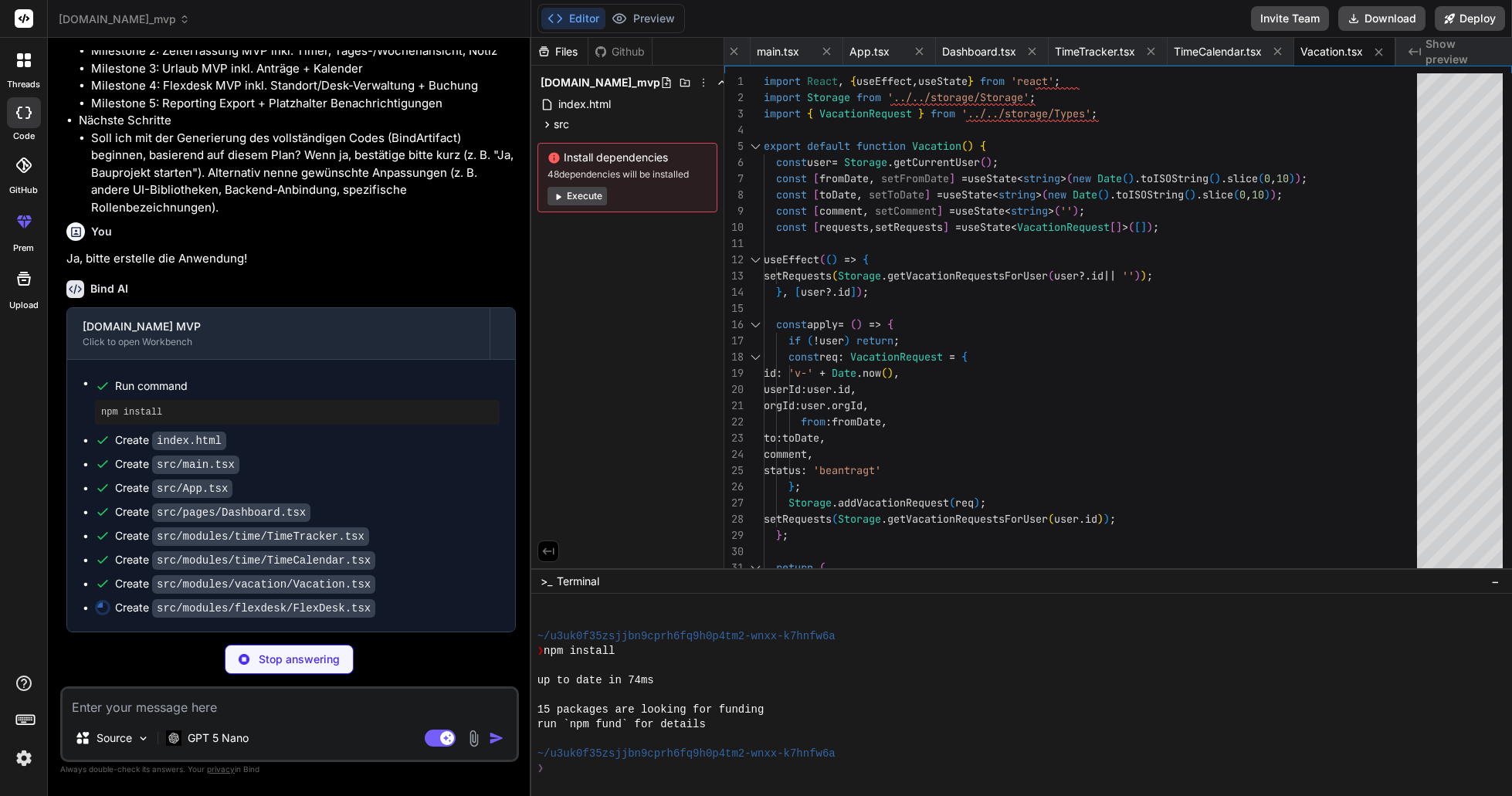
type textarea "x"
type textarea "{[DOMAIN_NAME]} - Desk {b.deskId} ({b.locationId}/{b.areaId}) <button className…"
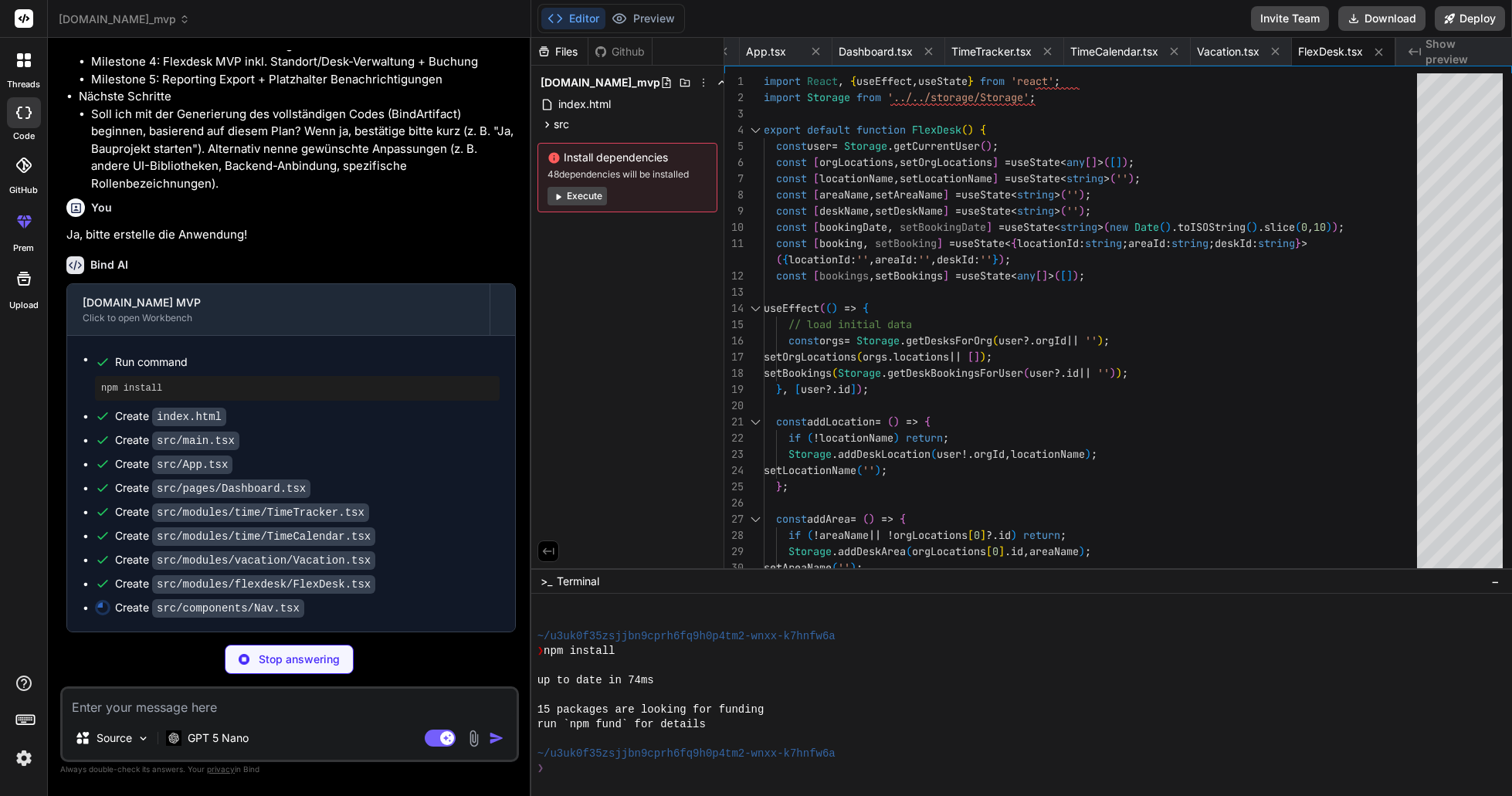
type textarea "x"
type textarea "</ul> </nav> ); }"
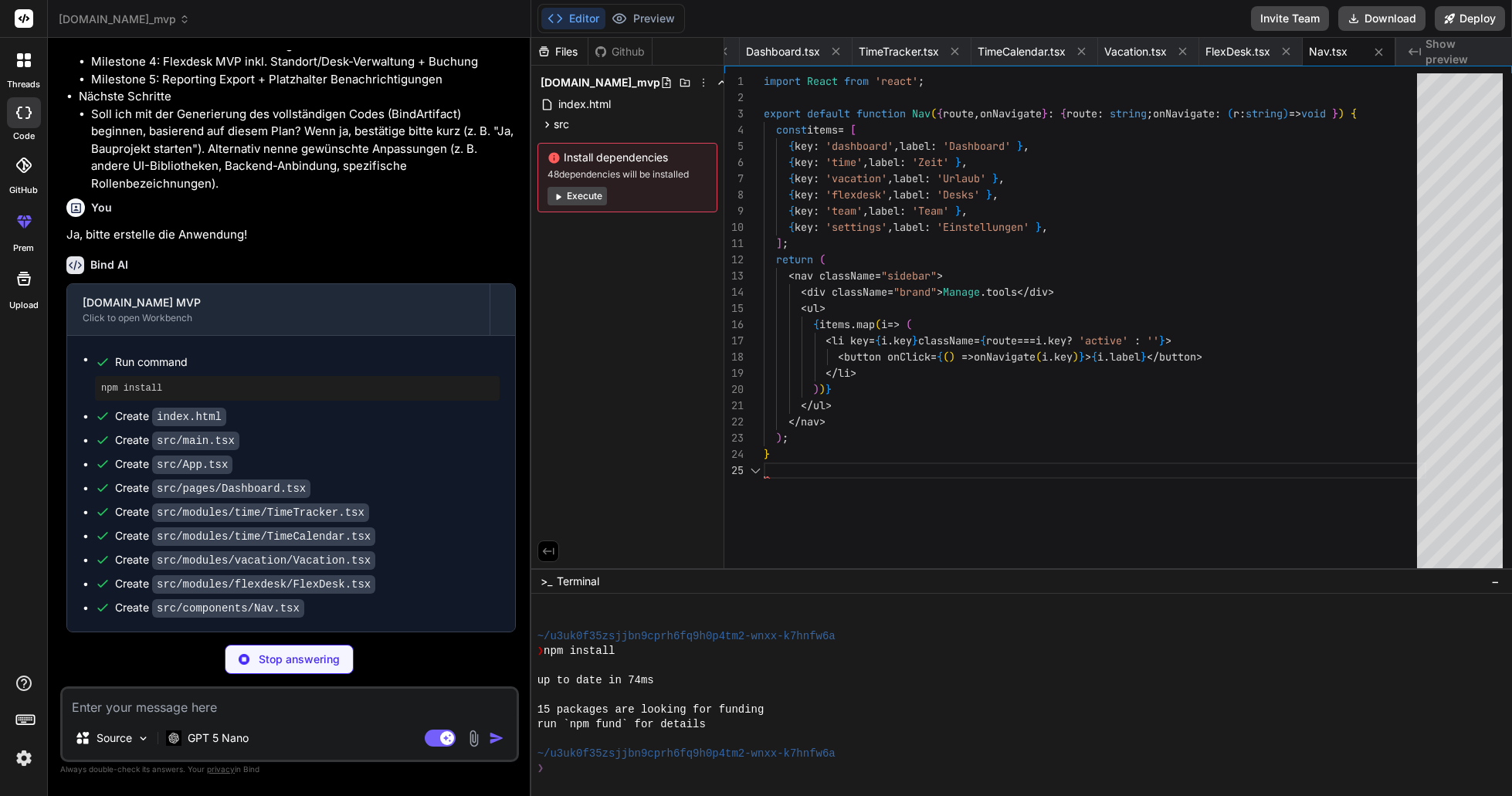
scroll to position [65, 0]
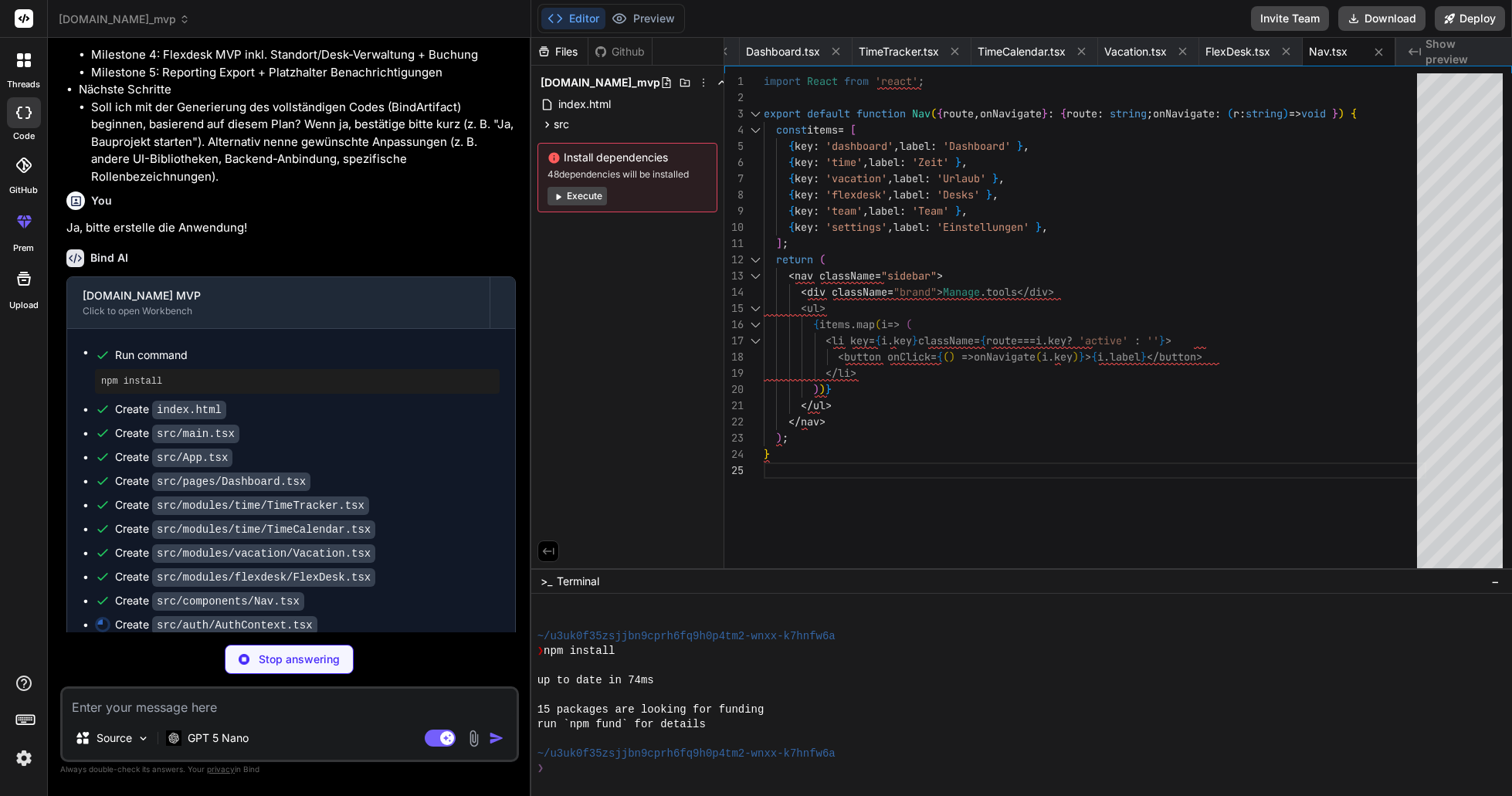
type textarea "x"
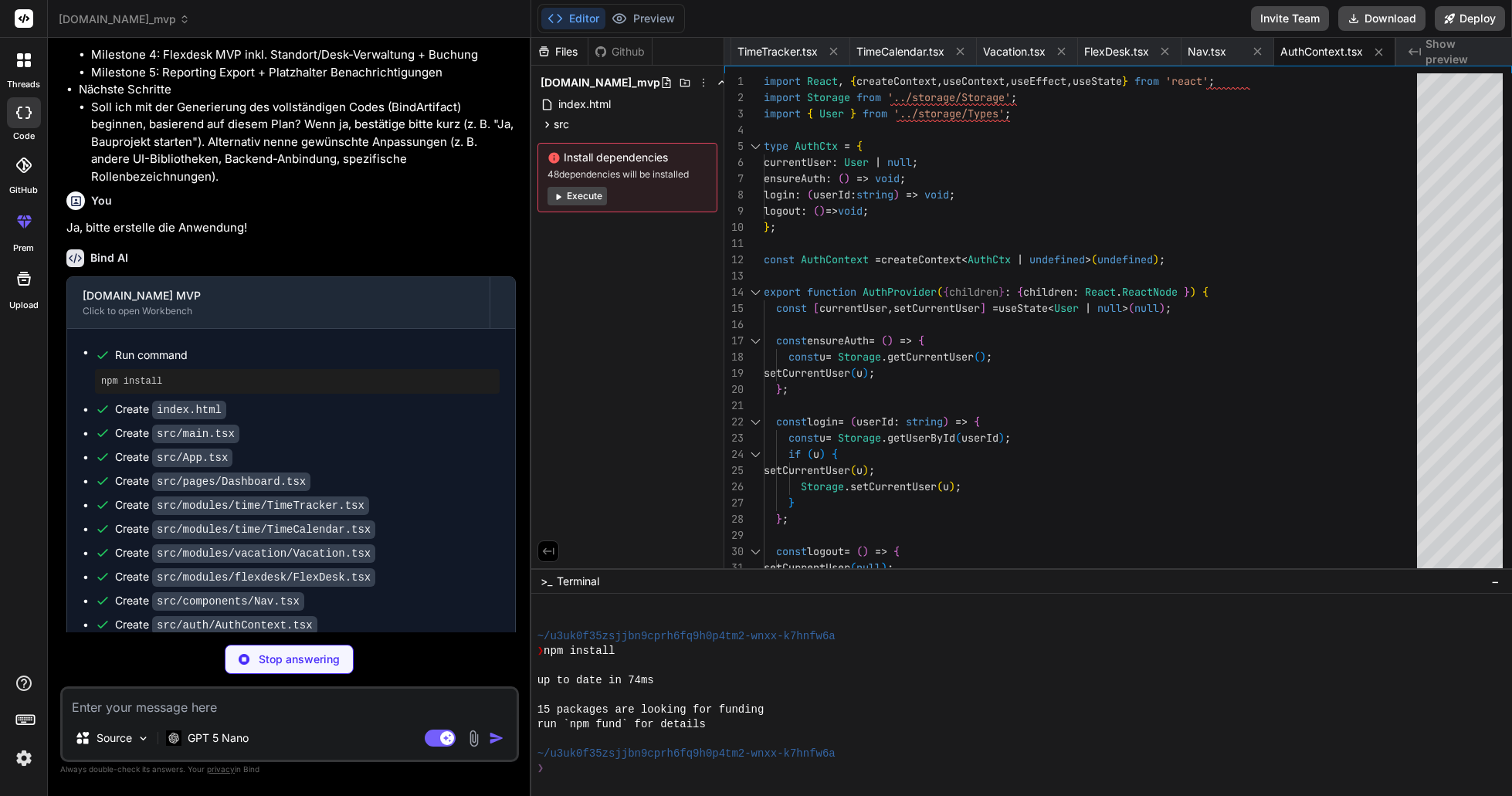
type textarea "x"
type textarea "} }"
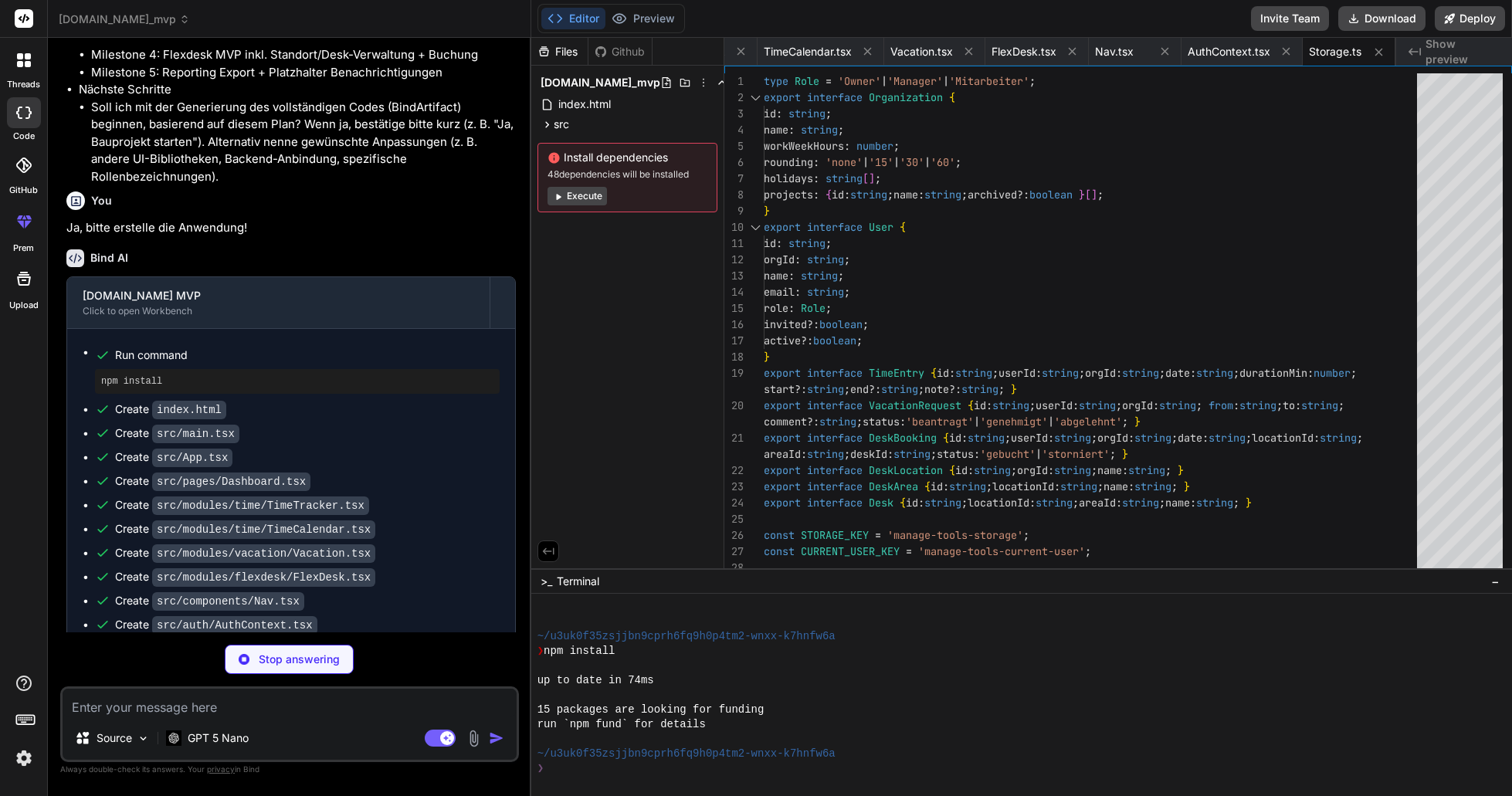
type textarea "x"
type textarea "ing; orgId:string; from:string; to:string; comment?:string; status:'beantragt'|…"
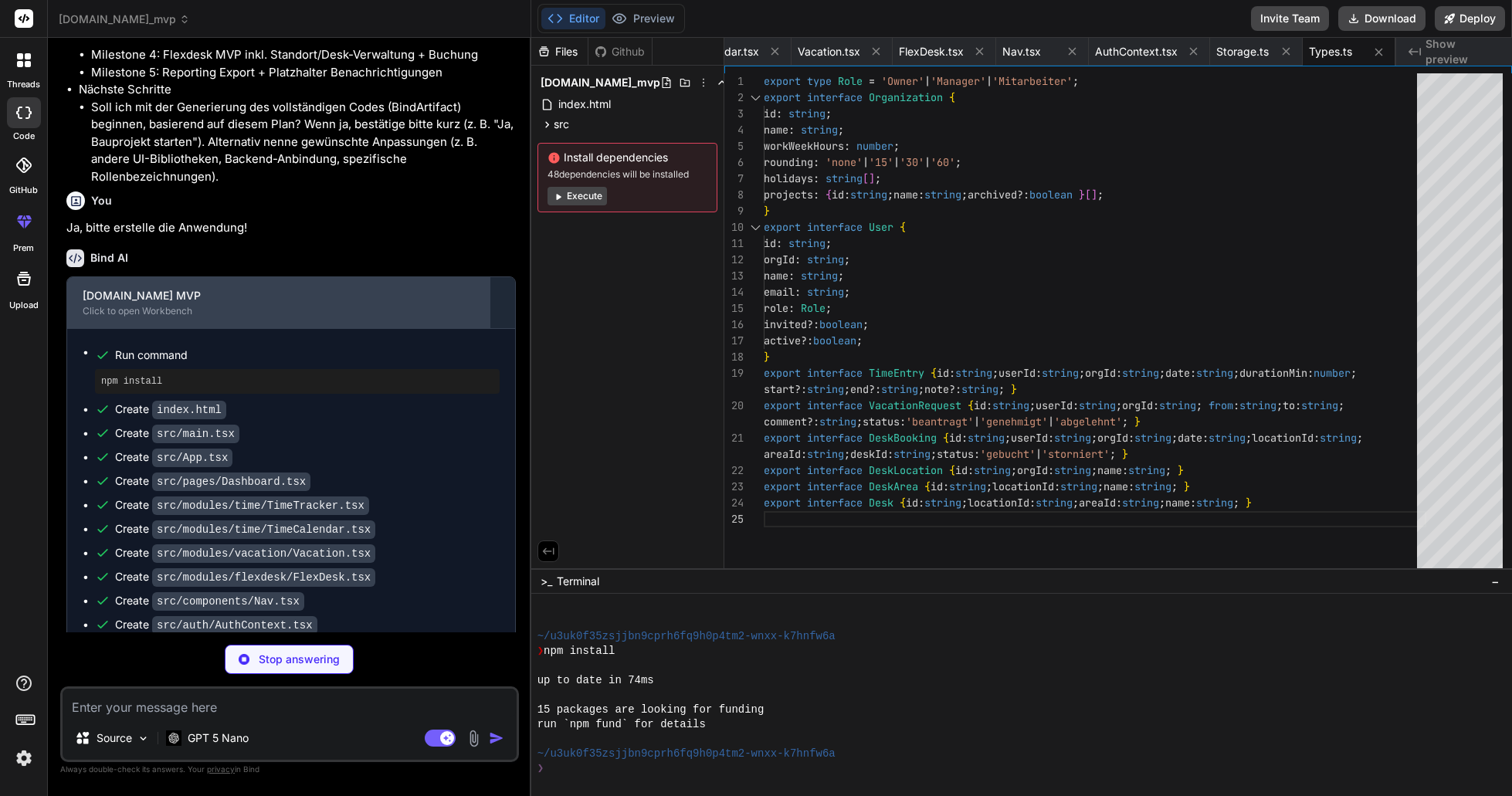
type textarea "x"
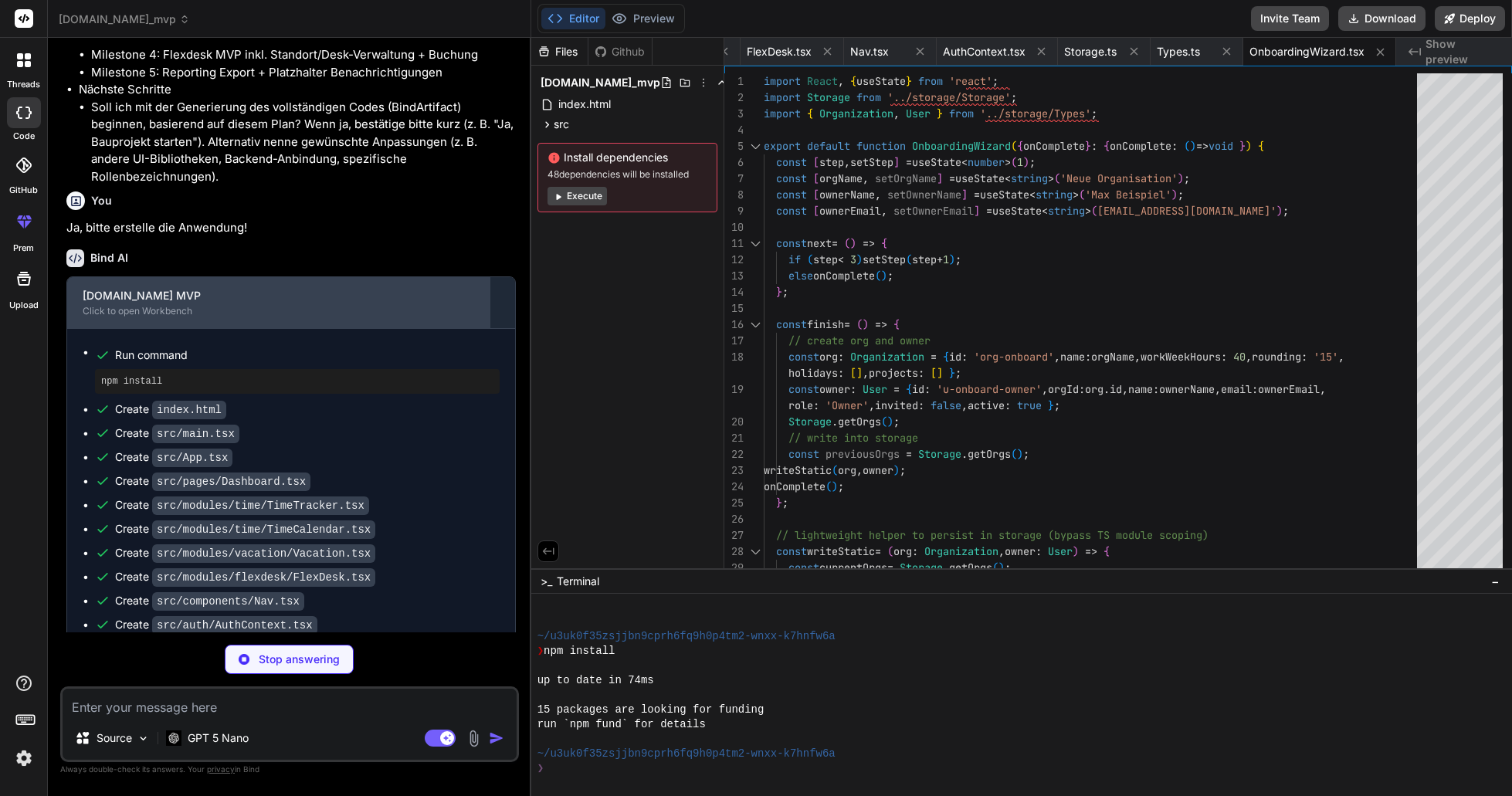
type textarea "x"
type textarea "<div className="card"> <h3>Feiertage</h3> <p>Demo: Kein zentraler Feiertagskale…"
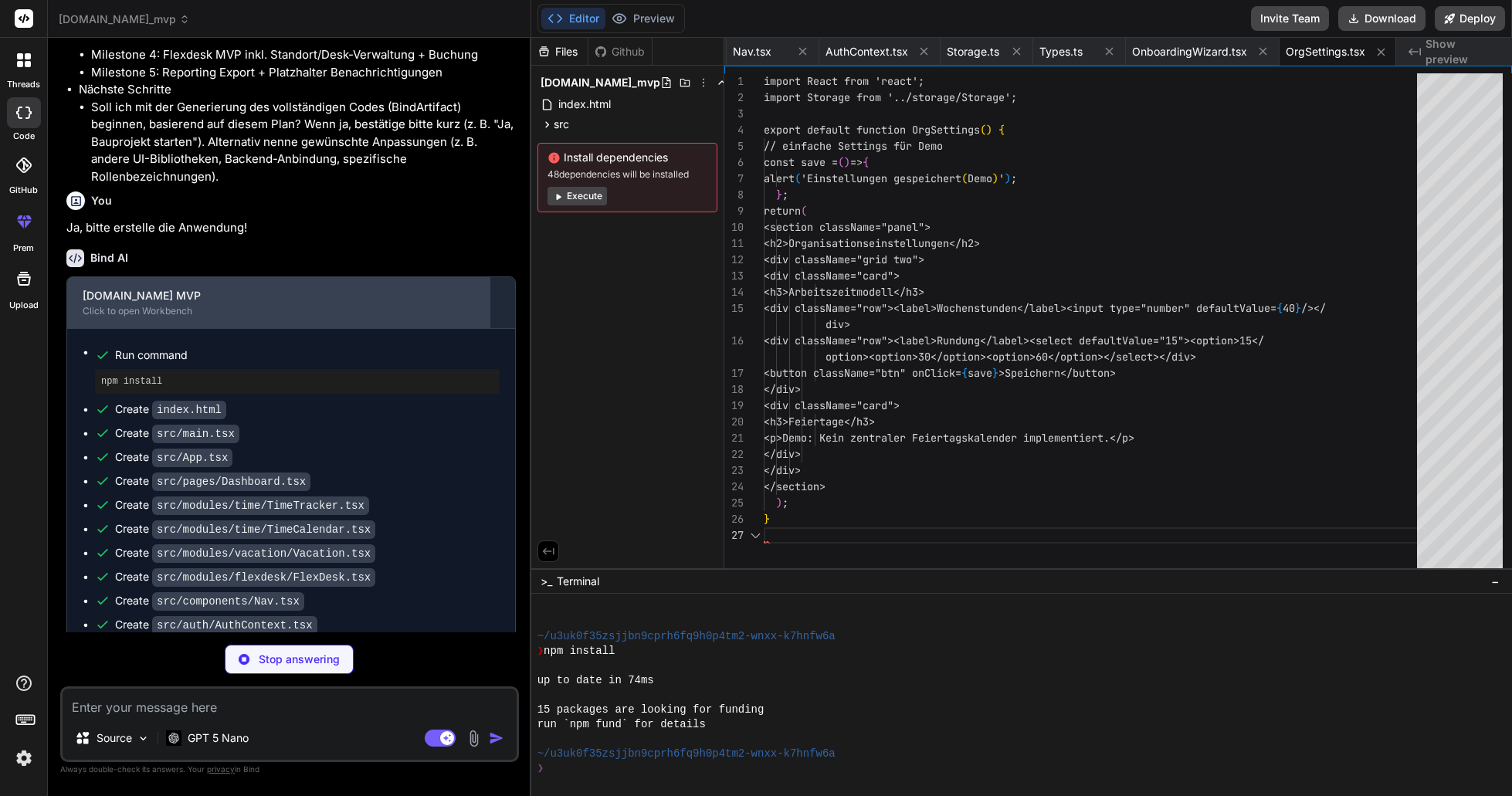
scroll to position [130, 0]
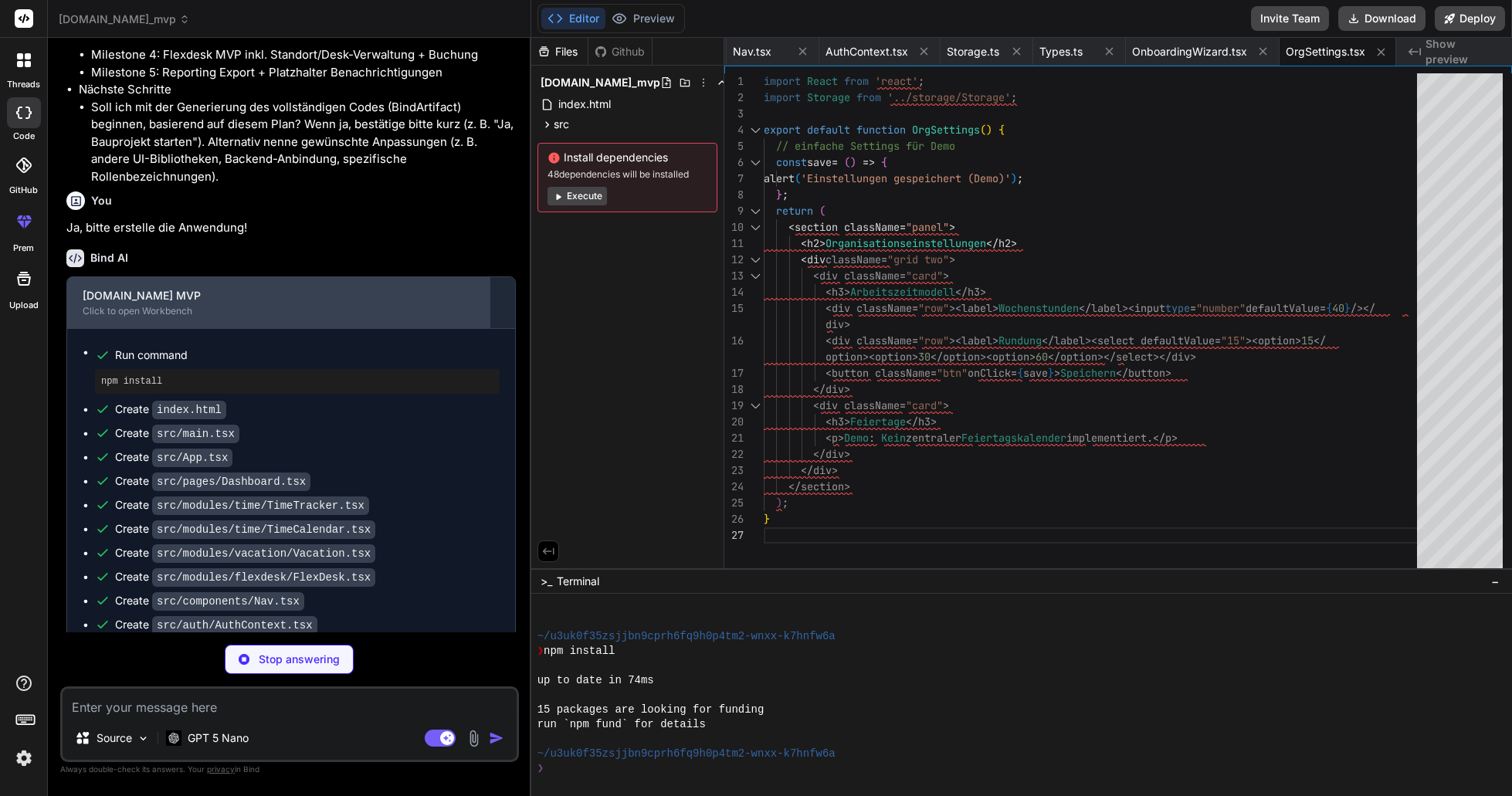
type textarea "x"
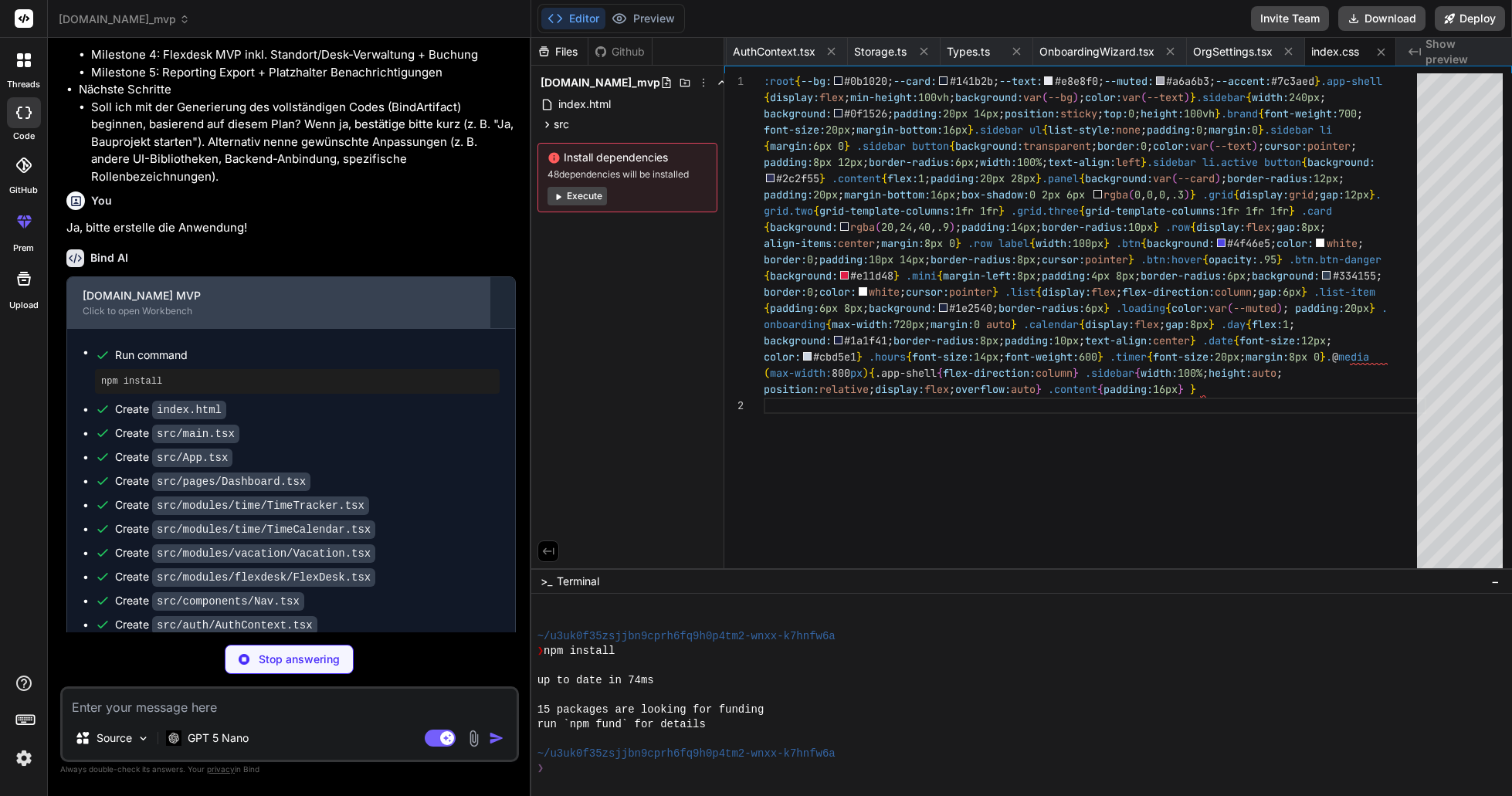
scroll to position [0, 1024]
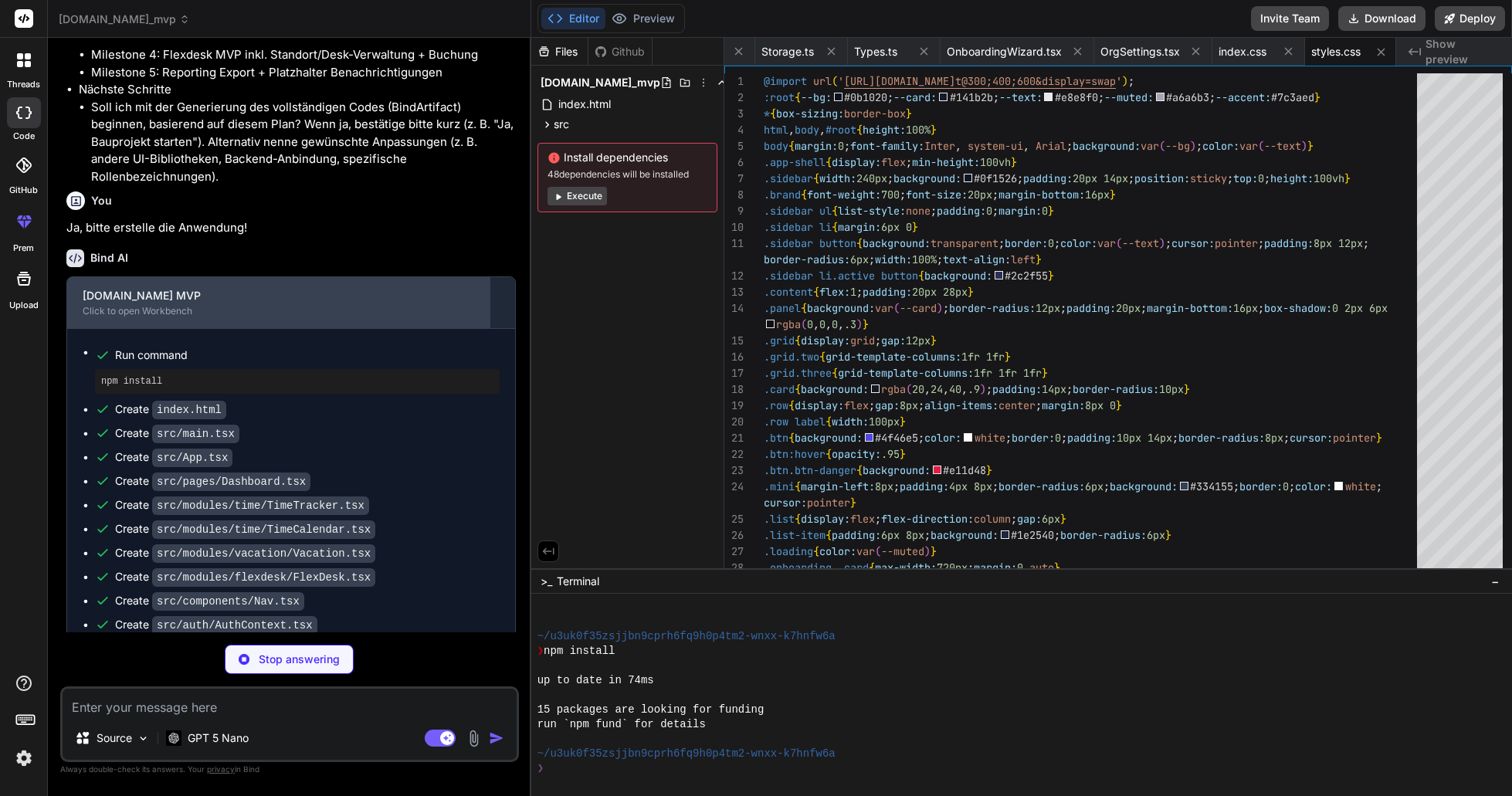
type textarea "x"
type textarea "return (mins/60).toFixed(1) + ' h'; }"
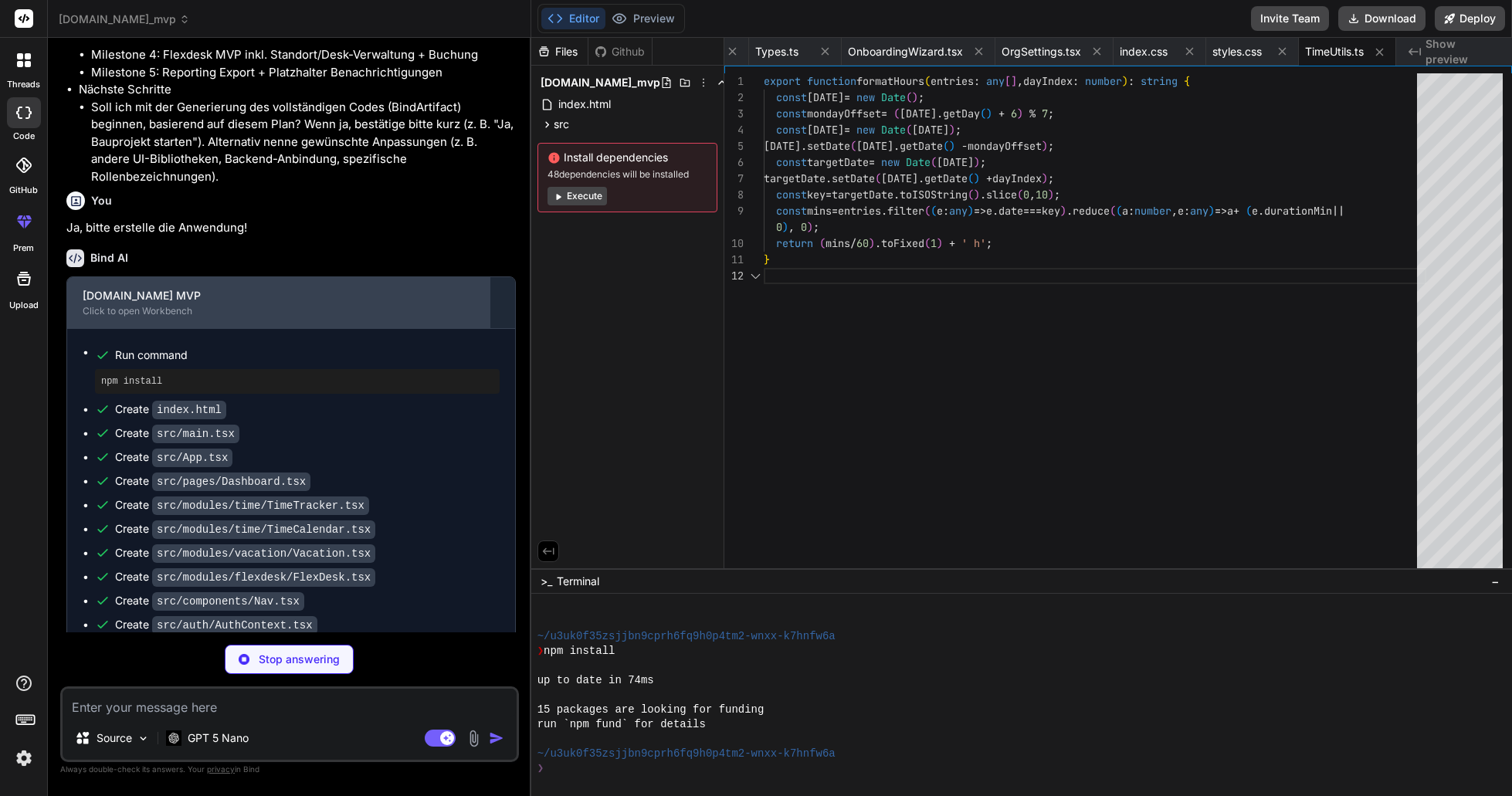
type textarea "x"
type textarea "// TS declaration shim for simple MVP (optional)"
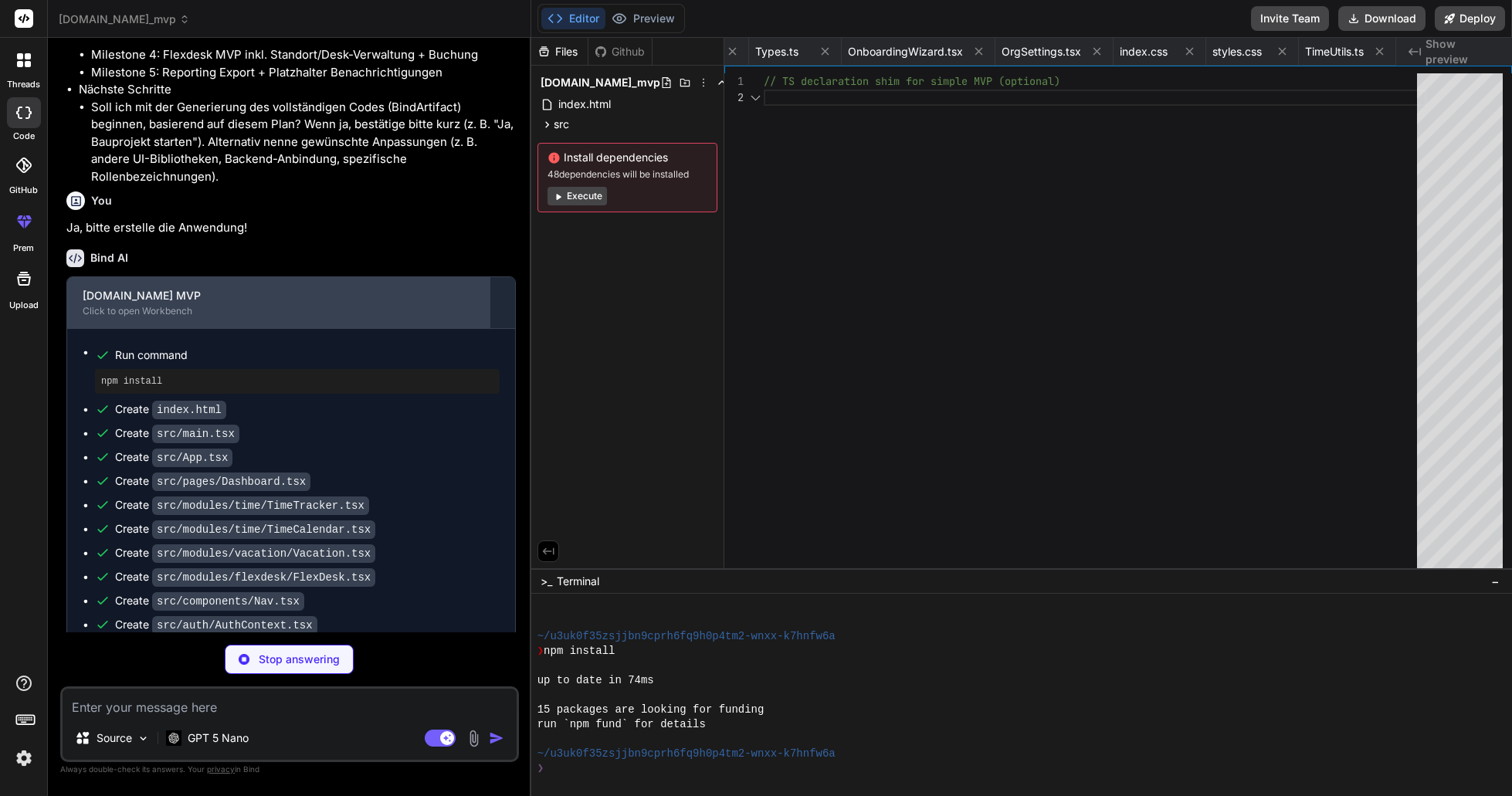
scroll to position [16, 0]
type textarea "x"
type textarea "import { defineConfig } from 'vite'; import react from '@vitejs/plugin-react'; …"
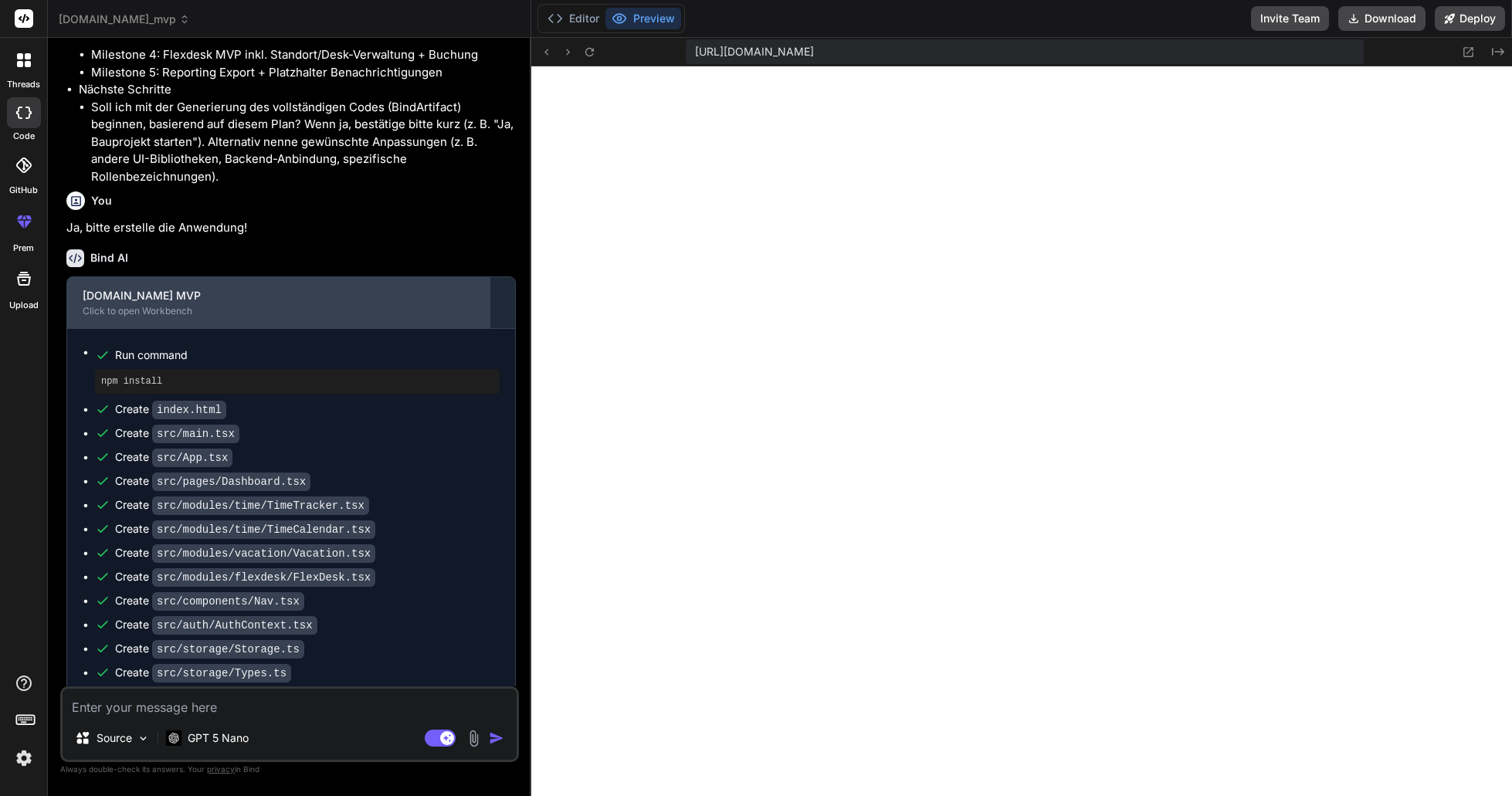
scroll to position [719, 0]
type textarea "x"
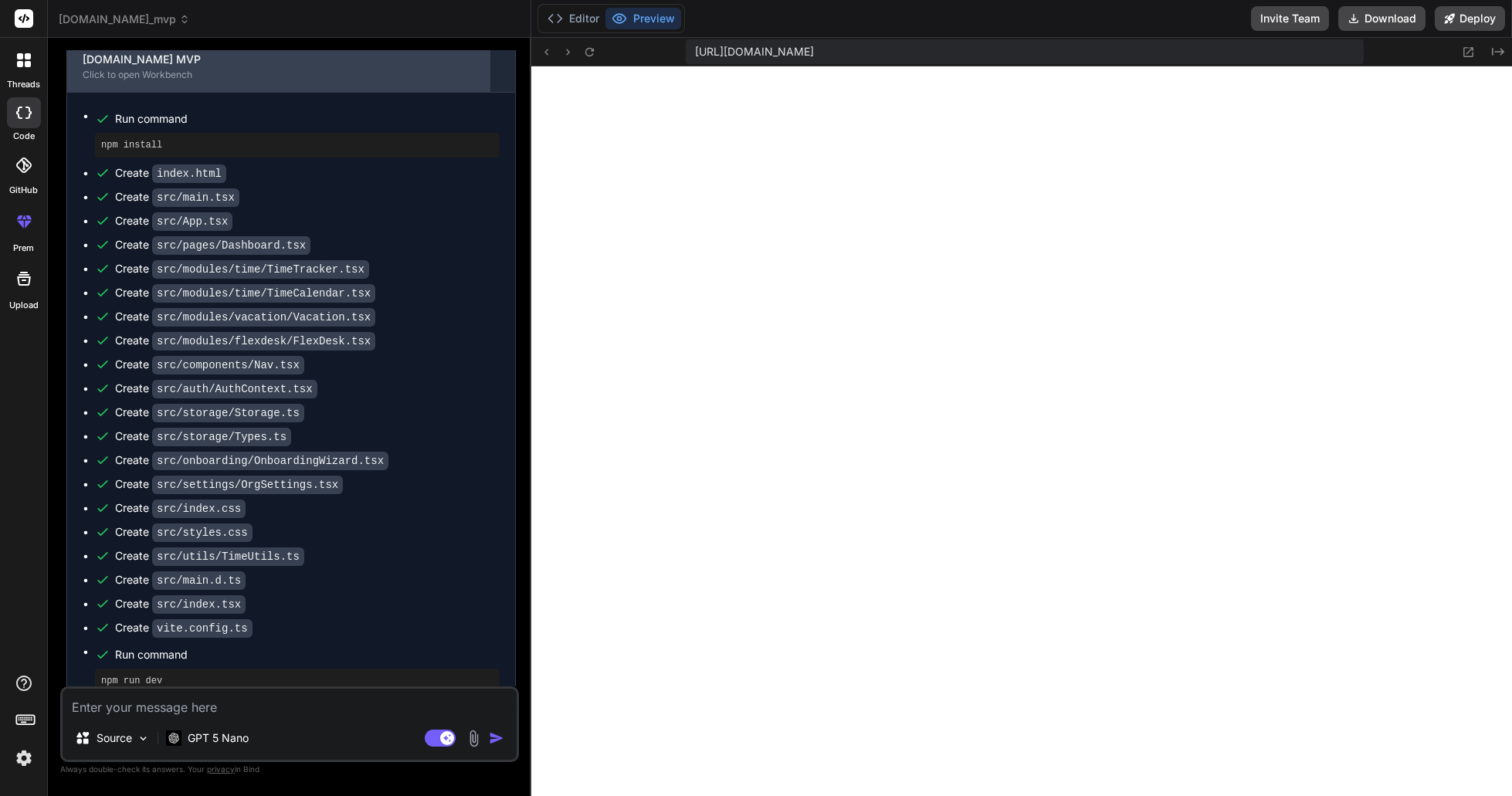
scroll to position [2356, 0]
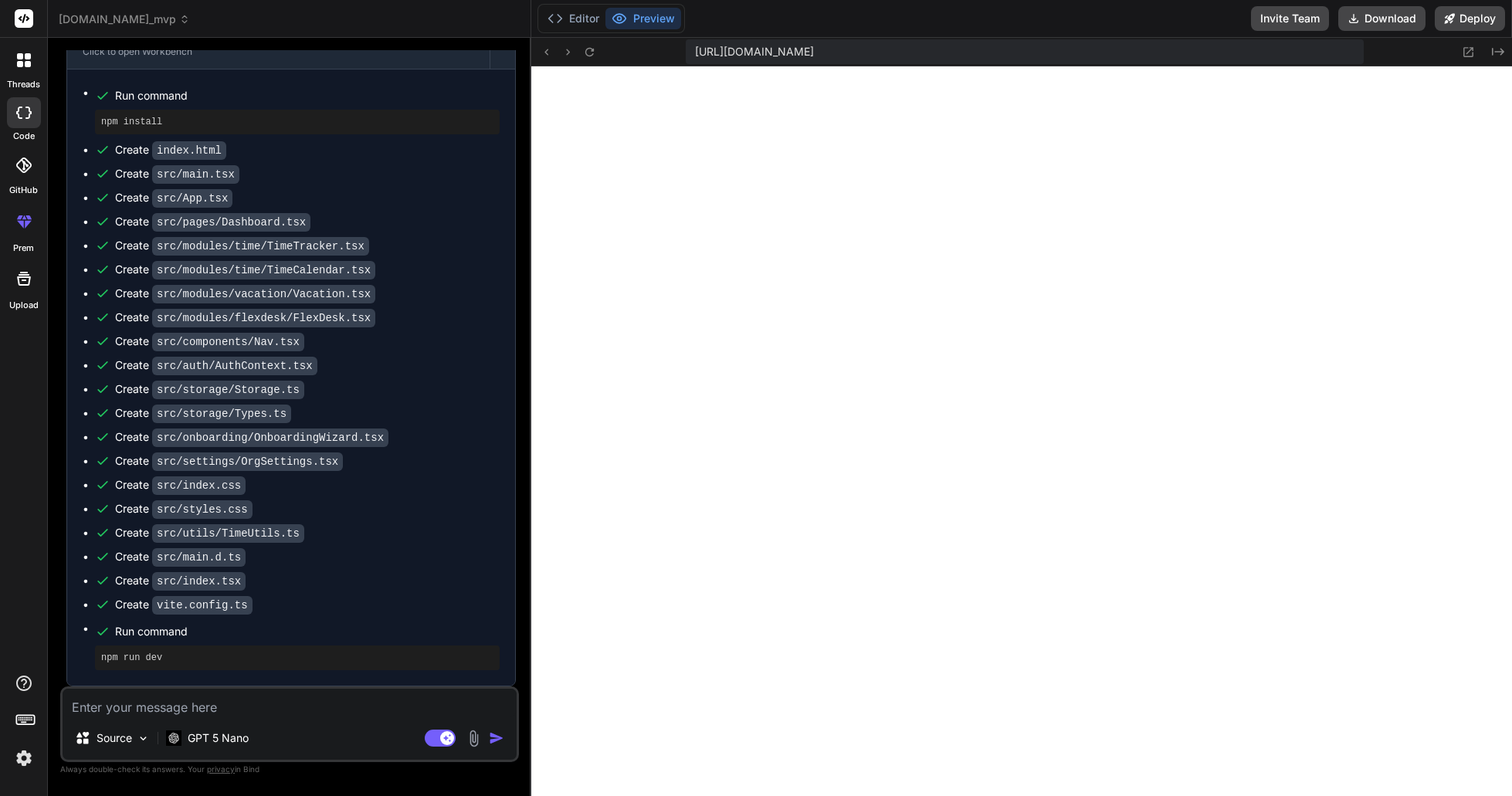
click at [139, 660] on pre "npm run dev" at bounding box center [297, 658] width 392 height 13
click at [1467, 47] on icon at bounding box center [1469, 52] width 10 height 10
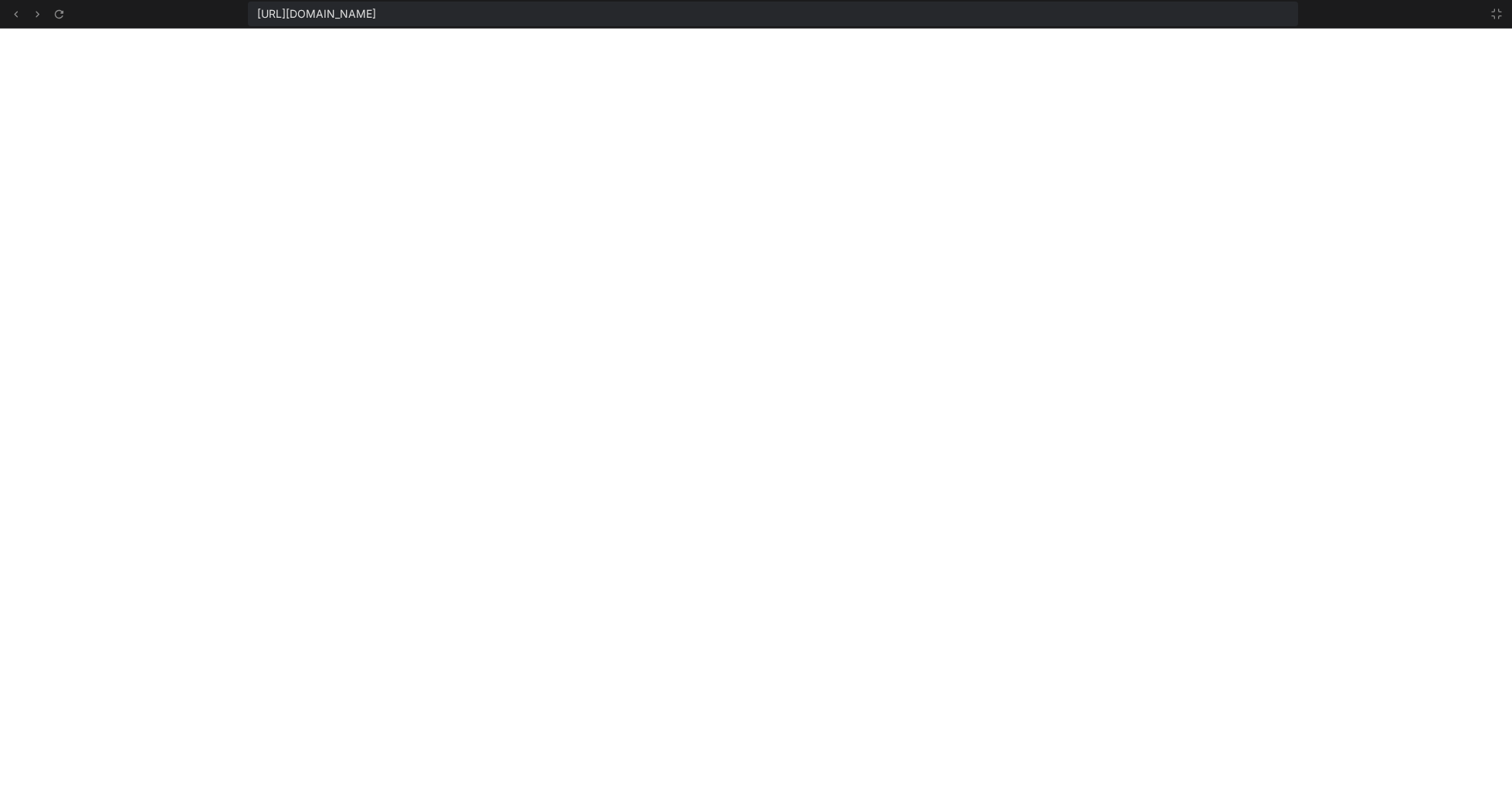
scroll to position [777, 0]
click at [65, 19] on icon at bounding box center [59, 14] width 13 height 13
click at [8, 18] on button at bounding box center [15, 13] width 19 height 19
click at [19, 12] on icon at bounding box center [16, 14] width 13 height 13
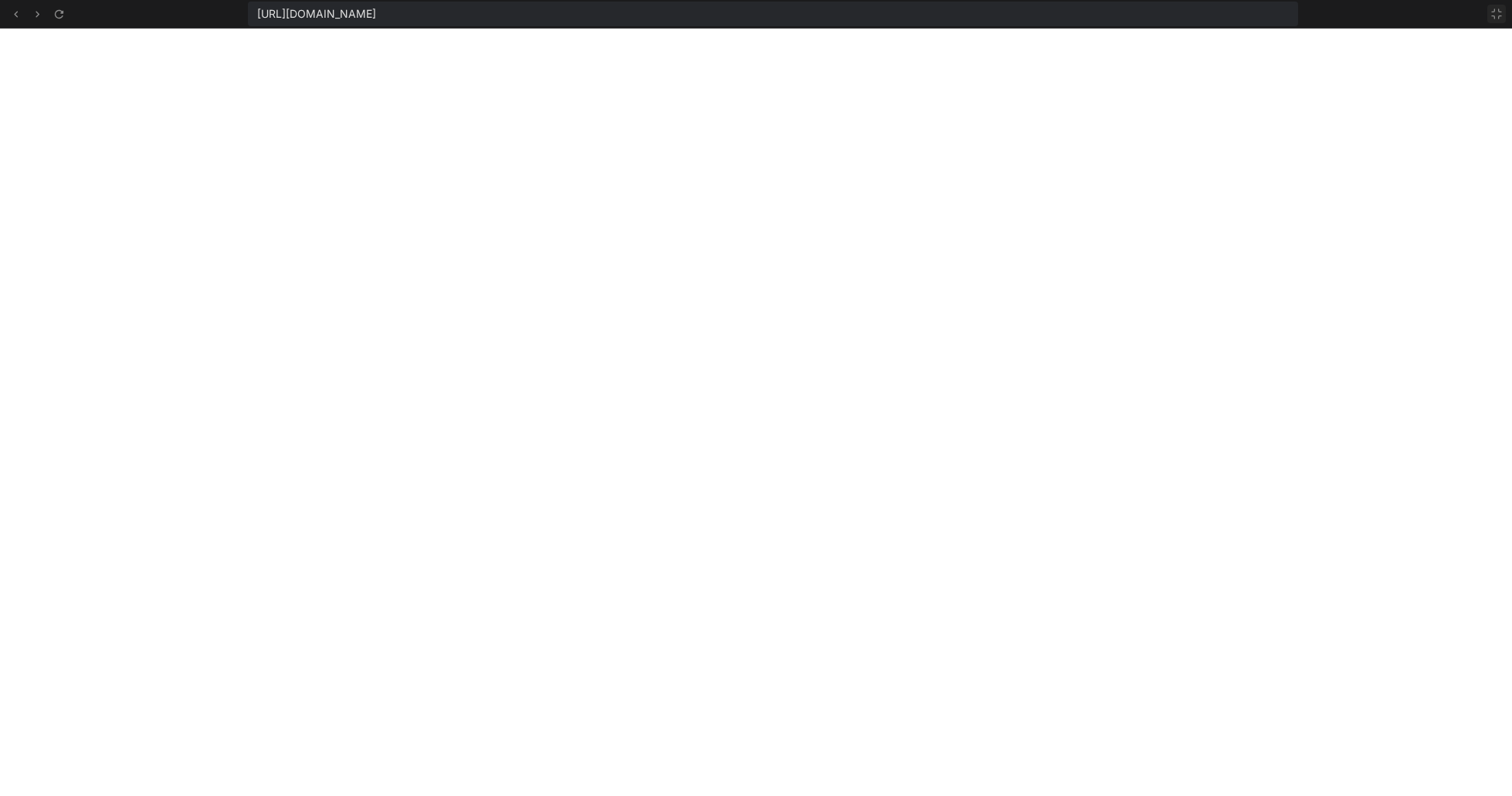
click at [1501, 8] on icon at bounding box center [1496, 13] width 13 height 13
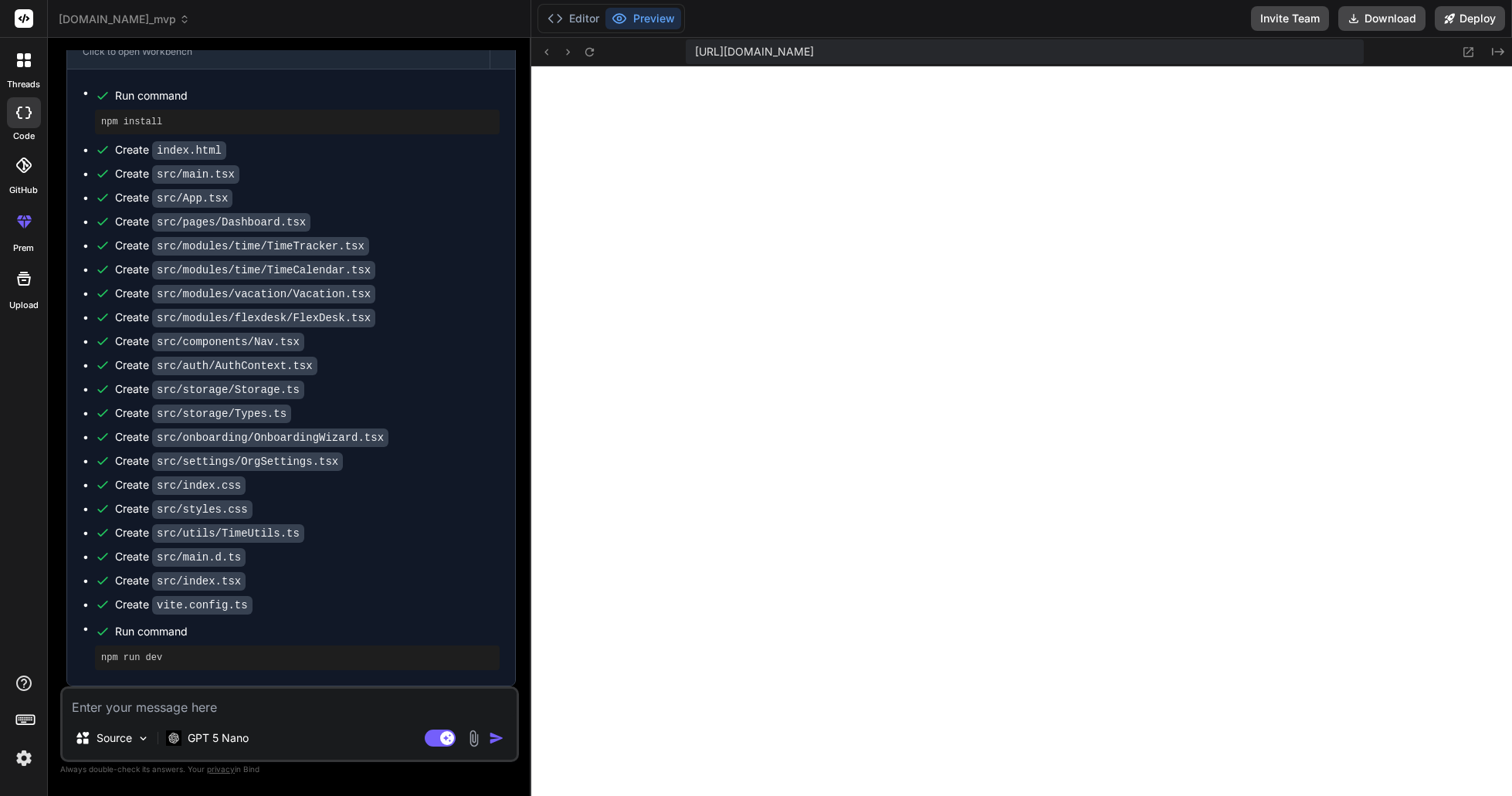
scroll to position [924, 0]
click at [328, 712] on textarea at bounding box center [289, 702] width 454 height 28
type textarea "I"
type textarea "x"
type textarea "I"
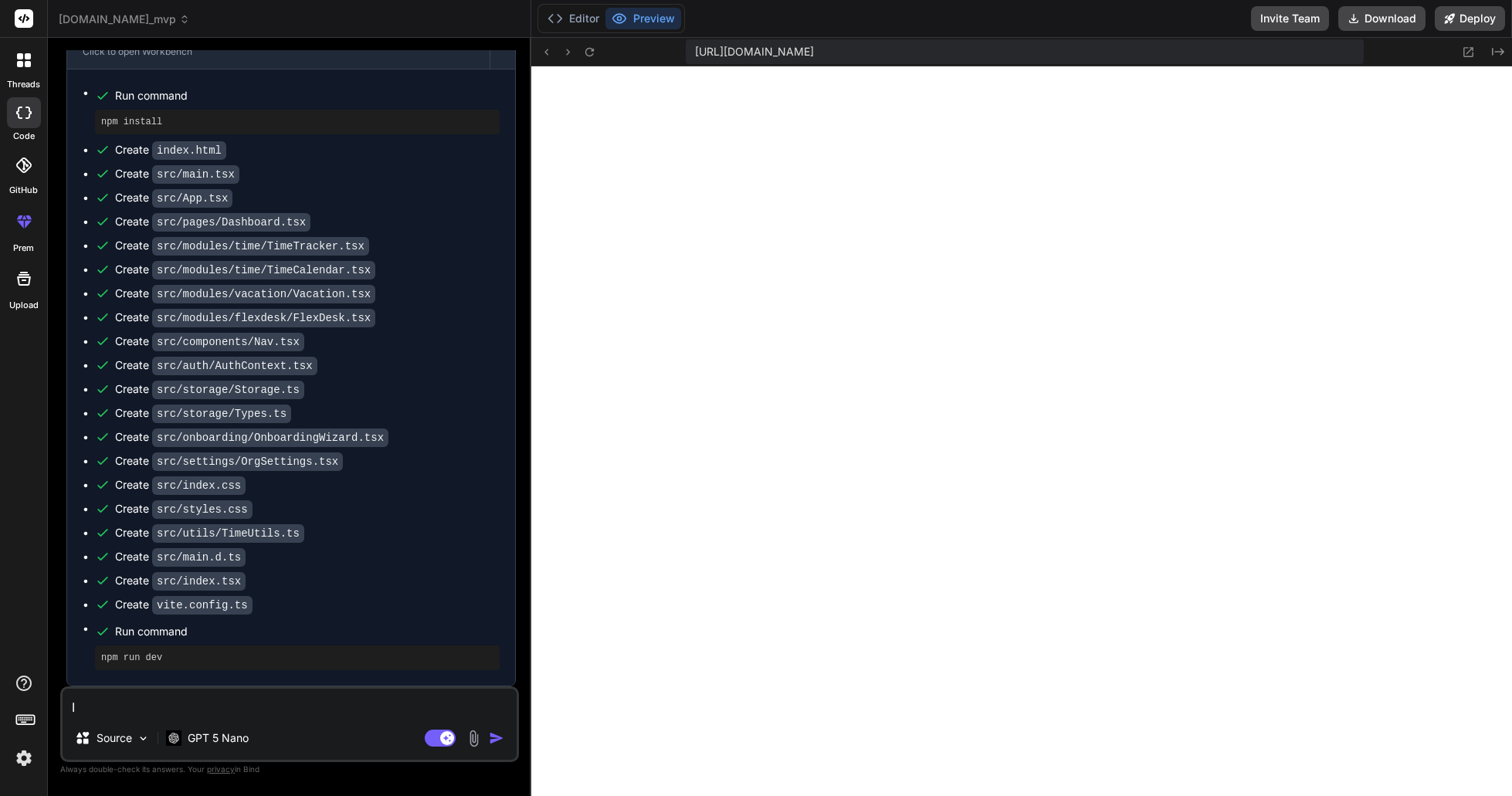
type textarea "x"
type textarea "I j"
type textarea "x"
type textarea "I ju"
type textarea "x"
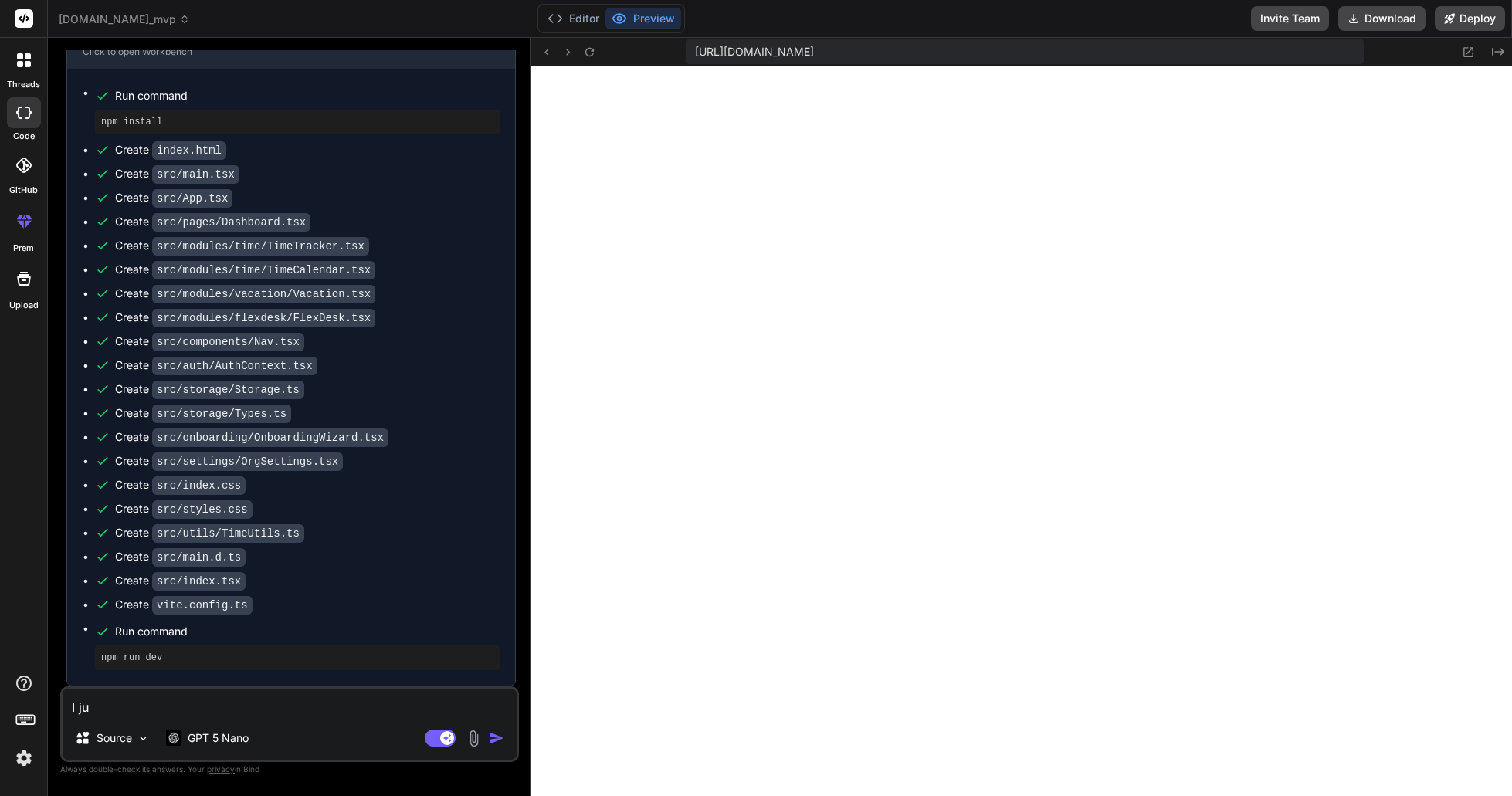
type textarea "I jus"
type textarea "x"
type textarea "I just"
type textarea "x"
type textarea "I just"
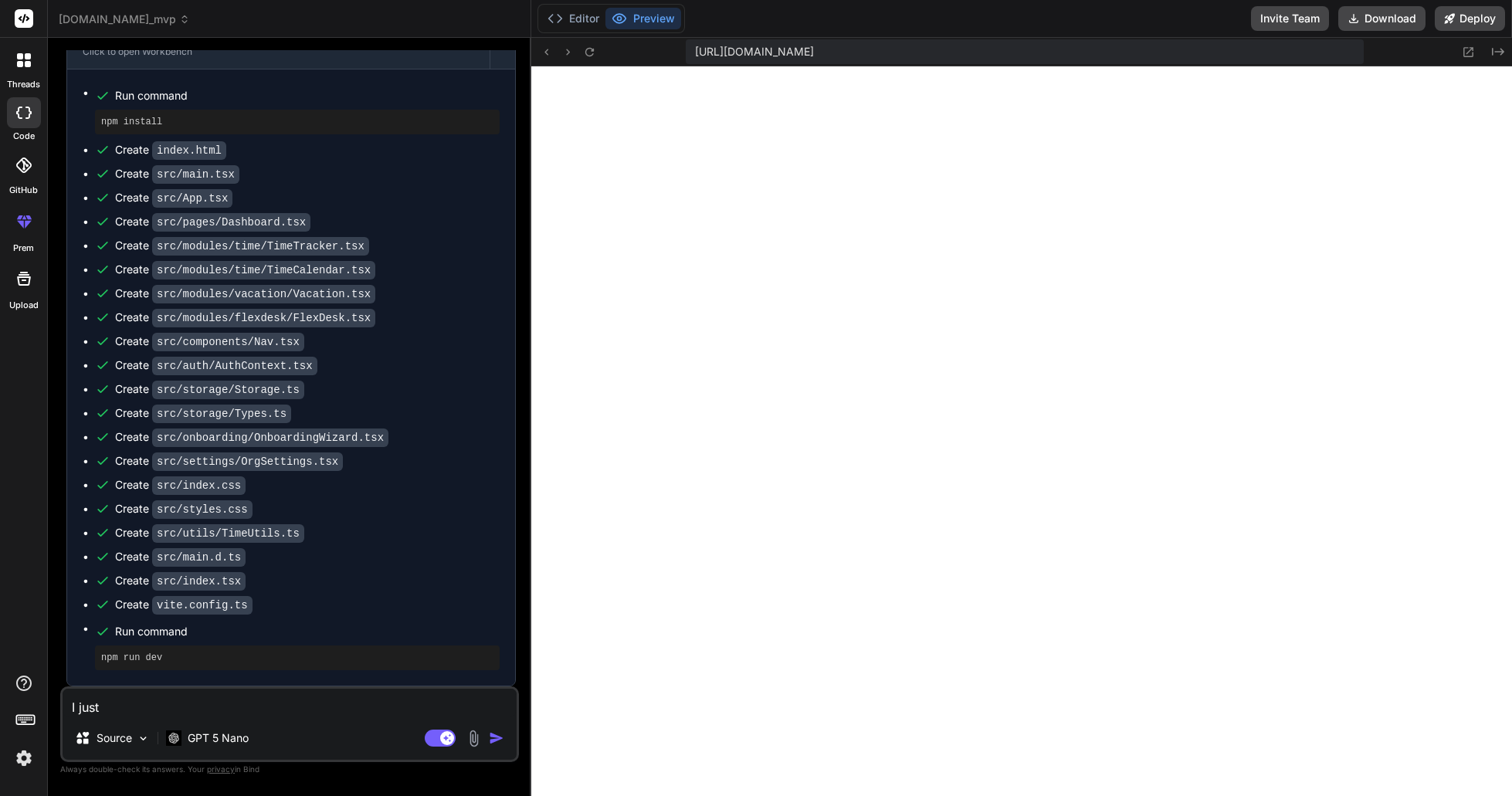
type textarea "x"
type textarea "I just s"
type textarea "x"
type textarea "I just se"
type textarea "x"
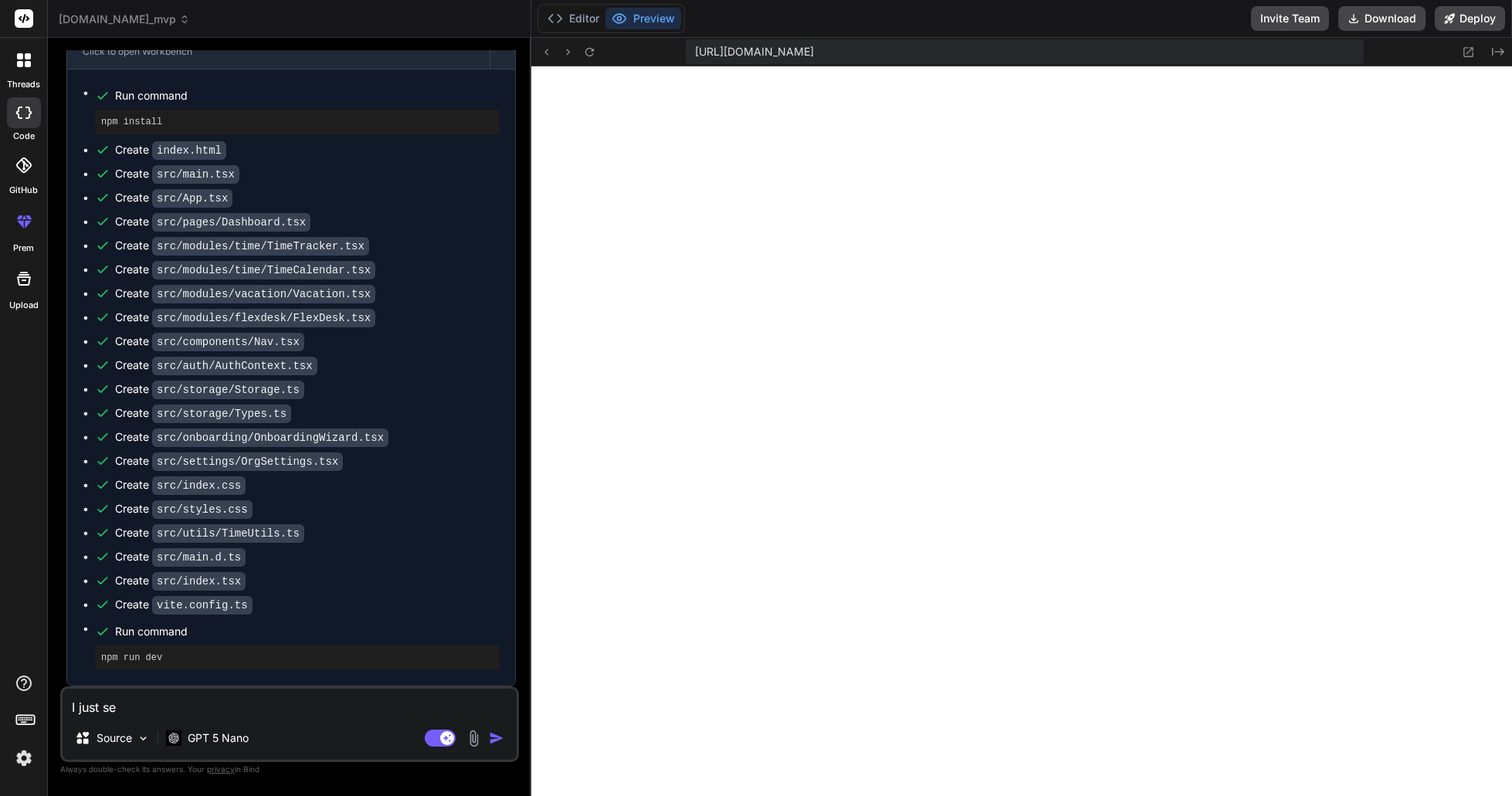
type textarea "I just see"
type textarea "x"
type textarea "I just see"
type textarea "x"
type textarea "I just see a"
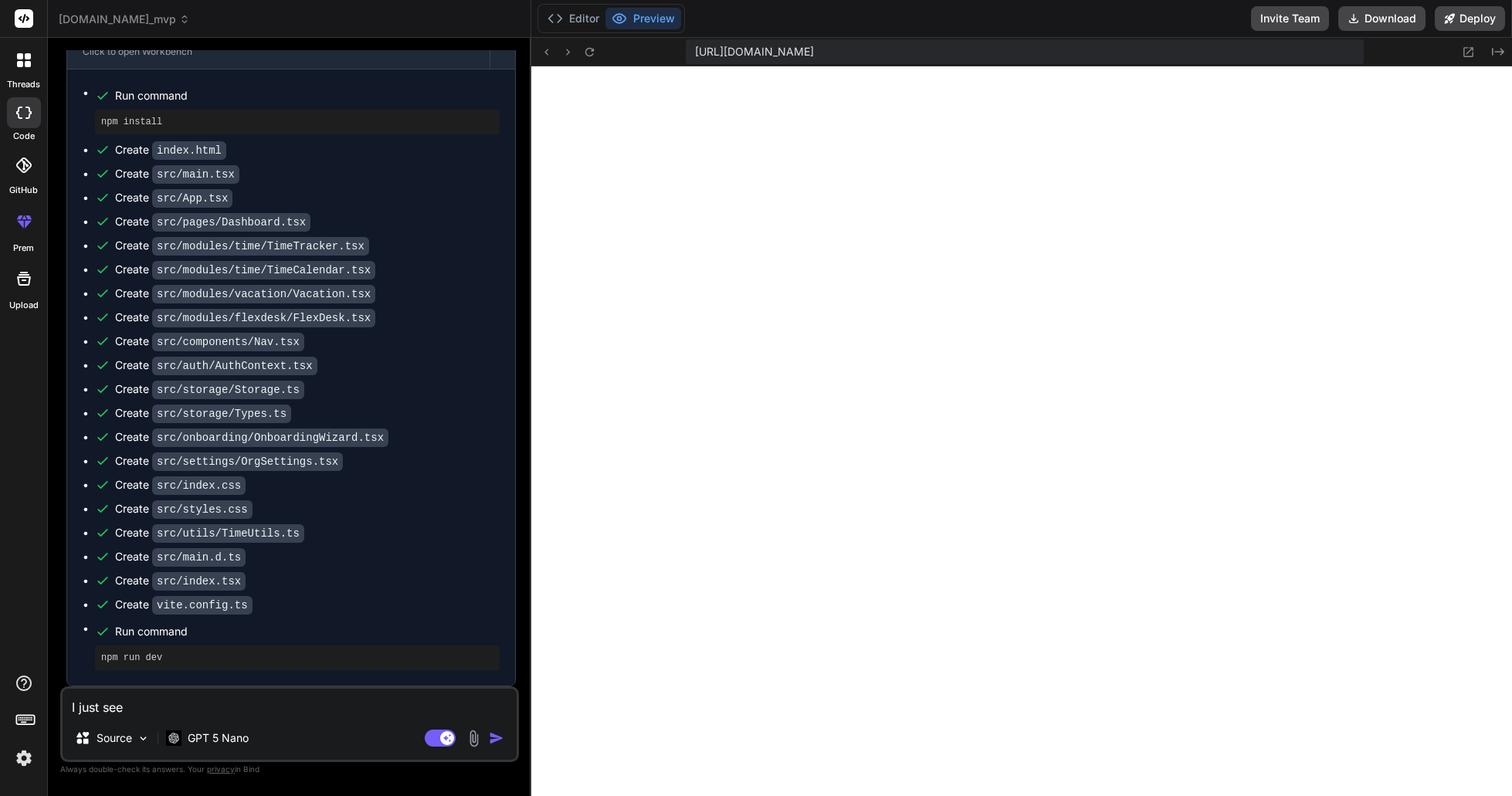
type textarea "x"
type textarea "I just see a"
type textarea "x"
type textarea "I just see a w"
type textarea "x"
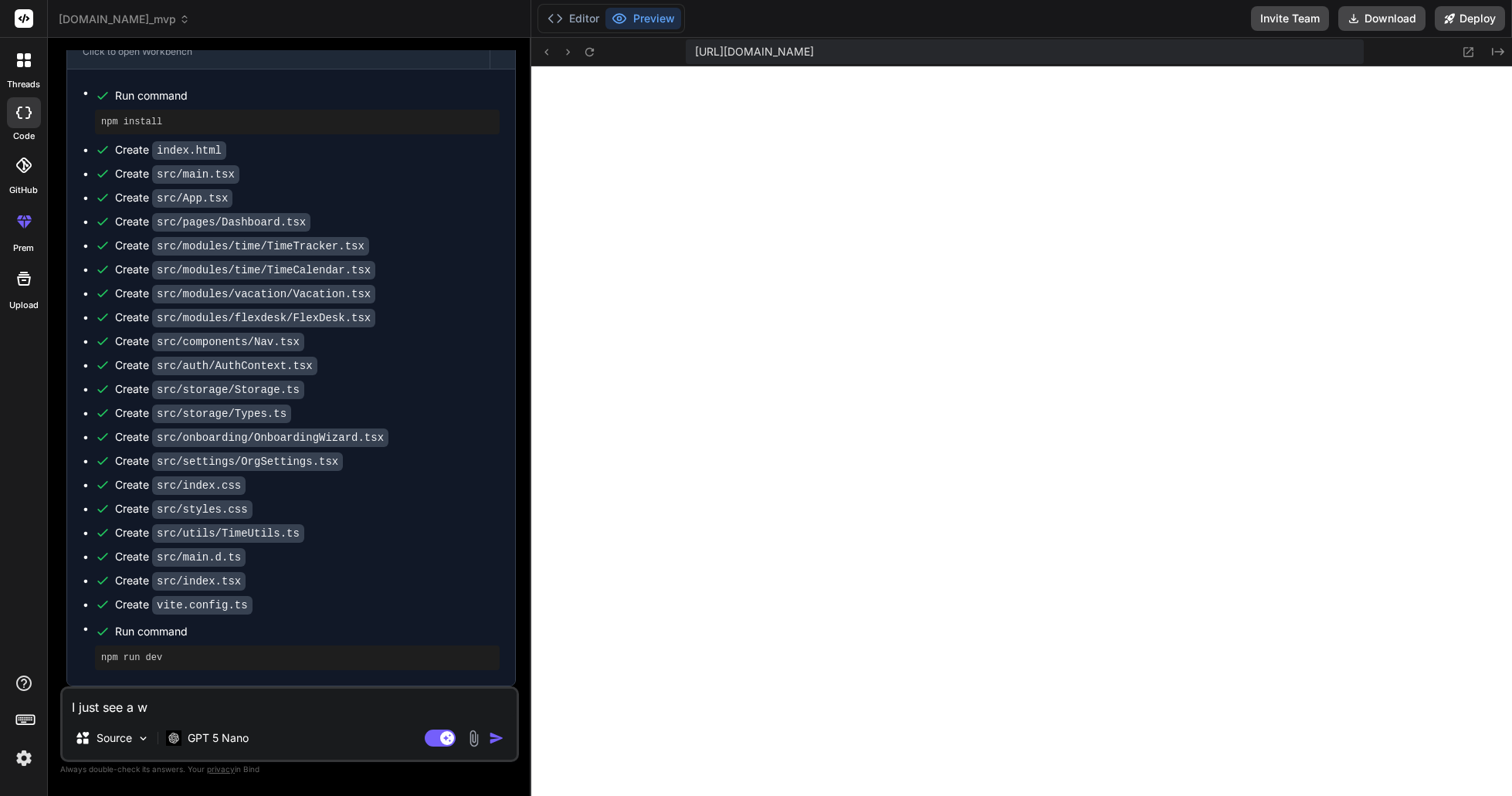
type textarea "I just see a wh"
type textarea "x"
type textarea "I just see a whi"
type textarea "x"
type textarea "I just see a whit"
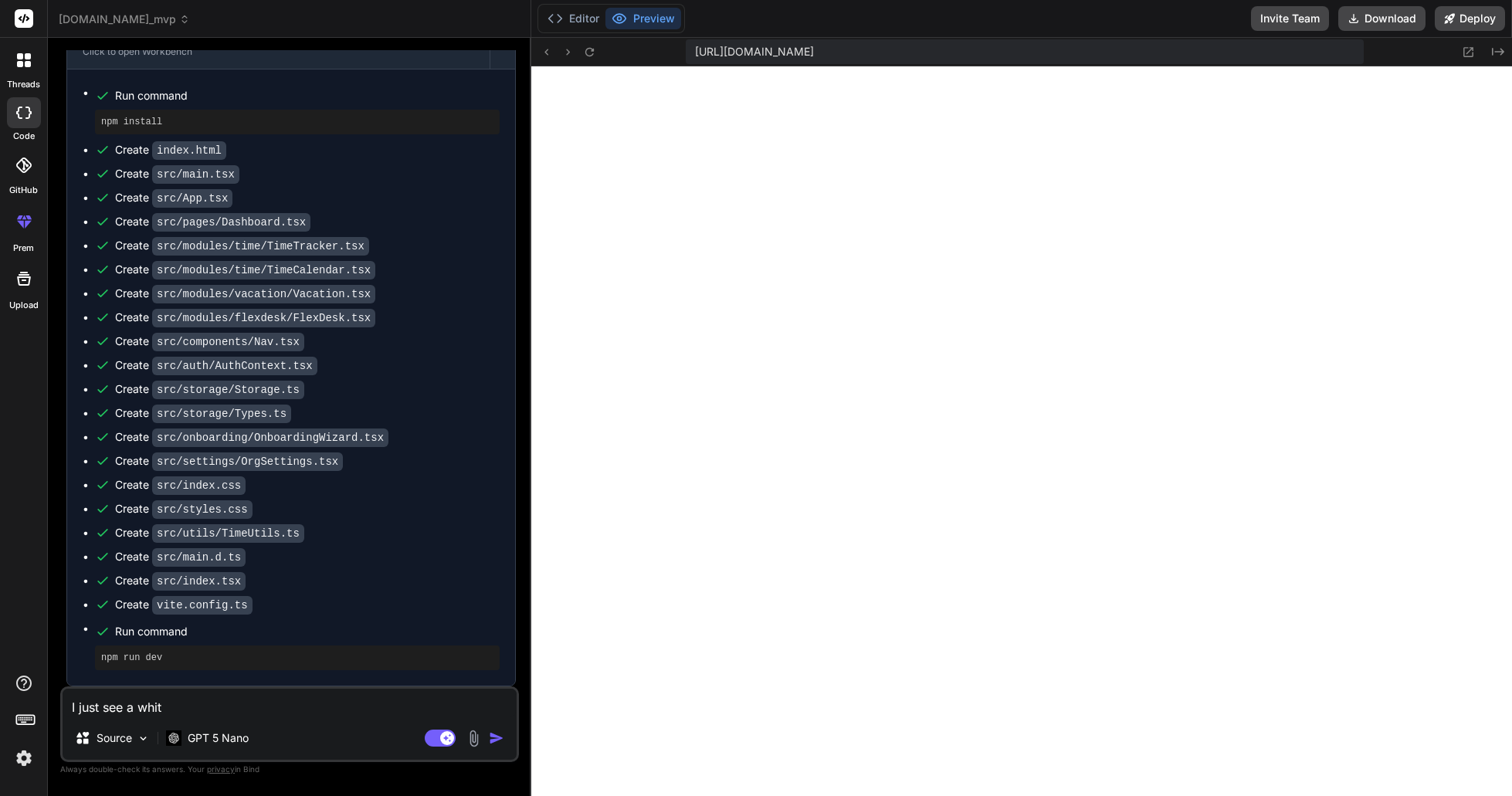
type textarea "x"
type textarea "I just see a white"
type textarea "x"
type textarea "I just see a white"
type textarea "x"
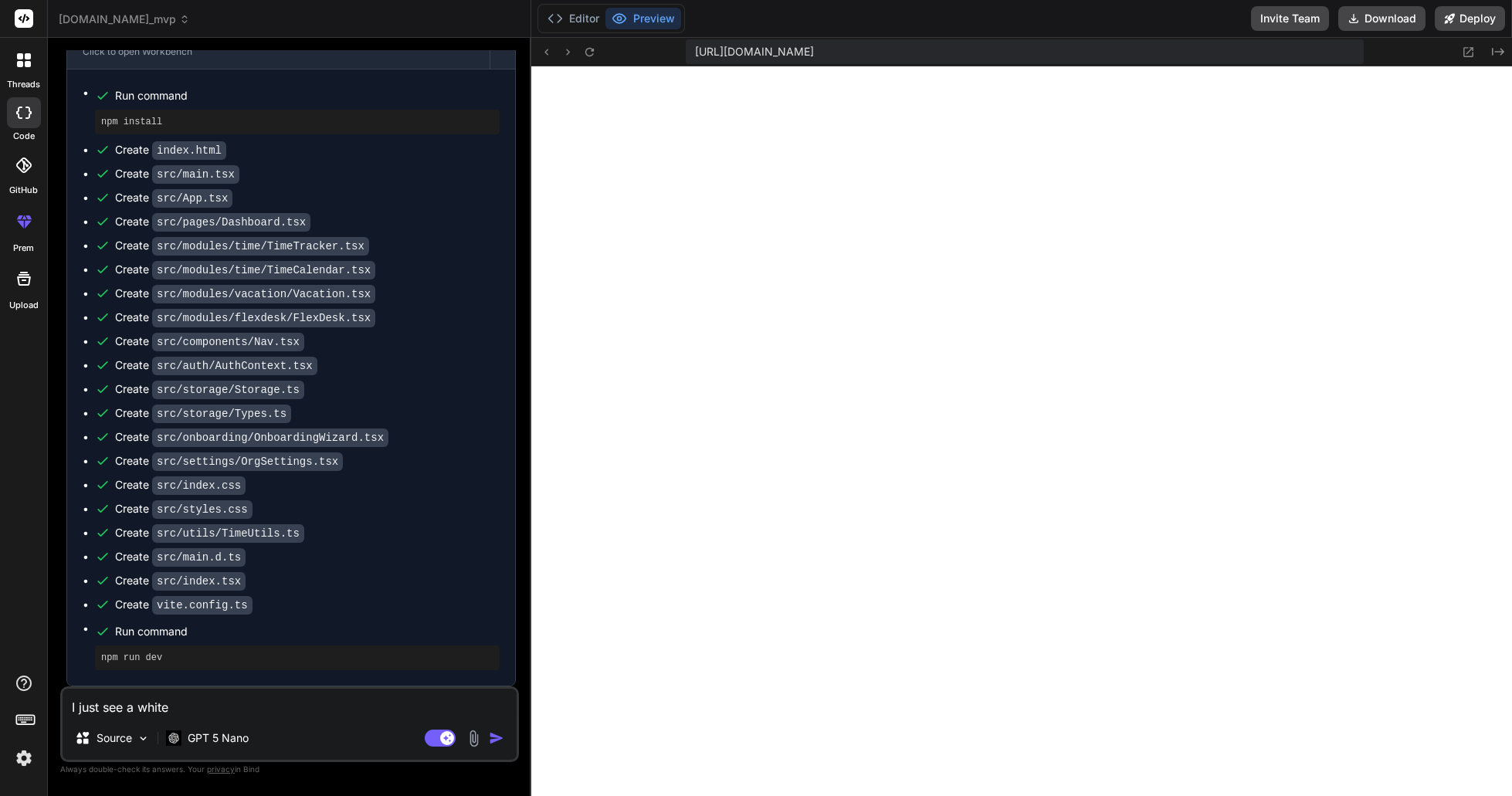
type textarea "I just see a white s"
type textarea "x"
type textarea "I just see a white sc"
type textarea "x"
type textarea "I just see a white scr"
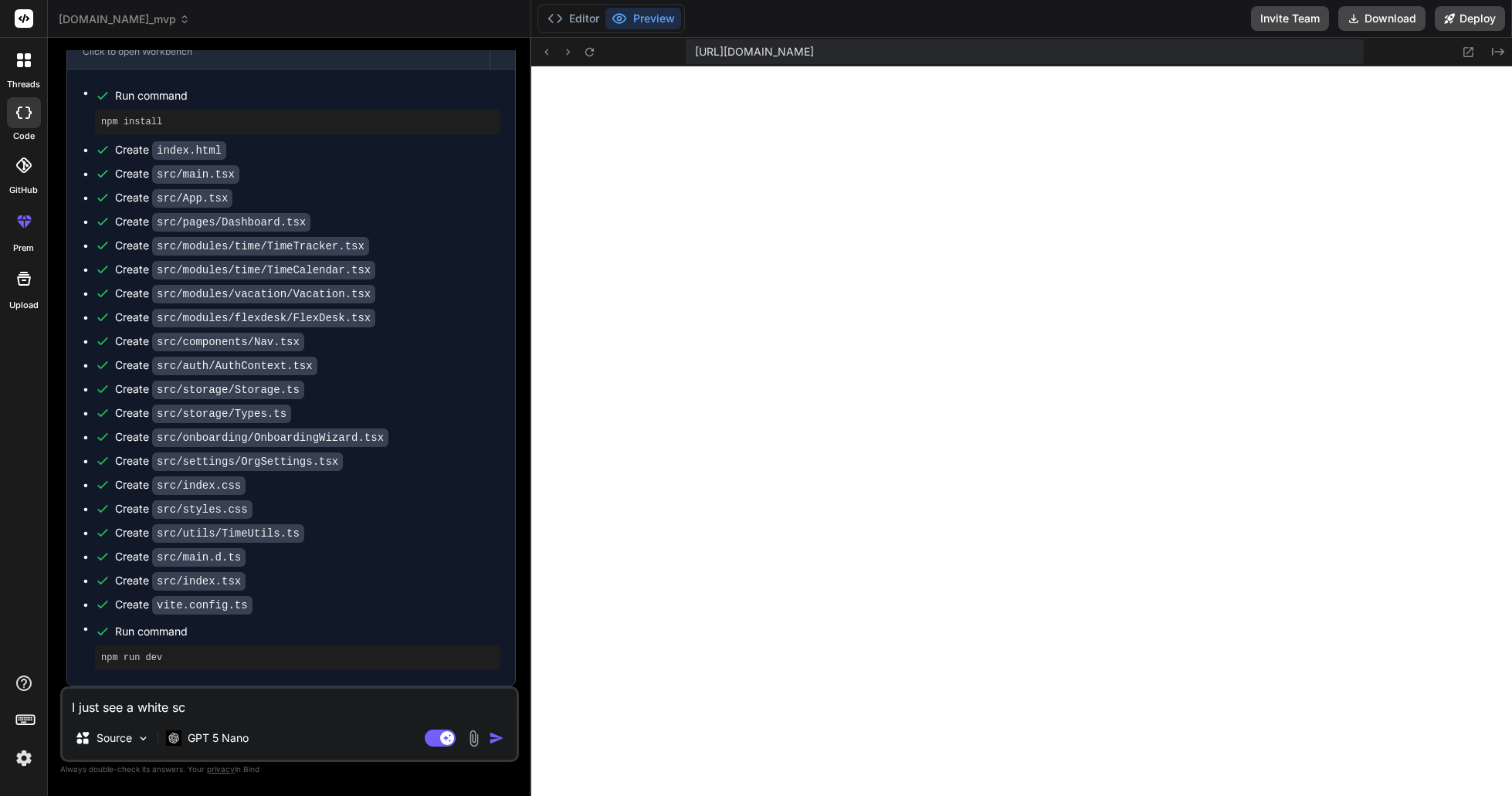
type textarea "x"
type textarea "I just see a white scre"
type textarea "x"
type textarea "I just see a white scree"
type textarea "x"
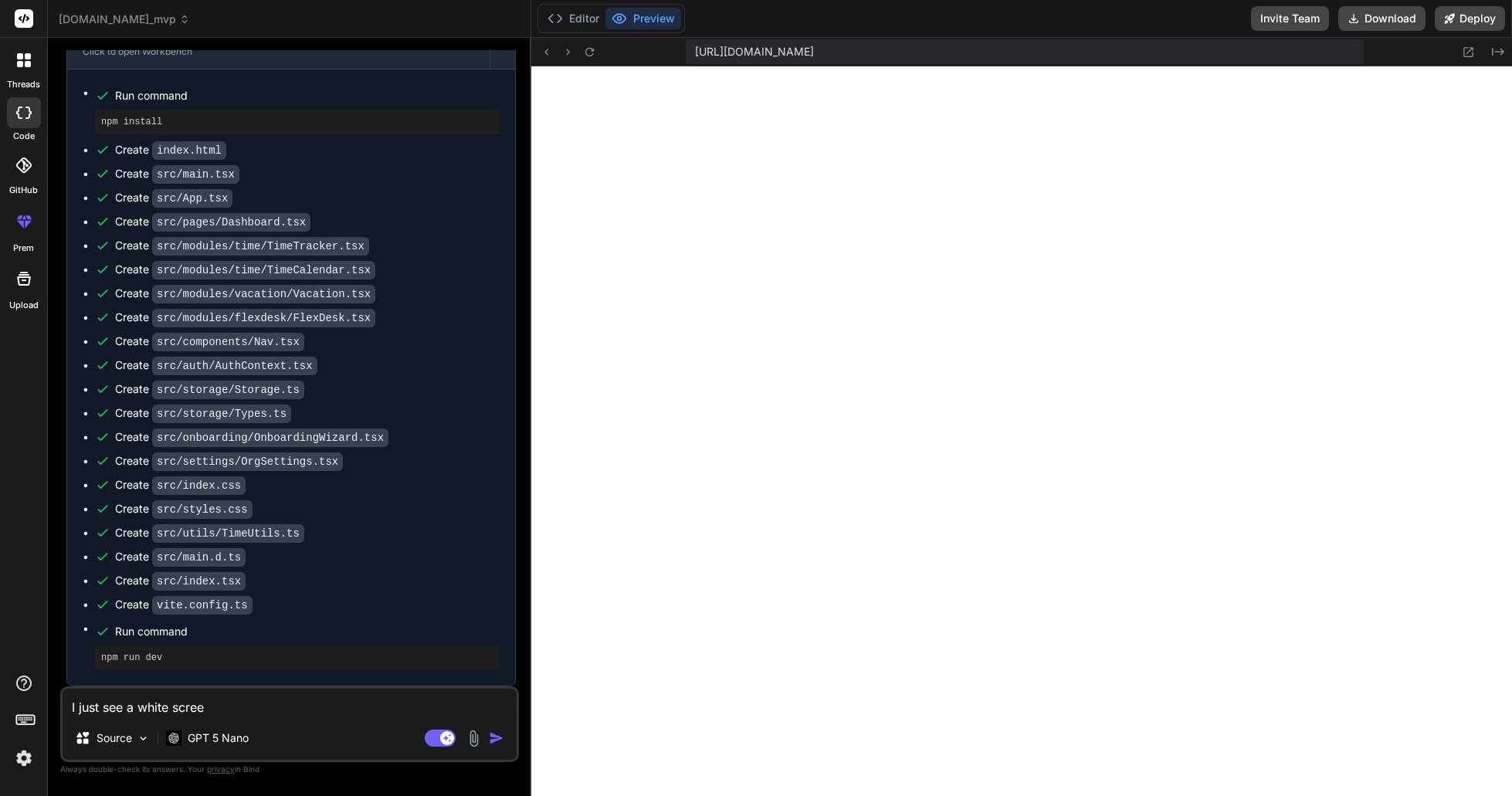
type textarea "I just see a white screen"
type textarea "x"
type textarea "I just see a white screen."
type textarea "x"
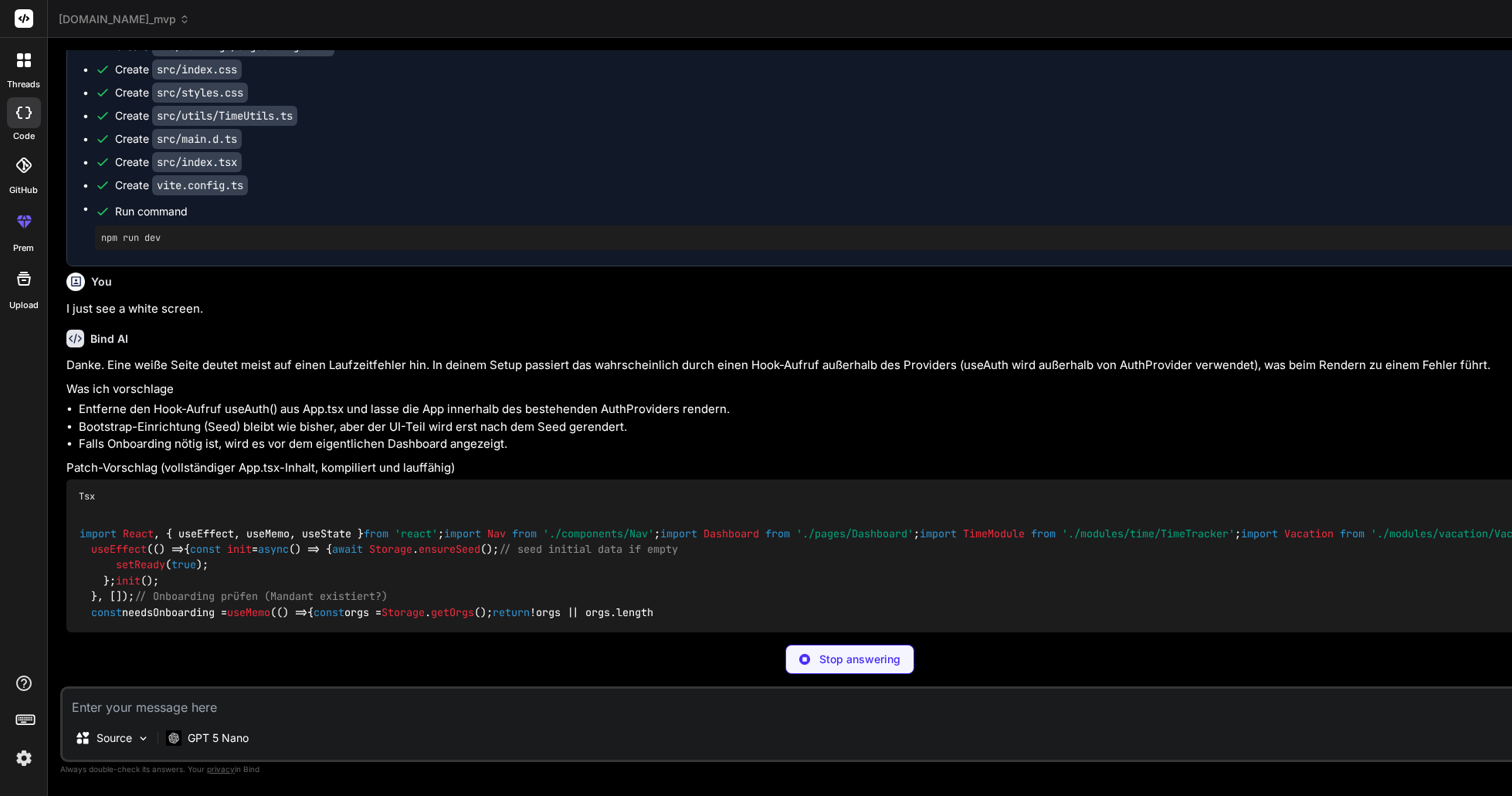
scroll to position [2599, 0]
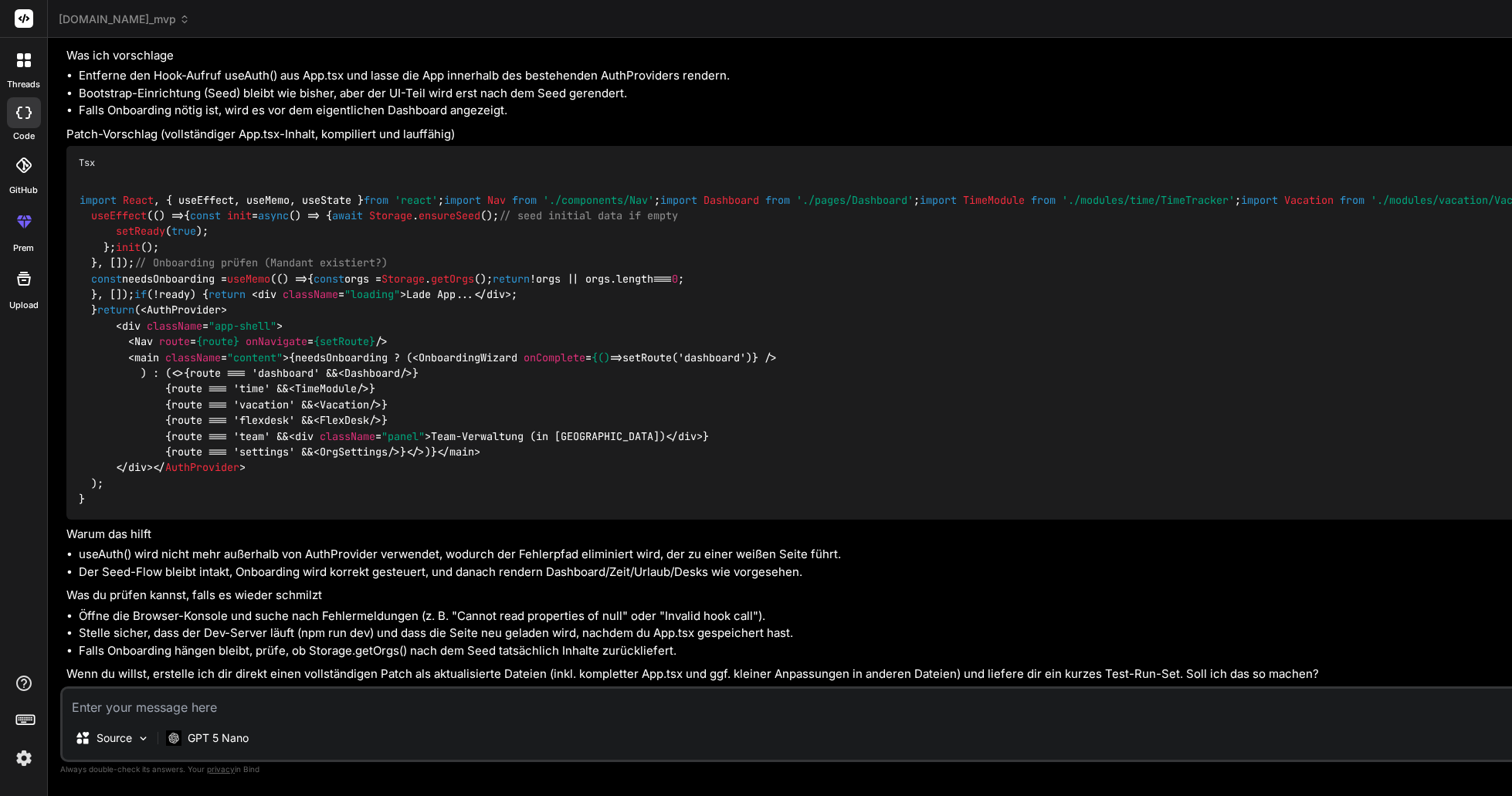
type textarea "x"
type textarea "j"
type textarea "x"
type textarea "ja"
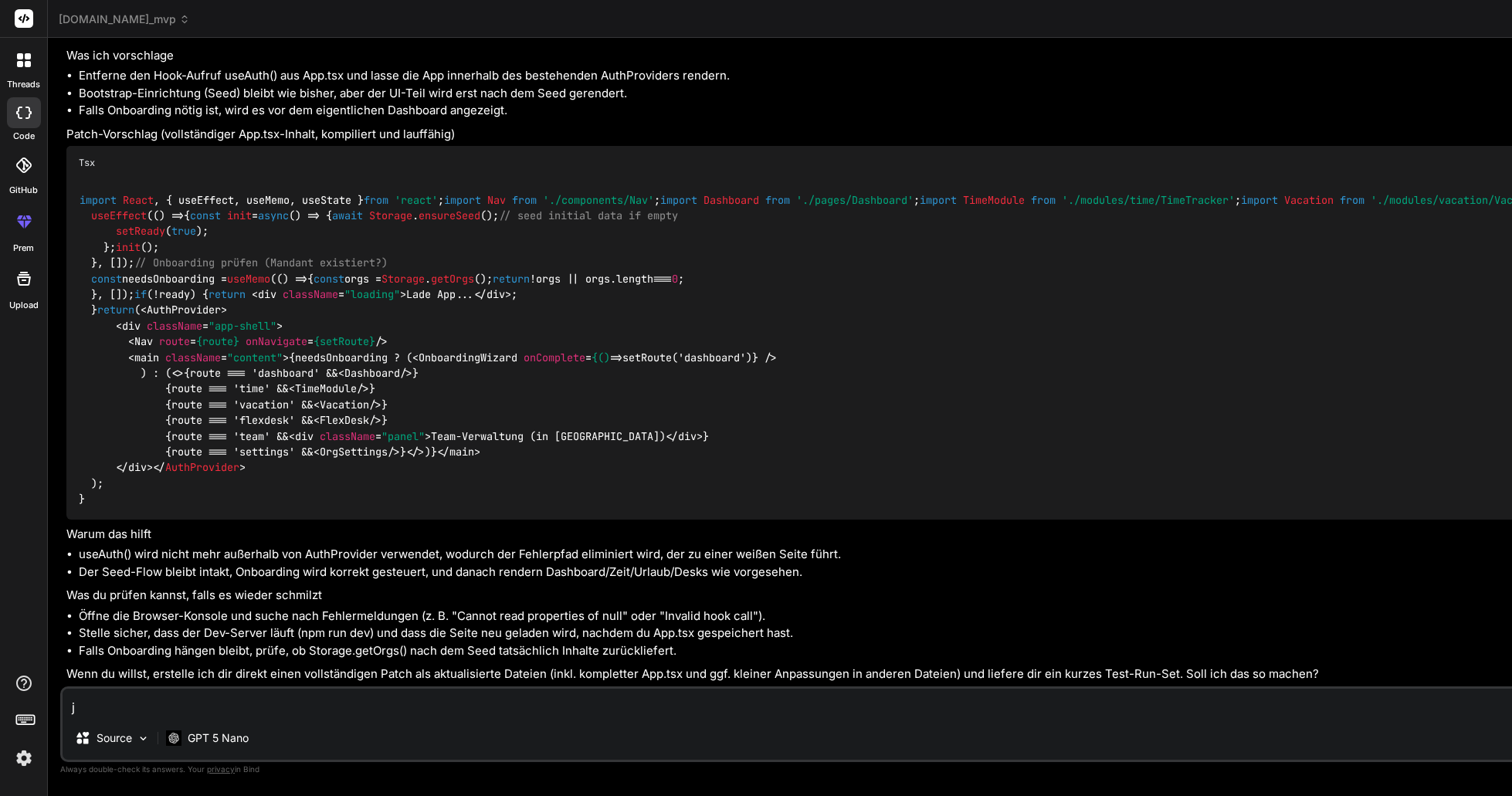
type textarea "x"
type textarea "ja"
type textarea "x"
type textarea "ja b"
type textarea "x"
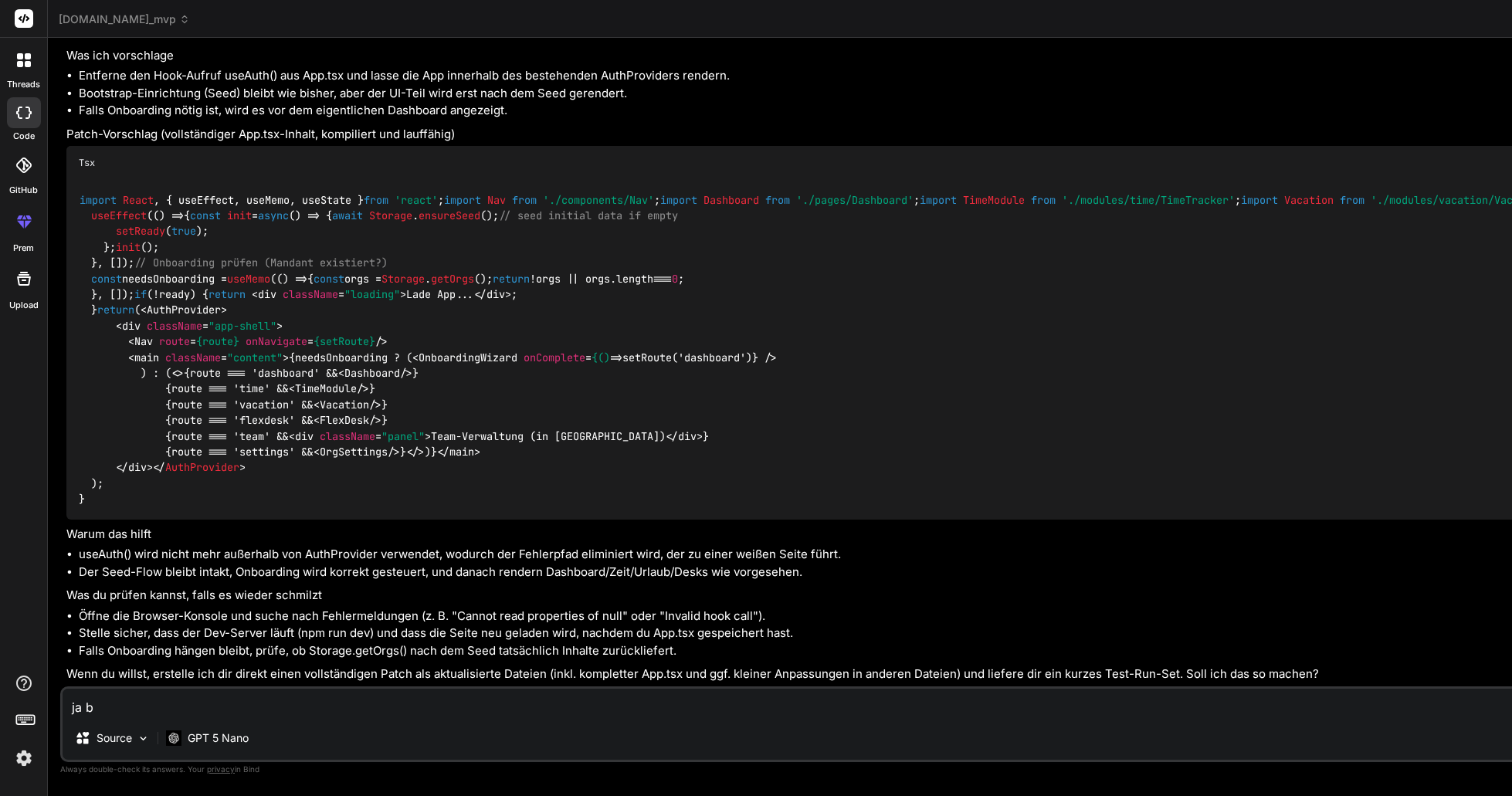
type textarea "ja bi"
type textarea "x"
type textarea "ja bit"
type textarea "x"
type textarea "ja bitt"
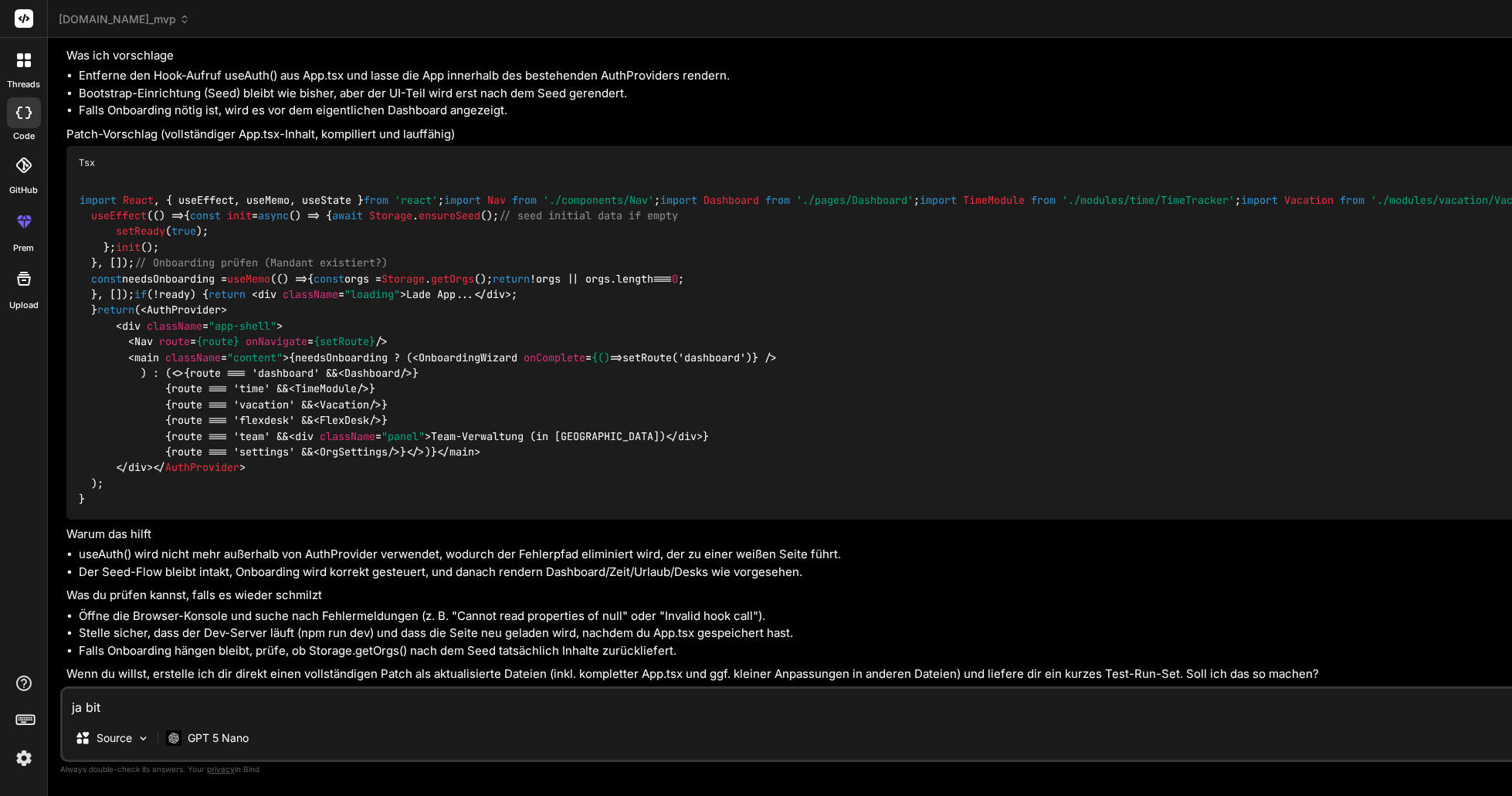
type textarea "x"
type textarea "ja bitte"
type textarea "x"
type textarea "ja bitte."
type textarea "x"
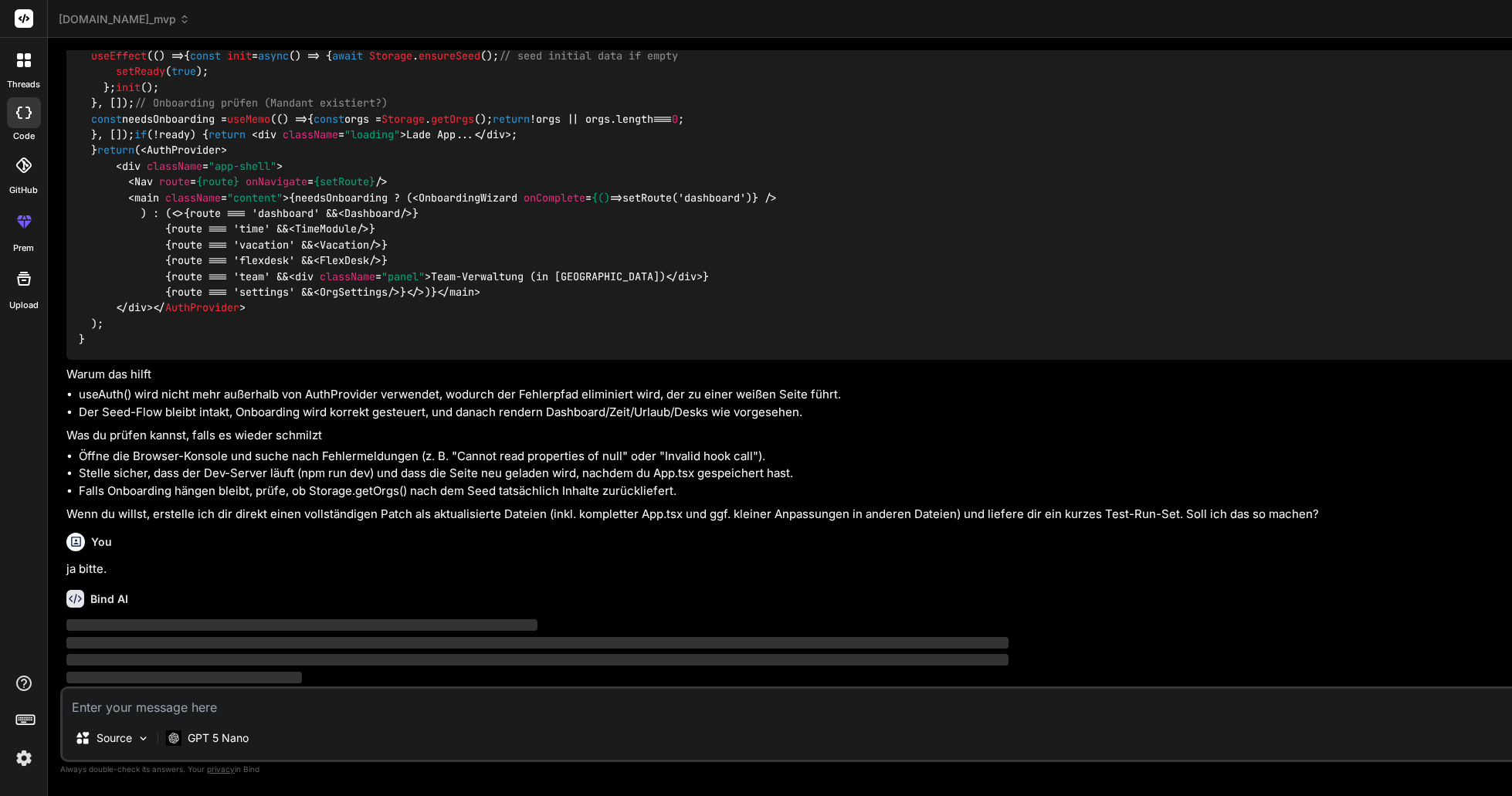
scroll to position [4069, 0]
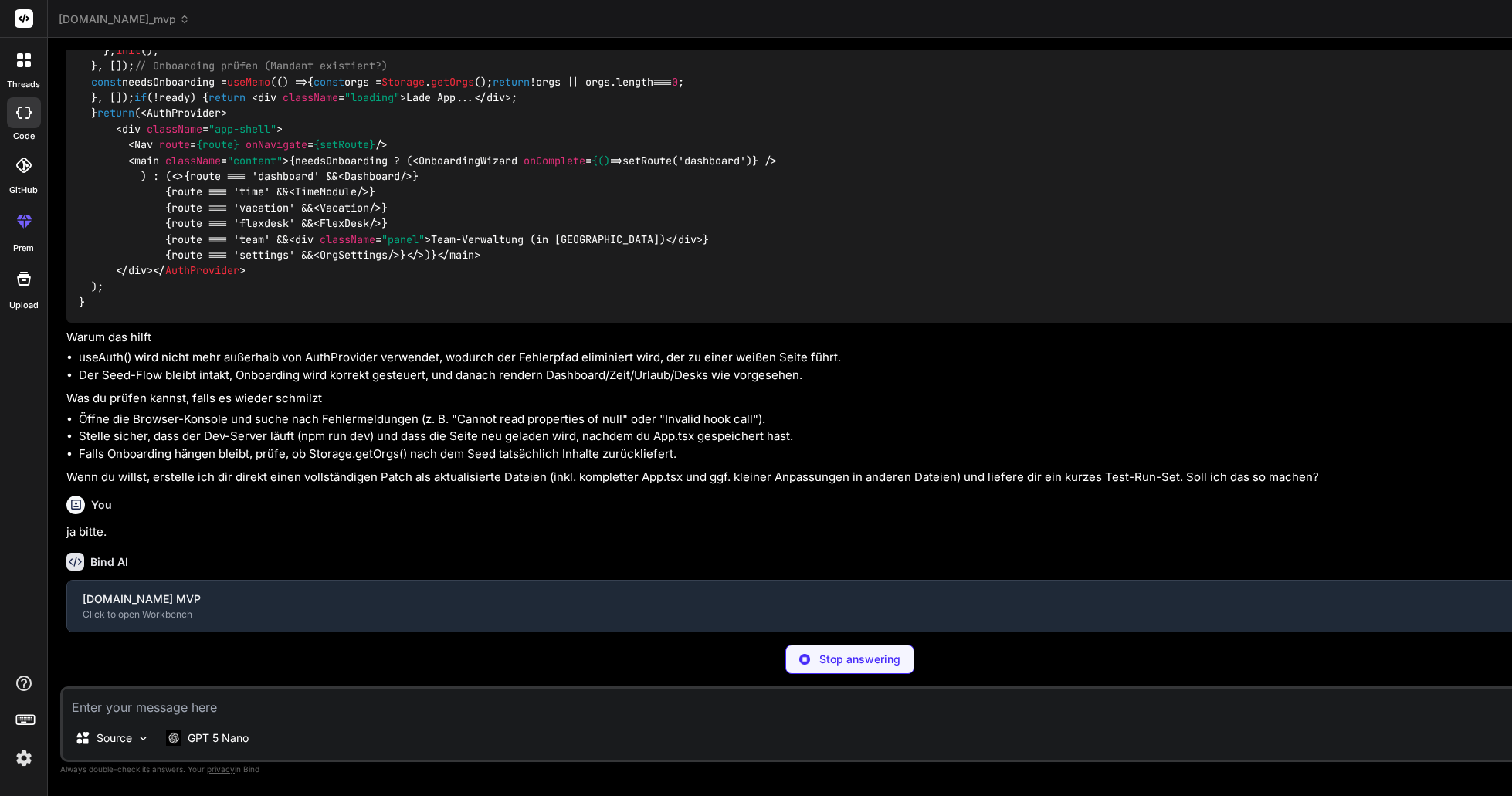
type textarea "x"
type textarea "} }"
type textarea "x"
type textarea "</body> </html>"
type textarea "x"
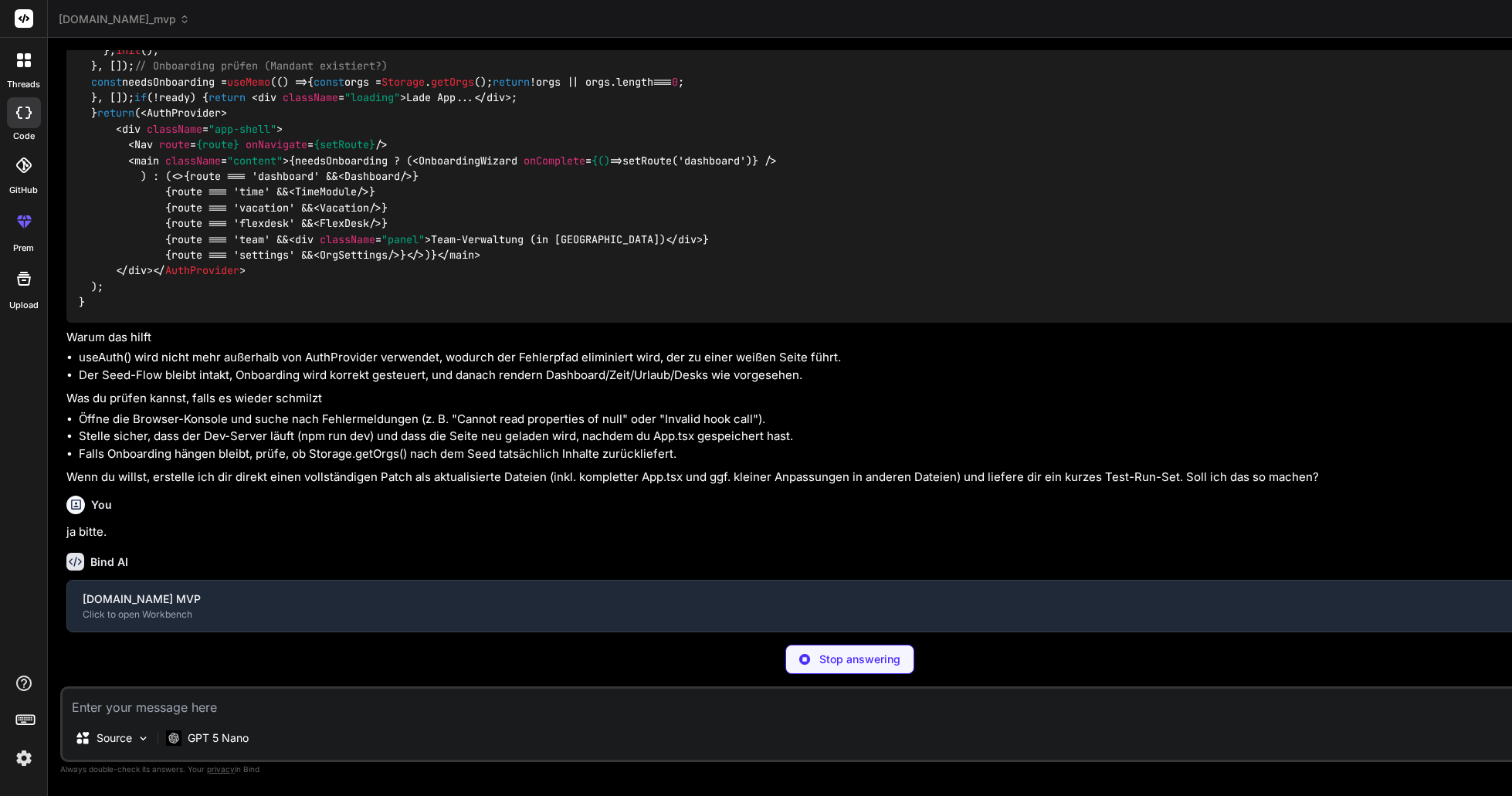
type textarea "import React from 'react'; import { createRoot } from 'react-dom/client'; impor…"
type textarea "x"
type textarea "{route === 'settings' && <OrgSettings />} </> )} </main> </div> </AuthProvider>…"
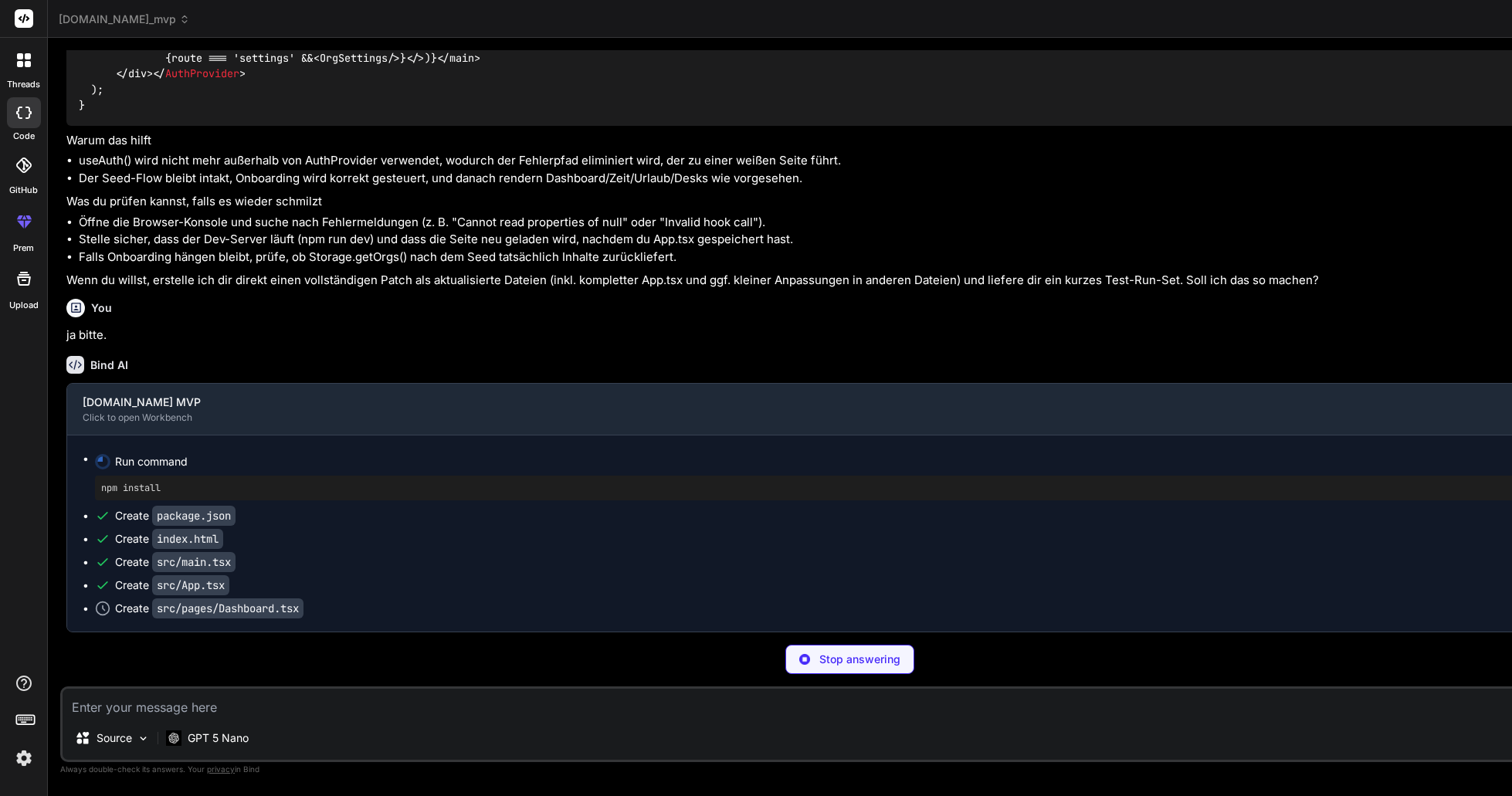
scroll to position [1306, 0]
type textarea "x"
type textarea "); }"
type textarea "x"
type textarea "} }"
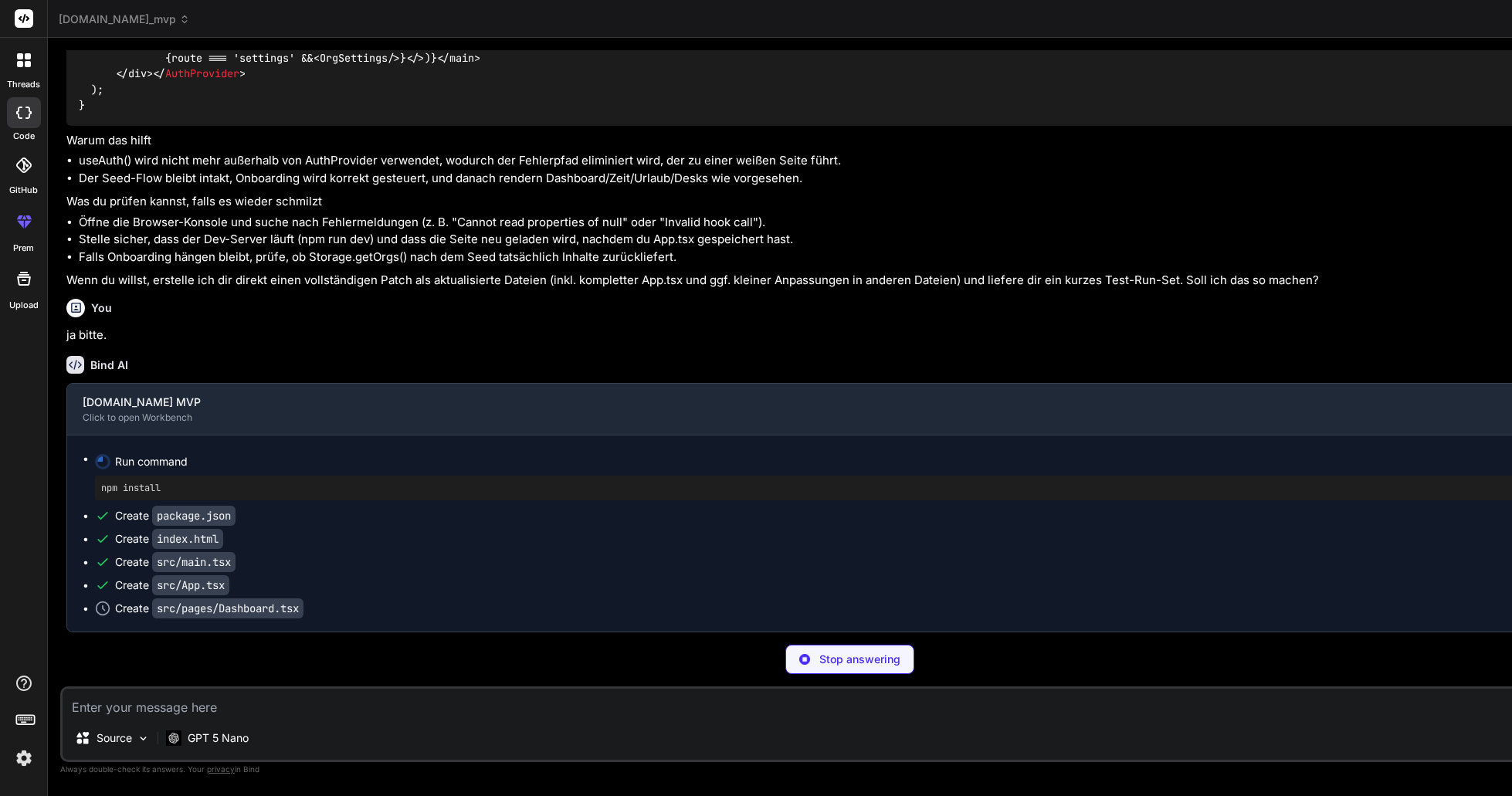
type textarea "x"
type textarea "</body> </html>"
type textarea "x"
type textarea "import React from 'react'; import { createRoot } from 'react-dom/client'; impor…"
type textarea "x"
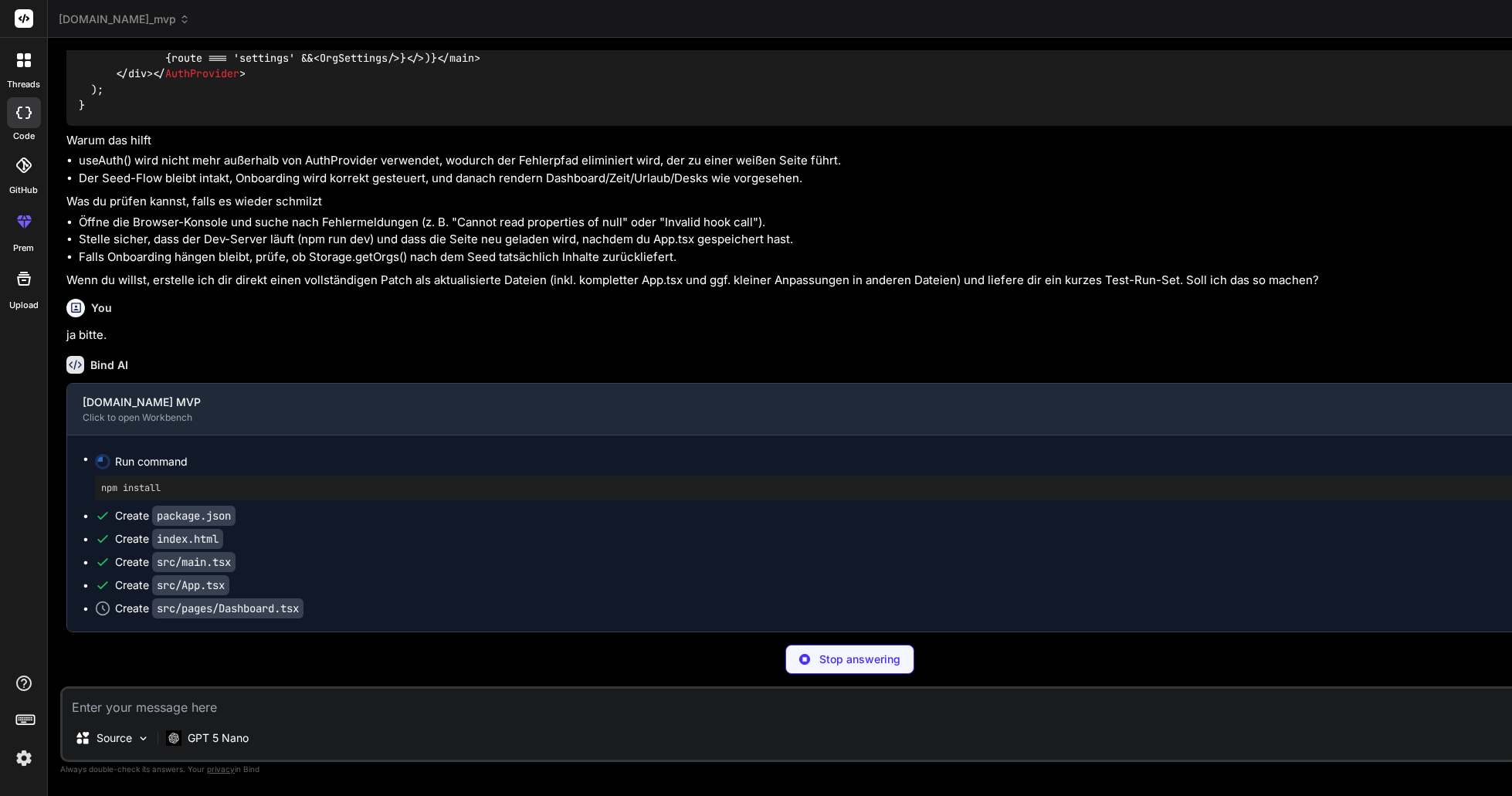
type textarea "{route === 'settings' && <OrgSettings />} </> )} </main> </div> </AuthProvider>…"
type textarea "x"
type textarea "); }"
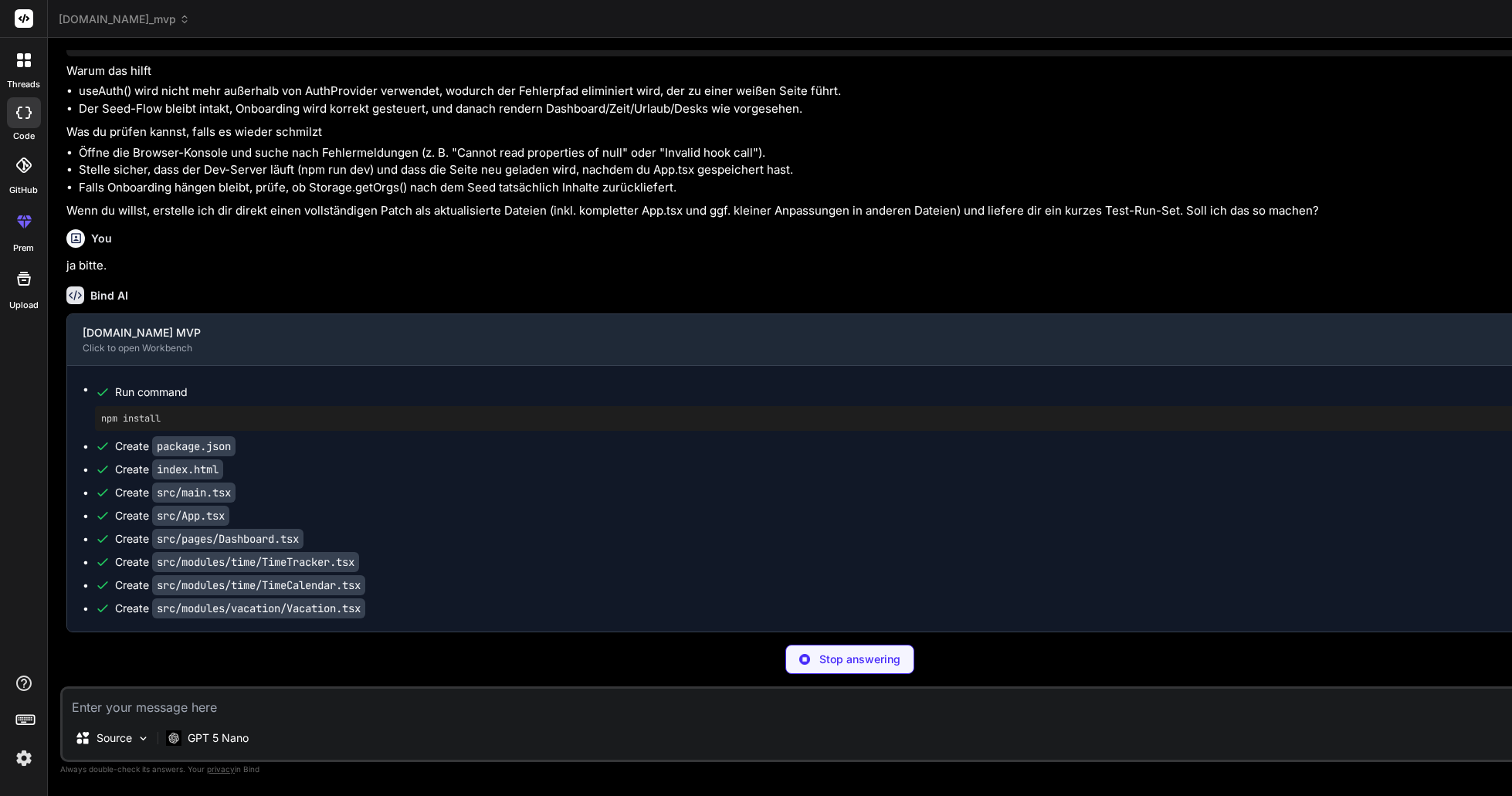
scroll to position [0, 67]
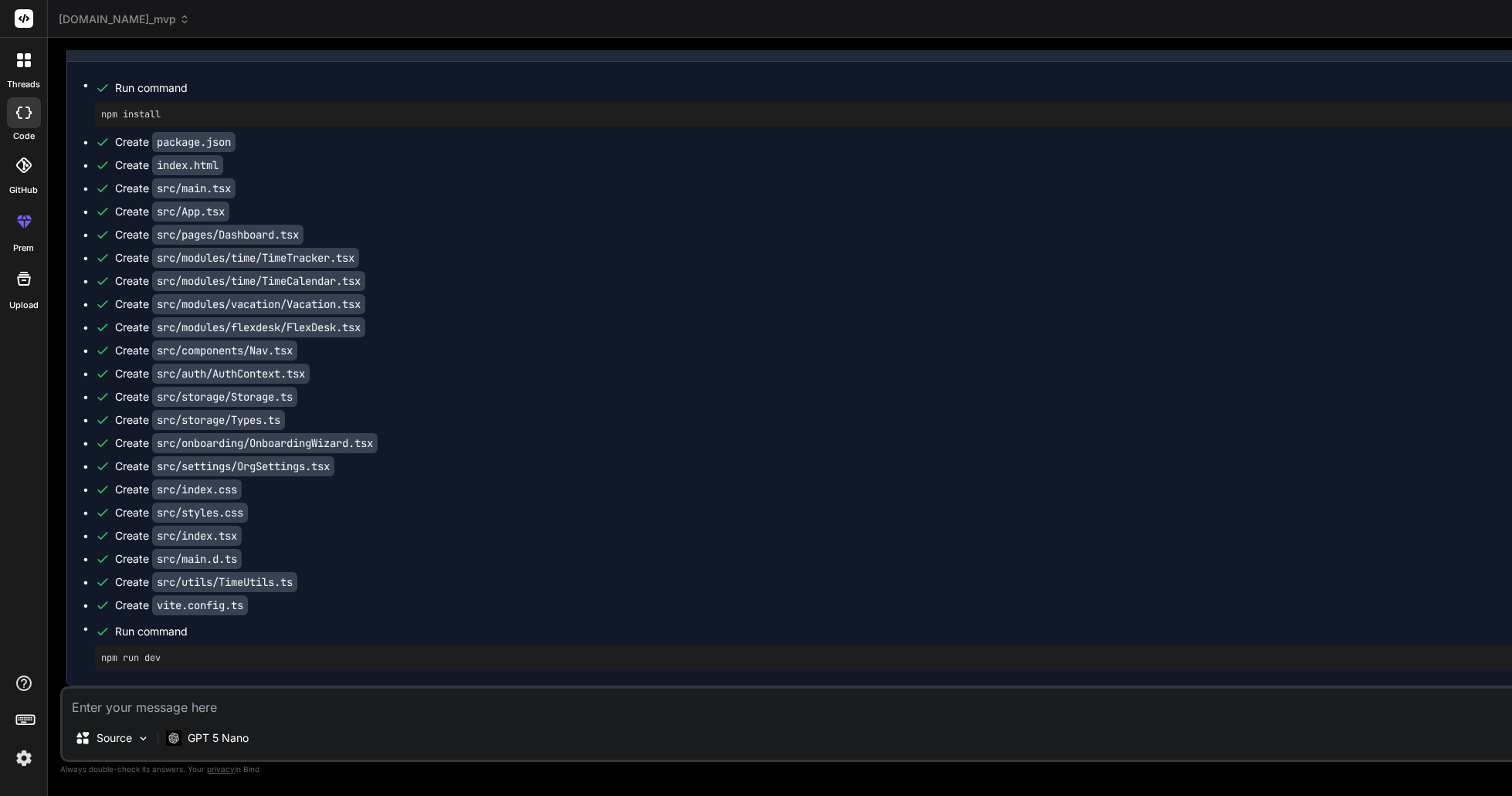
scroll to position [4677, 0]
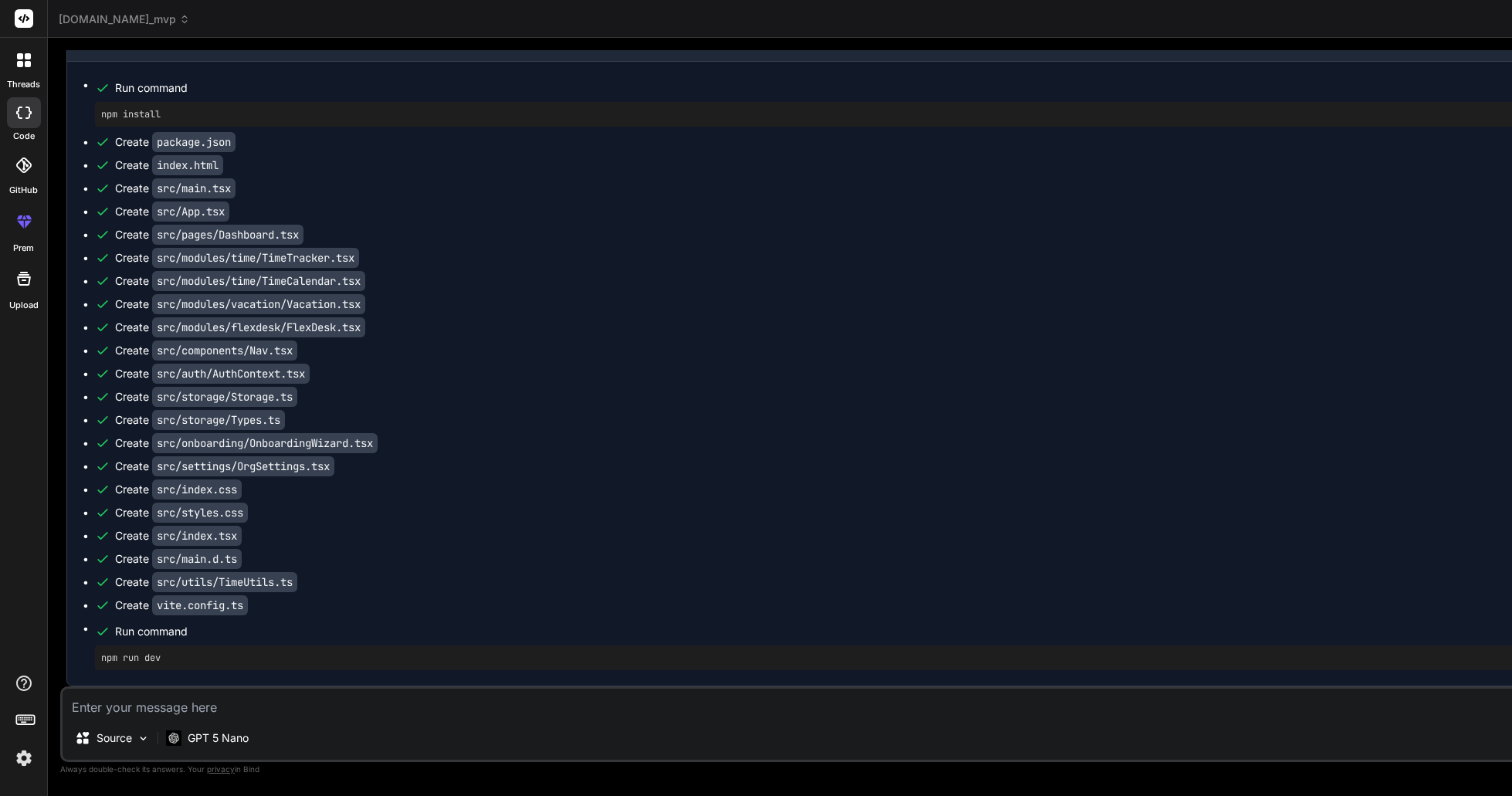
click at [224, 712] on textarea at bounding box center [849, 702] width 1574 height 28
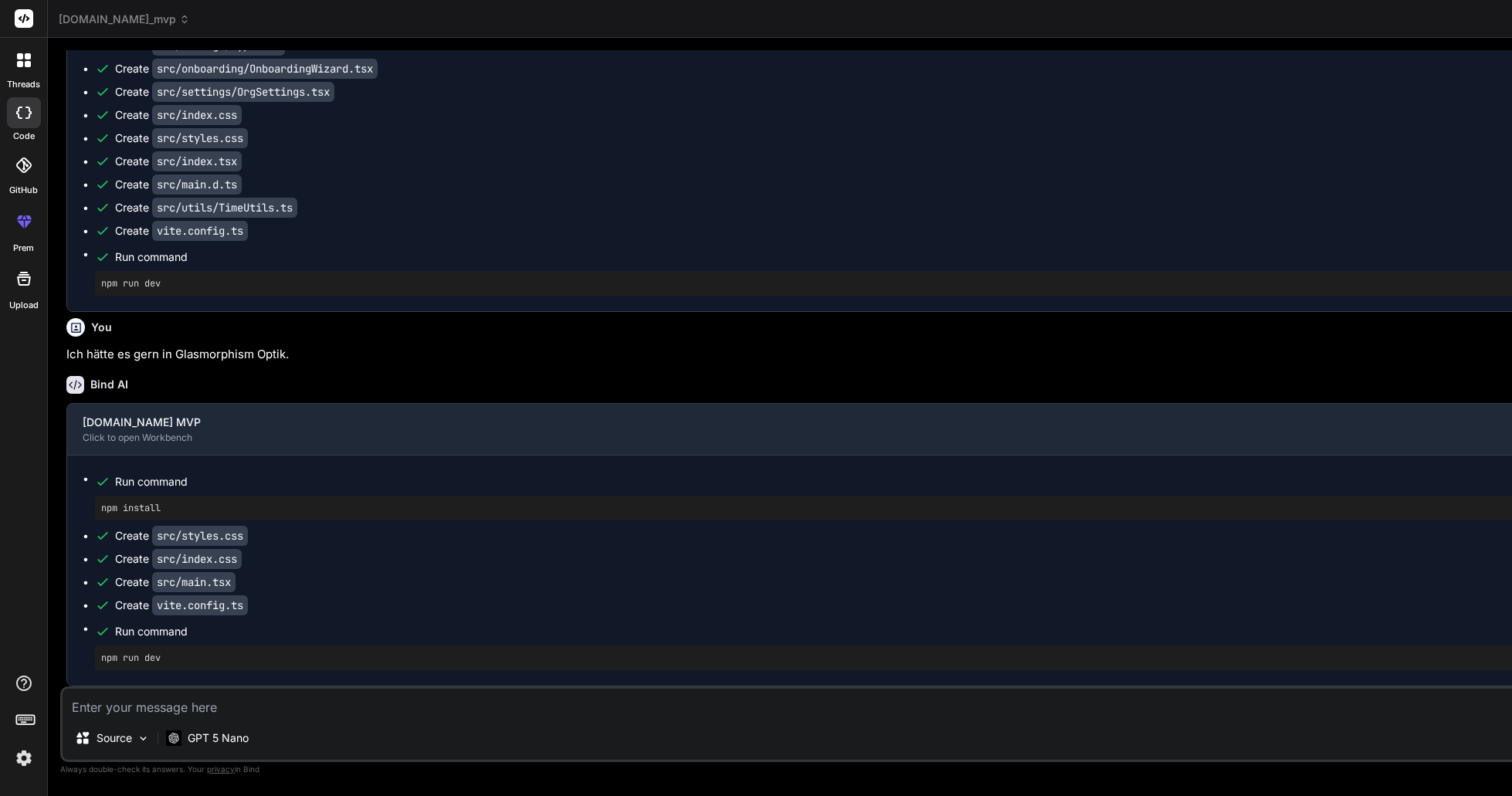
scroll to position [5052, 0]
click at [352, 711] on textarea at bounding box center [849, 702] width 1574 height 28
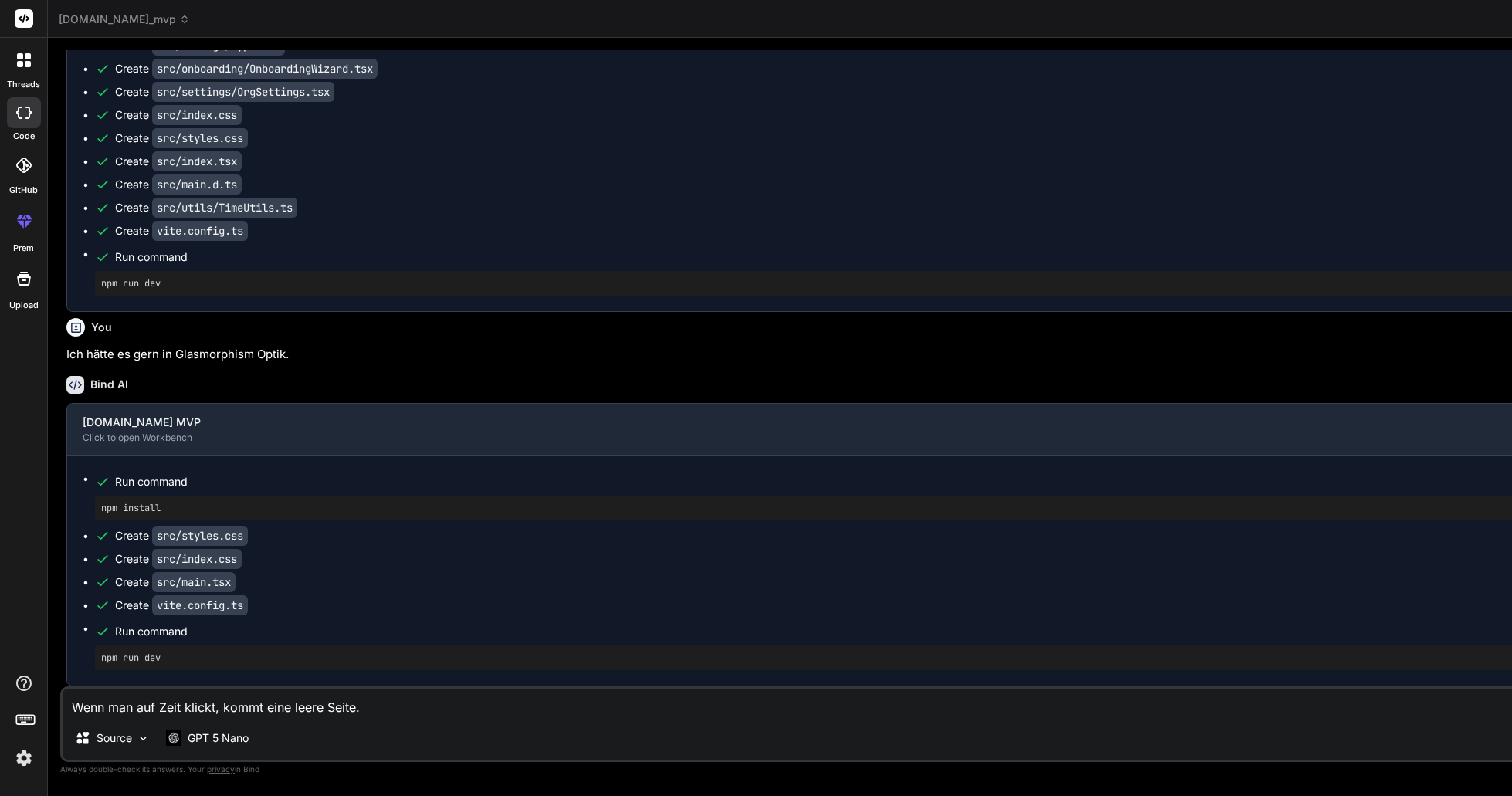
click at [418, 711] on textarea "Wenn man auf Zeit klickt, kommt eine leere Seite." at bounding box center [849, 702] width 1574 height 28
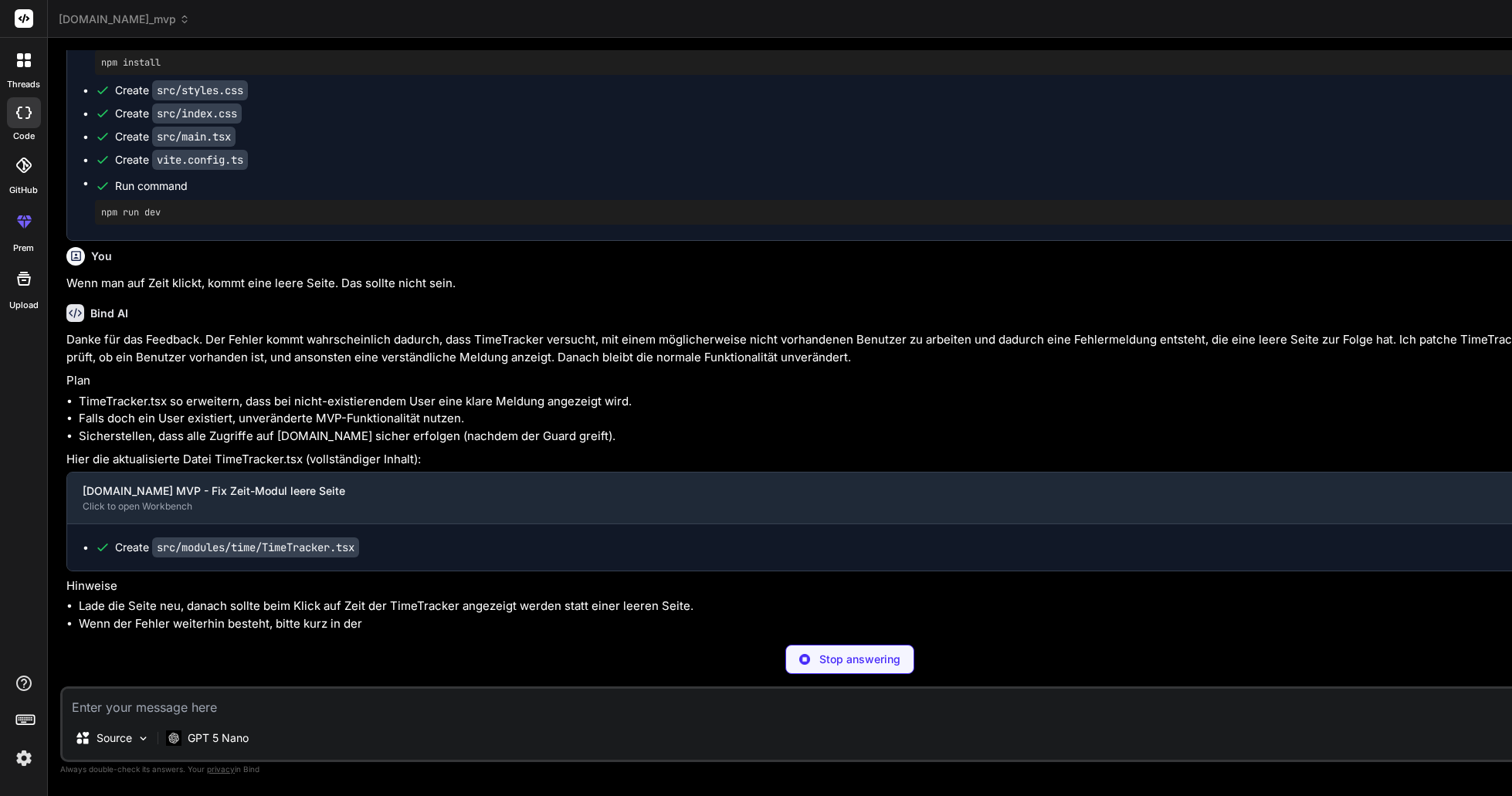
scroll to position [5570, 0]
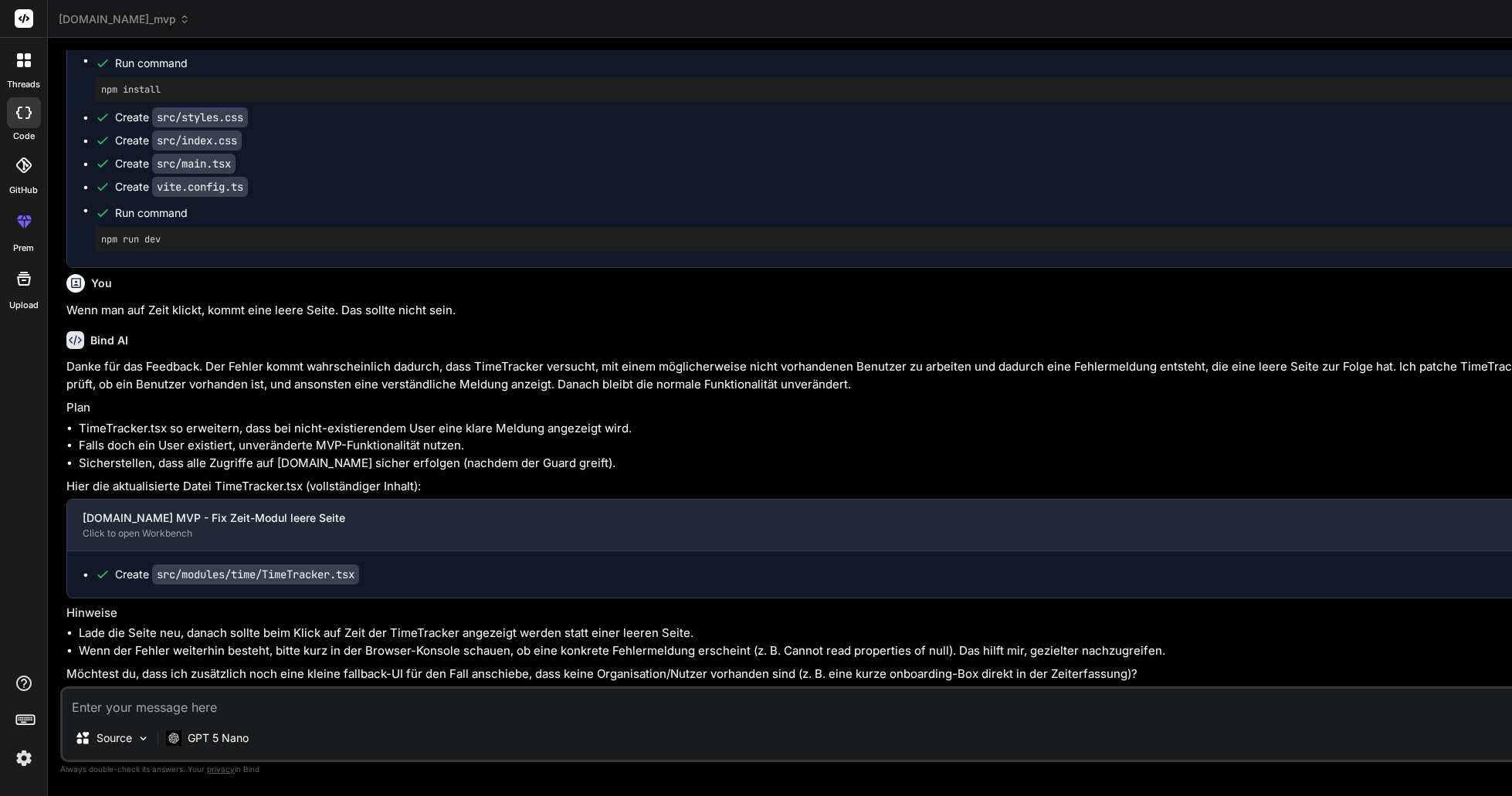
click at [371, 702] on textarea at bounding box center [849, 702] width 1574 height 28
click at [374, 702] on textarea at bounding box center [849, 702] width 1574 height 28
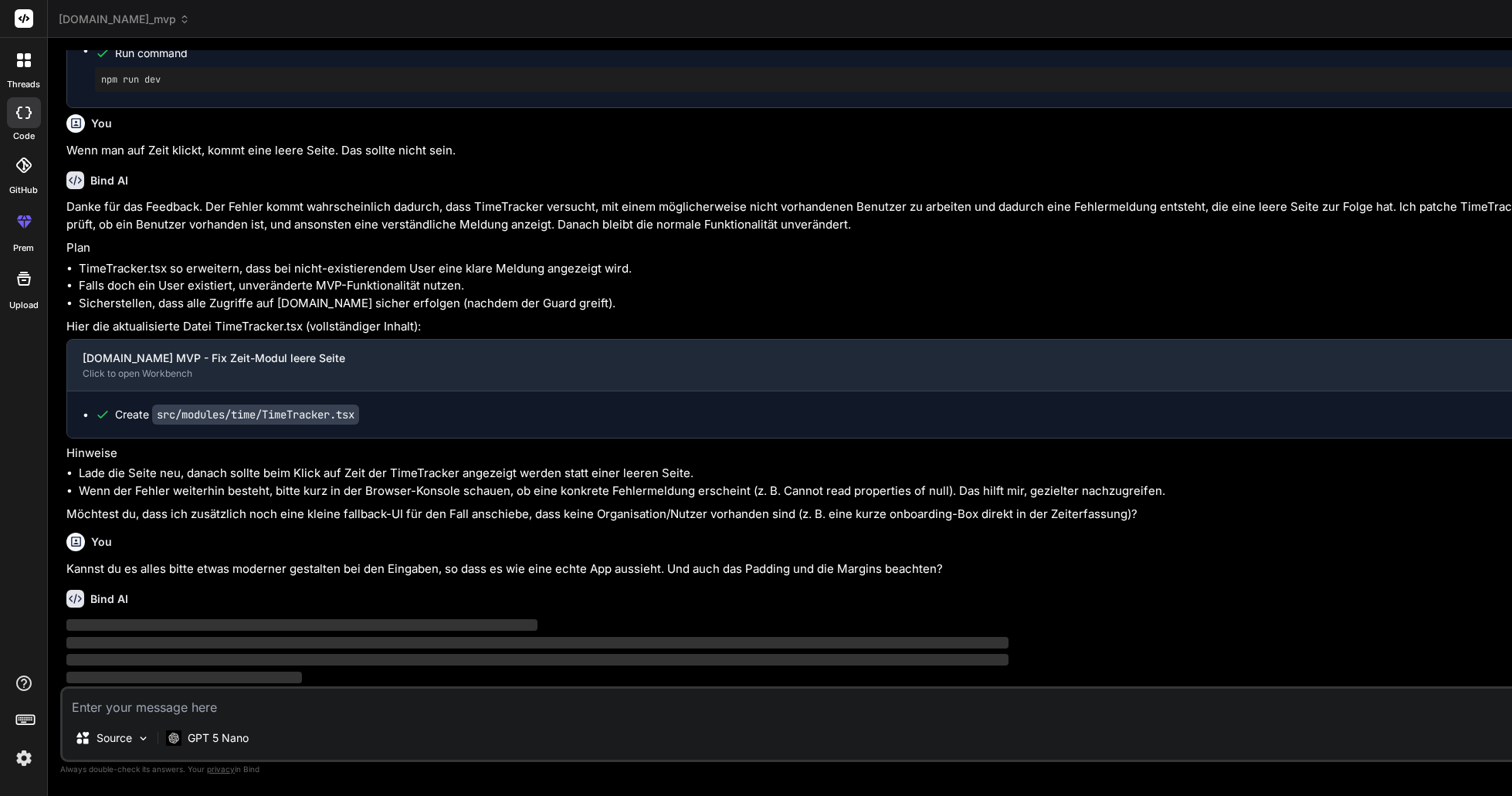
scroll to position [5838, 0]
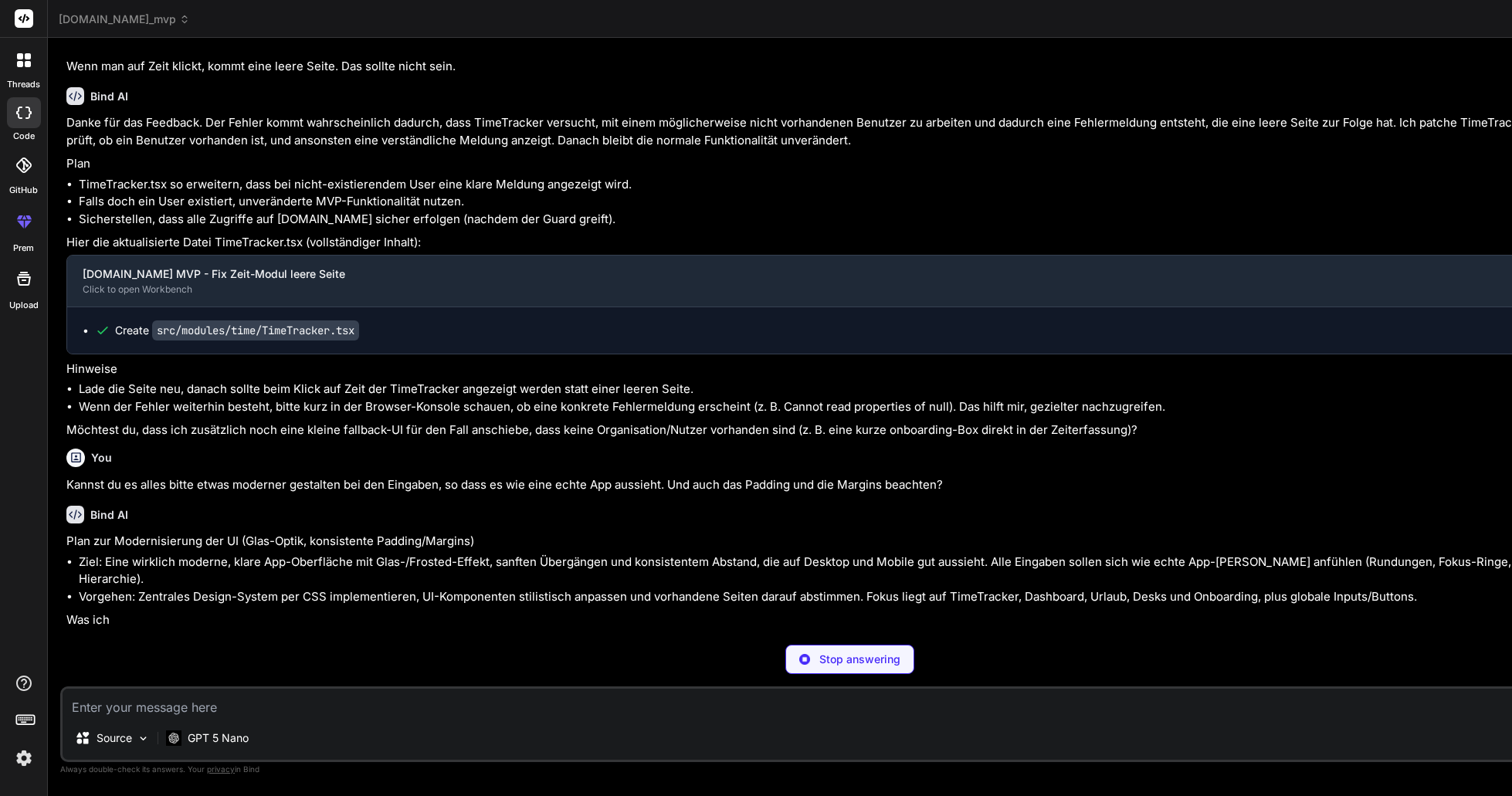
click at [22, 759] on img at bounding box center [24, 758] width 26 height 26
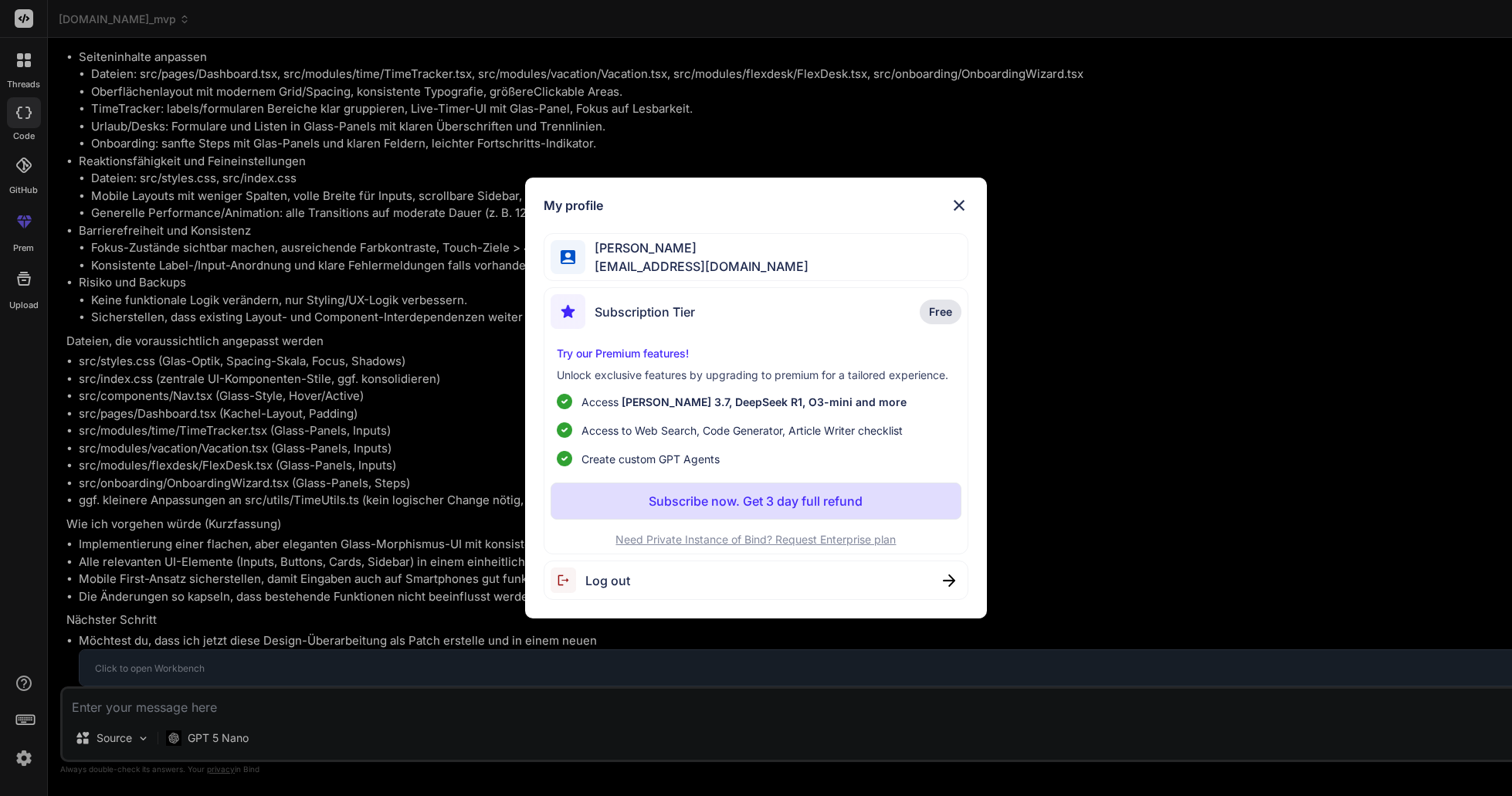
click at [956, 198] on img at bounding box center [959, 206] width 19 height 19
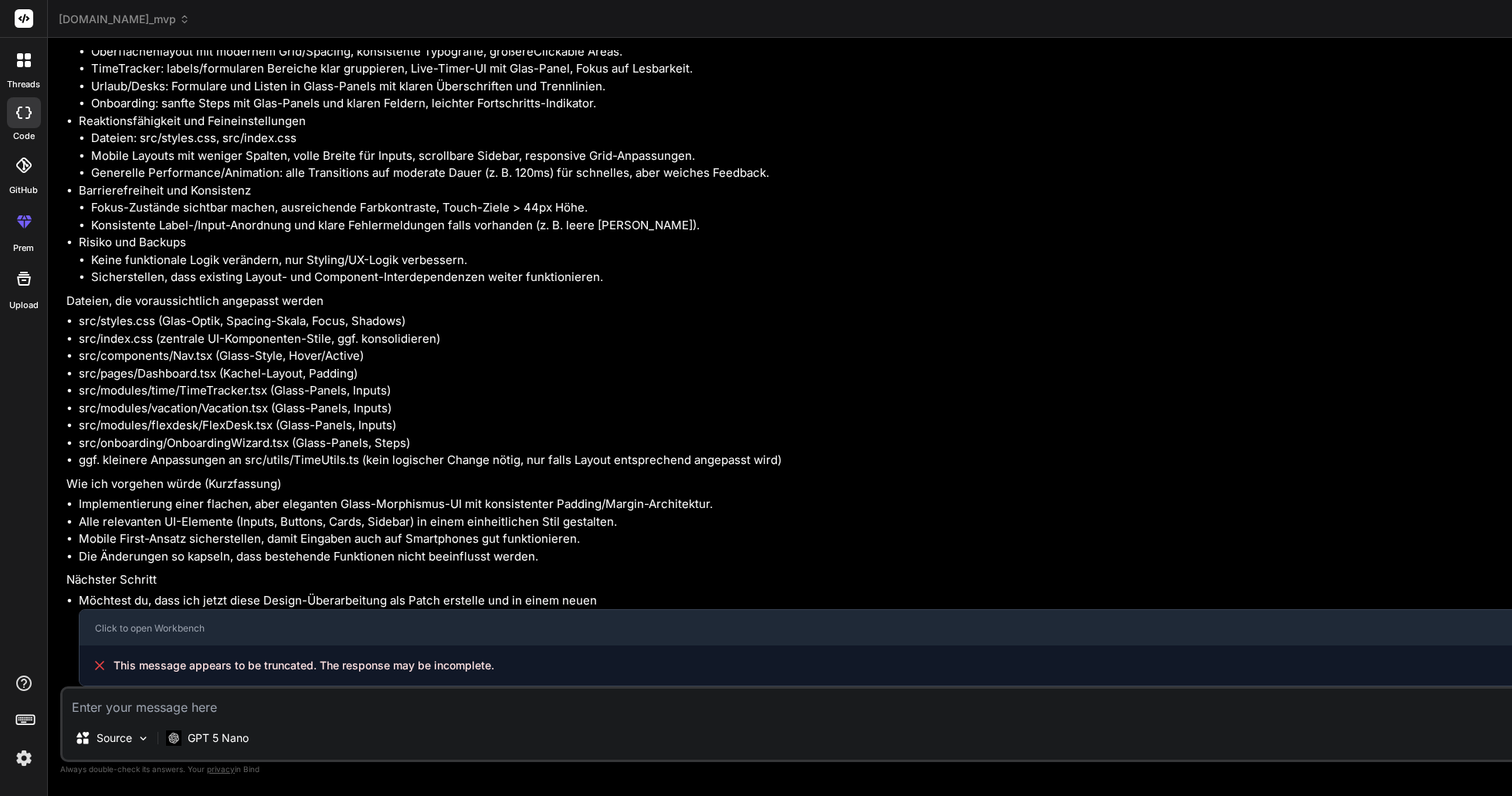
scroll to position [7329, 0]
click at [374, 708] on textarea at bounding box center [849, 702] width 1574 height 28
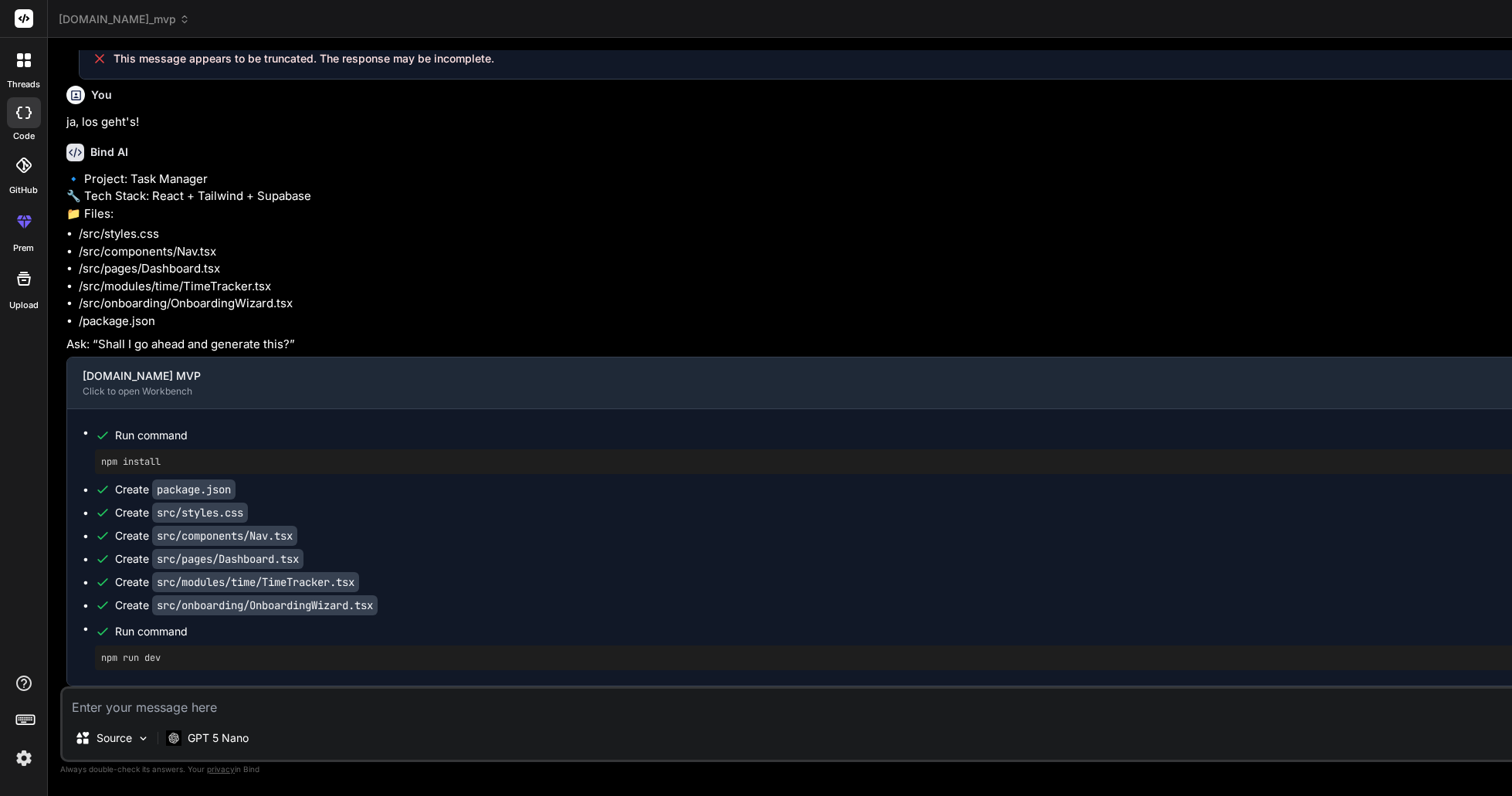
scroll to position [7970, 0]
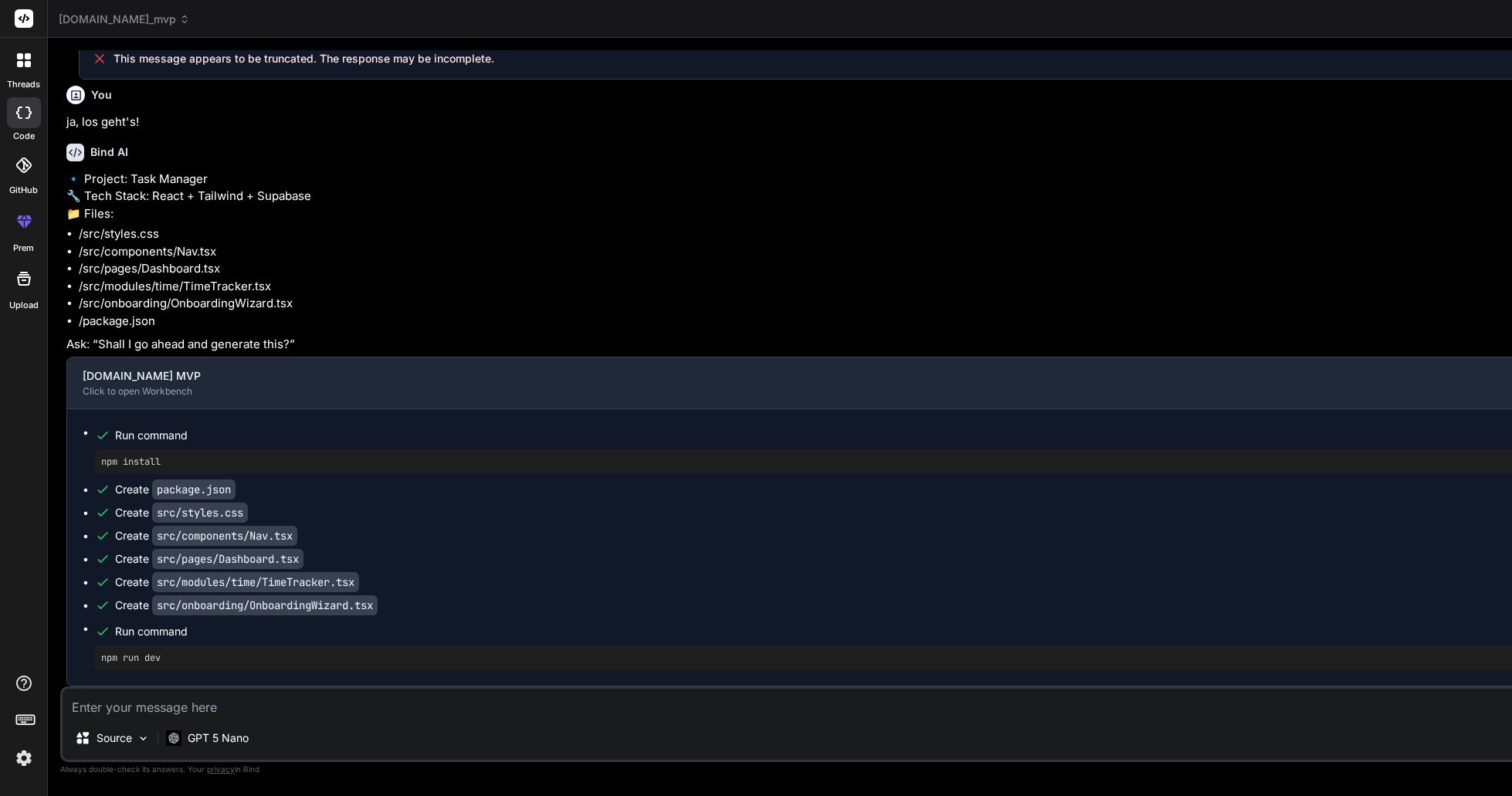
click at [24, 755] on img at bounding box center [24, 758] width 26 height 26
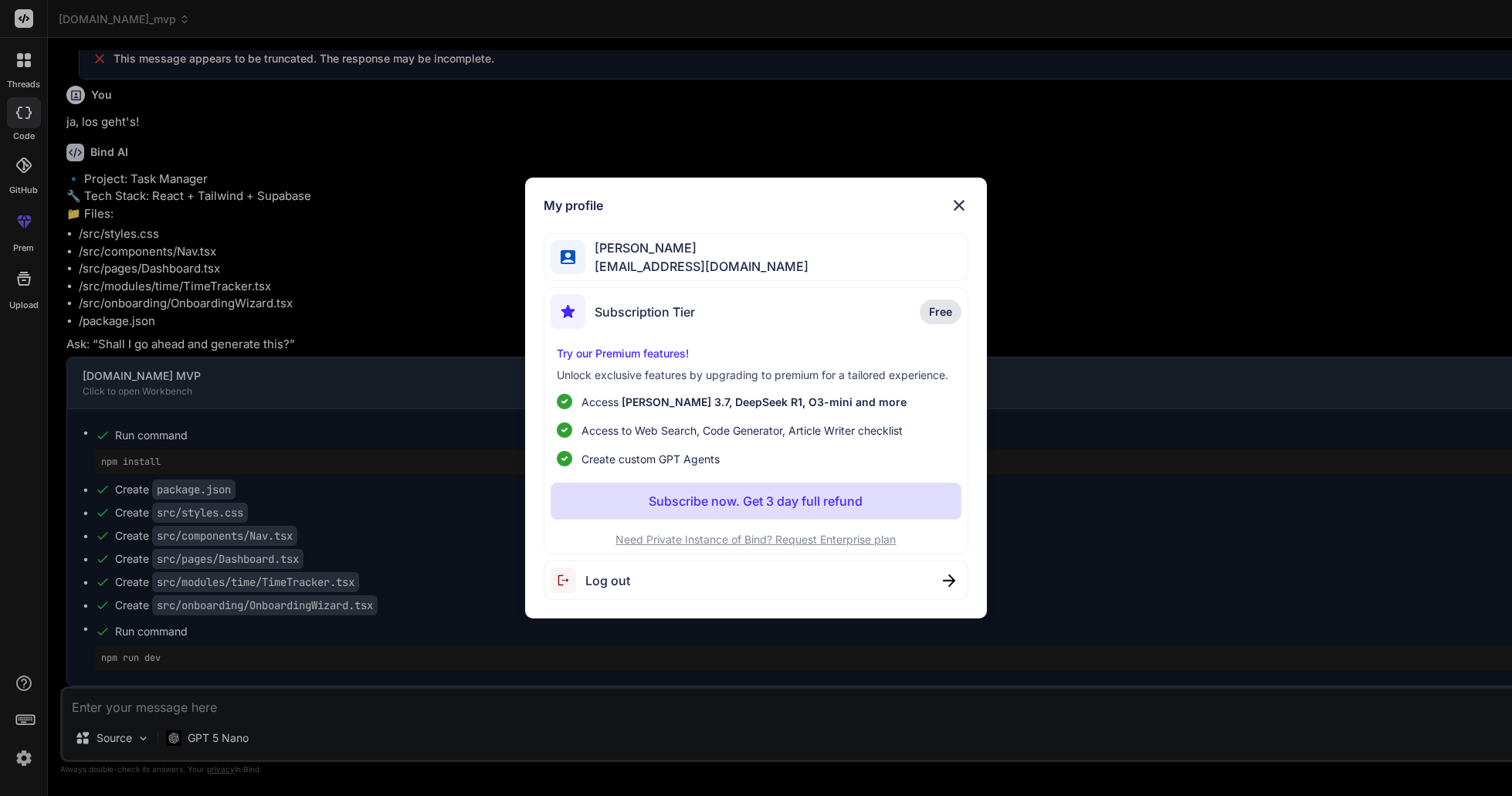
click at [962, 199] on img at bounding box center [959, 206] width 19 height 19
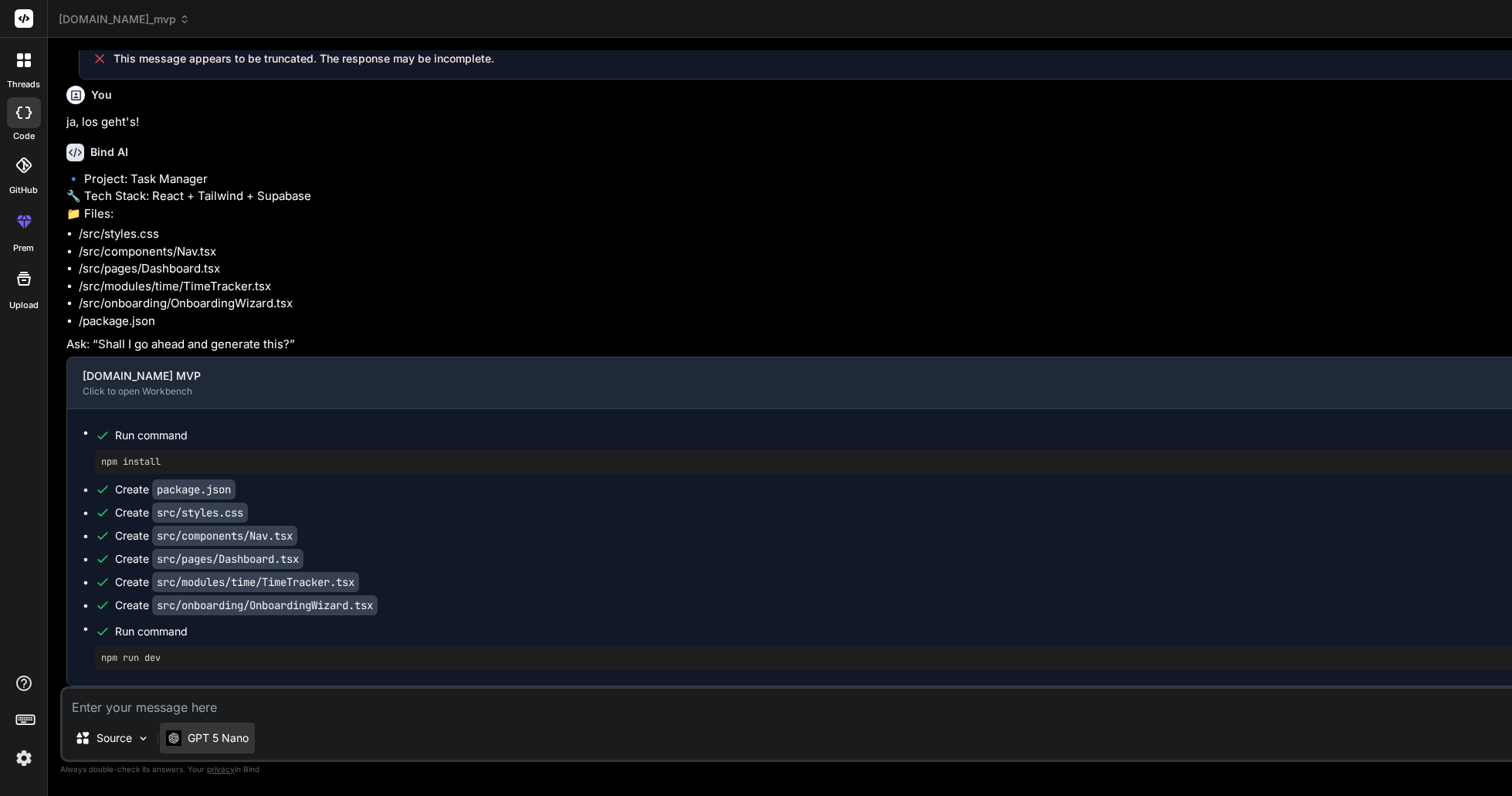
click at [217, 742] on p "GPT 5 Nano" at bounding box center [218, 738] width 61 height 15
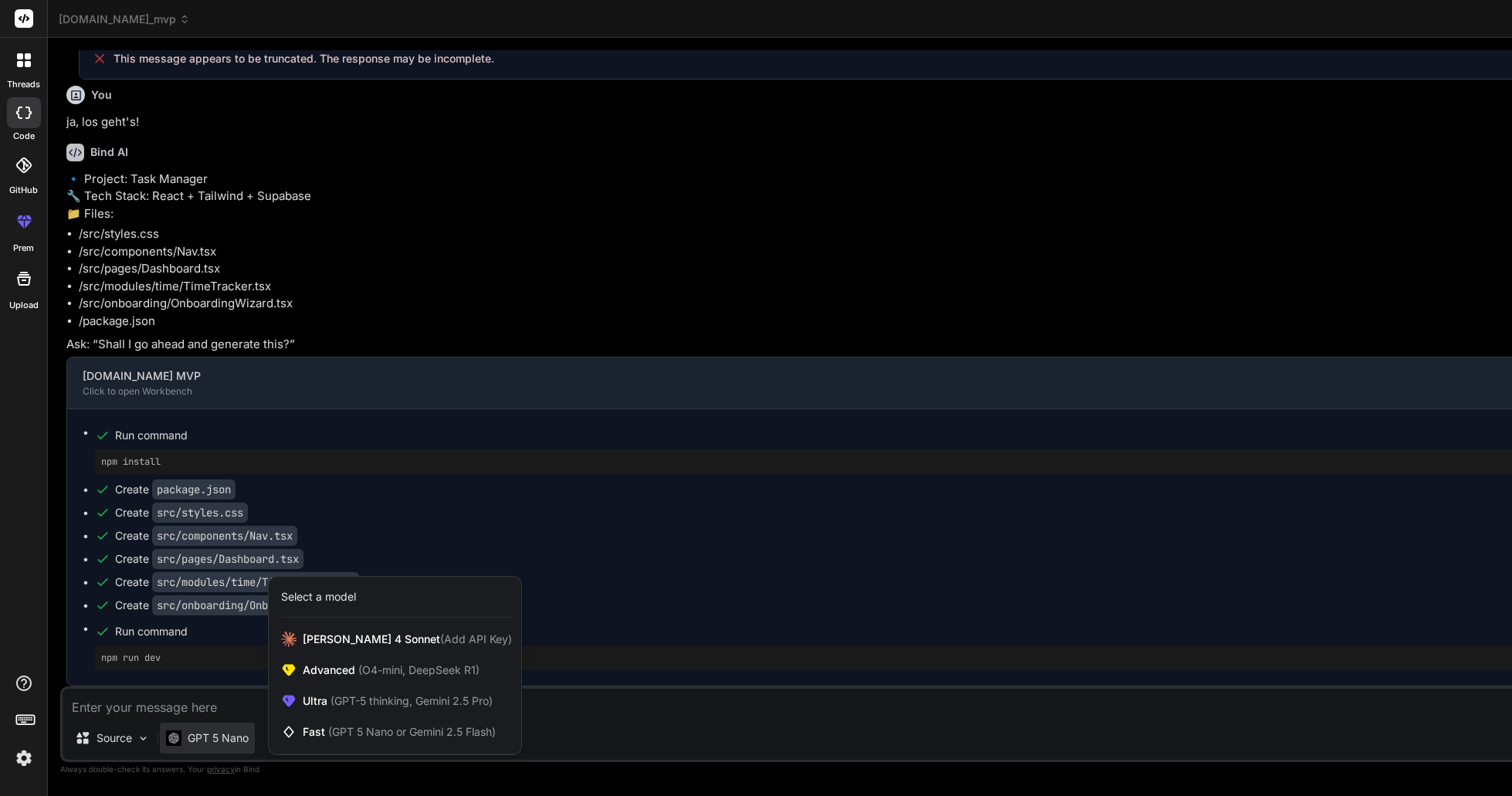
click at [597, 518] on div at bounding box center [756, 398] width 1512 height 796
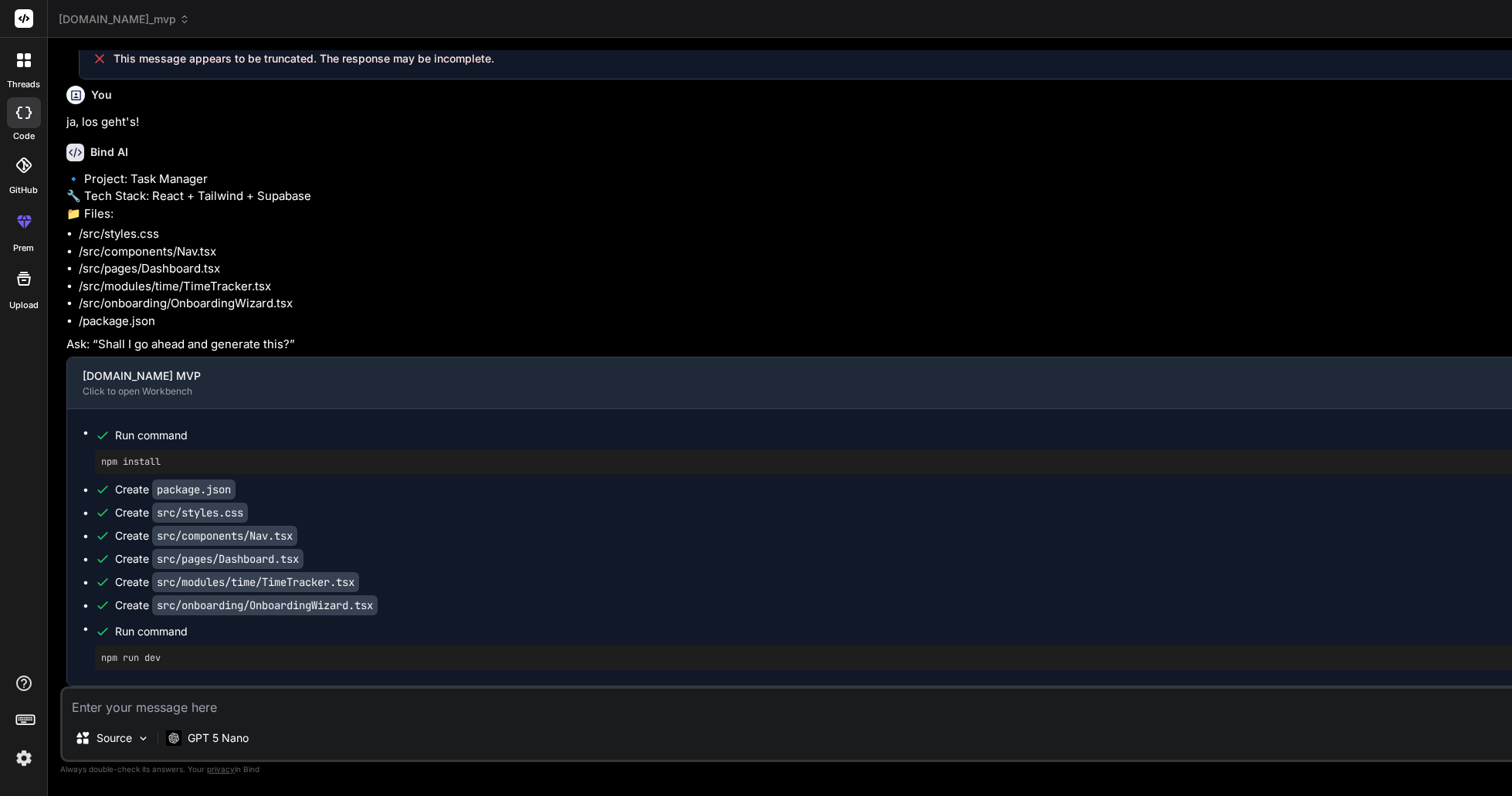
click at [218, 710] on textarea at bounding box center [849, 702] width 1574 height 28
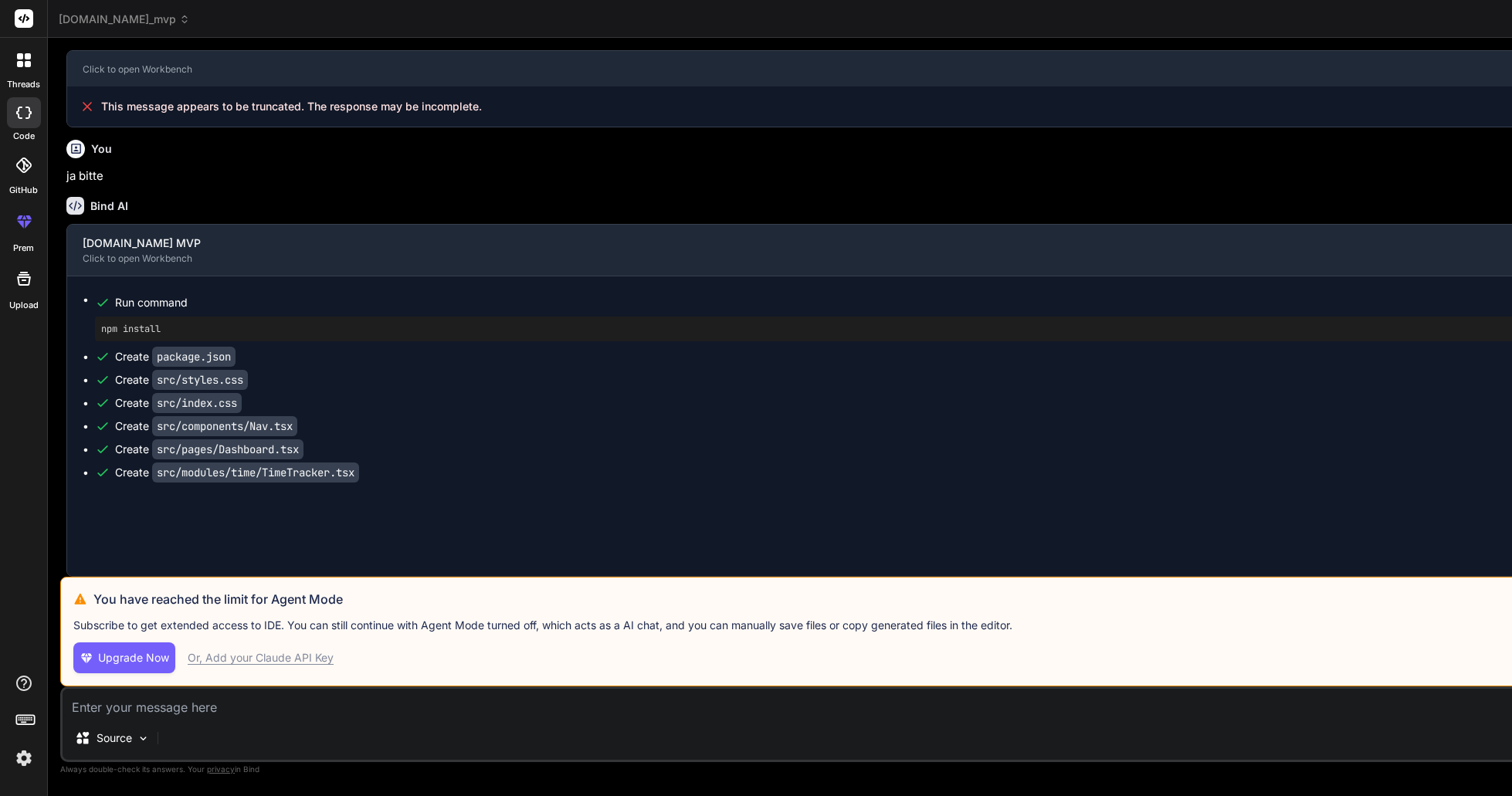
scroll to position [4328, 0]
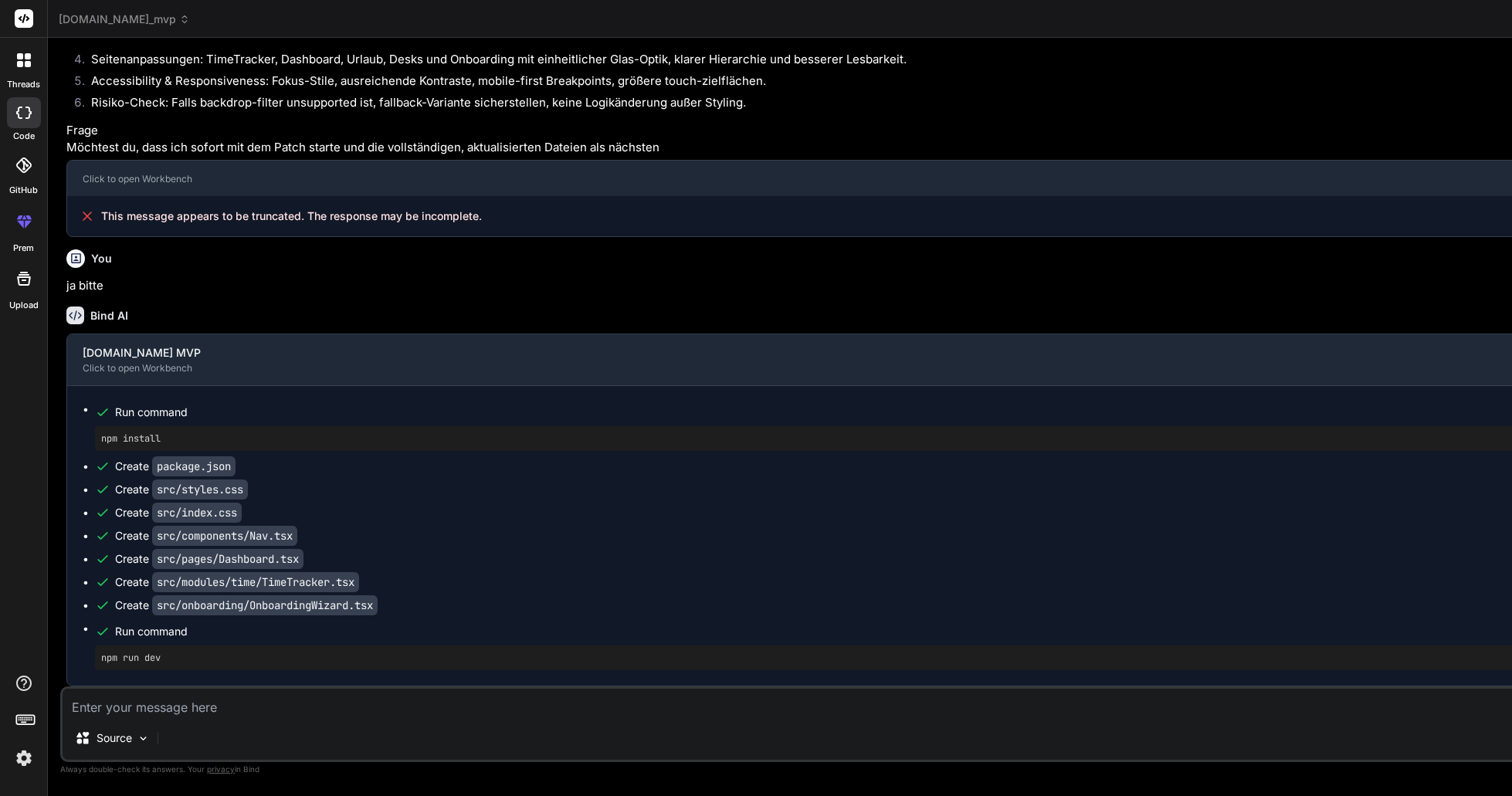
scroll to position [9148, 0]
